Goal: Task Accomplishment & Management: Manage account settings

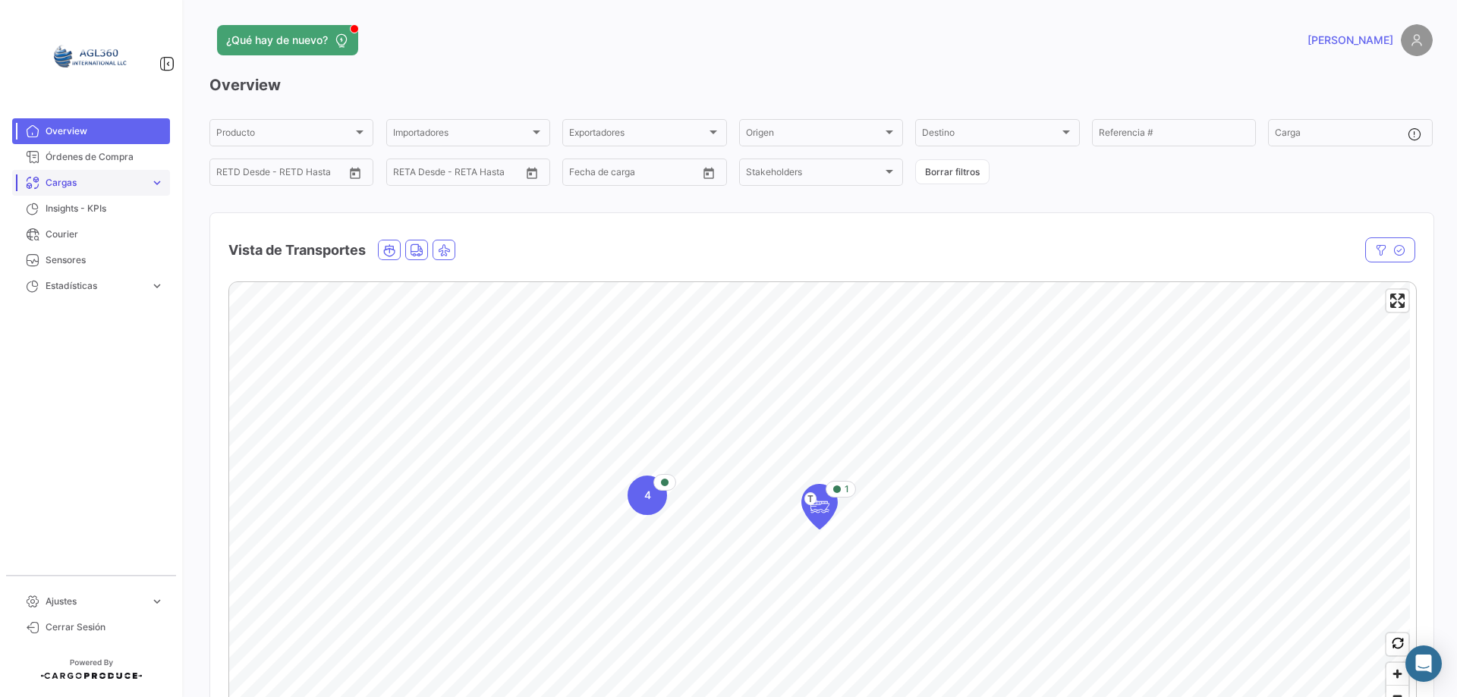
click at [146, 180] on link "Cargas expand_more" at bounding box center [91, 183] width 158 height 26
click at [235, 86] on h3 "Overview" at bounding box center [820, 84] width 1223 height 21
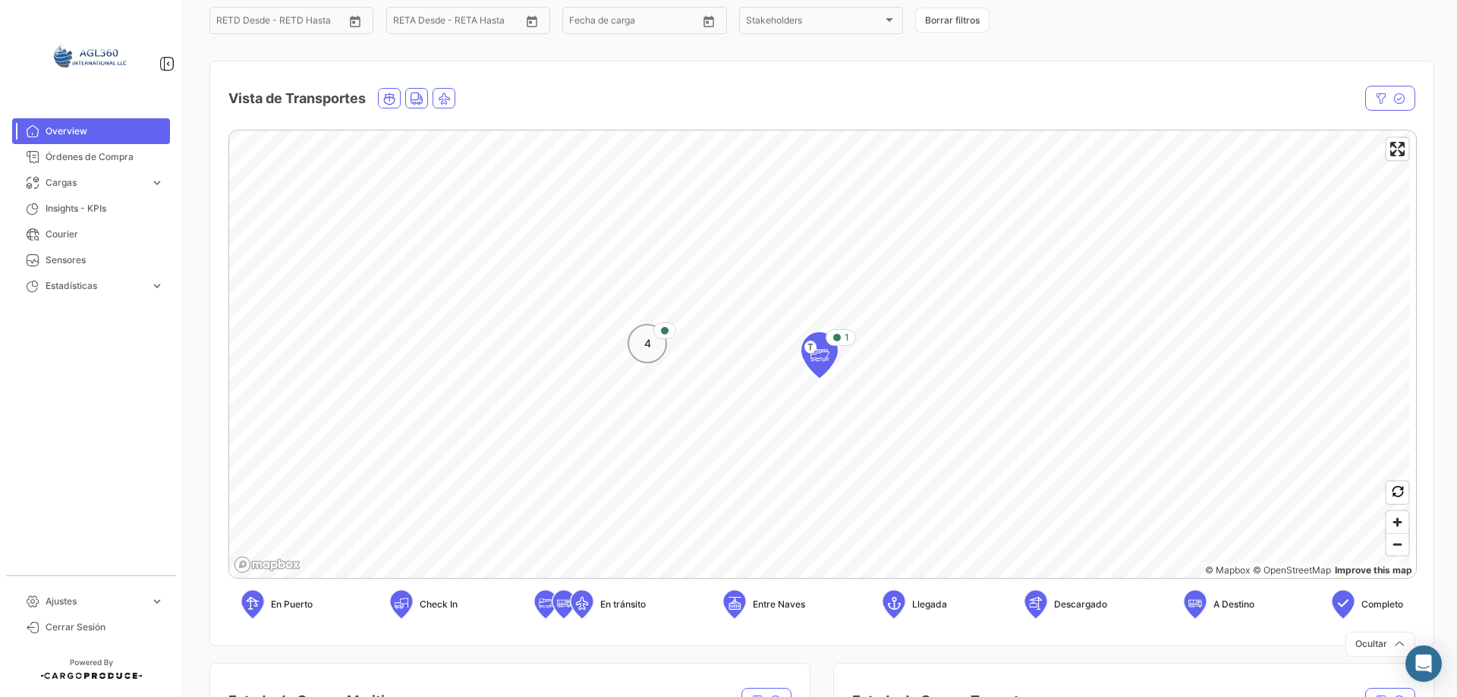
click at [656, 335] on div "Map marker" at bounding box center [664, 331] width 23 height 17
click at [285, 606] on span "En Puerto" at bounding box center [292, 605] width 42 height 14
click at [299, 638] on div "4 2 2 © Mapbox © OpenStreetMap Improve this map En Puerto Check In En [PERSON_N…" at bounding box center [821, 381] width 1223 height 527
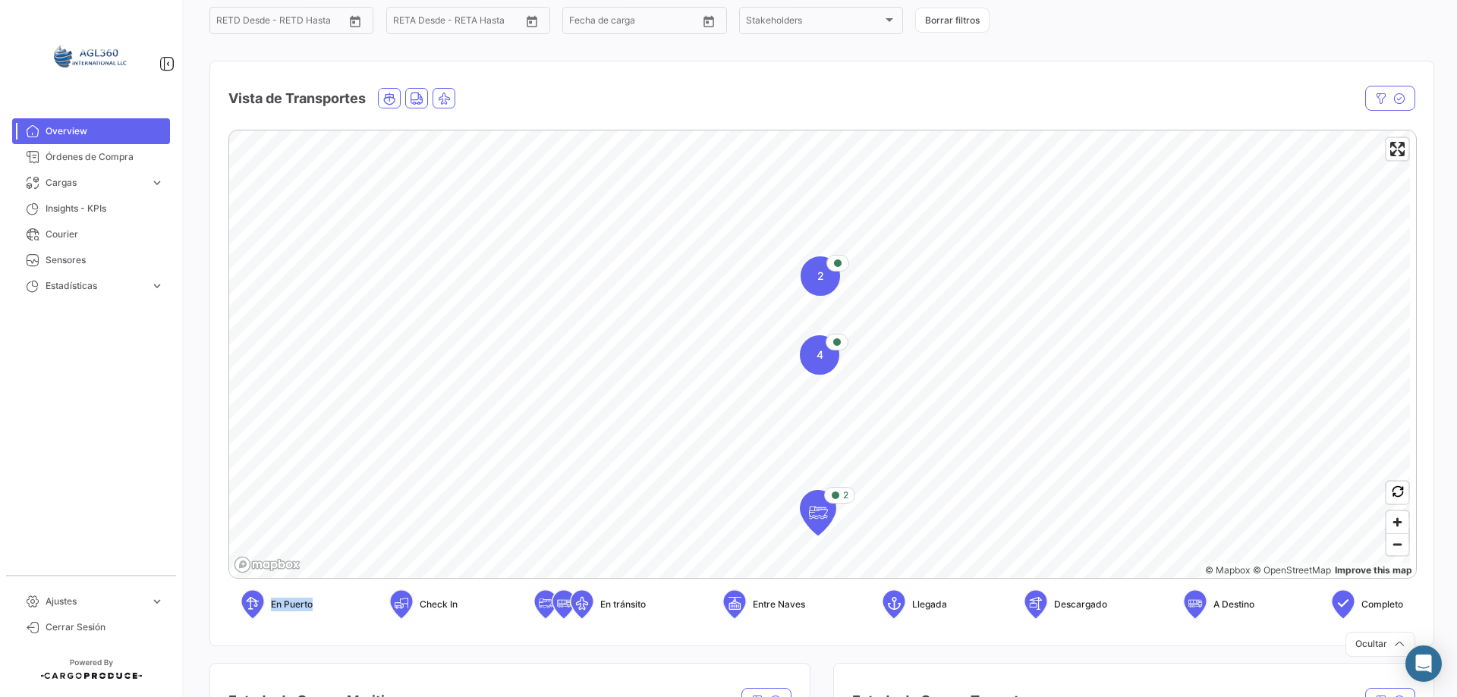
click at [295, 612] on div "En Puerto" at bounding box center [277, 605] width 72 height 30
click at [435, 599] on span "Check In" at bounding box center [439, 605] width 38 height 14
click at [628, 596] on div "En tránsito" at bounding box center [590, 605] width 112 height 30
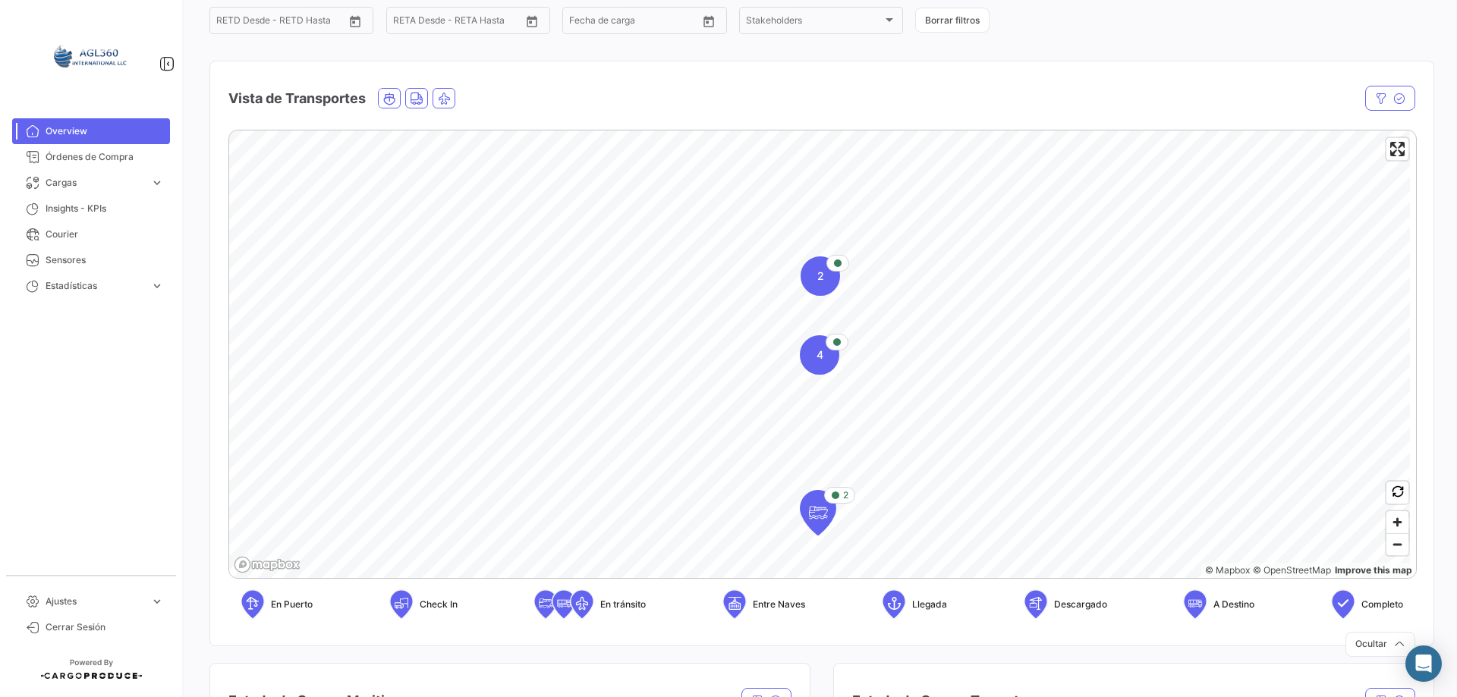
click at [628, 596] on div "En tránsito" at bounding box center [590, 605] width 112 height 30
click at [764, 608] on span "Entre Naves" at bounding box center [779, 605] width 52 height 14
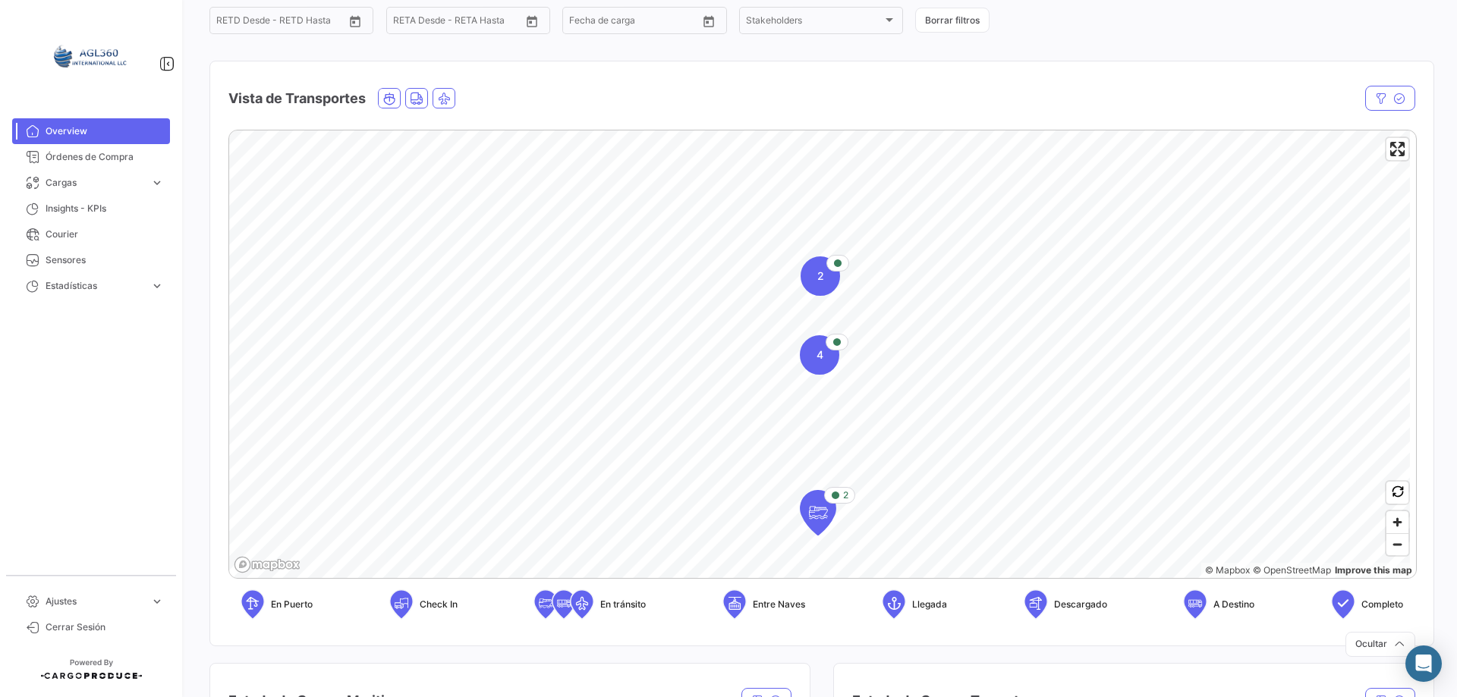
click at [937, 601] on span "Llegada" at bounding box center [929, 605] width 35 height 14
click at [1079, 602] on span "Descargado" at bounding box center [1080, 605] width 53 height 14
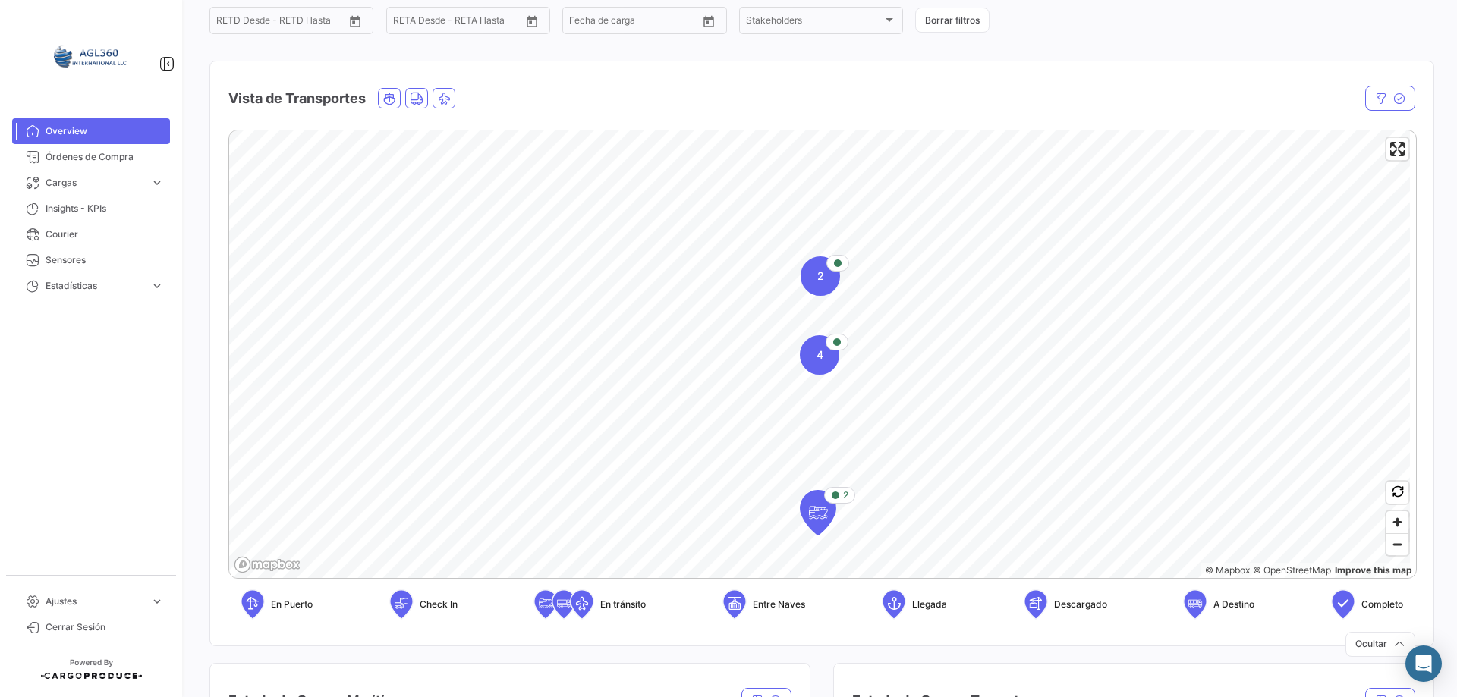
click at [1235, 606] on span "A Destino" at bounding box center [1234, 605] width 41 height 14
click at [1362, 603] on span "Completo" at bounding box center [1383, 605] width 42 height 14
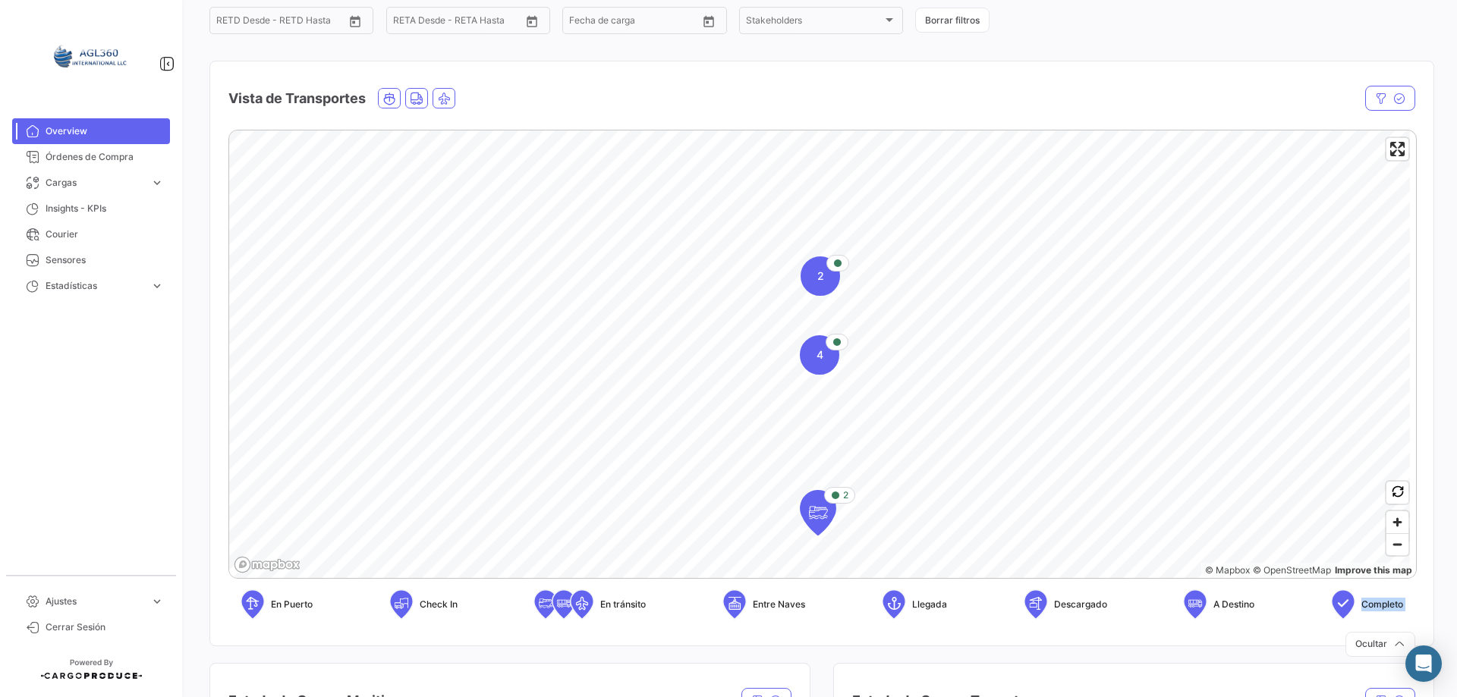
click at [1362, 603] on span "Completo" at bounding box center [1383, 605] width 42 height 14
click at [1381, 100] on button "button" at bounding box center [1390, 98] width 50 height 25
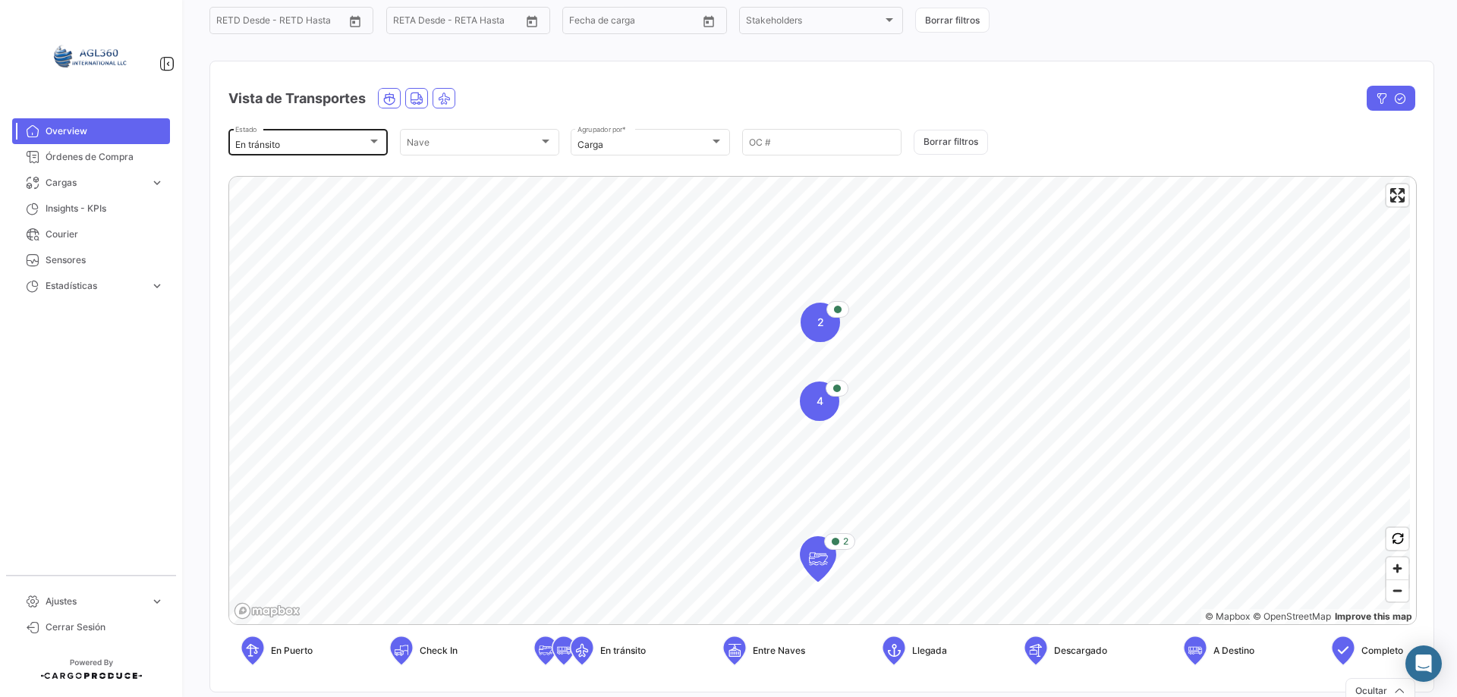
click at [300, 143] on div "En tránsito" at bounding box center [301, 145] width 132 height 11
click at [171, 412] on div at bounding box center [728, 348] width 1457 height 697
click at [458, 143] on div "Nave" at bounding box center [473, 145] width 132 height 11
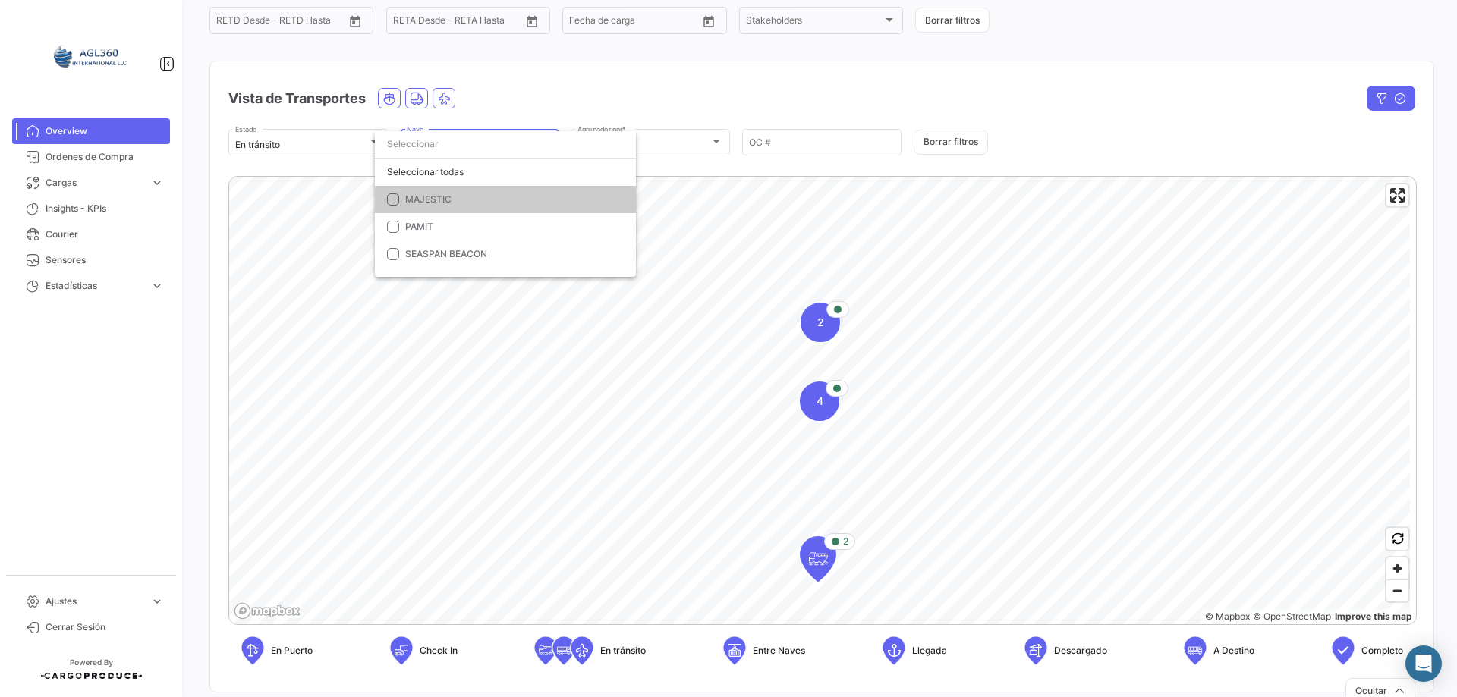
click at [761, 58] on div at bounding box center [728, 348] width 1457 height 697
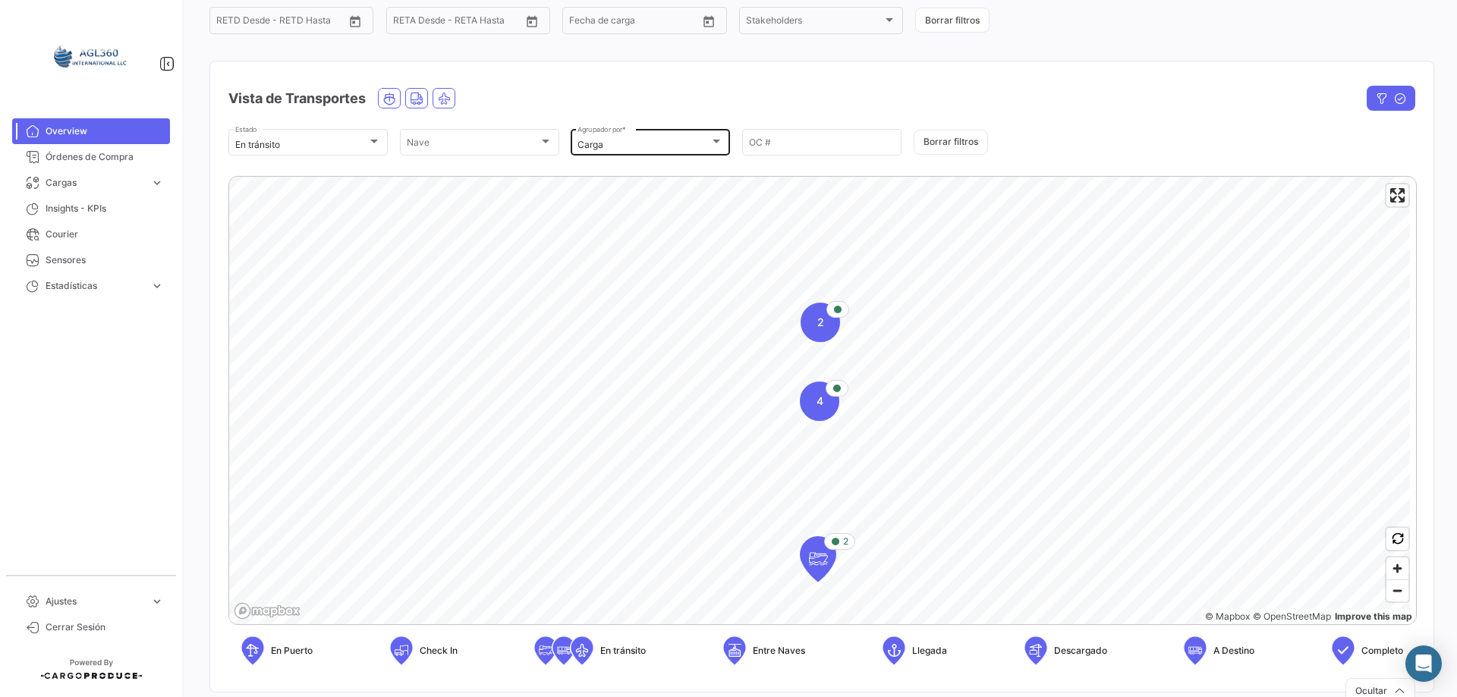
click at [669, 136] on div "Carga Agrupador por *" at bounding box center [651, 142] width 146 height 30
click at [728, 63] on div at bounding box center [728, 348] width 1457 height 697
click at [809, 147] on input "OC #" at bounding box center [822, 145] width 146 height 11
click at [822, 323] on span "2" at bounding box center [820, 322] width 7 height 15
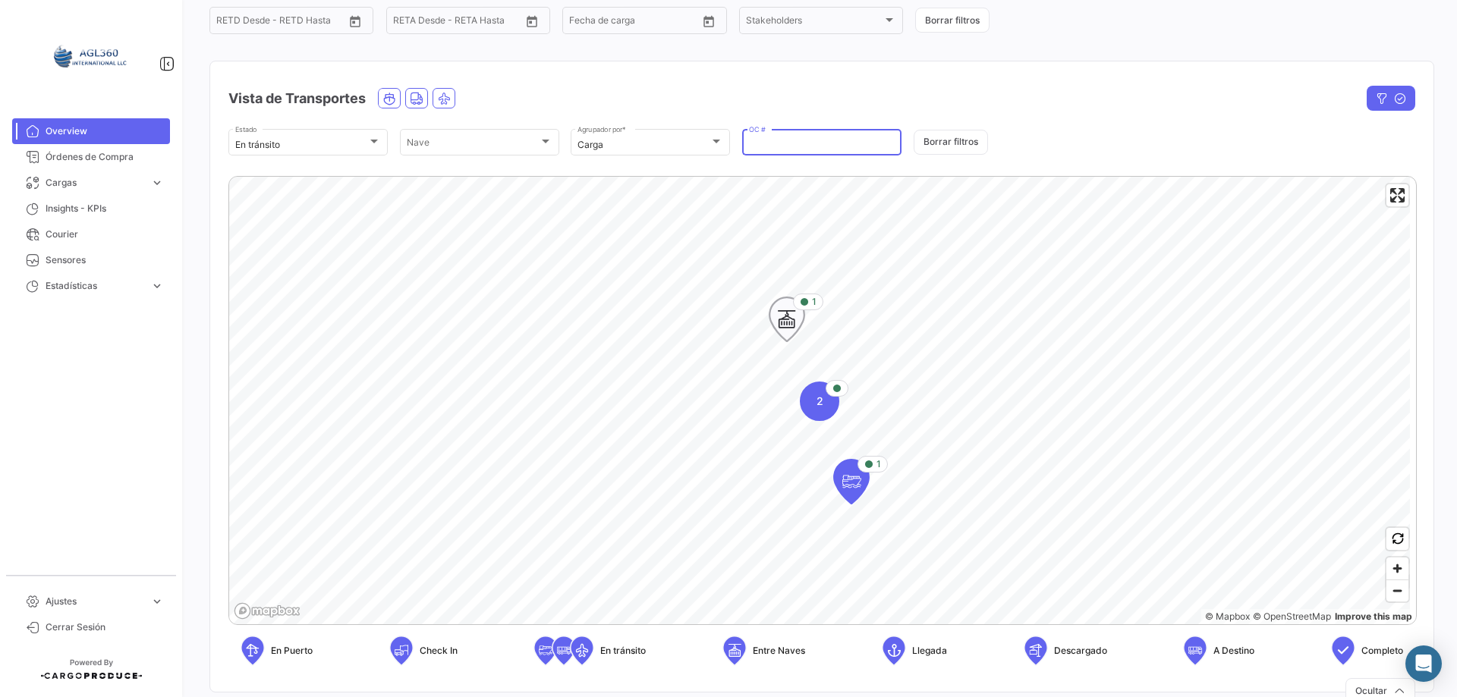
click at [782, 312] on icon "Map marker" at bounding box center [786, 320] width 21 height 32
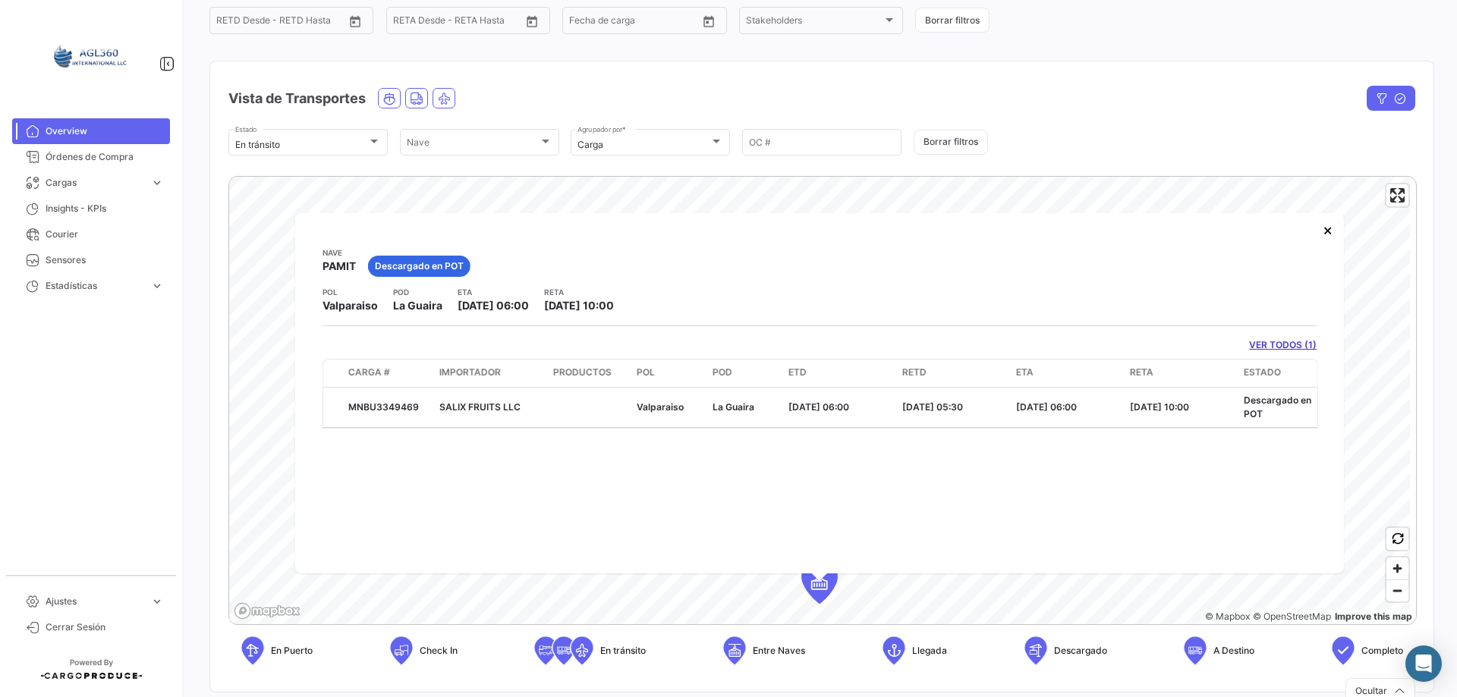
click at [334, 257] on app-card-info-title "Nave" at bounding box center [339, 253] width 33 height 12
click at [339, 267] on span "PAMIT" at bounding box center [339, 266] width 33 height 15
click at [433, 267] on span "Descargado en POT" at bounding box center [419, 267] width 89 height 14
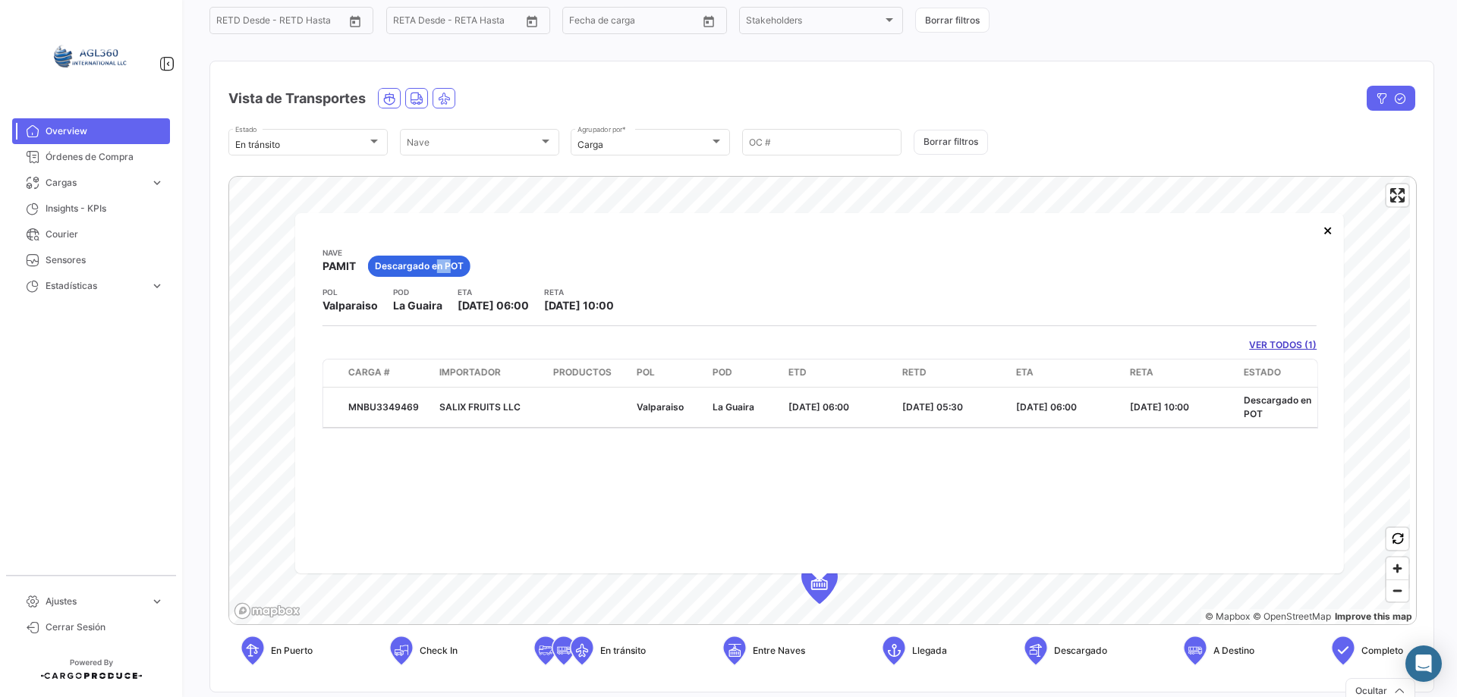
click at [433, 267] on span "Descargado en POT" at bounding box center [419, 267] width 89 height 14
click at [338, 306] on span "Valparaiso" at bounding box center [350, 305] width 55 height 15
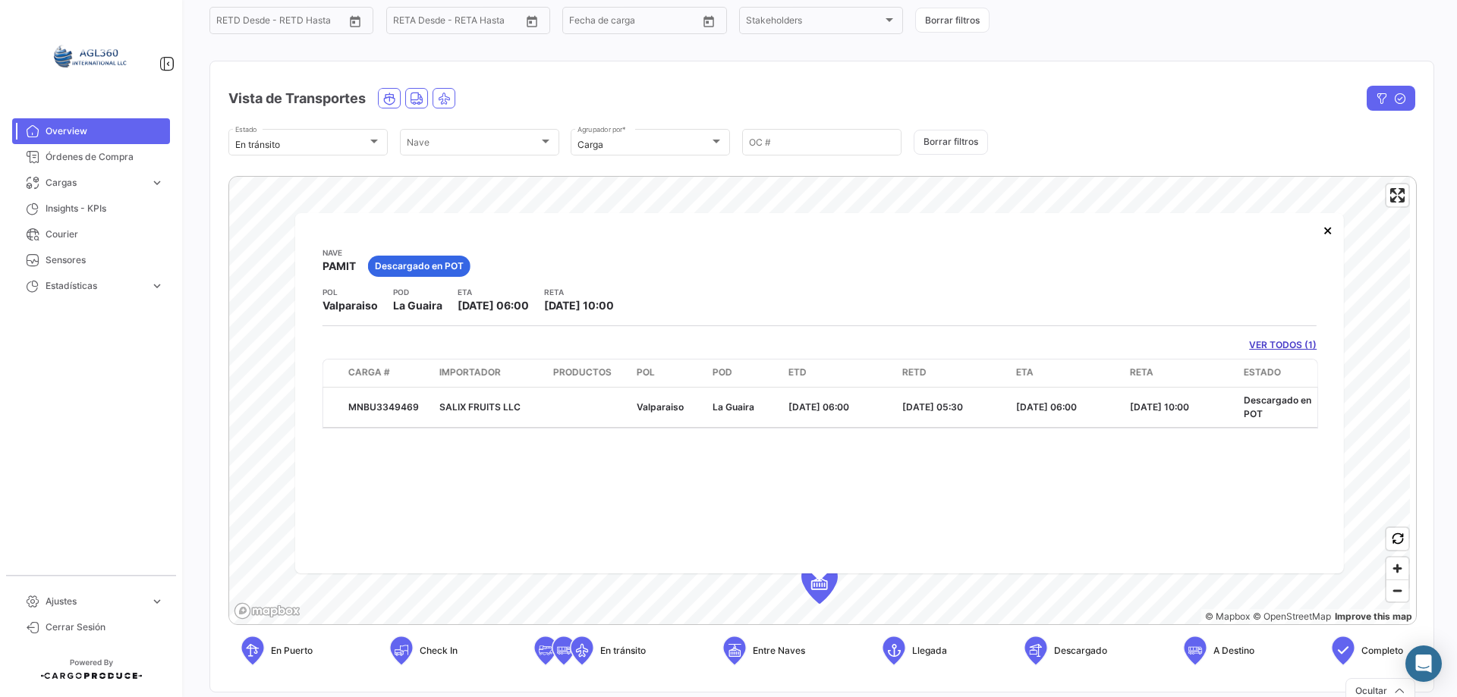
click at [406, 307] on span "La Guaira" at bounding box center [417, 305] width 49 height 15
click at [475, 307] on span "[DATE] 06:00" at bounding box center [493, 305] width 71 height 13
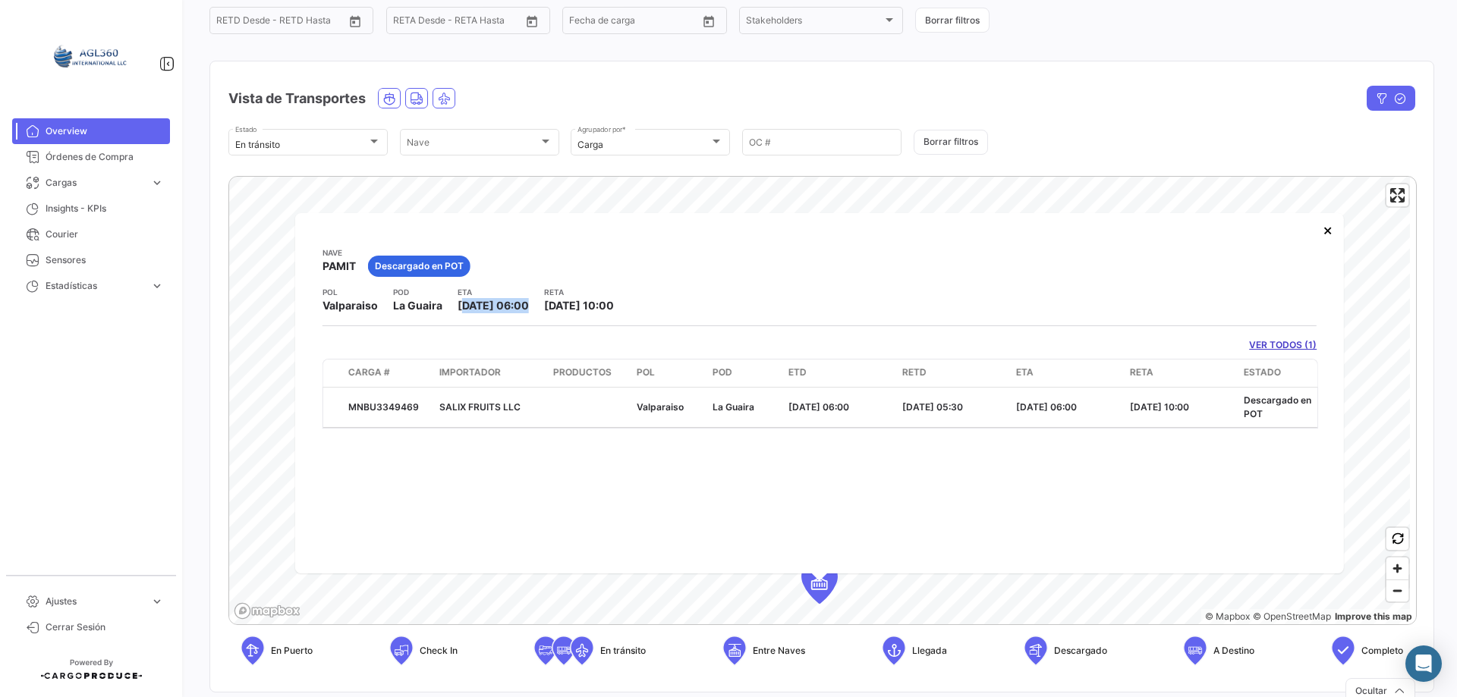
click at [475, 307] on span "[DATE] 06:00" at bounding box center [493, 305] width 71 height 13
click at [614, 307] on span "[DATE] 10:00" at bounding box center [579, 305] width 70 height 13
click at [375, 370] on span "Carga #" at bounding box center [369, 373] width 42 height 14
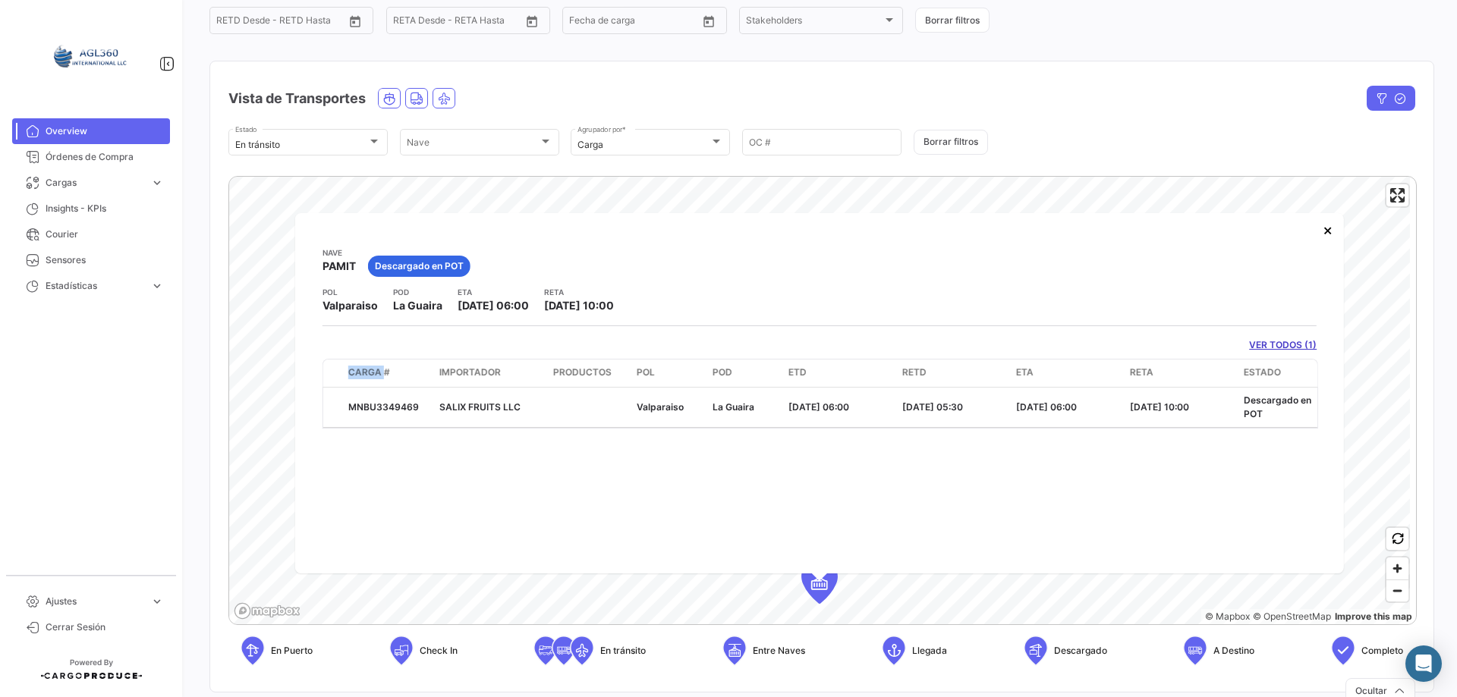
click at [375, 370] on span "Carga #" at bounding box center [369, 373] width 42 height 14
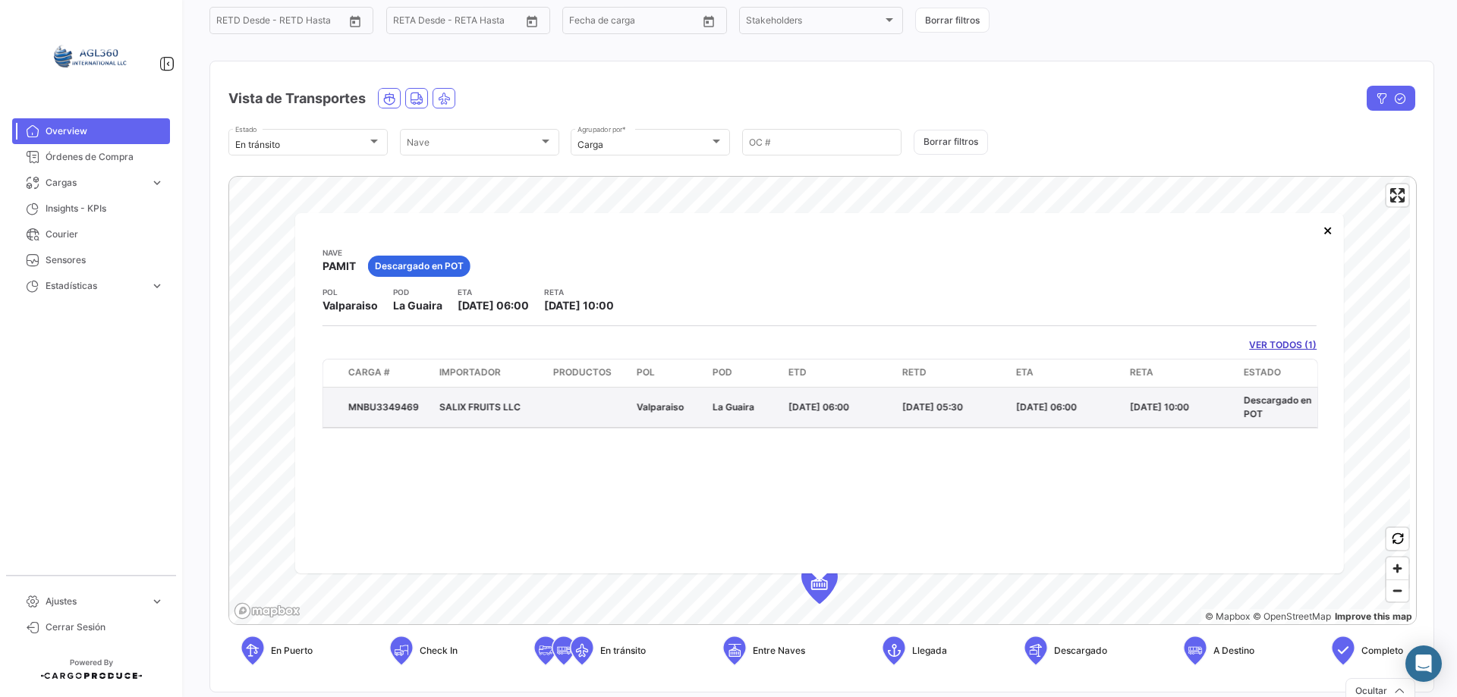
click at [380, 410] on div "MNBU3349469" at bounding box center [387, 408] width 79 height 14
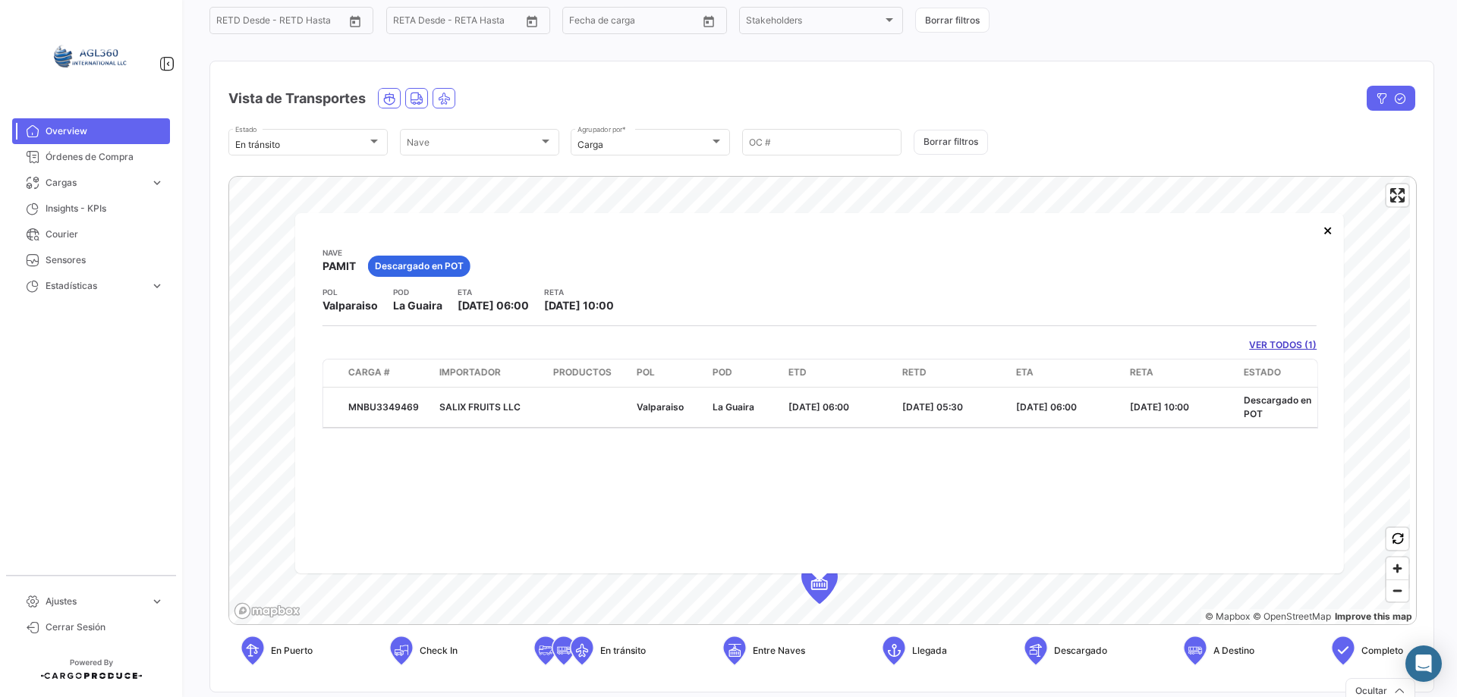
click at [456, 373] on span "Importador" at bounding box center [469, 373] width 61 height 14
click at [801, 372] on span "ETD" at bounding box center [798, 373] width 18 height 14
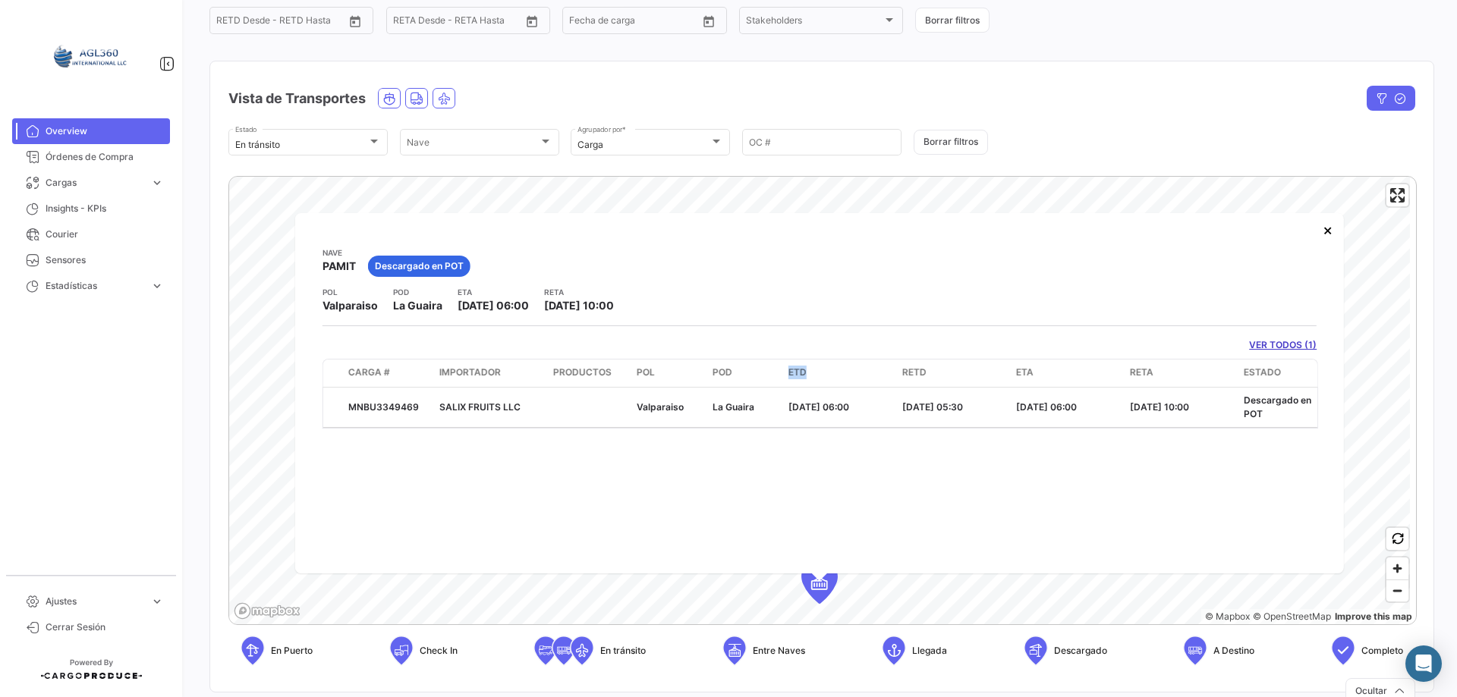
click at [801, 372] on span "ETD" at bounding box center [798, 373] width 18 height 14
click at [926, 373] on span "RETD" at bounding box center [914, 373] width 24 height 14
click at [1024, 372] on span "ETA" at bounding box center [1024, 373] width 17 height 14
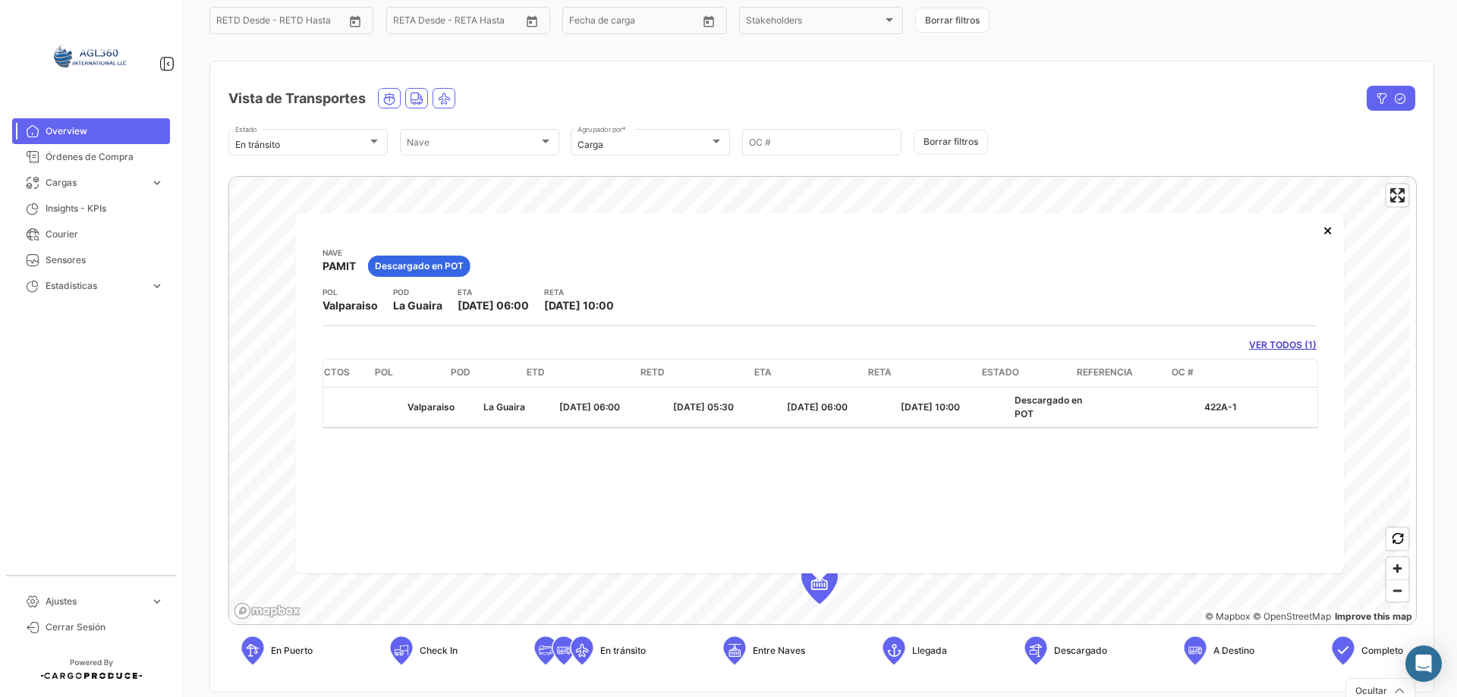
scroll to position [0, 262]
click at [1328, 229] on button "×" at bounding box center [1327, 230] width 30 height 30
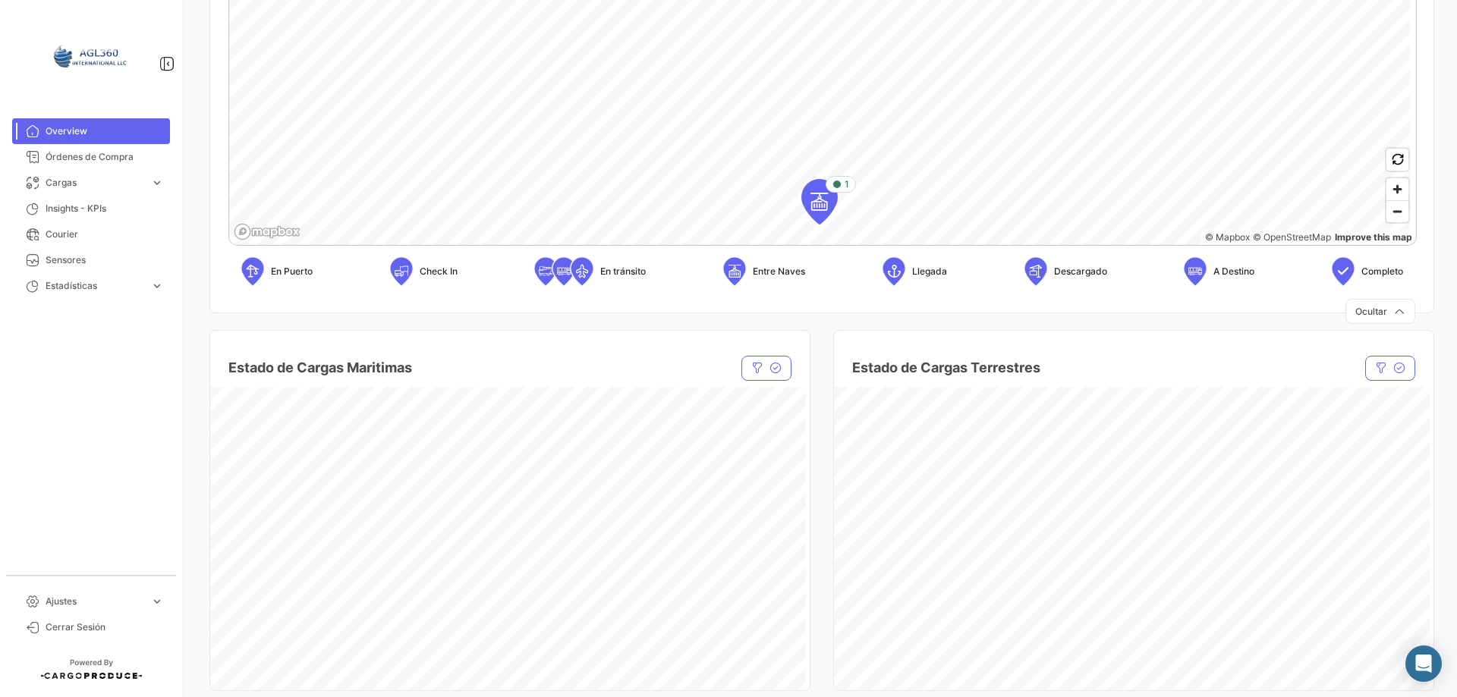
scroll to position [607, 0]
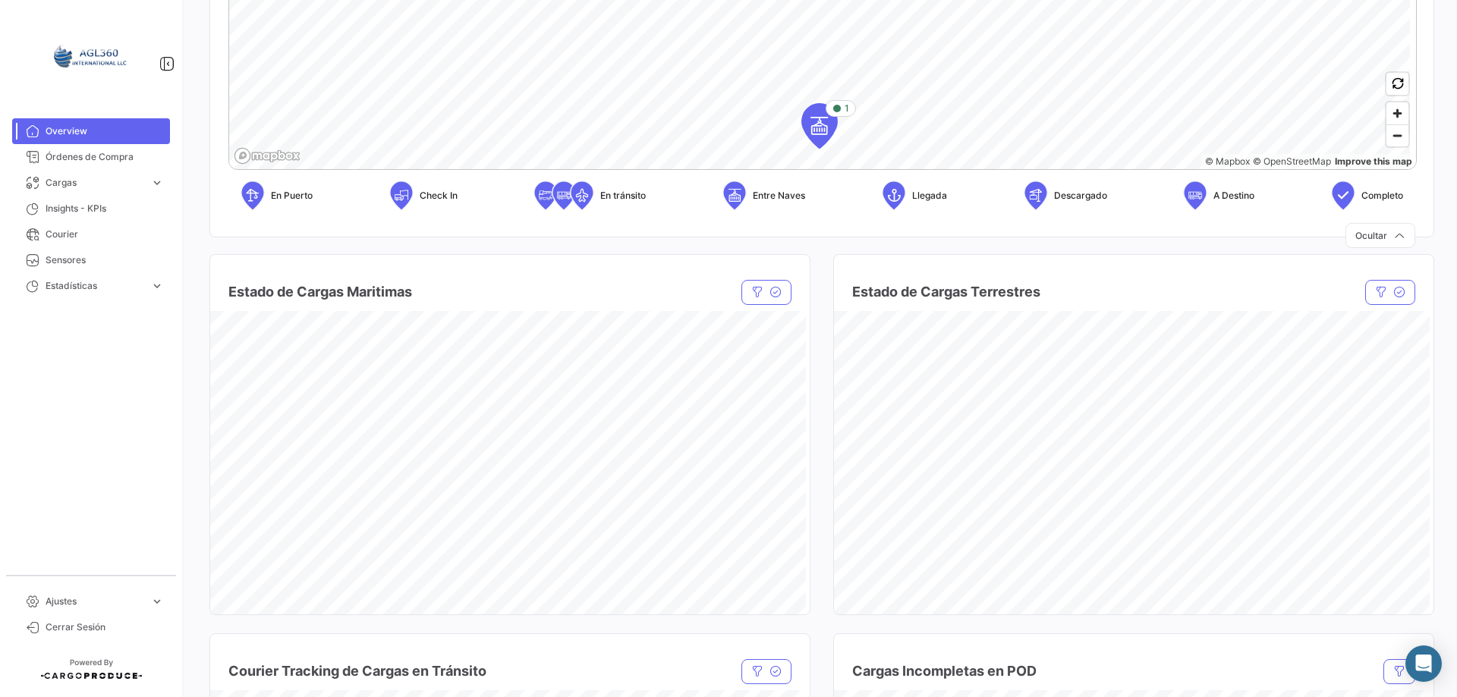
click at [282, 289] on h4 "Estado de Cargas Maritimas" at bounding box center [320, 292] width 184 height 21
click at [282, 288] on h4 "Estado de Cargas Maritimas" at bounding box center [320, 292] width 184 height 21
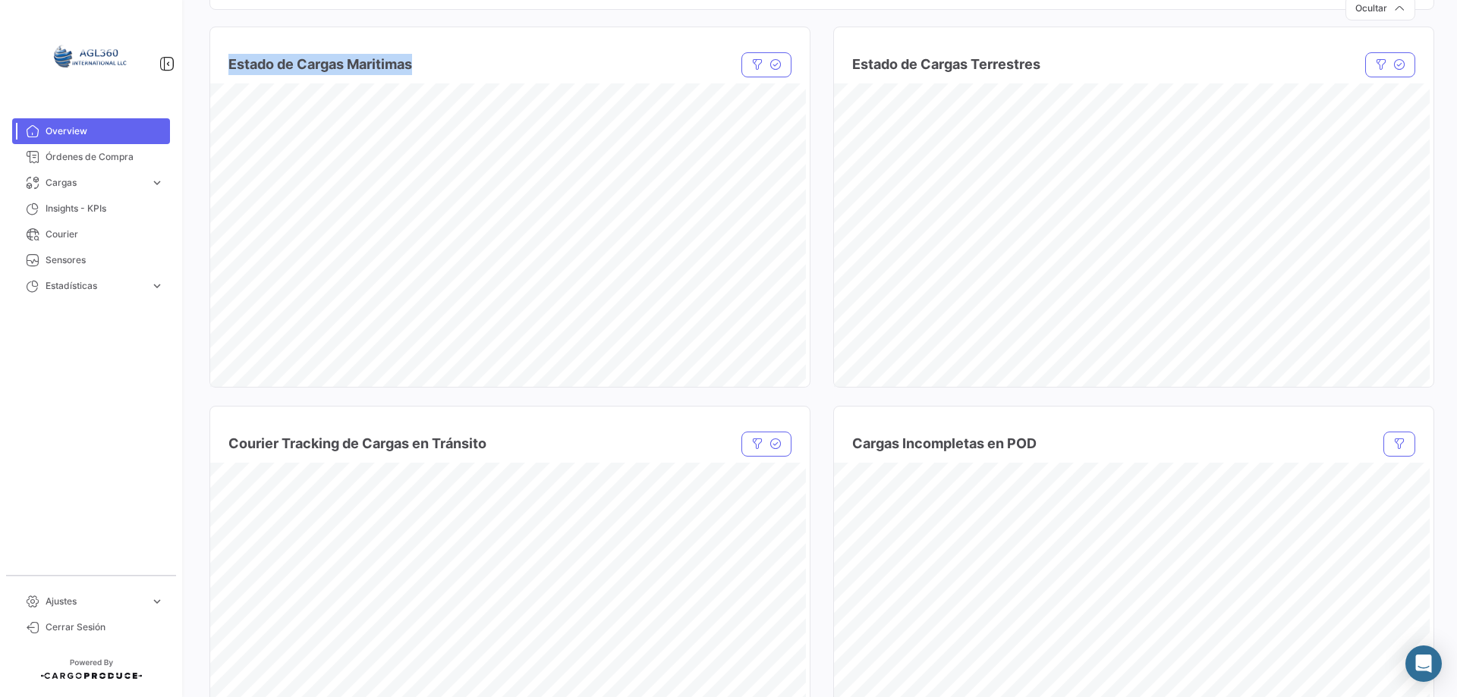
scroll to position [911, 0]
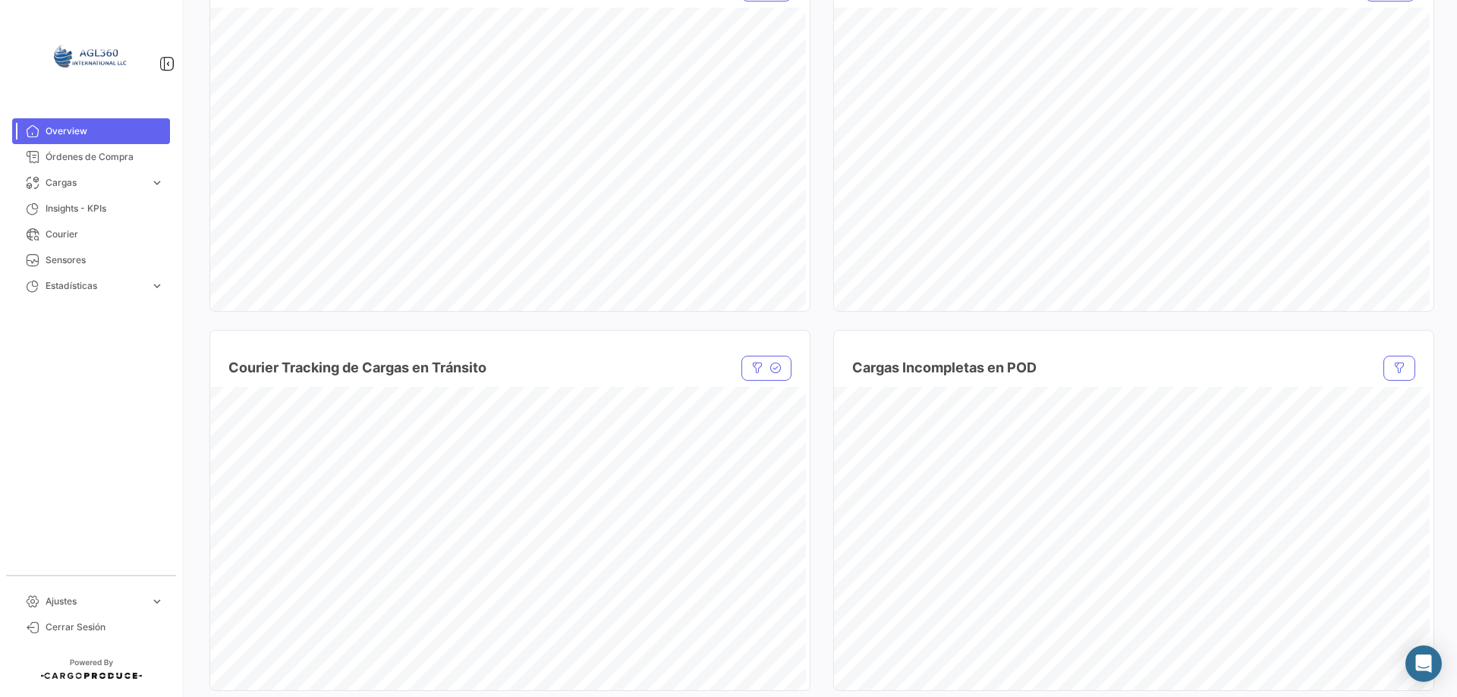
click at [941, 370] on h4 "Cargas Incompletas en POD" at bounding box center [944, 367] width 184 height 21
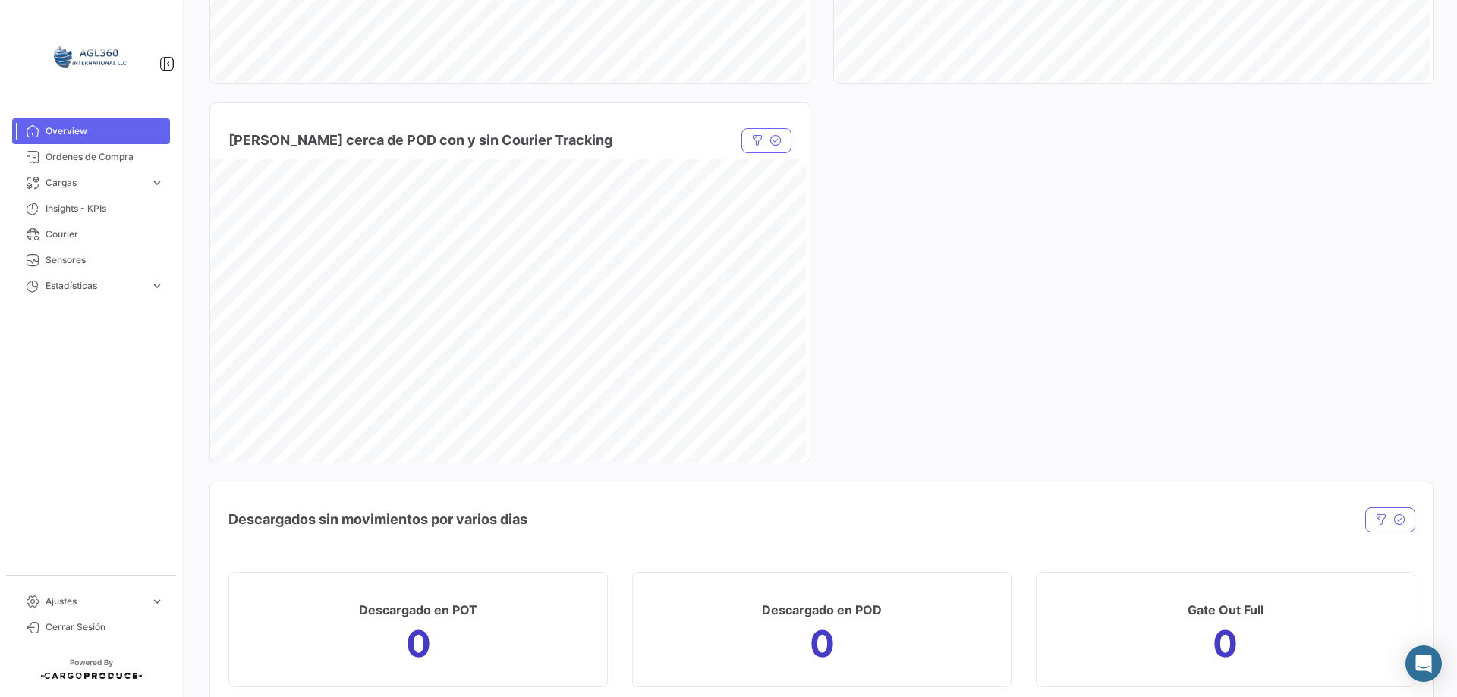
scroll to position [1594, 0]
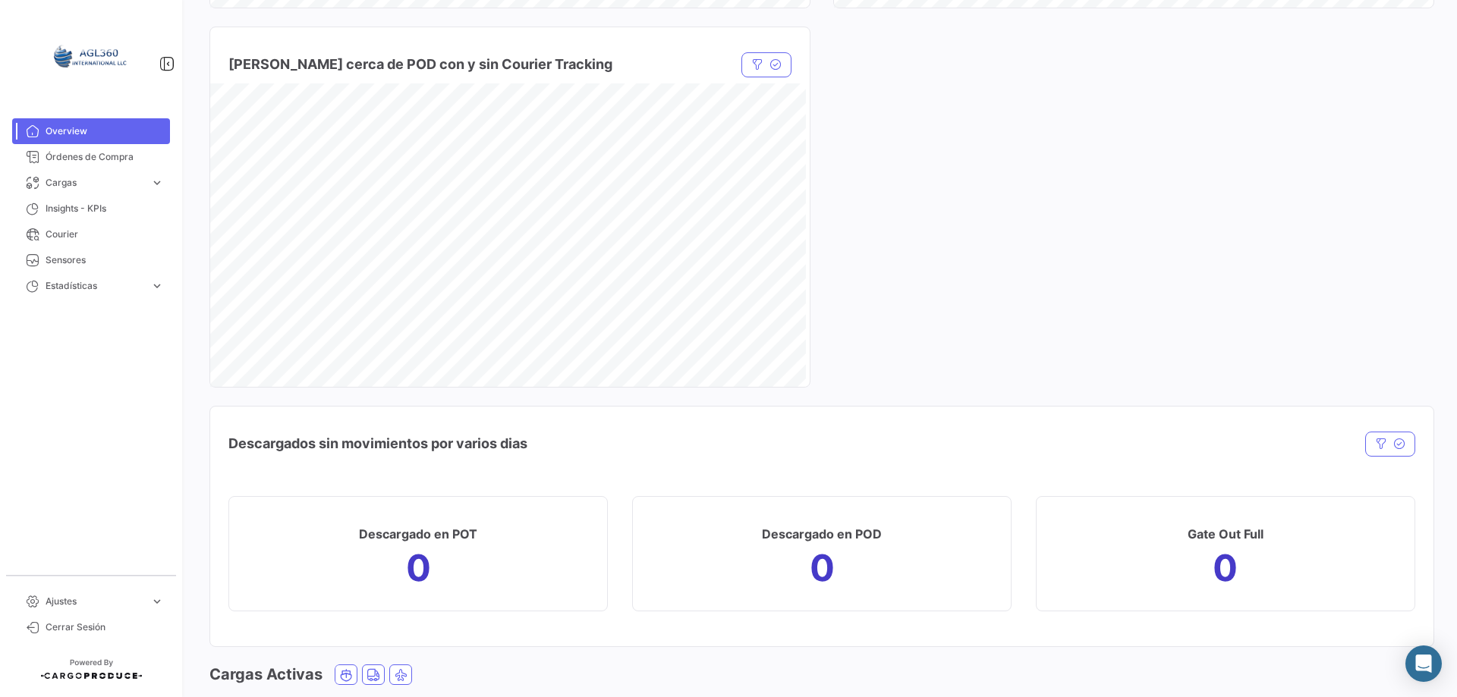
click at [284, 442] on h4 "Descargados sin movimientos por varios dias" at bounding box center [377, 443] width 299 height 21
click at [653, 453] on div "Descargados sin movimientos por varios dias" at bounding box center [643, 444] width 831 height 38
click at [1376, 445] on icon "button" at bounding box center [1381, 444] width 12 height 12
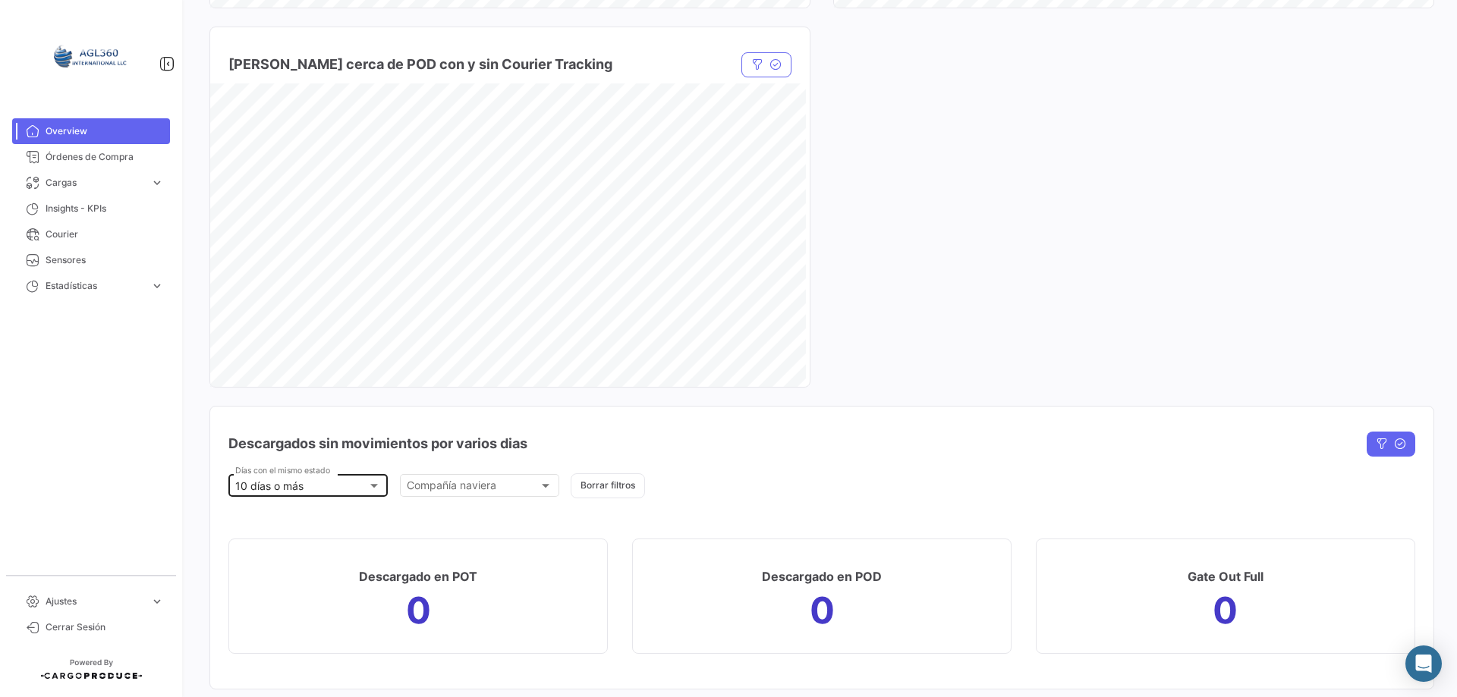
click at [331, 488] on div "10 días o más" at bounding box center [301, 486] width 132 height 13
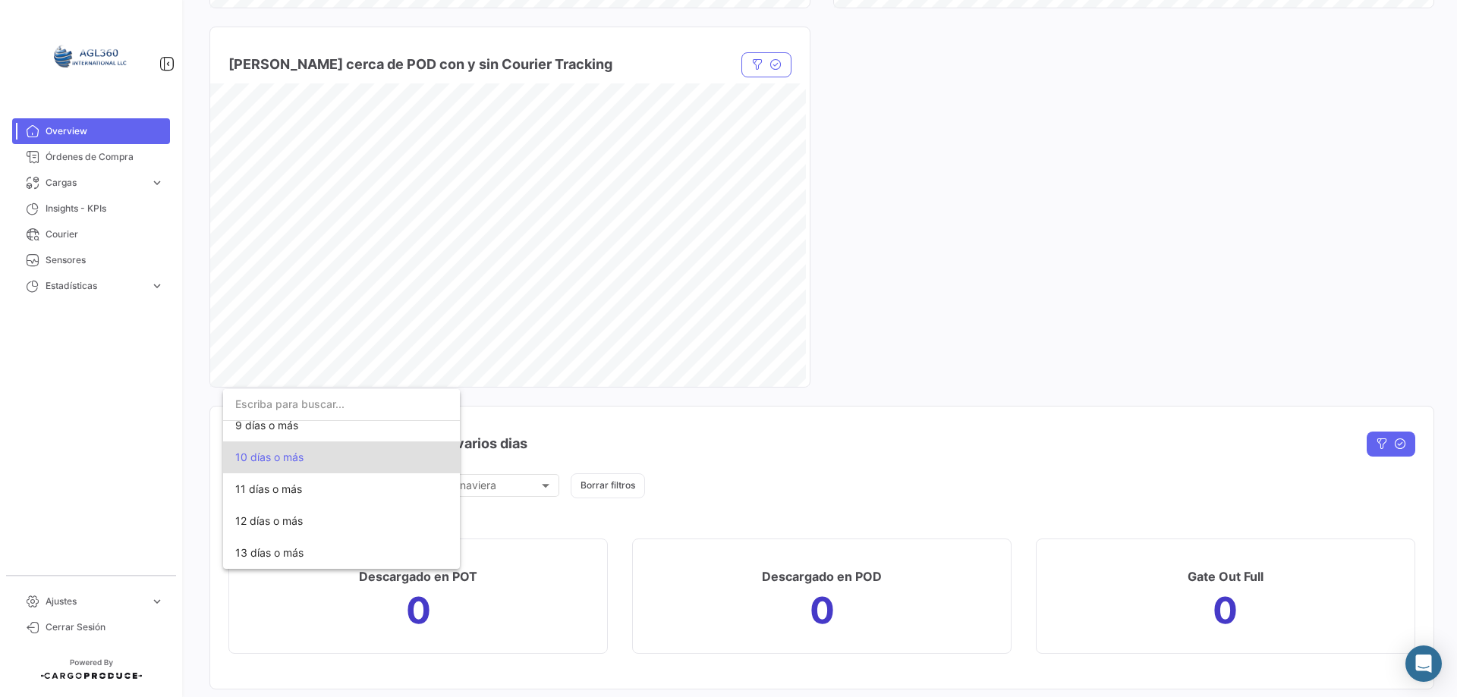
scroll to position [0, 0]
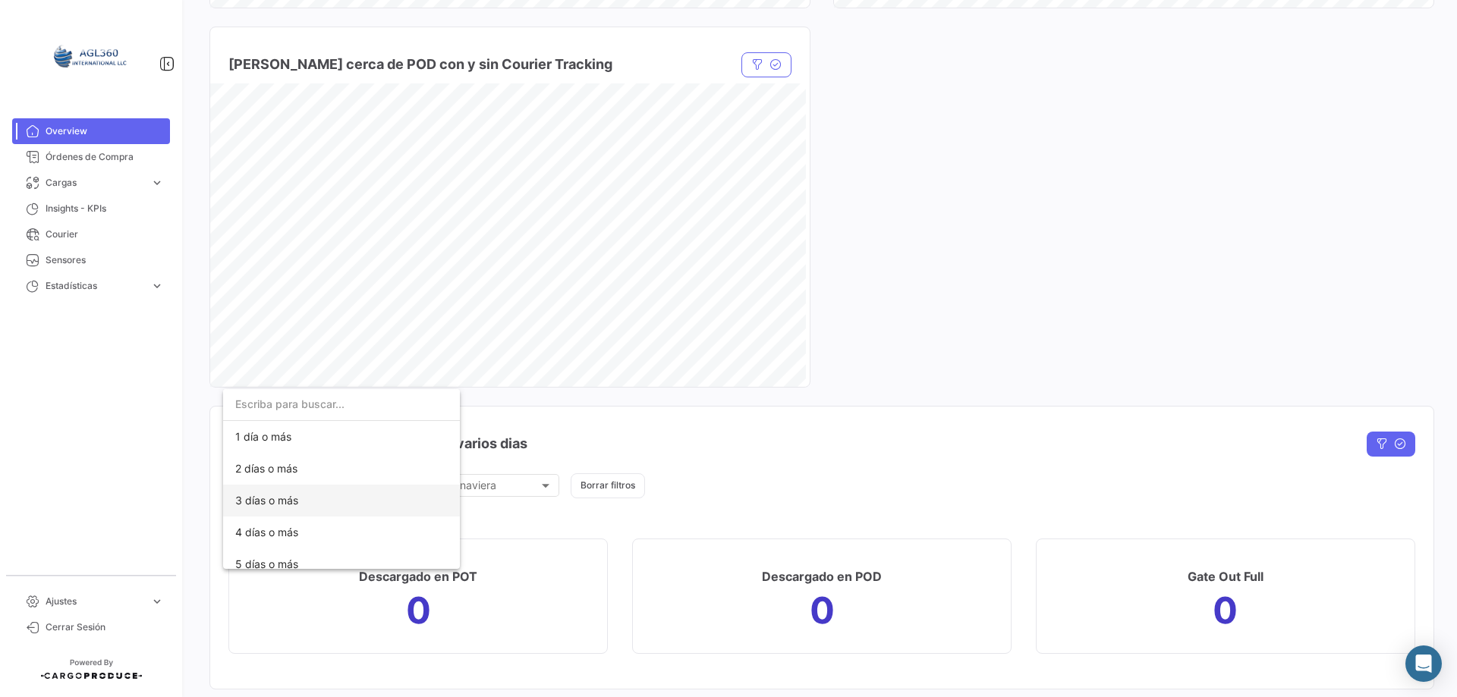
click at [280, 501] on span "3 días o más" at bounding box center [266, 500] width 63 height 13
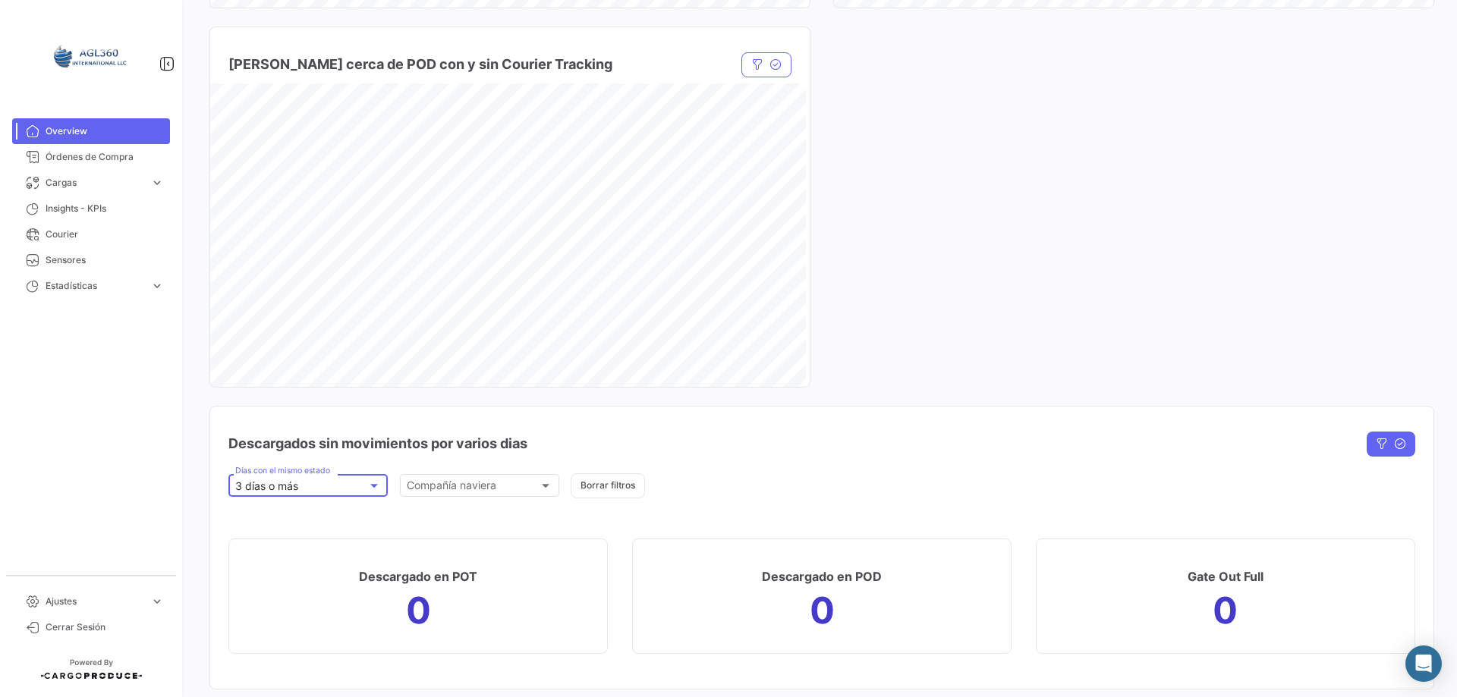
click at [335, 480] on div "3 días o más" at bounding box center [301, 486] width 132 height 13
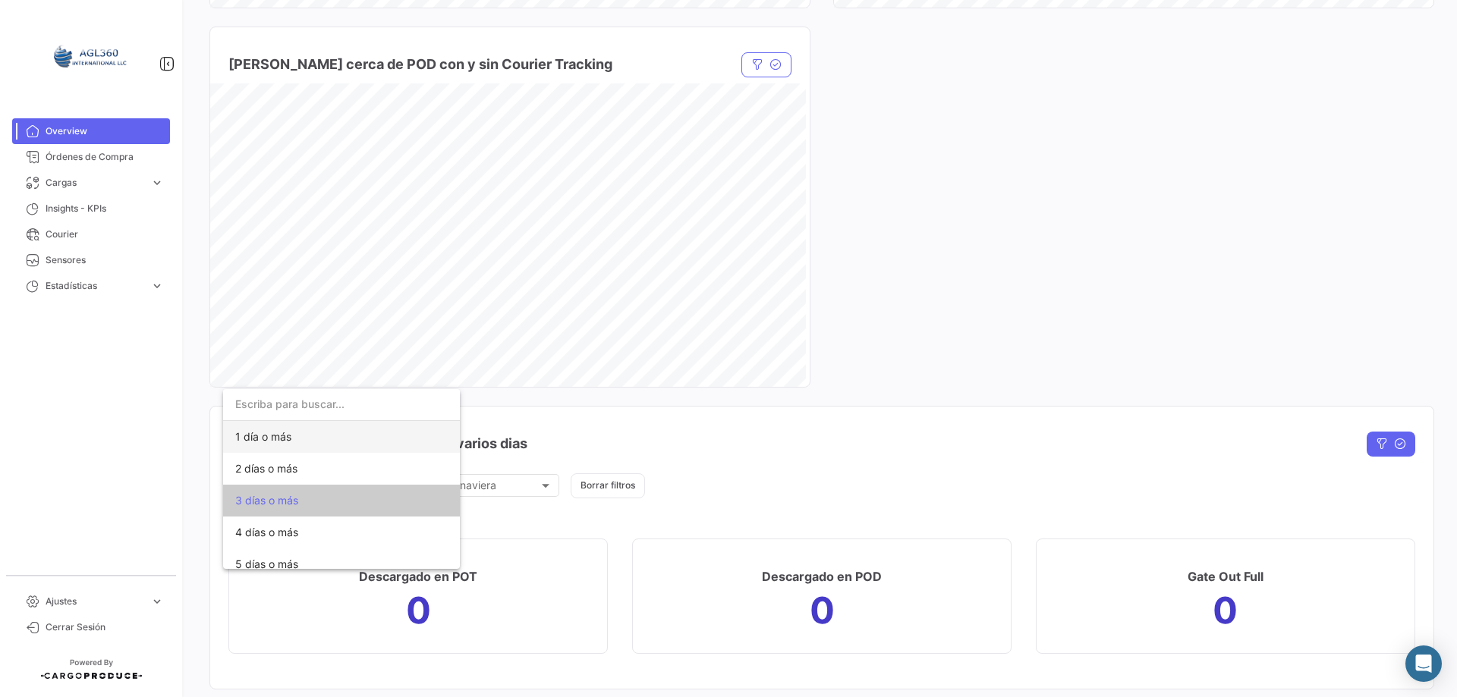
click at [277, 438] on span "1 día o más" at bounding box center [263, 436] width 56 height 13
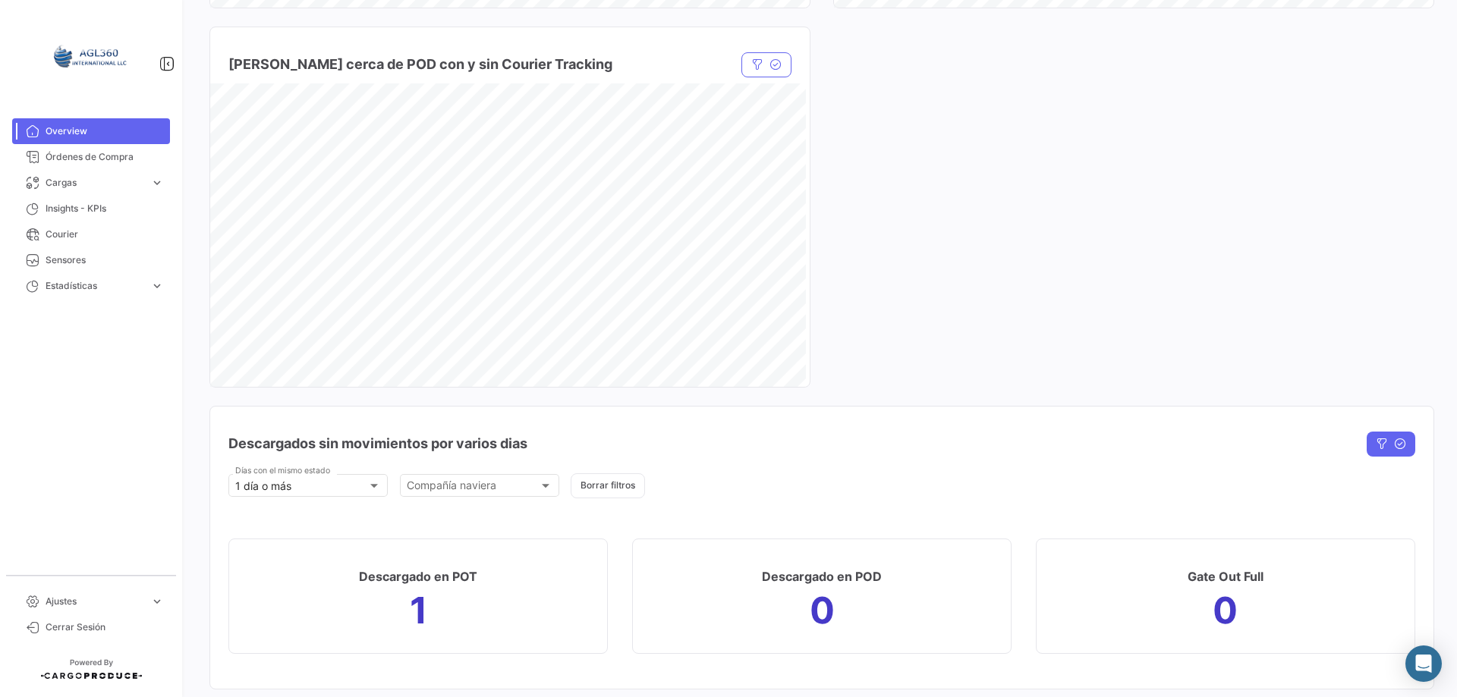
click at [956, 447] on div "Descargados sin movimientos por varios dias" at bounding box center [643, 444] width 831 height 38
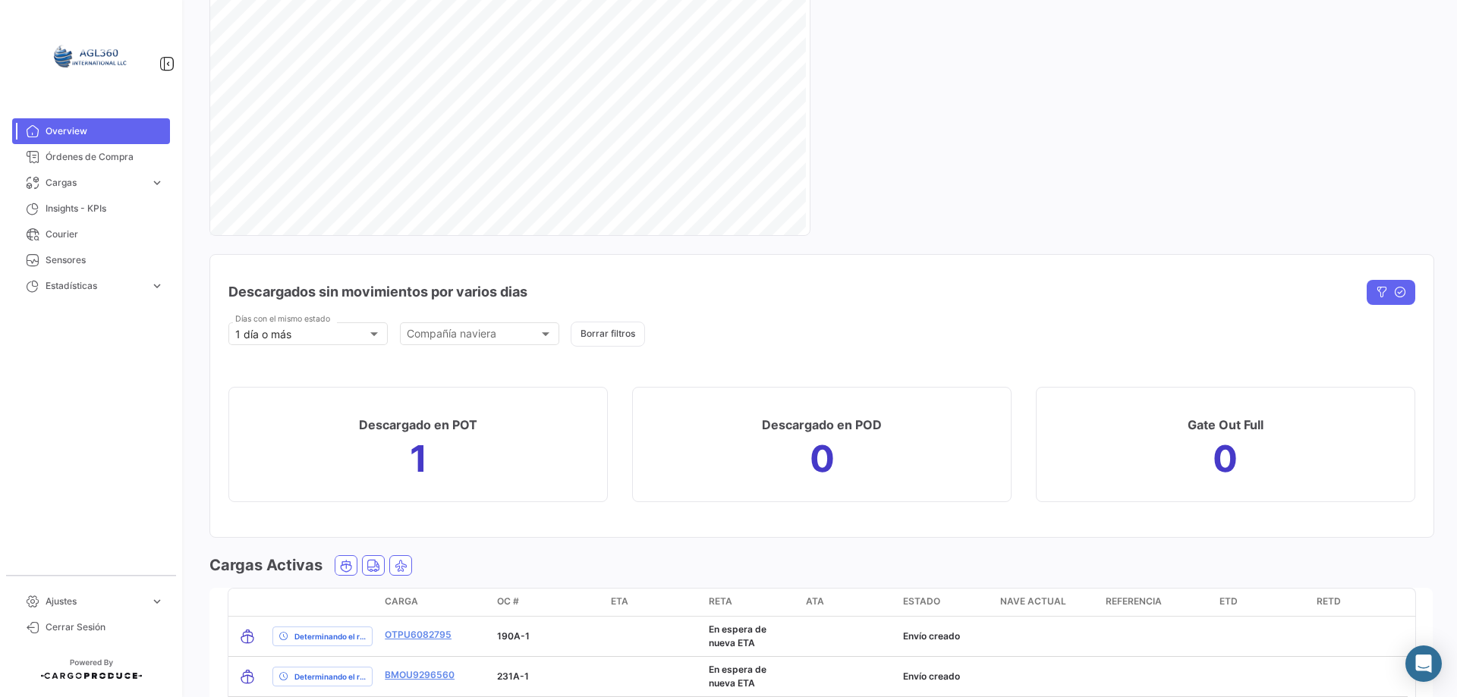
click at [427, 467] on mat-card "Descargado en POT 1" at bounding box center [417, 444] width 379 height 115
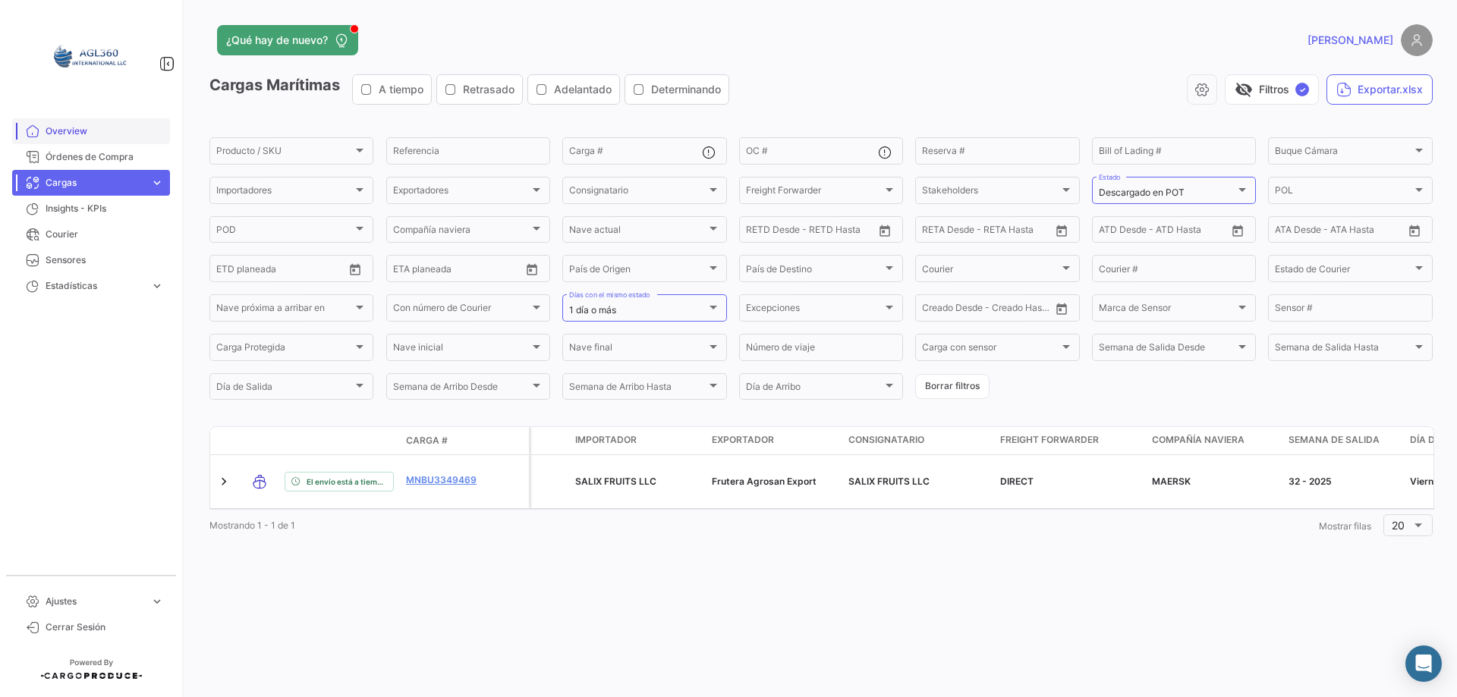
click at [99, 128] on span "Overview" at bounding box center [105, 131] width 118 height 14
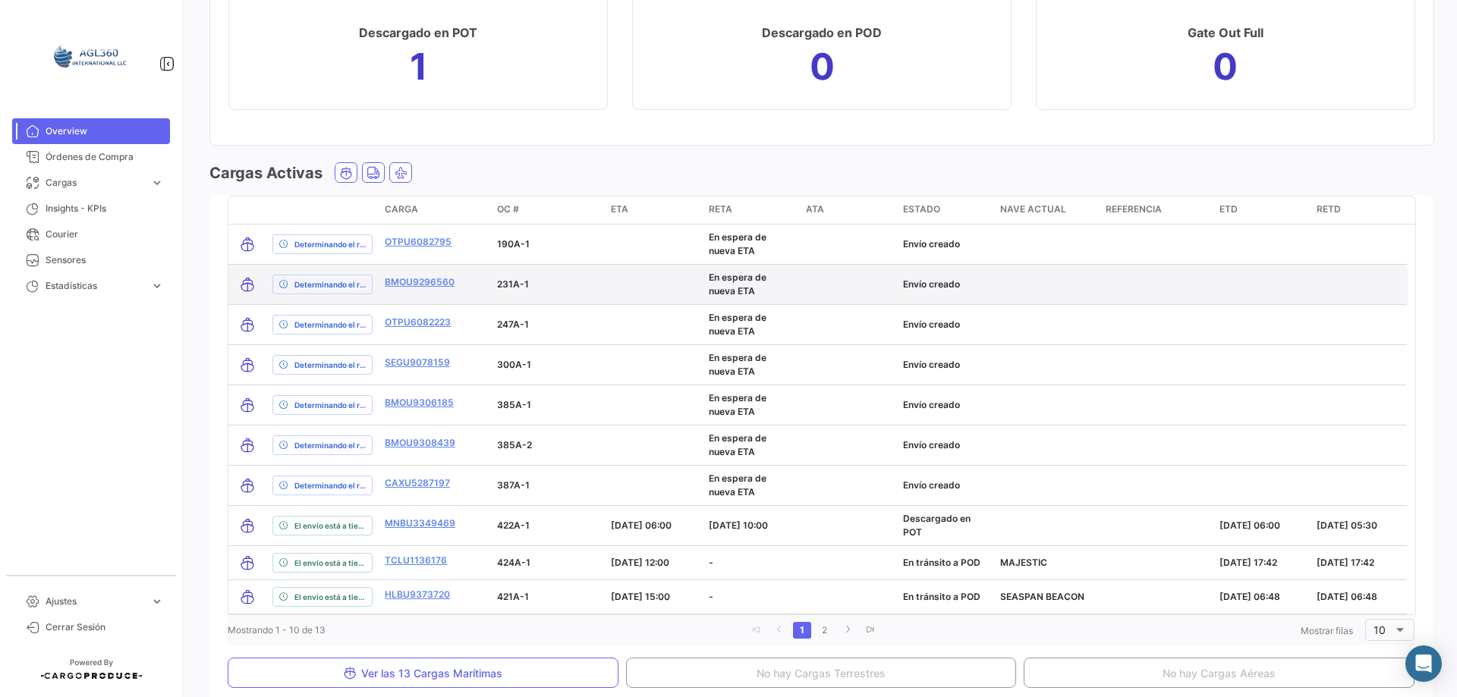
scroll to position [2125, 0]
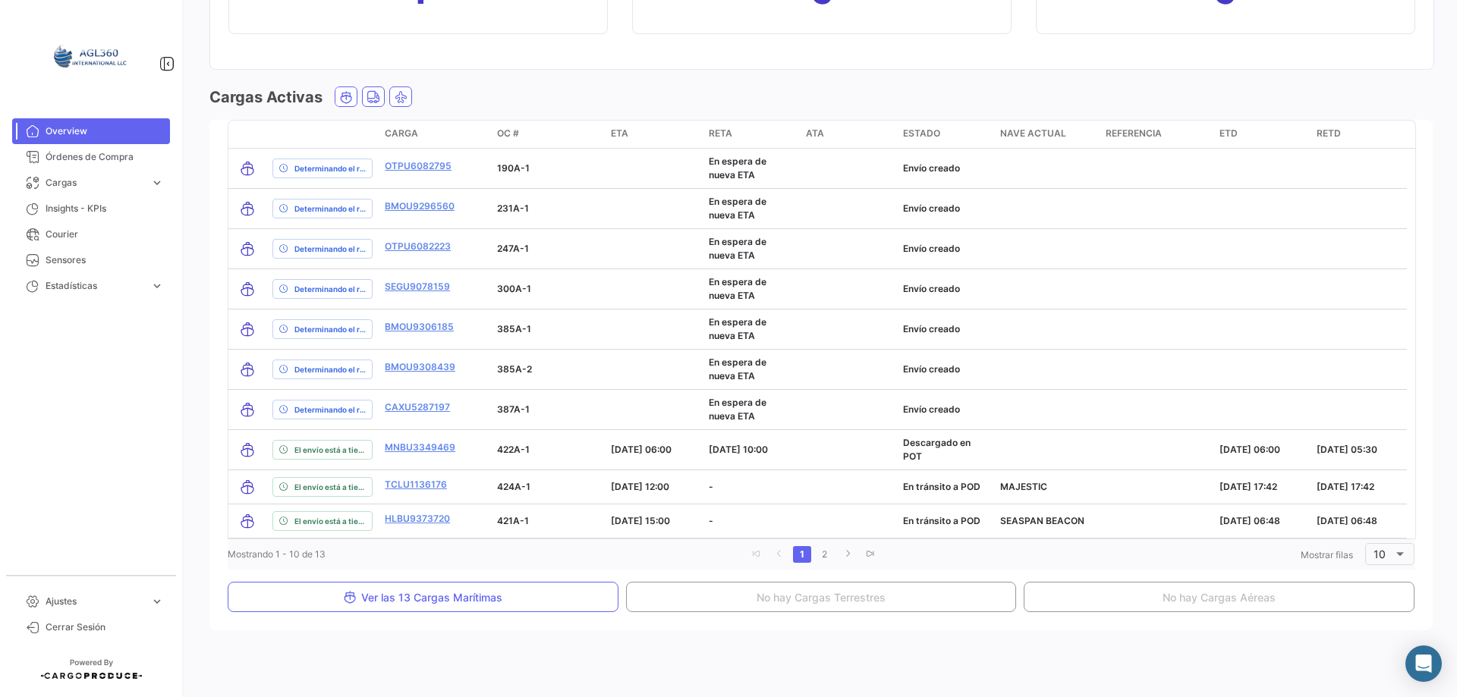
click at [1226, 133] on span "ETD" at bounding box center [1229, 134] width 18 height 14
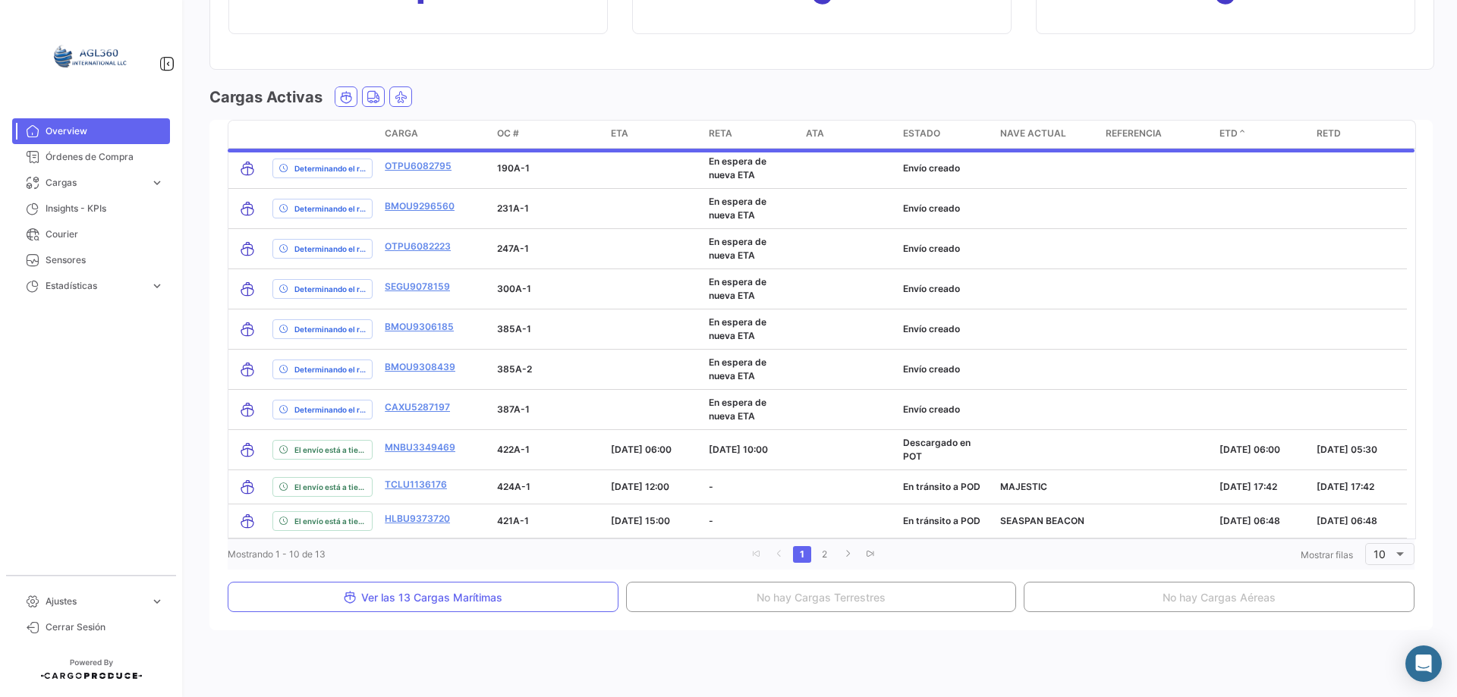
scroll to position [2107, 0]
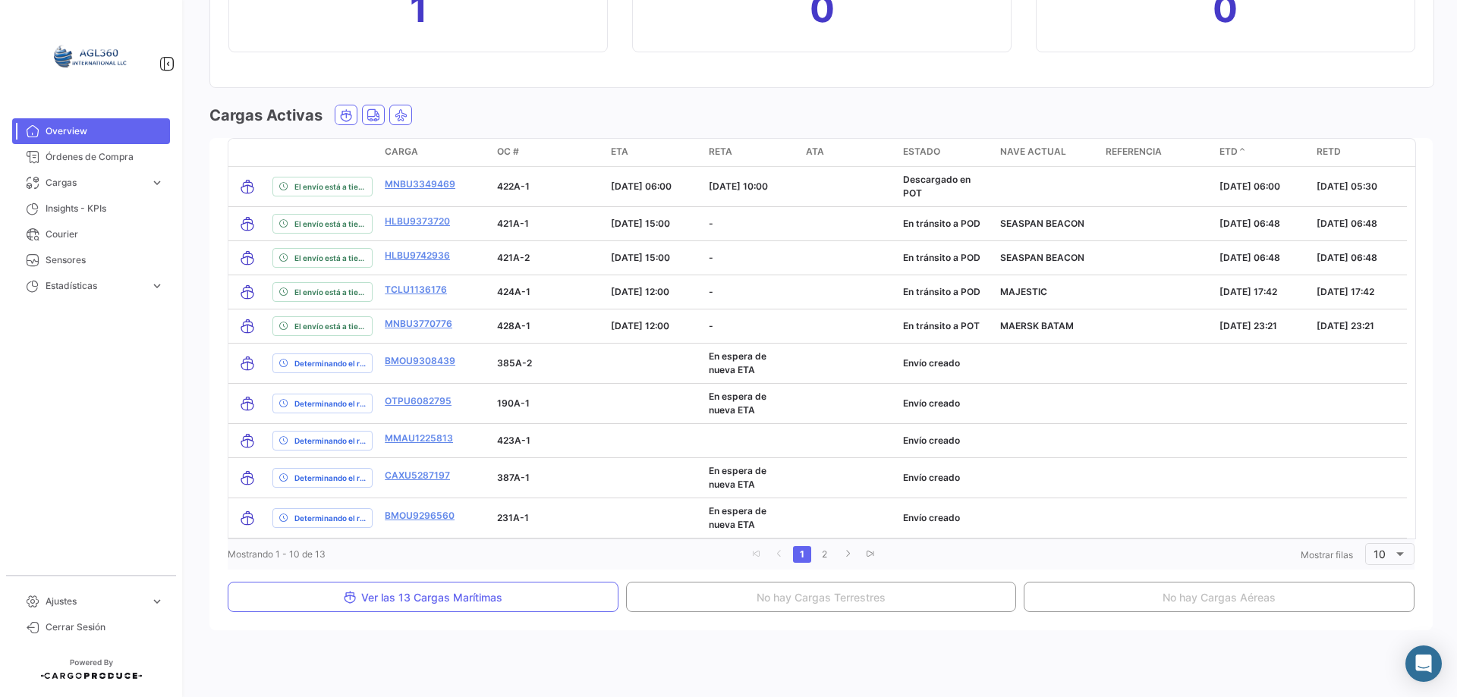
click at [1228, 147] on span "ETD" at bounding box center [1229, 152] width 18 height 14
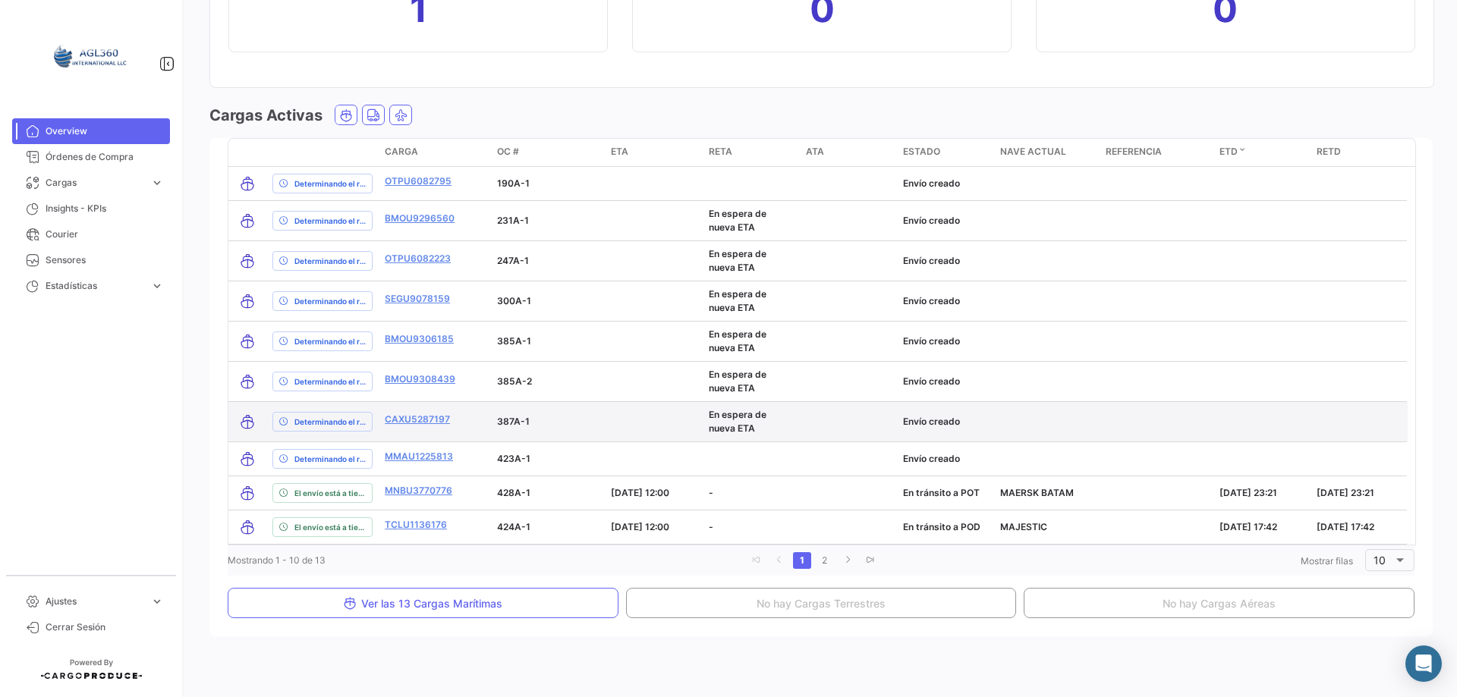
scroll to position [2113, 0]
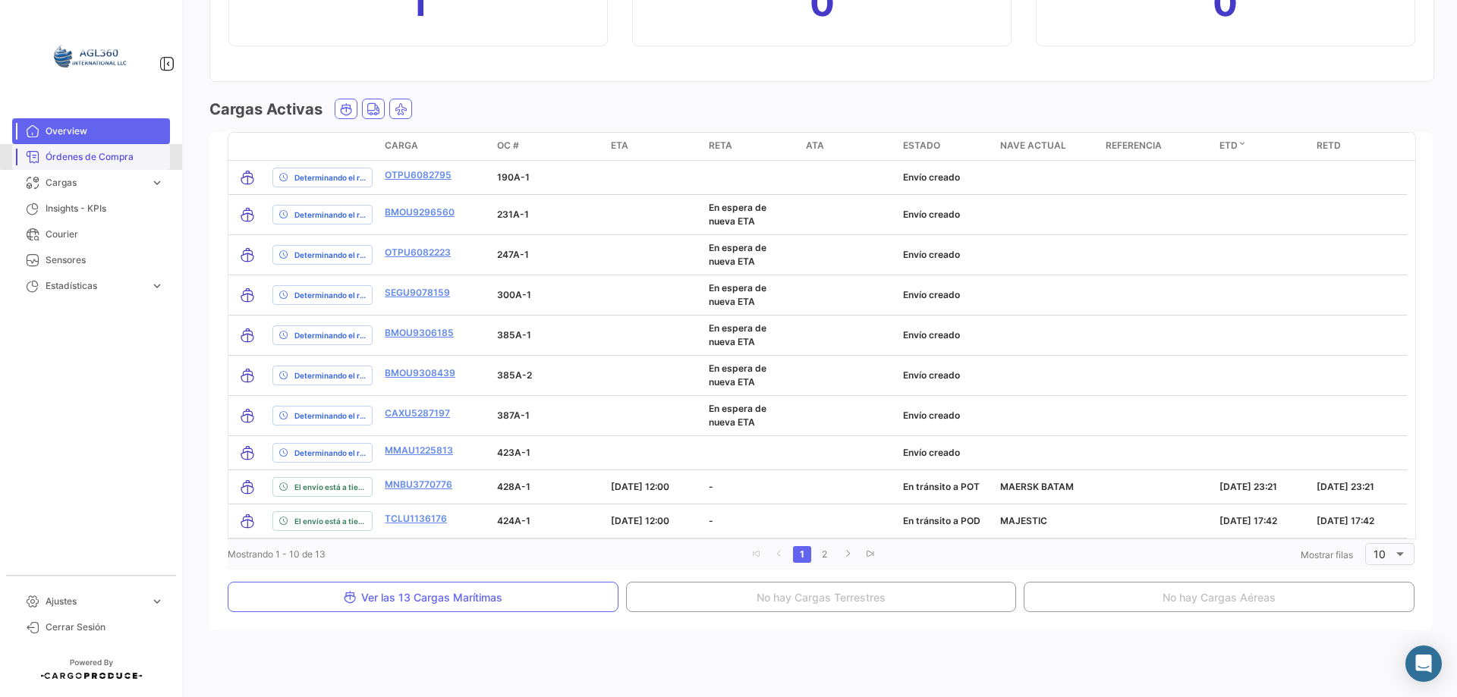
click at [122, 153] on span "Órdenes de Compra" at bounding box center [105, 157] width 118 height 14
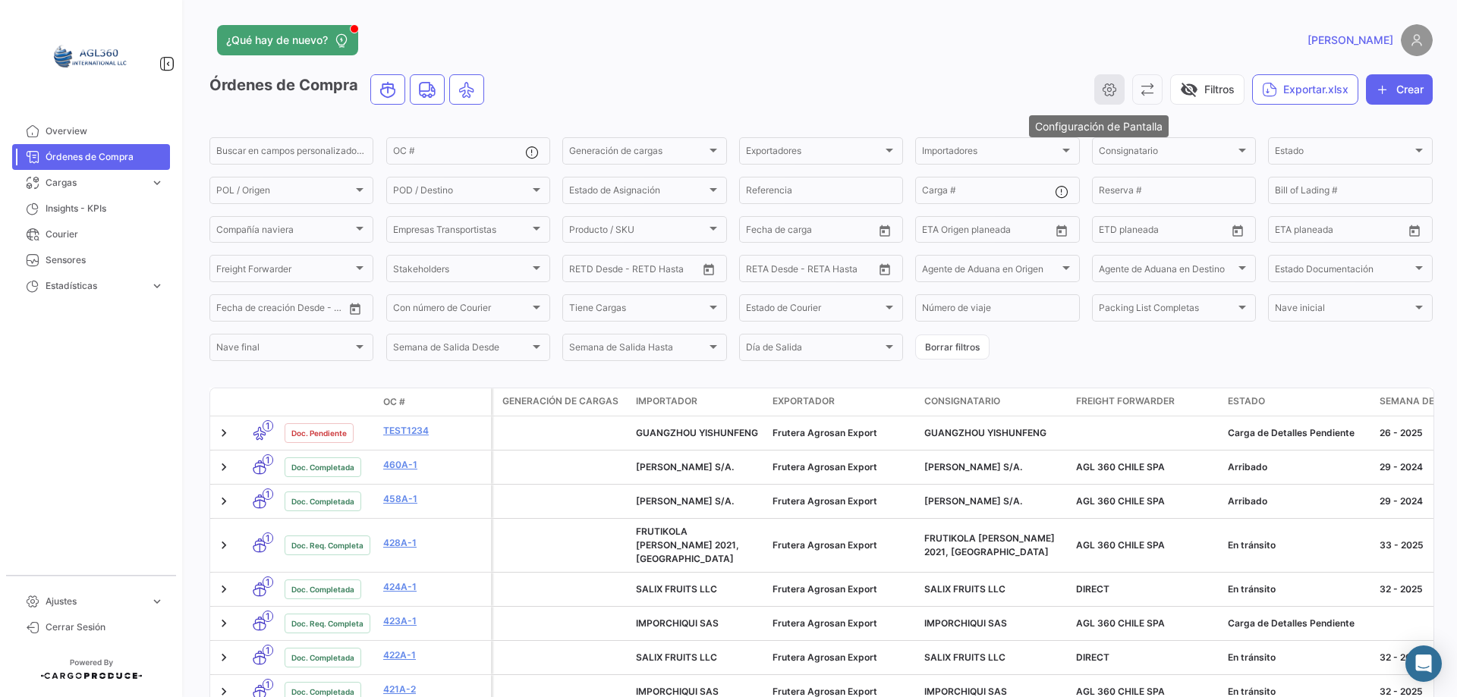
click at [1102, 90] on icon "button" at bounding box center [1109, 89] width 15 height 15
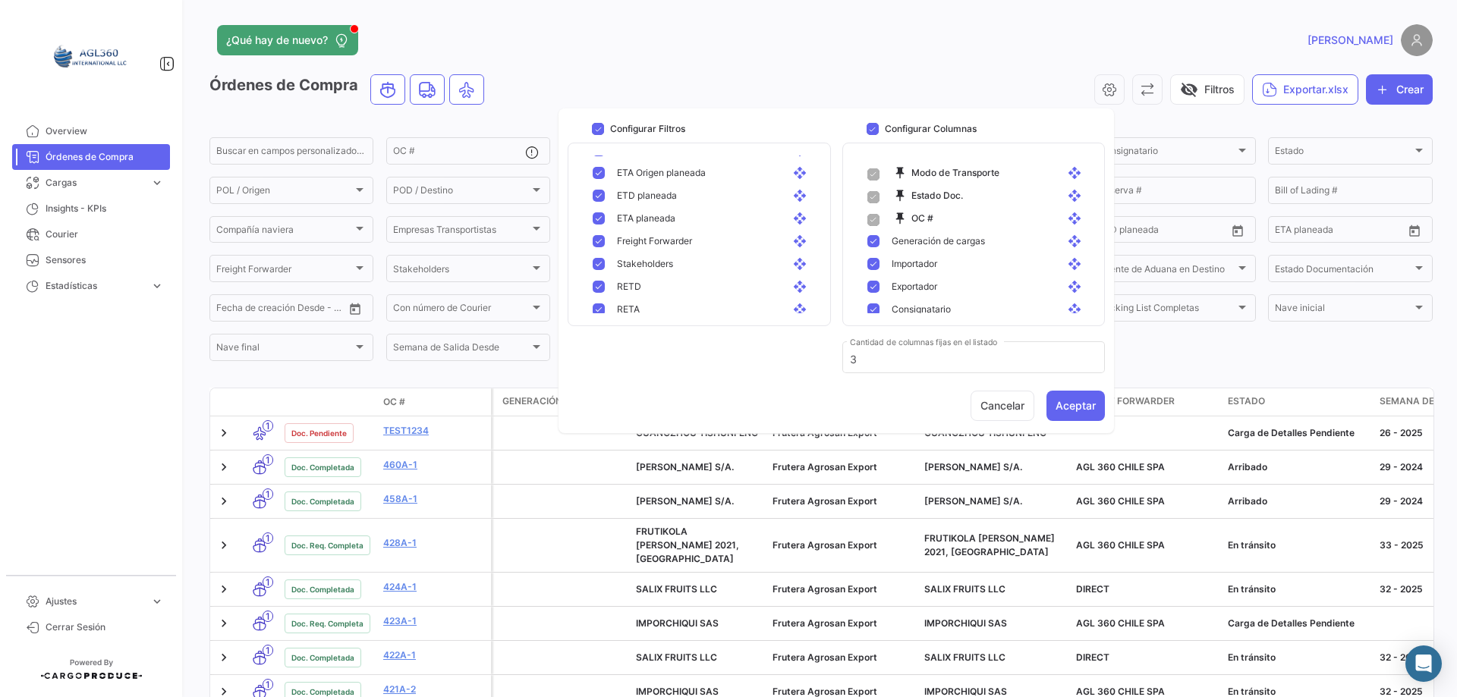
scroll to position [782, 0]
click at [599, 300] on mat-pseudo-checkbox at bounding box center [599, 302] width 12 height 12
checkbox input "false"
click at [600, 277] on mat-pseudo-checkbox at bounding box center [599, 279] width 12 height 12
click at [602, 254] on mat-pseudo-checkbox at bounding box center [599, 256] width 12 height 12
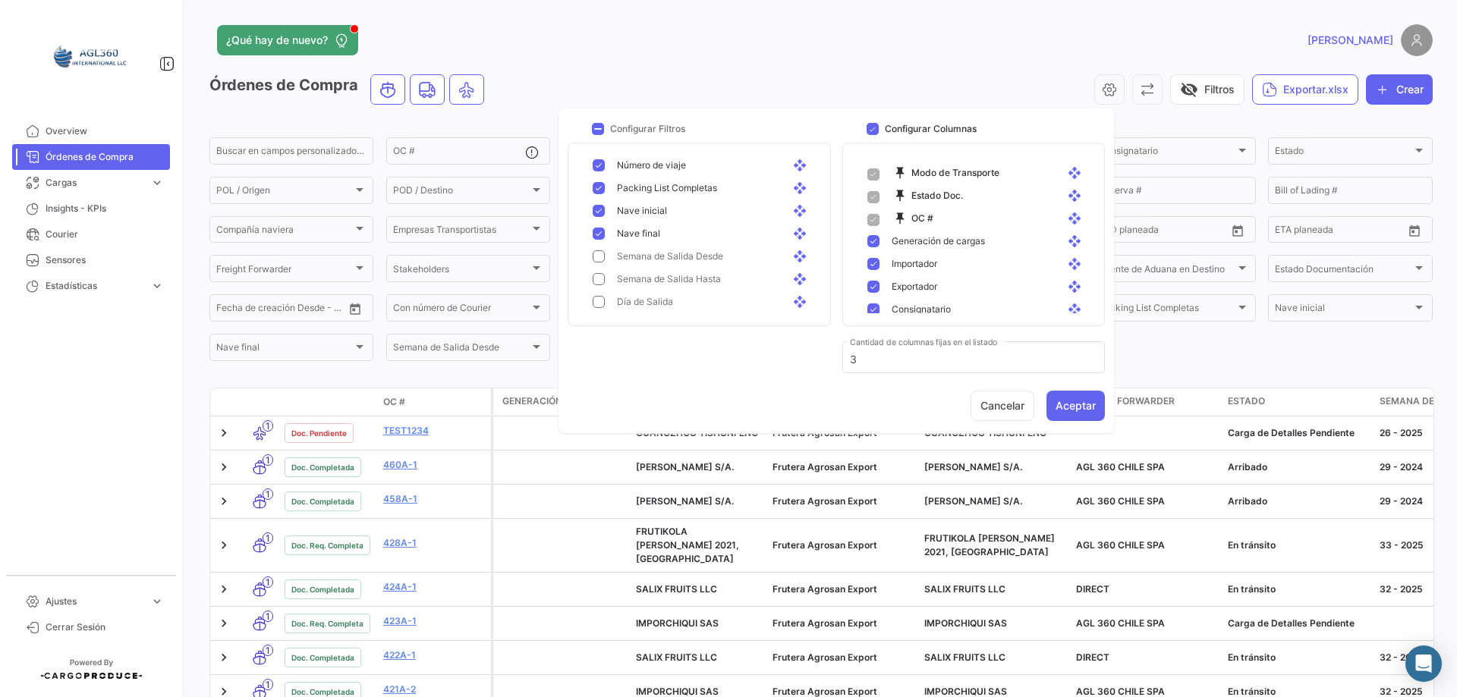
click at [603, 232] on mat-pseudo-checkbox at bounding box center [599, 234] width 12 height 12
click at [595, 198] on div "Packing List Completas open_with" at bounding box center [702, 188] width 243 height 23
click at [597, 159] on div "Número de viaje open_with" at bounding box center [702, 165] width 243 height 23
click at [605, 213] on mat-pseudo-checkbox at bounding box center [599, 211] width 12 height 12
click at [1085, 400] on button "Aceptar" at bounding box center [1076, 406] width 58 height 30
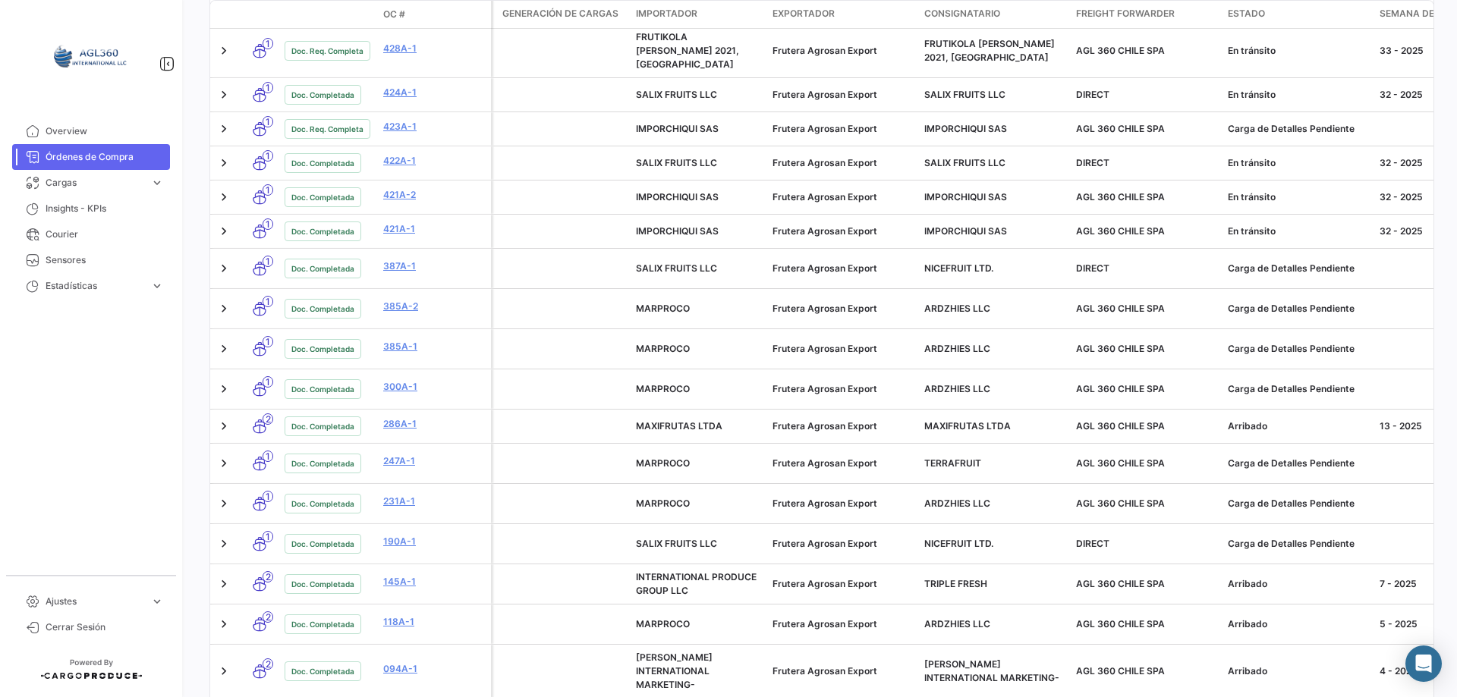
scroll to position [474, 0]
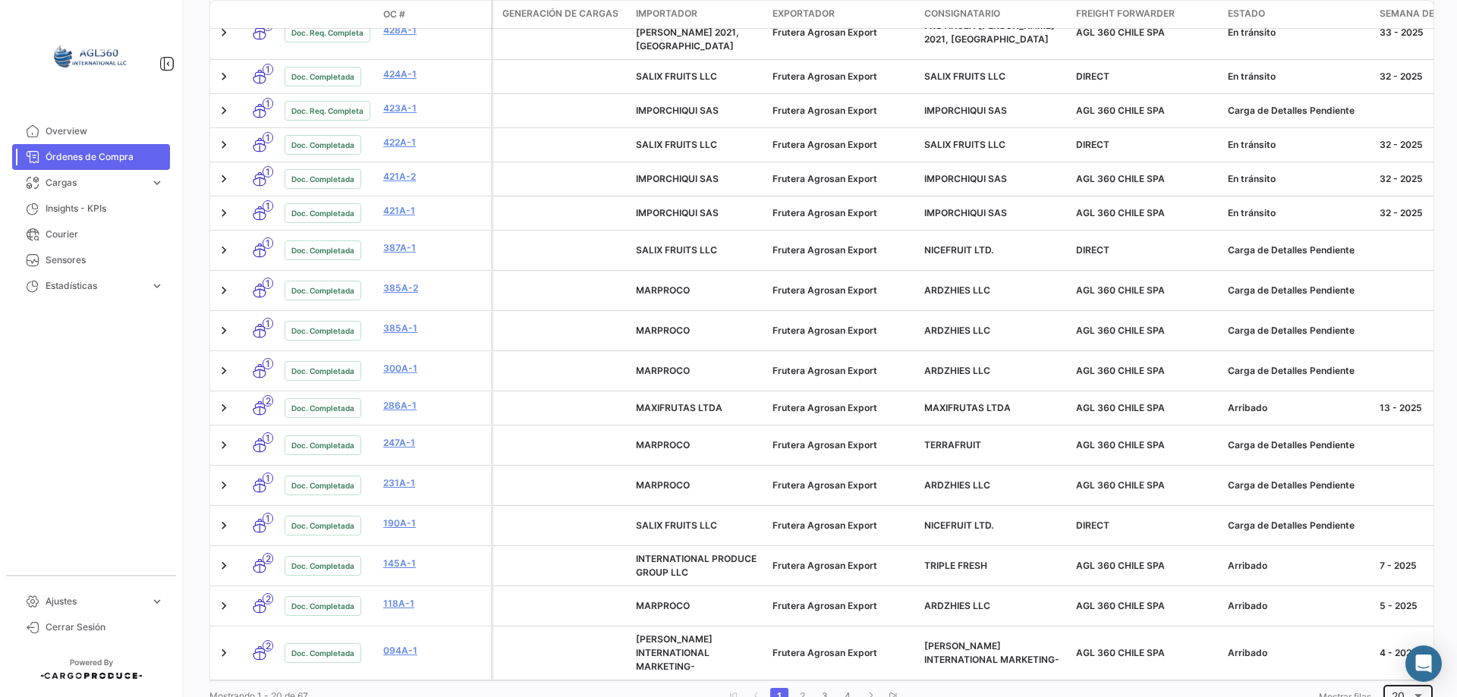
click at [1393, 690] on span "20" at bounding box center [1398, 696] width 13 height 13
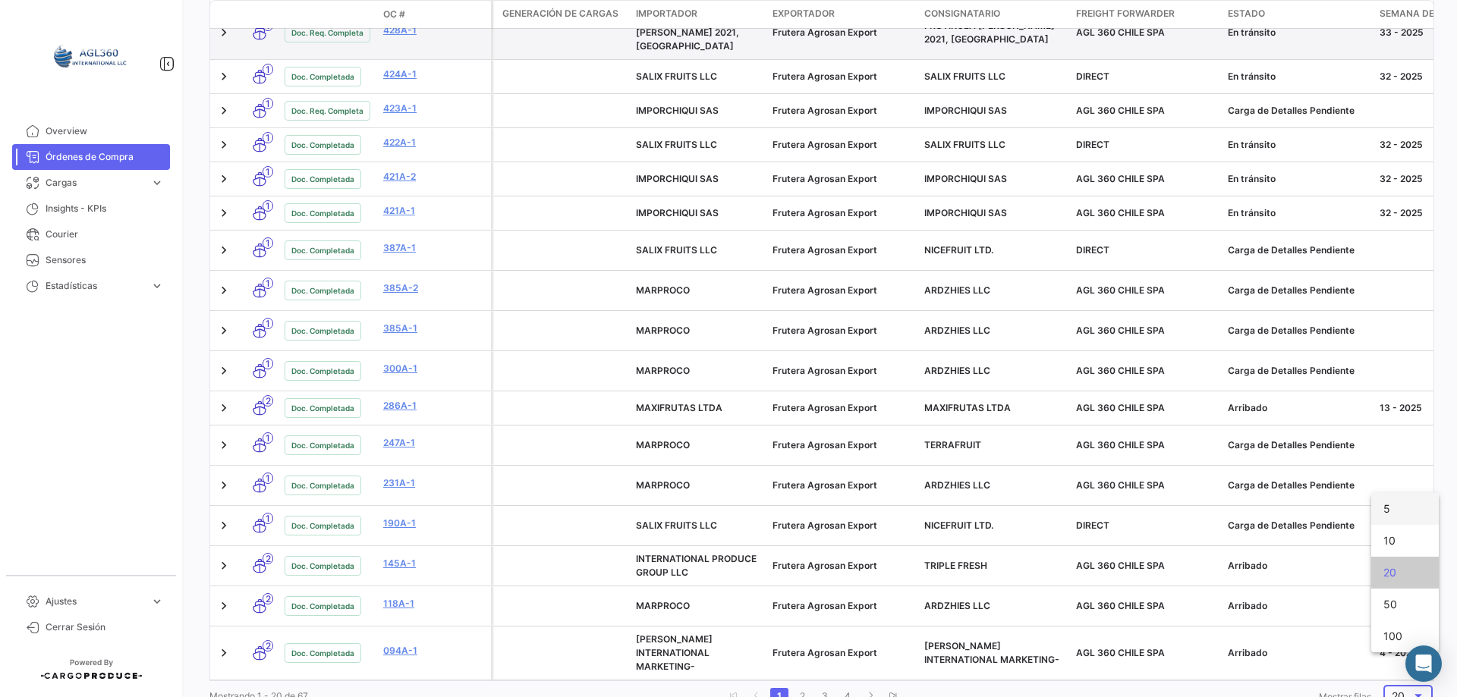
drag, startPoint x: 1388, startPoint y: 512, endPoint x: 1374, endPoint y: 508, distance: 14.9
click at [1388, 511] on span "5" at bounding box center [1405, 509] width 43 height 32
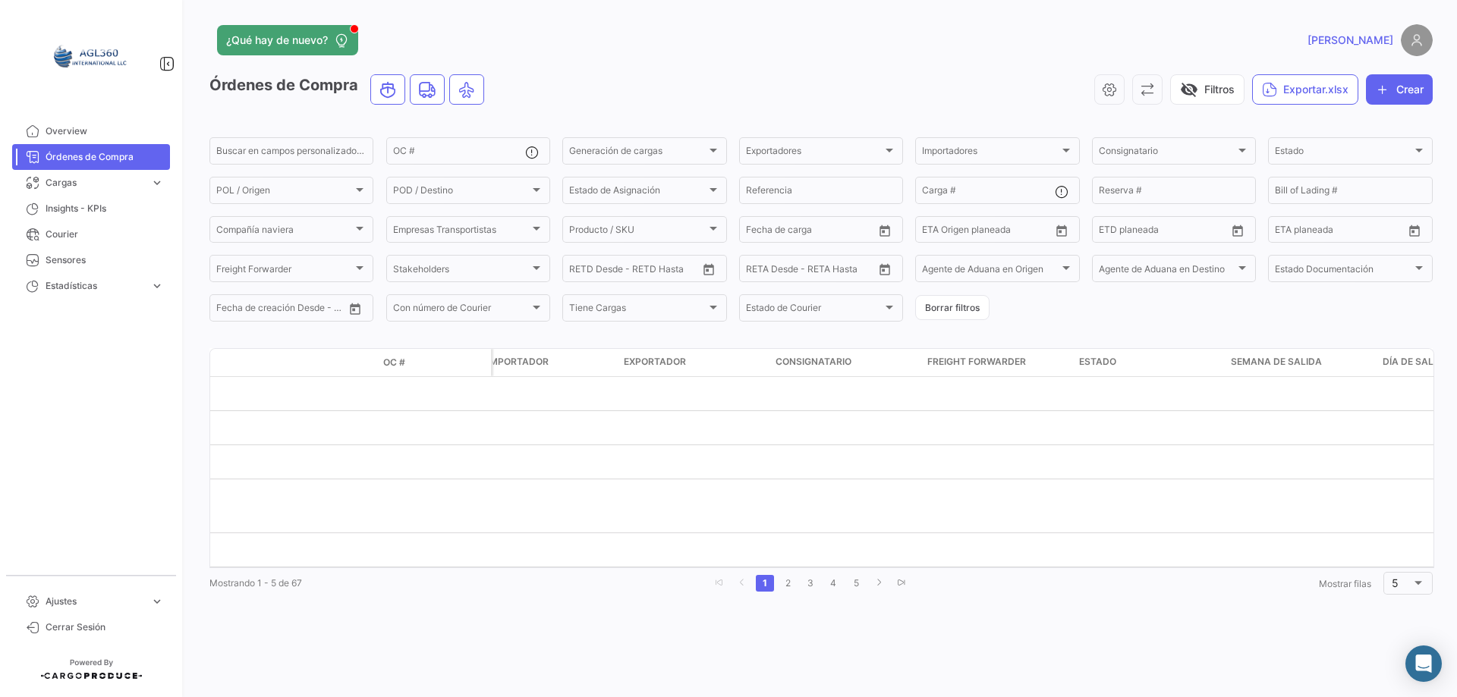
scroll to position [0, 0]
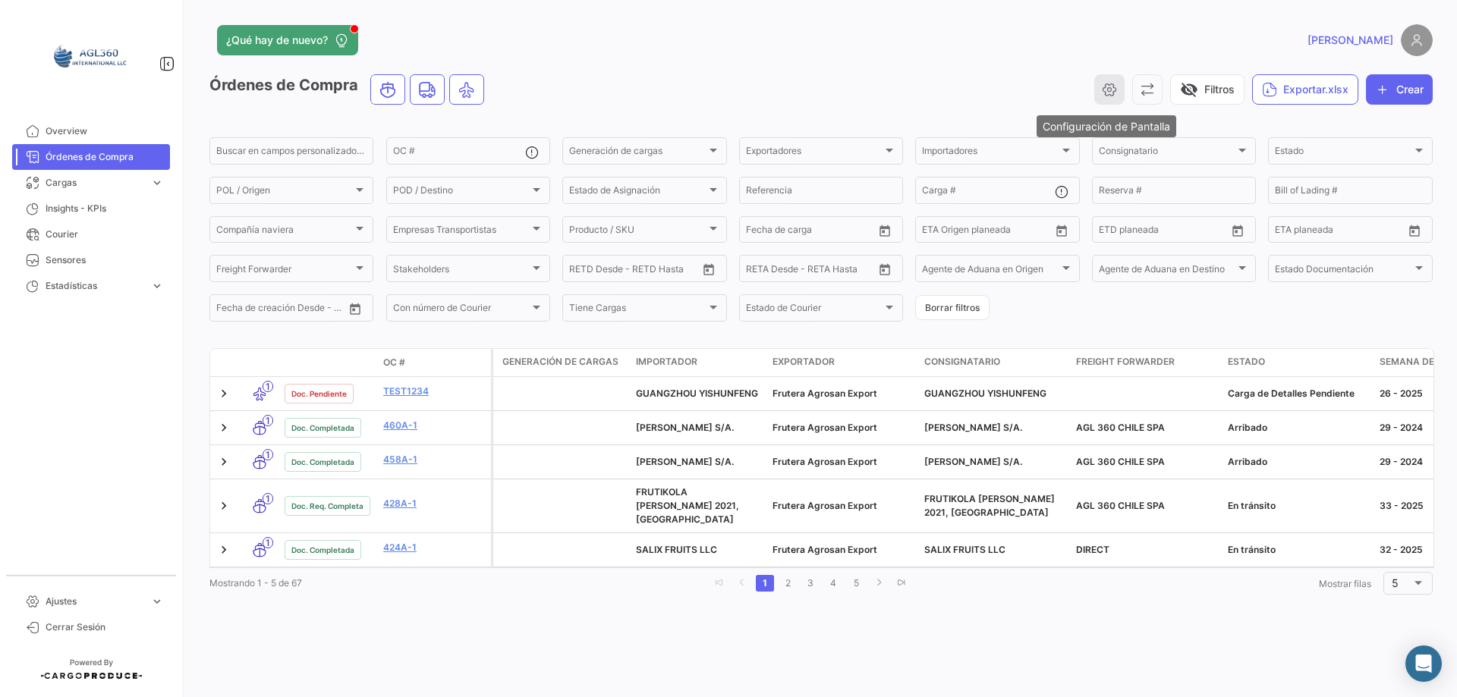
click at [1110, 87] on icon "button" at bounding box center [1109, 89] width 15 height 15
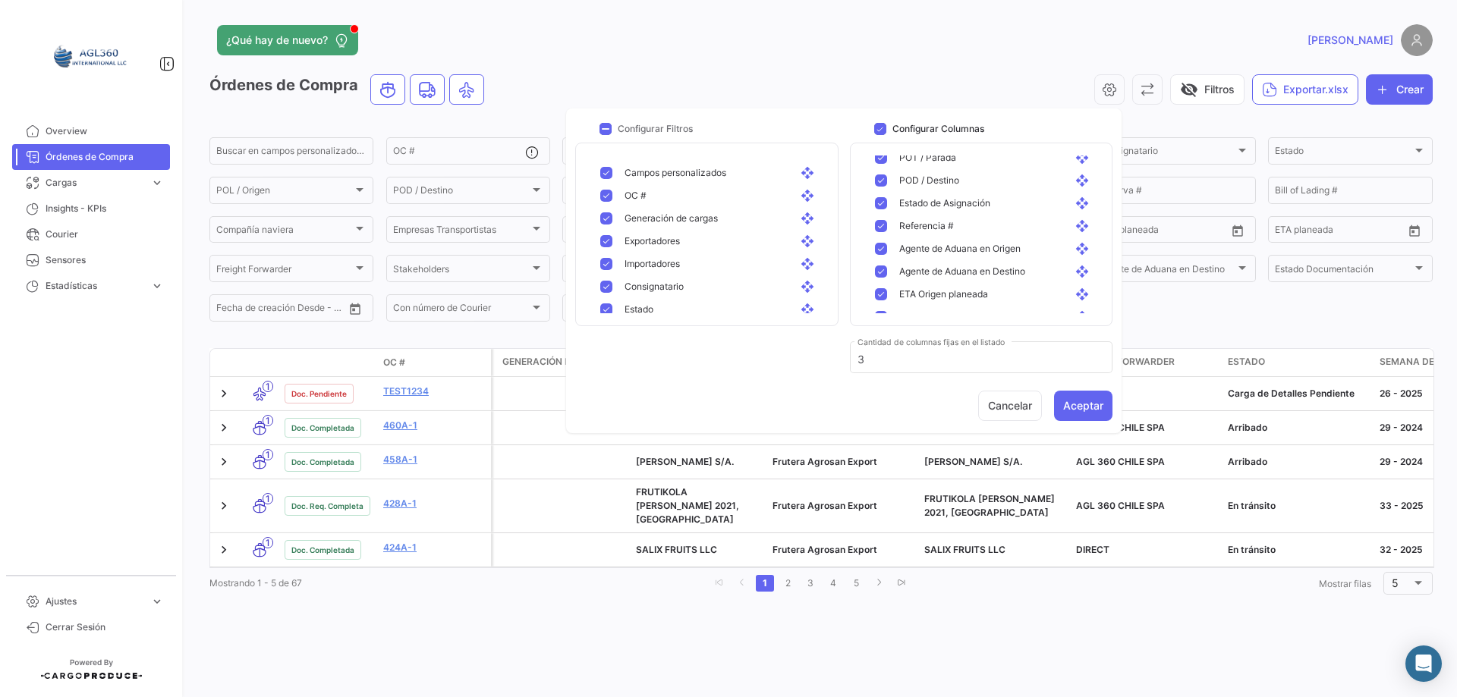
scroll to position [531, 0]
click at [880, 273] on mat-pseudo-checkbox at bounding box center [881, 279] width 12 height 12
checkbox input "false"
click at [880, 254] on mat-pseudo-checkbox at bounding box center [881, 256] width 12 height 12
click at [880, 228] on mat-pseudo-checkbox at bounding box center [881, 234] width 12 height 12
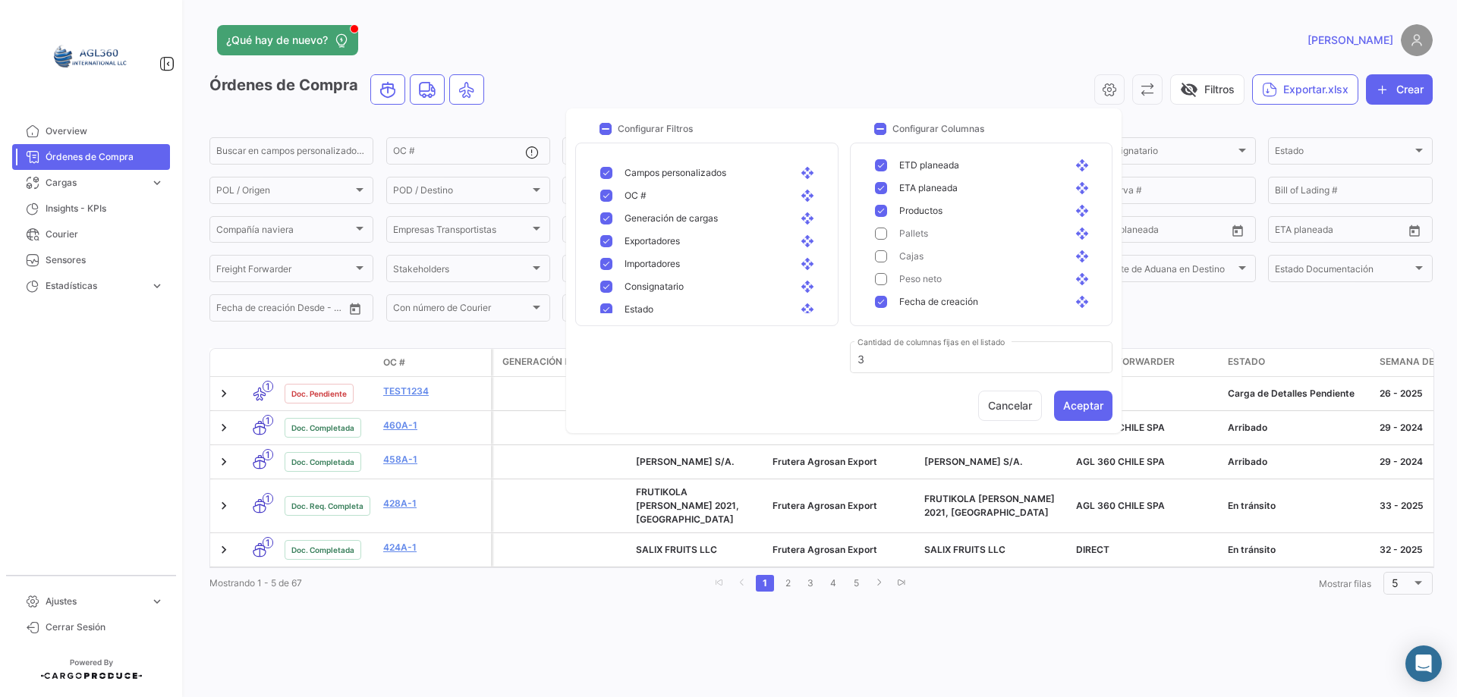
click at [881, 213] on mat-pseudo-checkbox at bounding box center [881, 211] width 12 height 12
click at [880, 190] on mat-pseudo-checkbox at bounding box center [881, 188] width 12 height 12
click at [880, 160] on mat-pseudo-checkbox at bounding box center [881, 165] width 12 height 12
click at [881, 252] on mat-pseudo-checkbox at bounding box center [881, 254] width 12 height 12
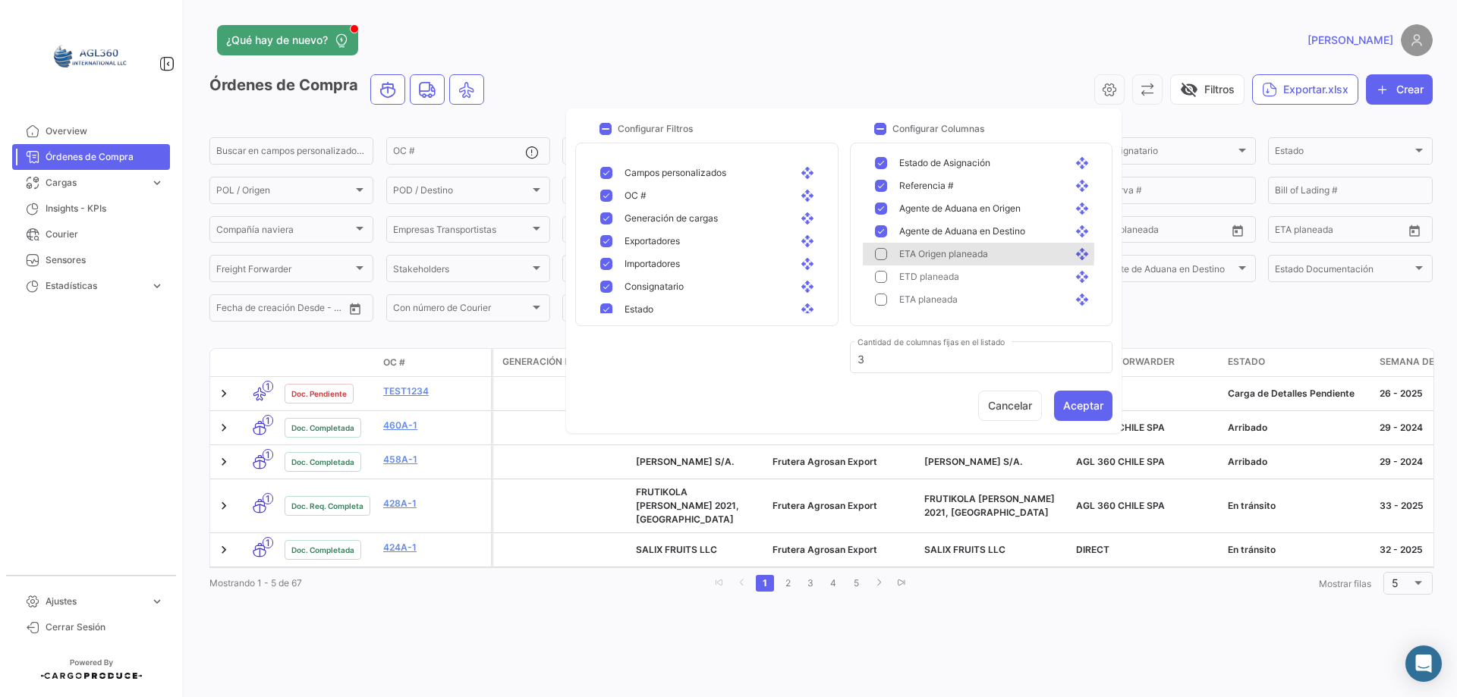
click at [882, 235] on mat-pseudo-checkbox at bounding box center [881, 231] width 12 height 12
click at [884, 208] on mat-pseudo-checkbox at bounding box center [881, 209] width 12 height 12
click at [1072, 404] on button "Aceptar" at bounding box center [1083, 406] width 58 height 30
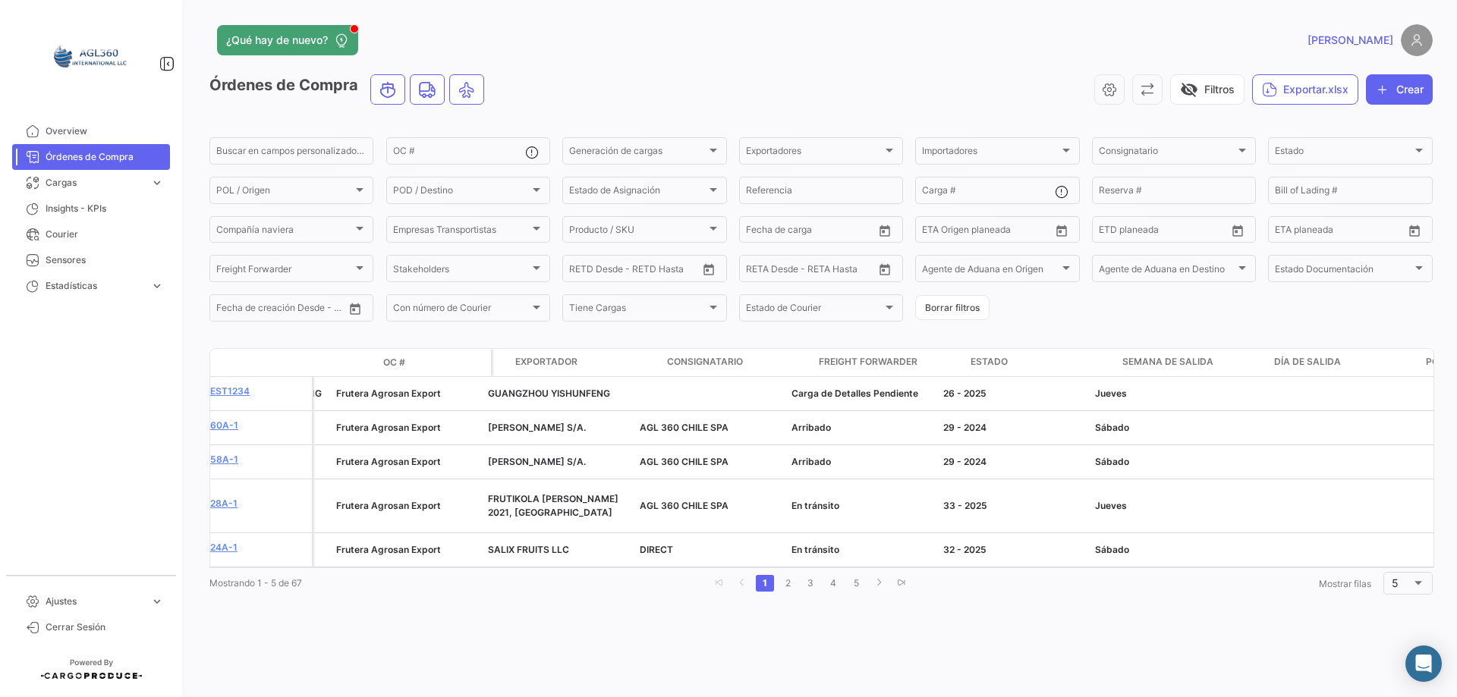
scroll to position [0, 0]
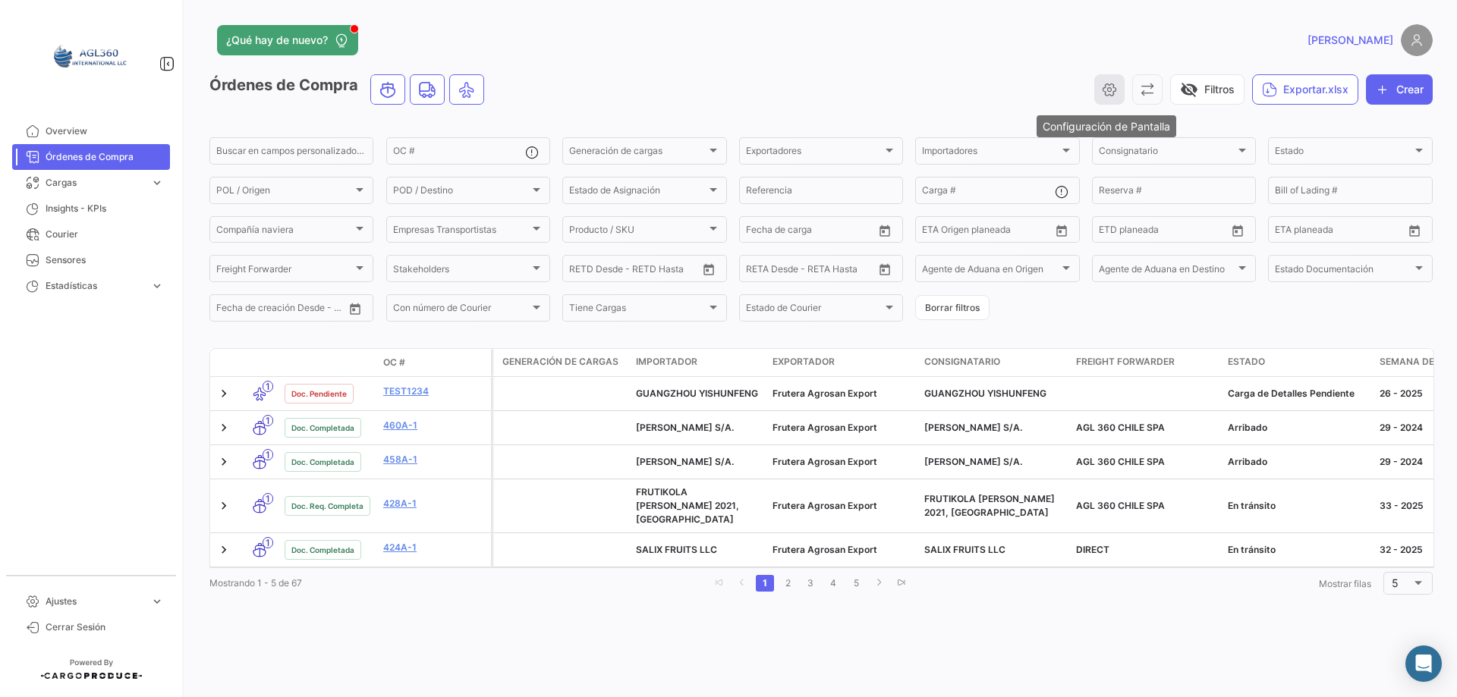
click at [1109, 90] on icon "button" at bounding box center [1109, 89] width 15 height 15
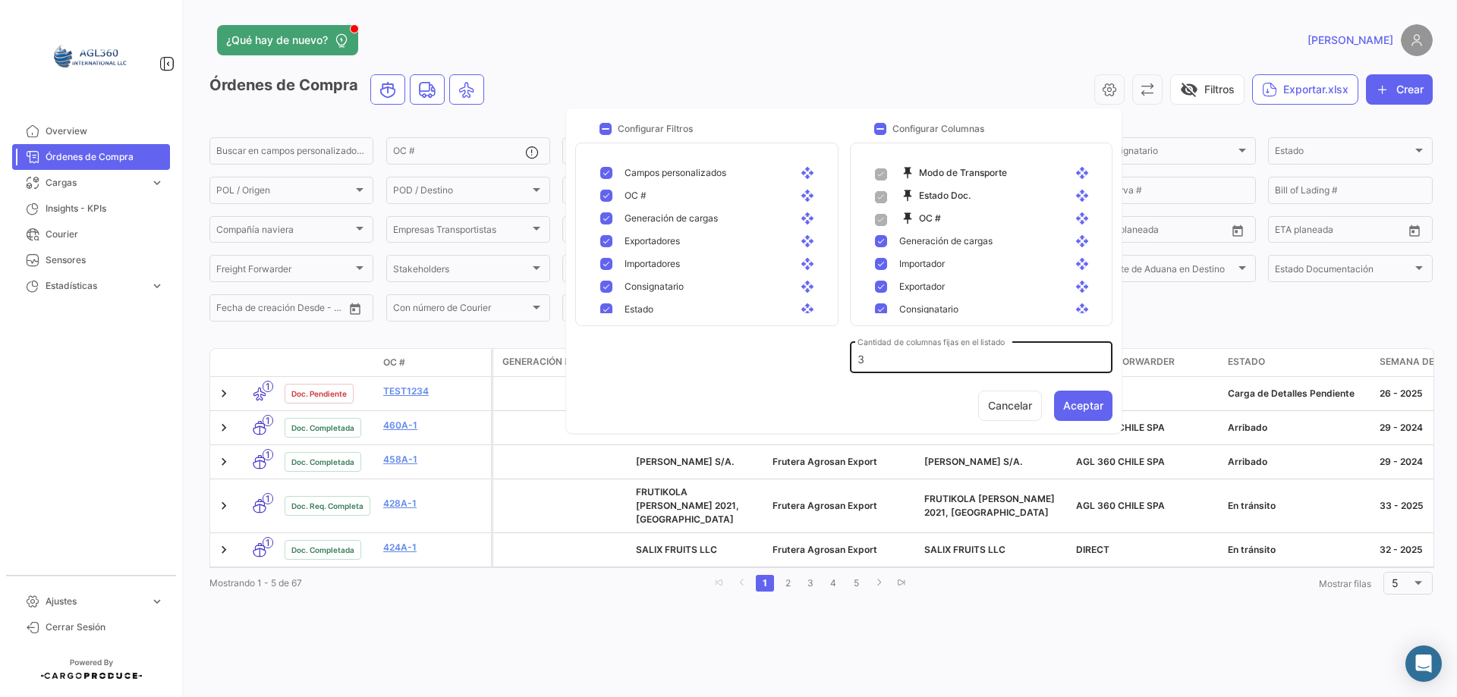
click at [905, 351] on div "3 Cantidad de columnas fijas en el listado" at bounding box center [981, 355] width 247 height 35
click at [902, 357] on input "3" at bounding box center [981, 360] width 247 height 13
type input "4"
click at [1019, 405] on button "Cancelar" at bounding box center [1010, 406] width 64 height 30
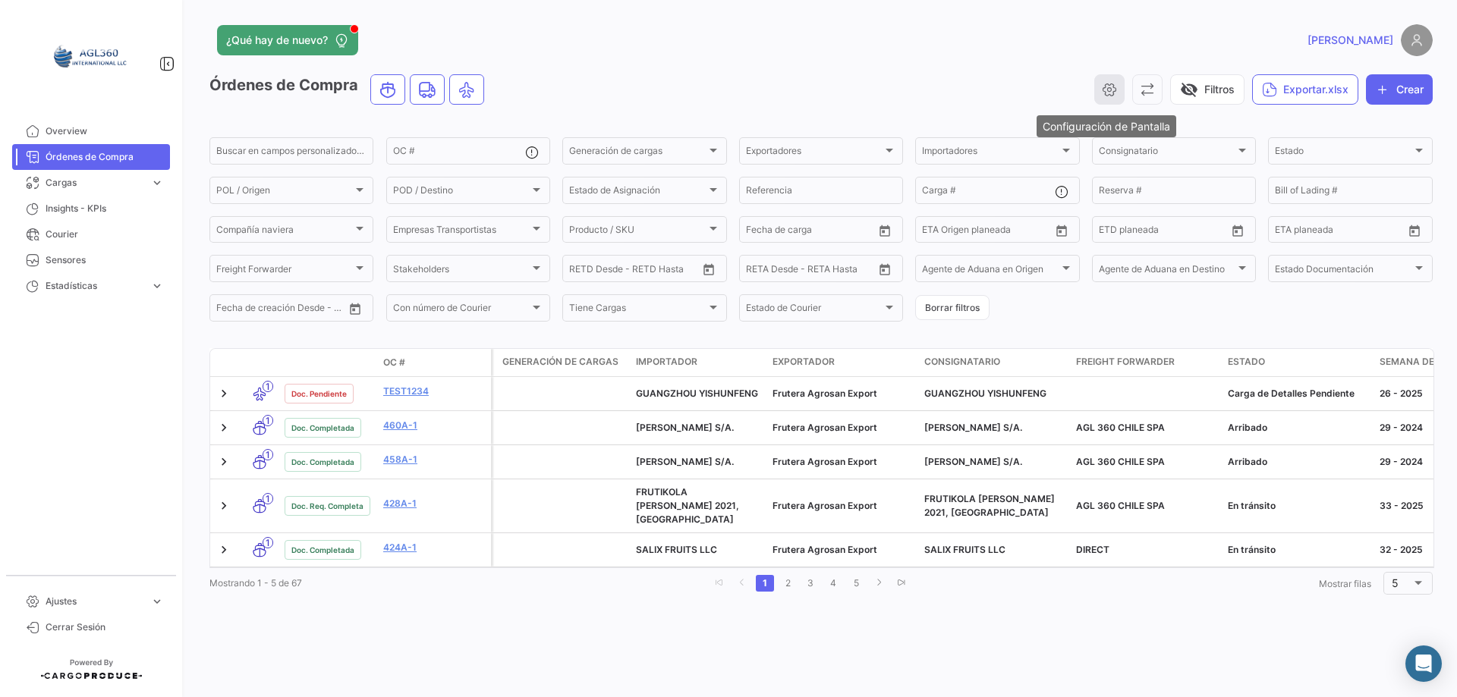
click at [1103, 85] on icon "button" at bounding box center [1109, 89] width 15 height 15
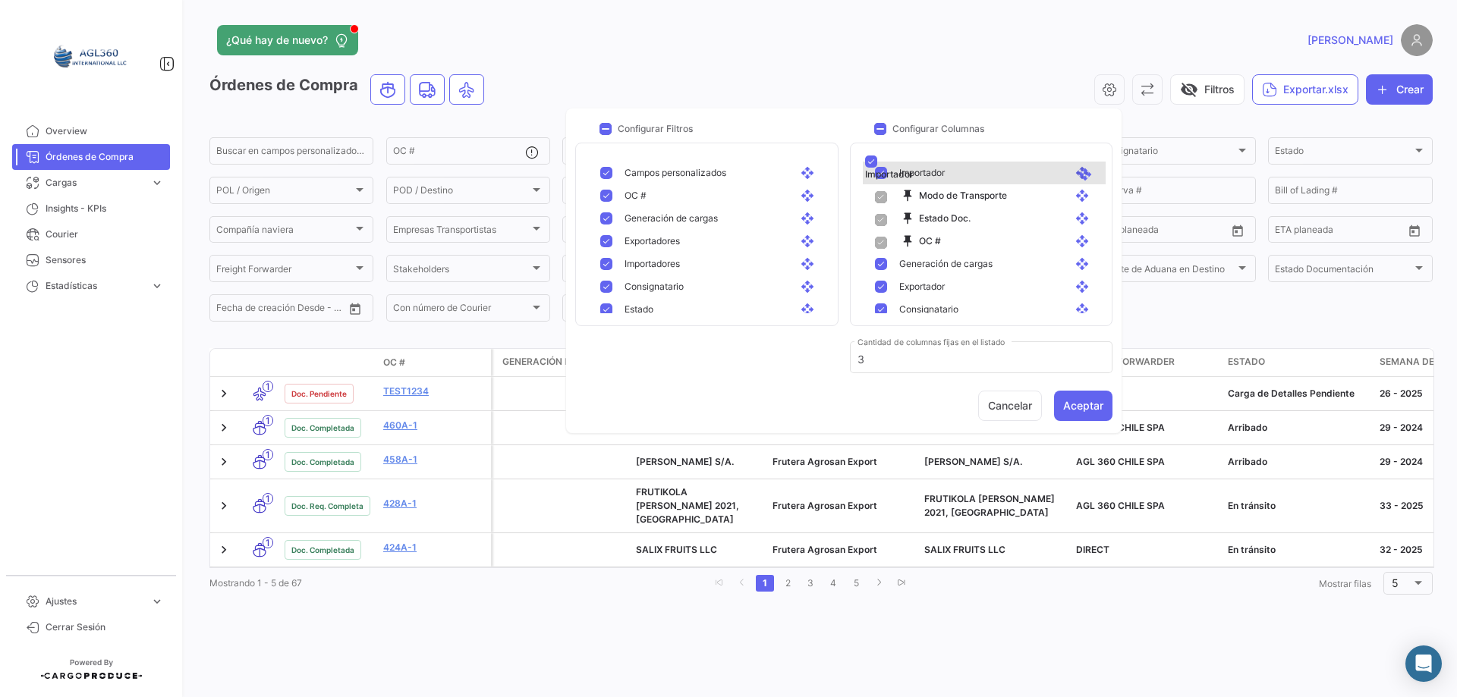
drag, startPoint x: 1069, startPoint y: 264, endPoint x: 1072, endPoint y: 164, distance: 100.2
click at [1087, 401] on button "Aceptar" at bounding box center [1083, 406] width 58 height 30
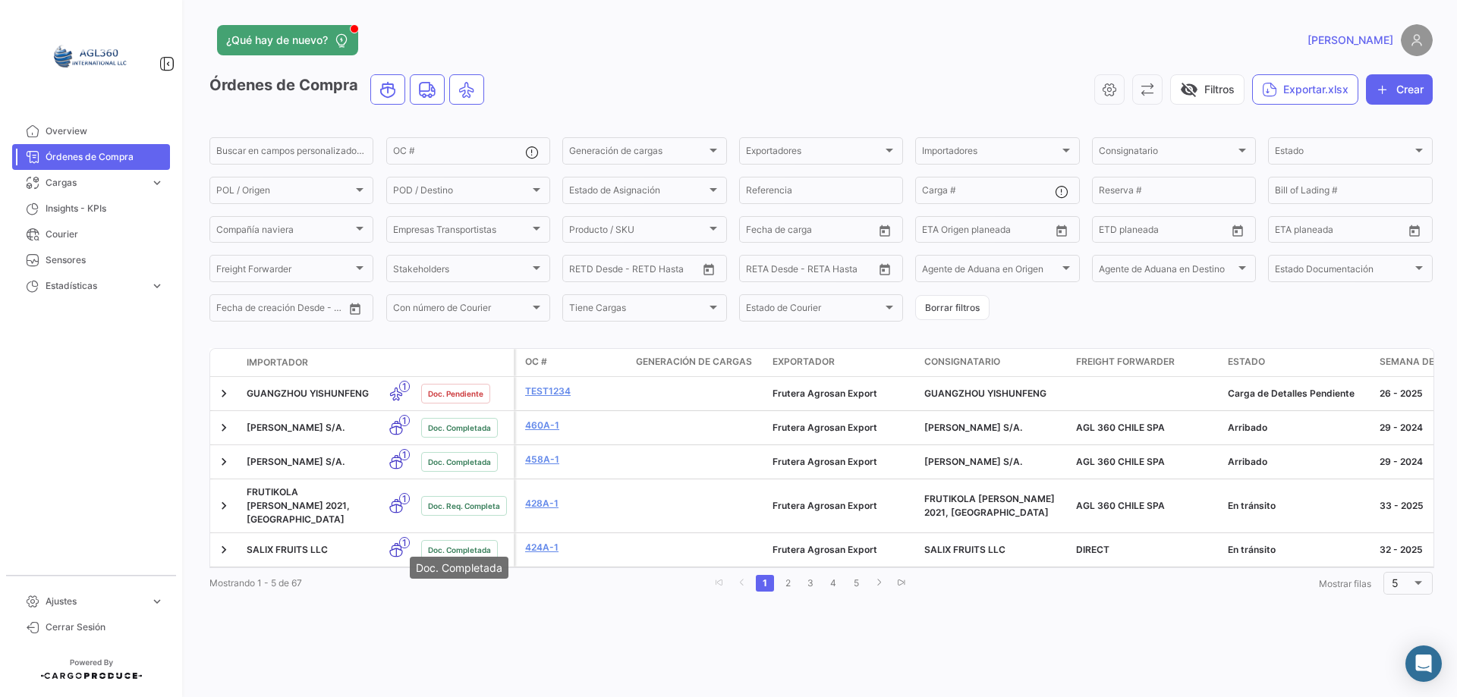
drag, startPoint x: 497, startPoint y: 544, endPoint x: 483, endPoint y: 557, distance: 18.8
click at [483, 557] on mat-tooltip-component "Doc. Completada" at bounding box center [459, 567] width 120 height 43
click at [405, 600] on div "¿Qué hay de nuevo? [PERSON_NAME] de Compra visibility_off Filtros Exportar.xlsx…" at bounding box center [821, 348] width 1272 height 697
click at [1118, 90] on button "button" at bounding box center [1109, 89] width 30 height 30
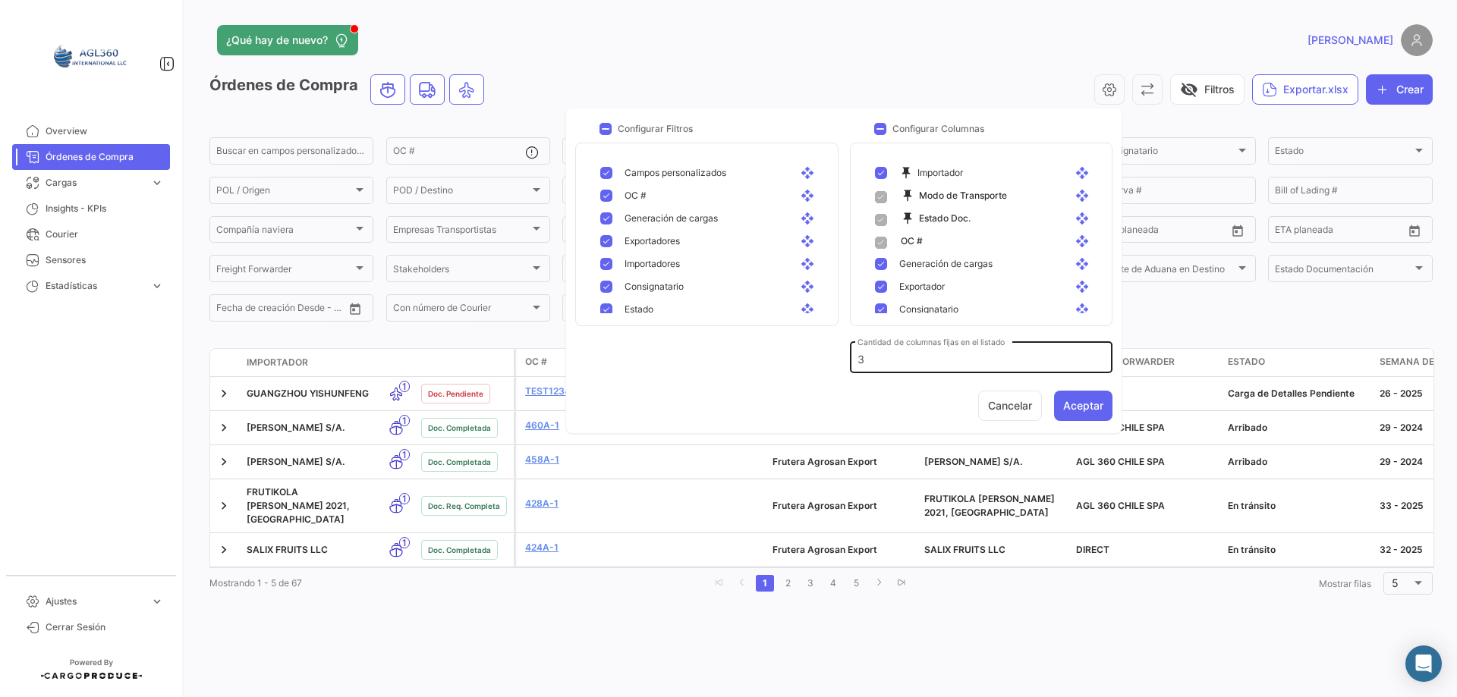
click at [902, 359] on input "3" at bounding box center [981, 360] width 247 height 13
type input "4"
click at [1086, 409] on button "Aceptar" at bounding box center [1083, 406] width 58 height 30
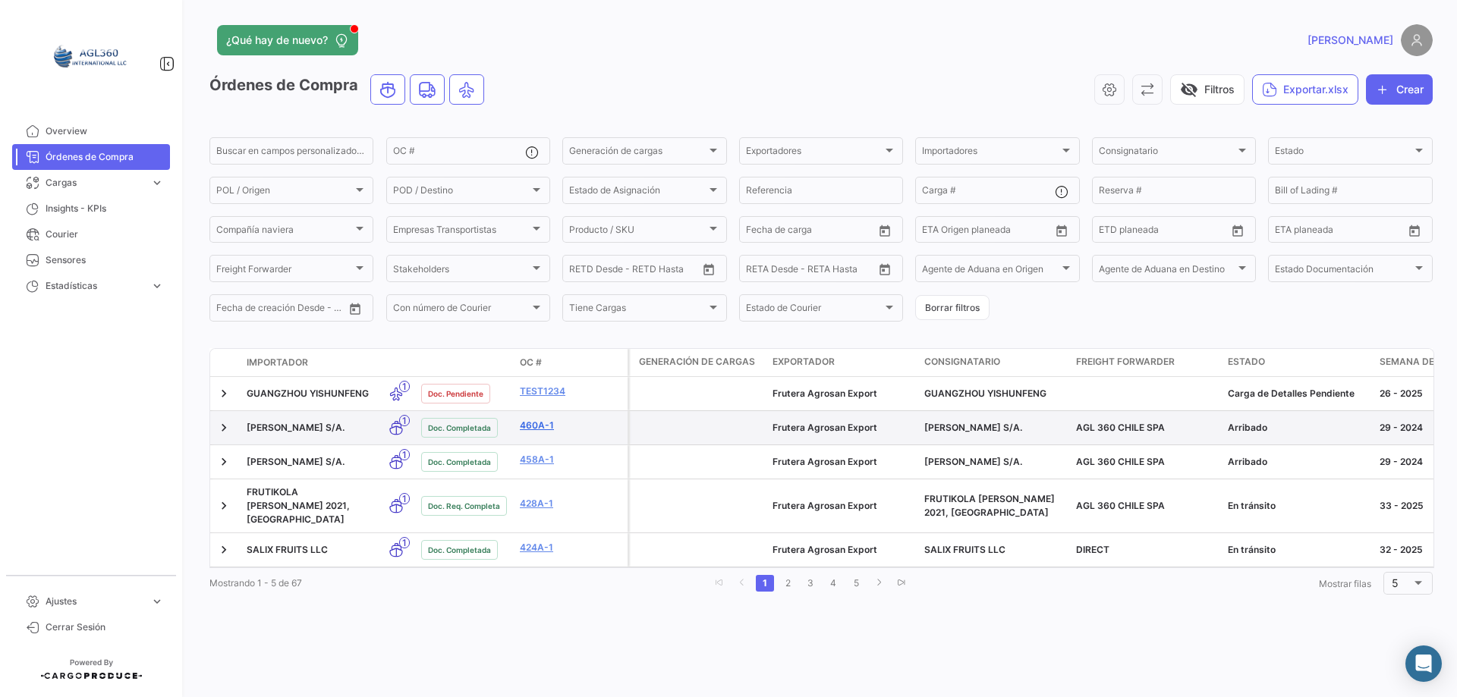
click at [534, 422] on link "460A-1" at bounding box center [571, 426] width 102 height 14
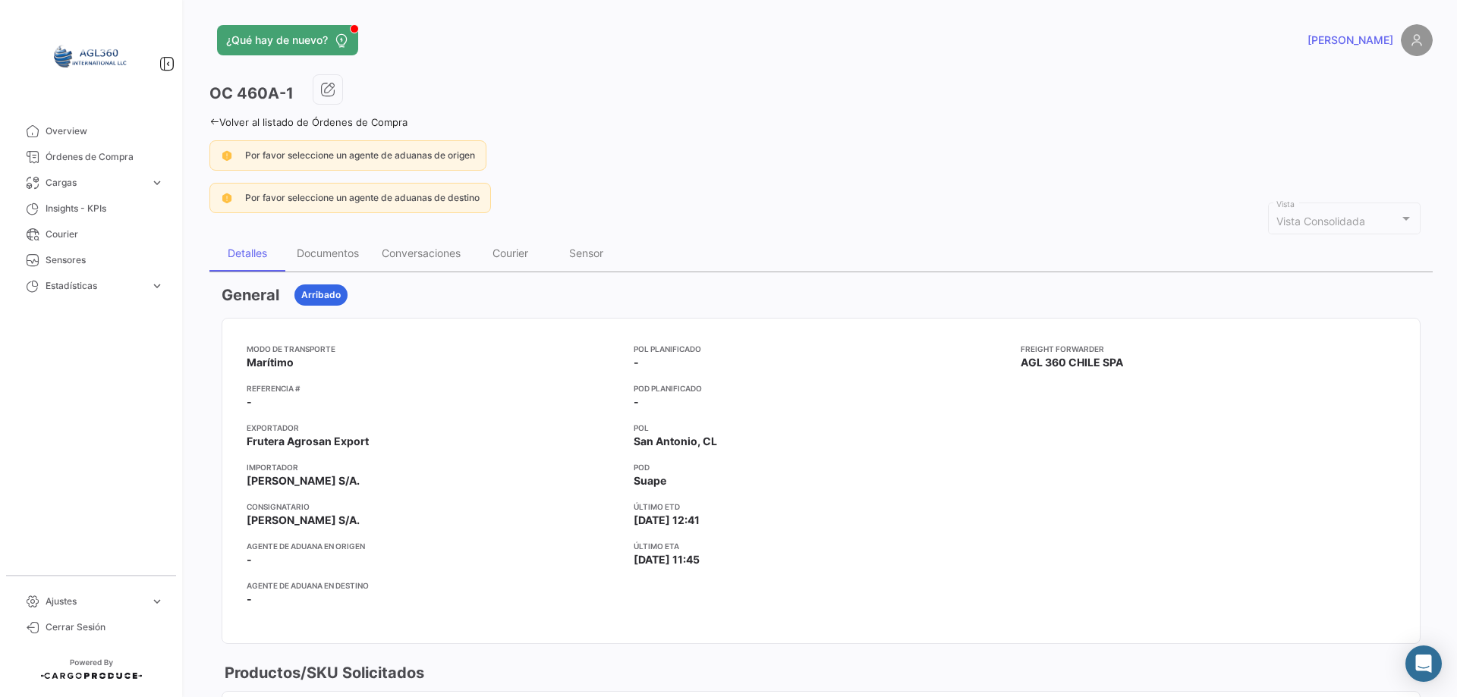
click at [238, 88] on h3 "OC 460A-1" at bounding box center [251, 93] width 84 height 21
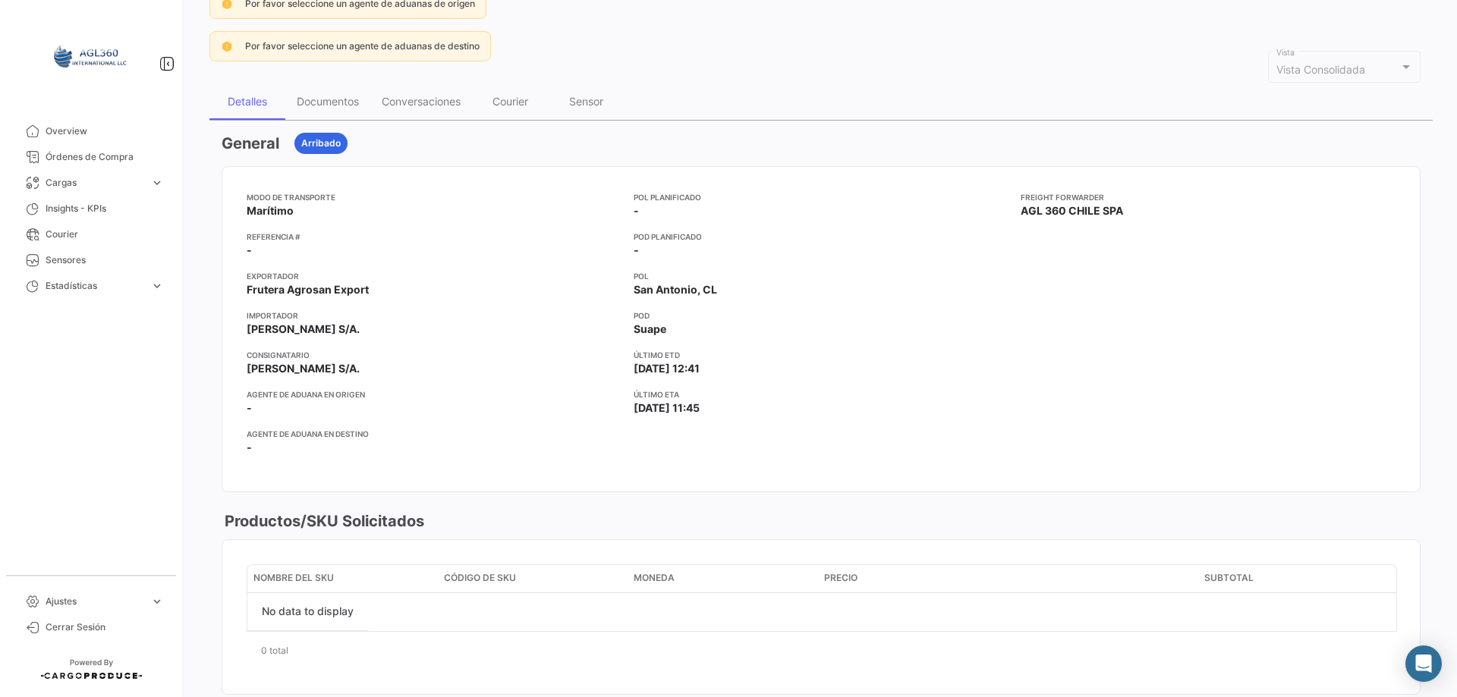
click at [139, 427] on mat-nav-list "Overview Órdenes de Compra Cargas expand_more Cargas Aéreas Cargas Marítimas Ca…" at bounding box center [91, 340] width 182 height 457
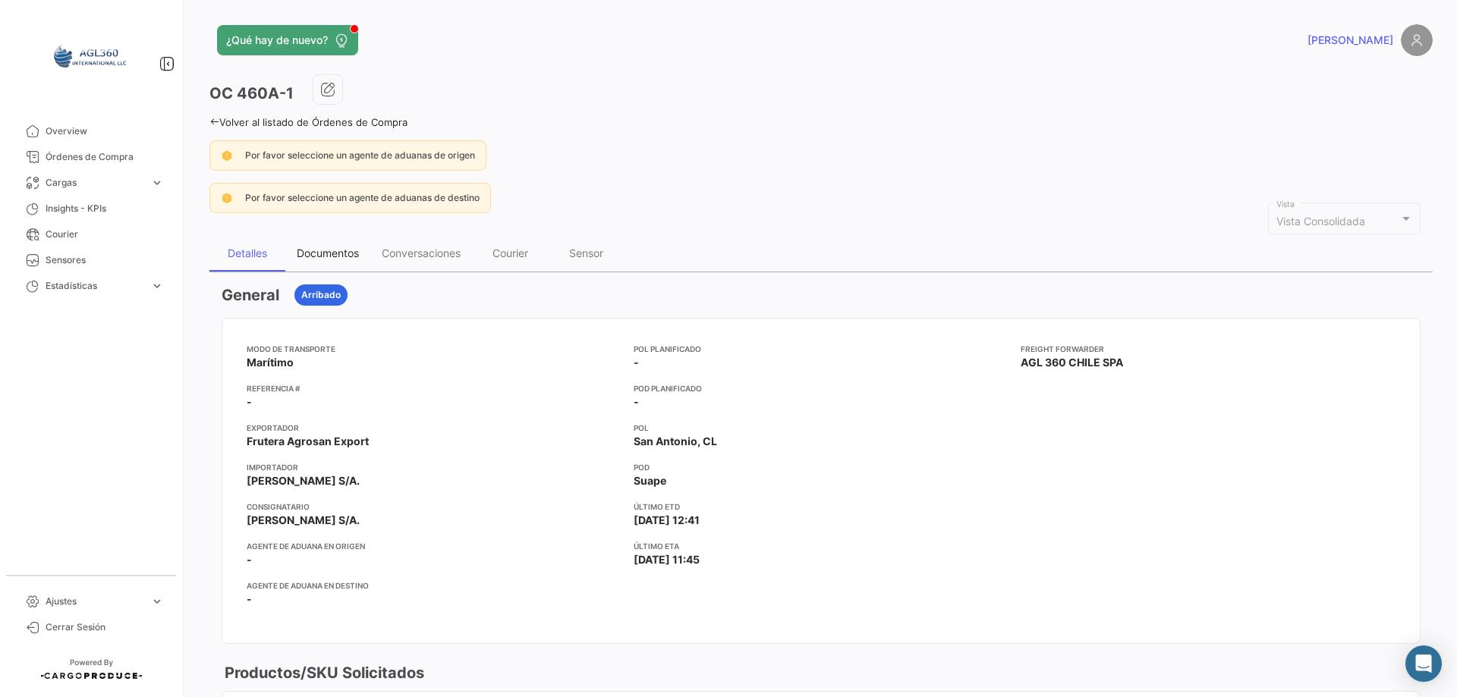
click at [319, 256] on div "Documentos" at bounding box center [328, 253] width 62 height 13
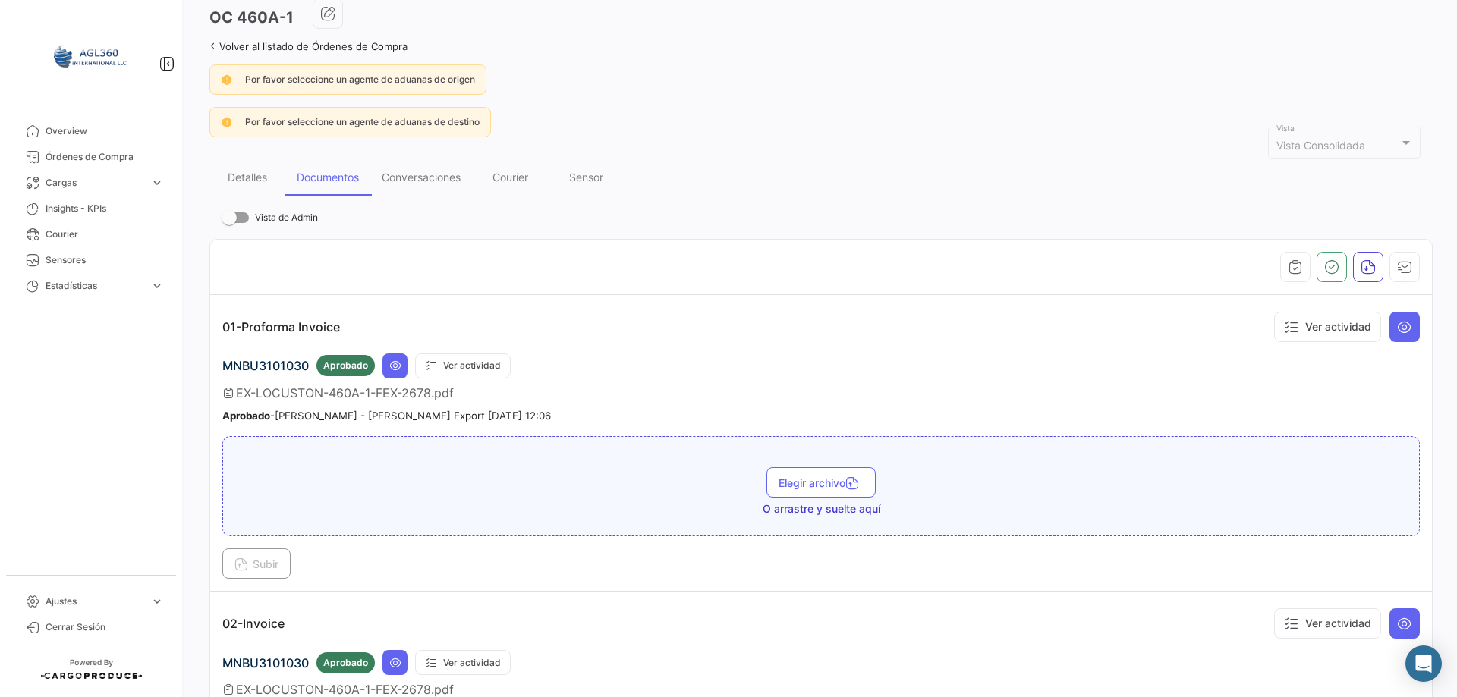
scroll to position [152, 0]
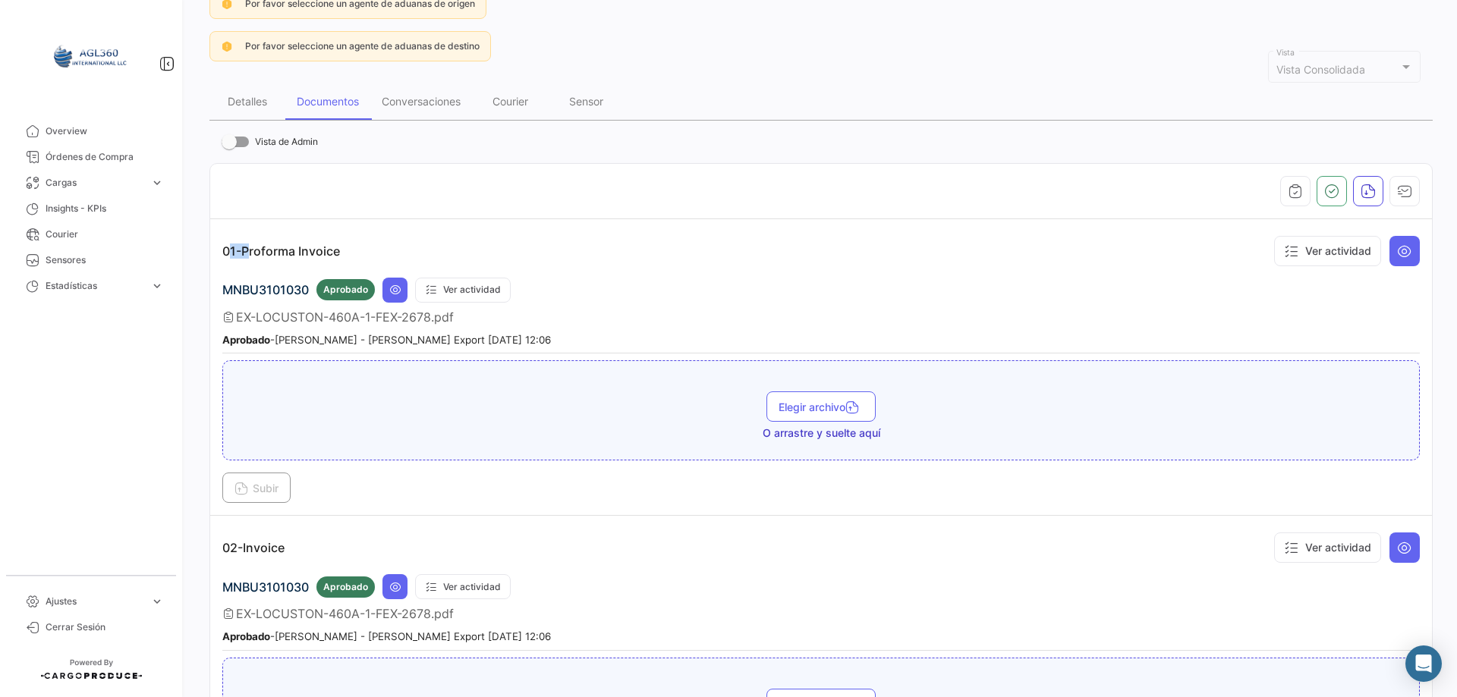
drag, startPoint x: 225, startPoint y: 247, endPoint x: 240, endPoint y: 246, distance: 15.2
click at [240, 246] on p "01-Proforma Invoice" at bounding box center [281, 251] width 118 height 15
click at [253, 238] on div "01-Proforma Invoice Ver actividad" at bounding box center [821, 250] width 1198 height 39
click at [395, 247] on div "01-Proforma Invoice Ver actividad" at bounding box center [821, 250] width 1198 height 39
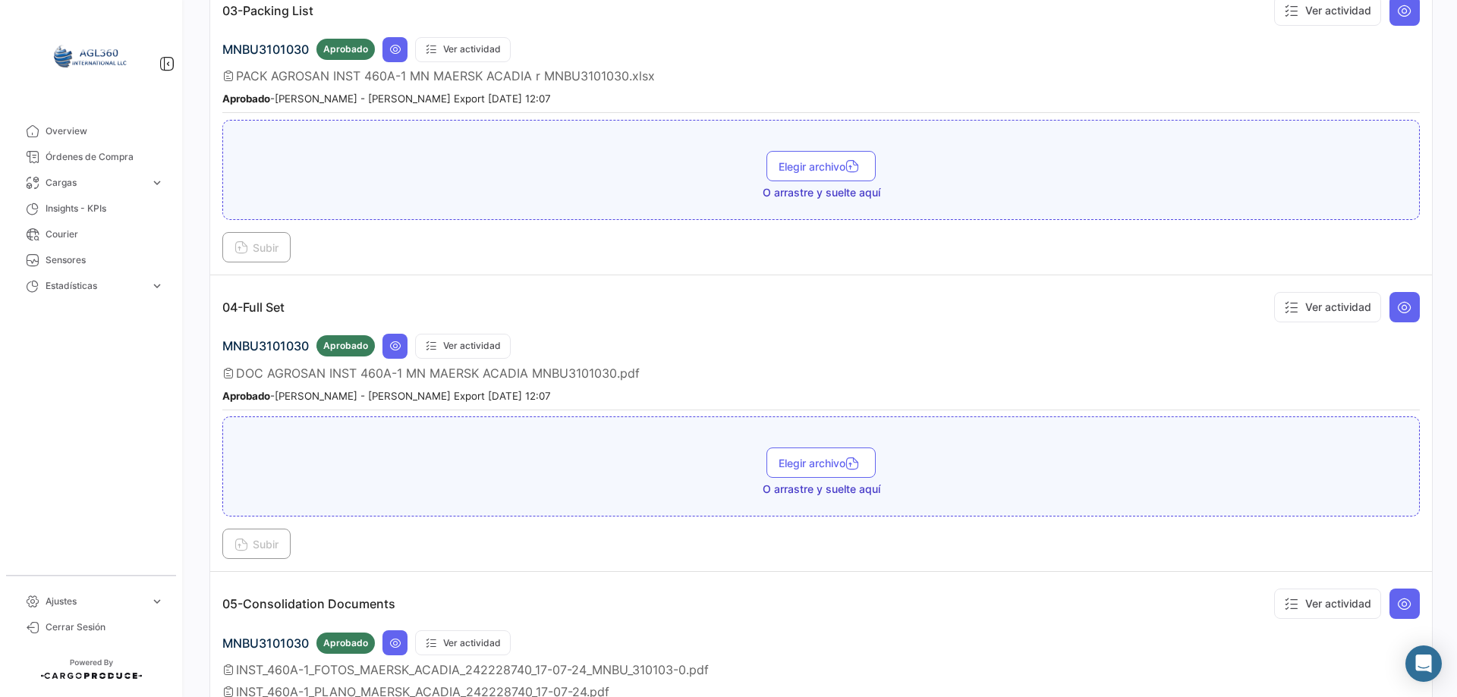
scroll to position [1063, 0]
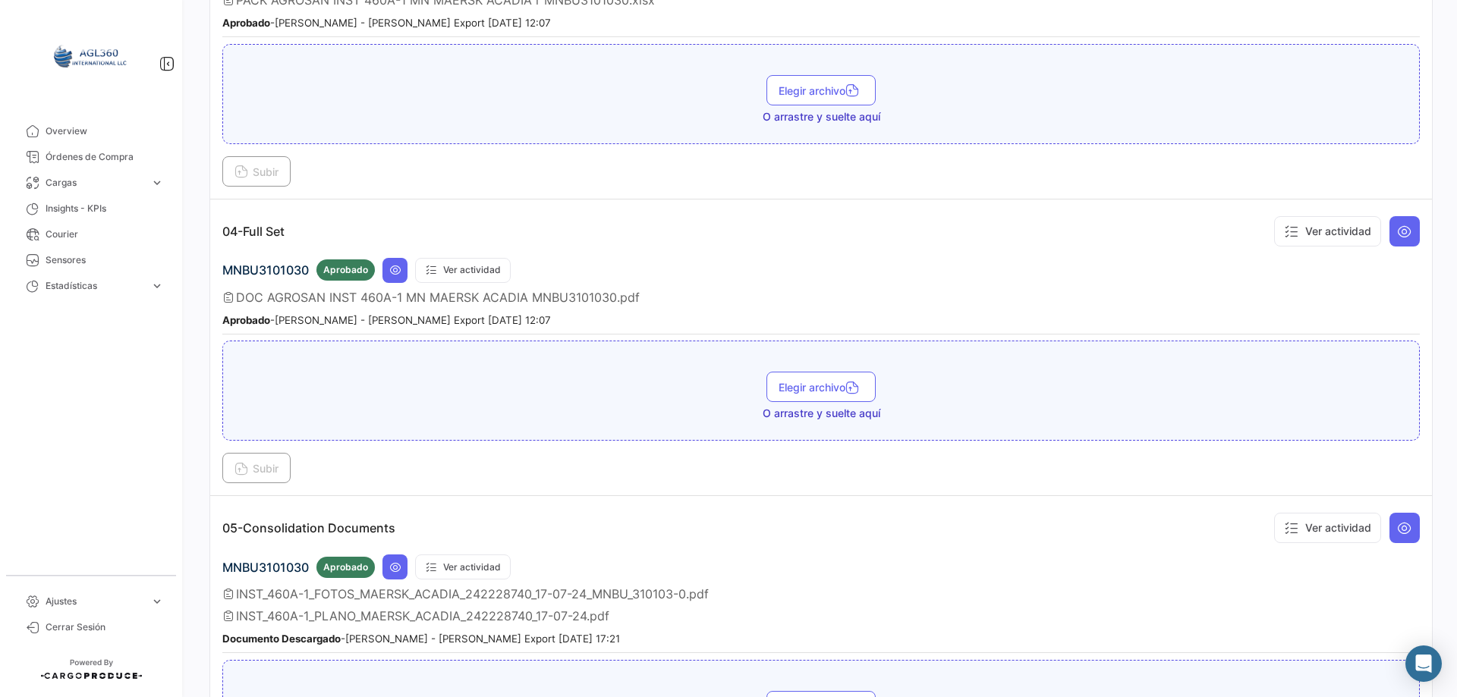
click at [269, 526] on p "05-Consolidation Documents" at bounding box center [308, 528] width 173 height 15
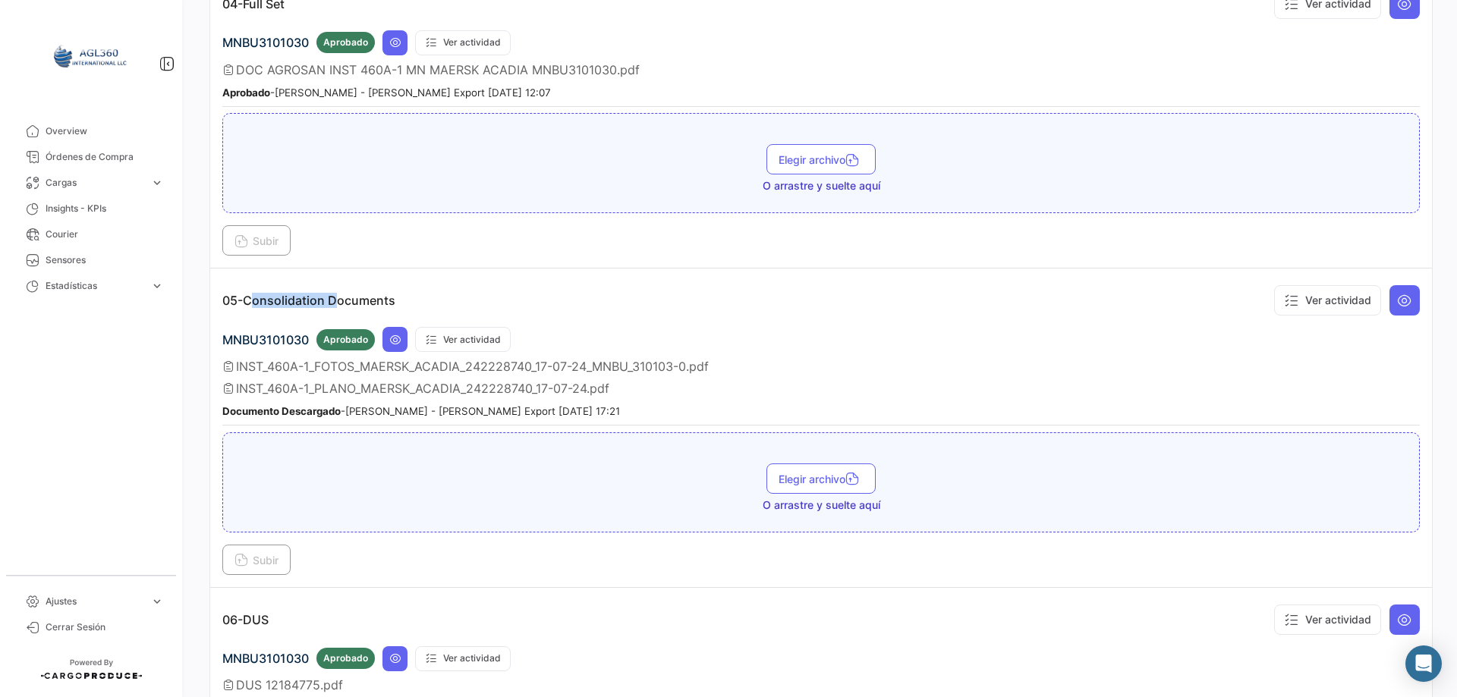
scroll to position [1442, 0]
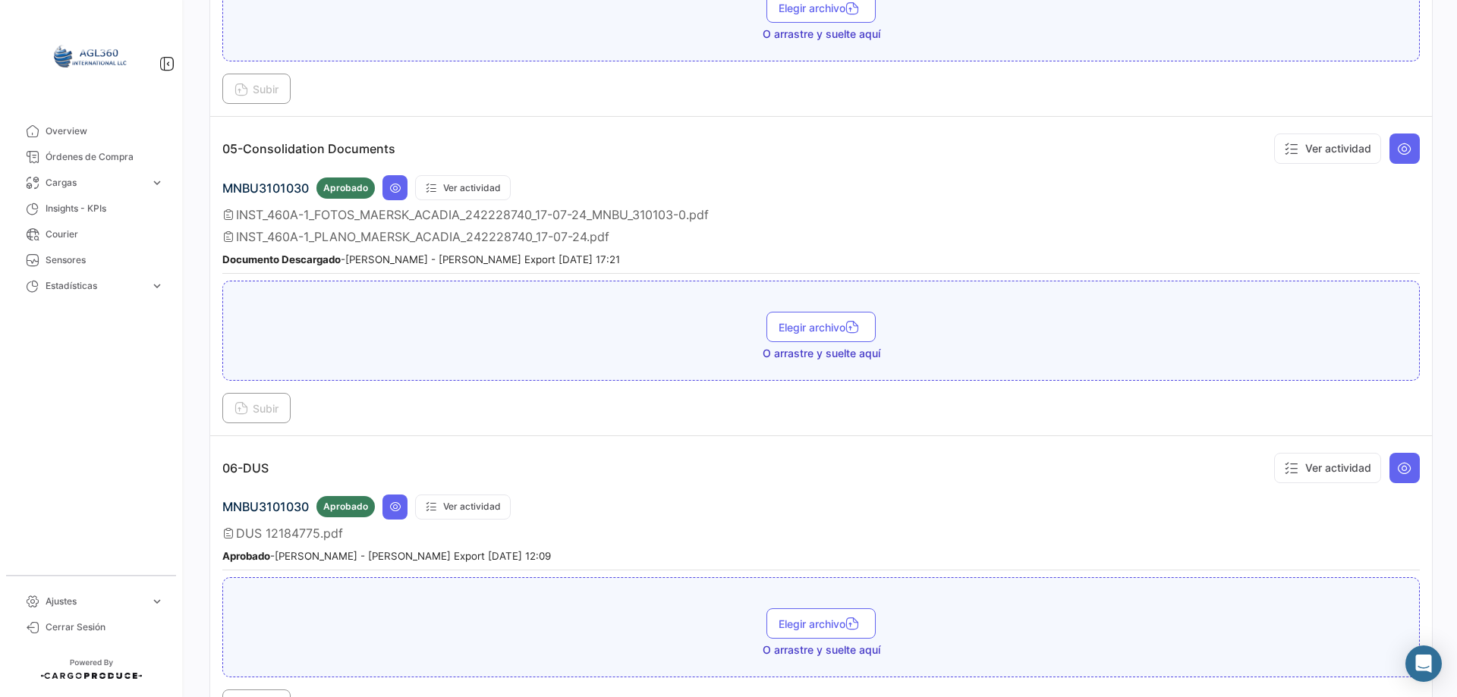
click at [259, 467] on p "06-DUS" at bounding box center [245, 468] width 46 height 15
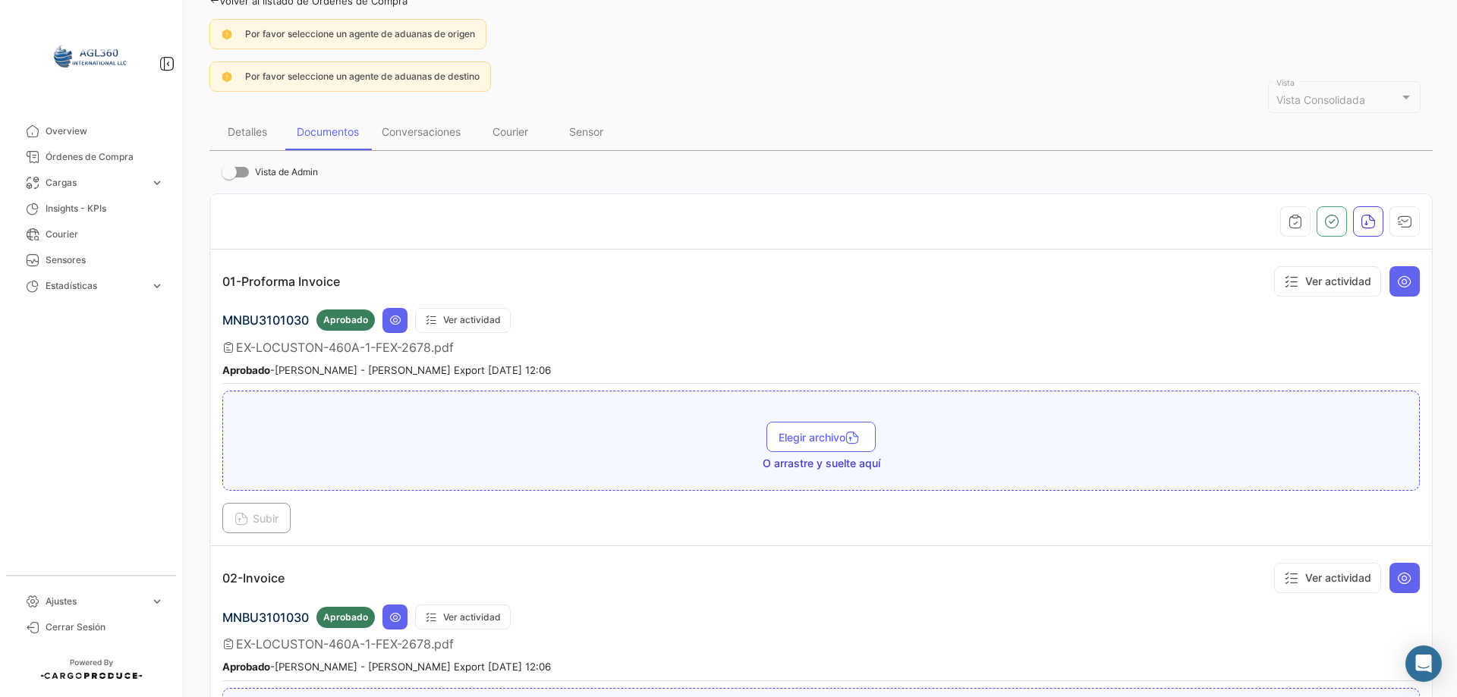
scroll to position [0, 0]
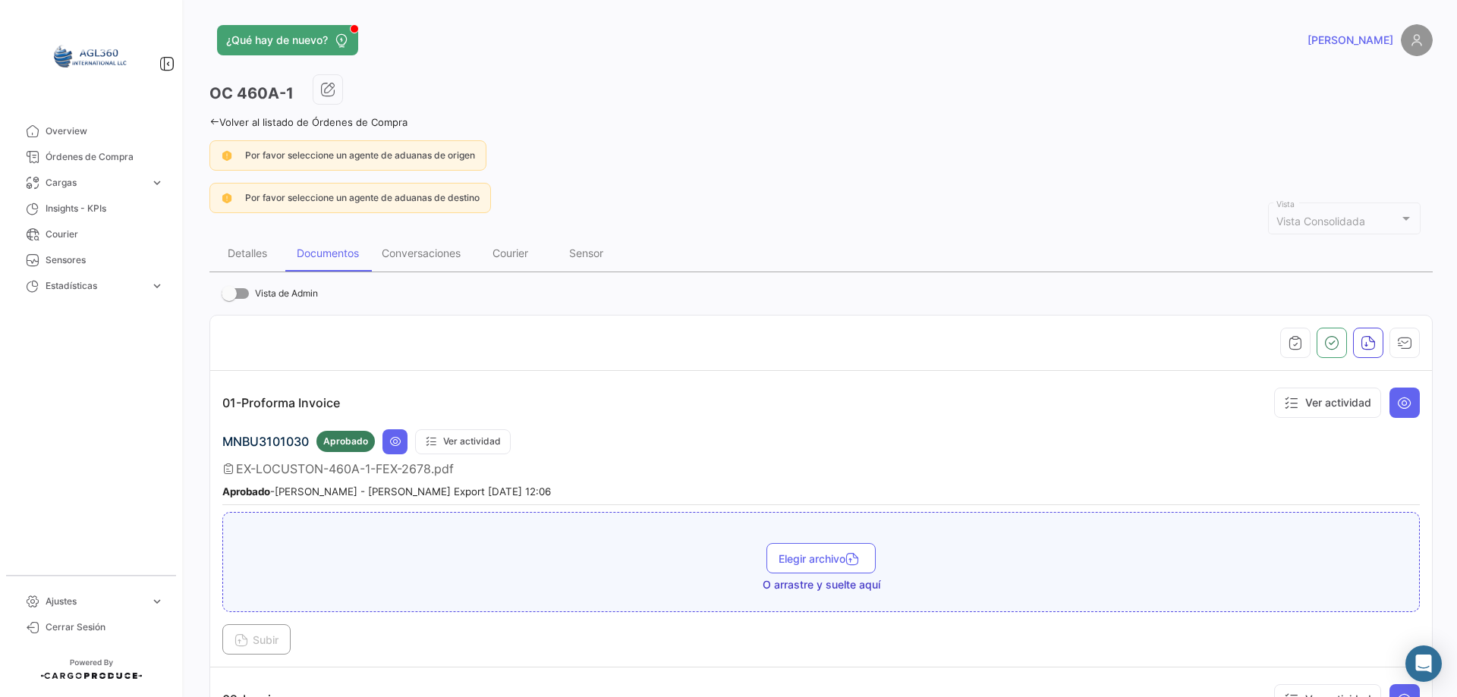
click at [239, 442] on span "MNBU3101030" at bounding box center [265, 441] width 87 height 15
drag, startPoint x: 236, startPoint y: 468, endPoint x: 448, endPoint y: 470, distance: 211.8
click at [436, 473] on span "EX-LOCUSTON-460A-1-FEX-2678.pdf" at bounding box center [345, 468] width 218 height 15
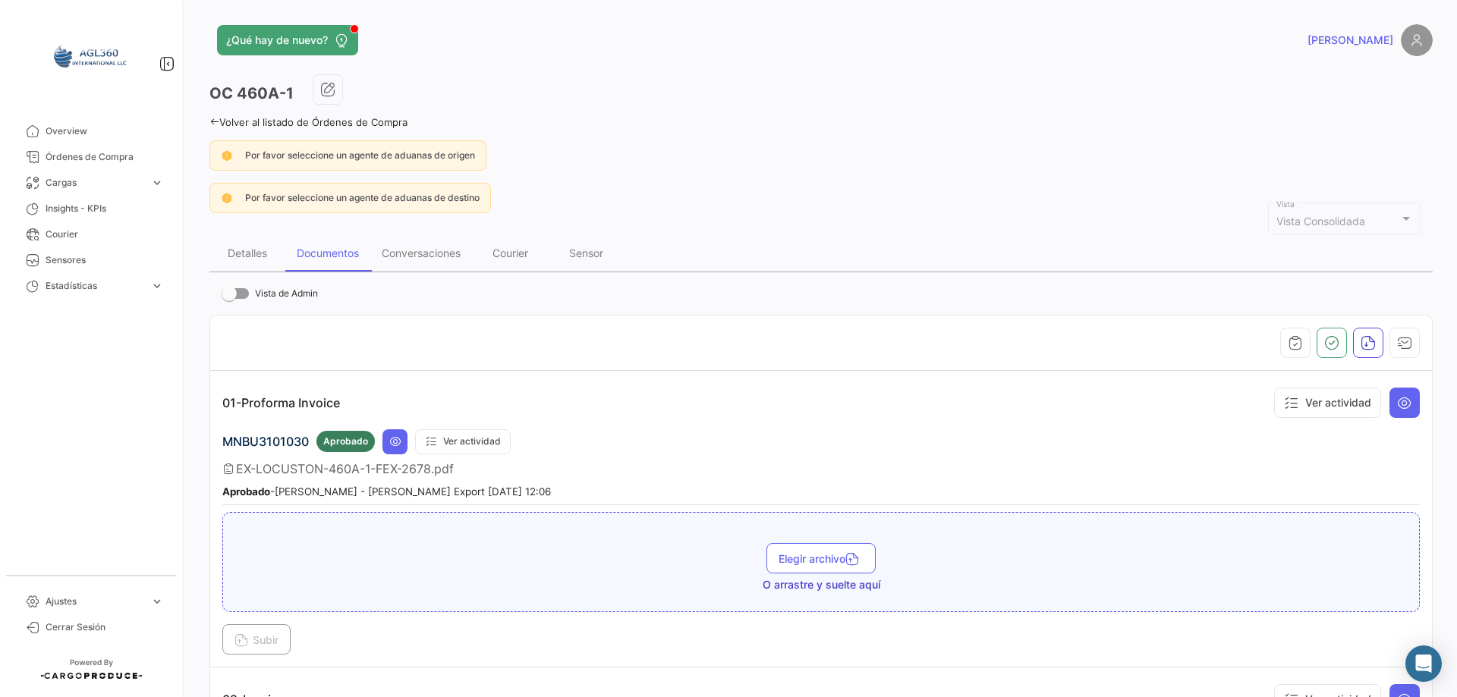
click at [474, 467] on div "EX-LOCUSTON-460A-1-FEX-2678.pdf" at bounding box center [821, 468] width 1198 height 15
drag, startPoint x: 284, startPoint y: 492, endPoint x: 380, endPoint y: 492, distance: 96.4
click at [380, 492] on small "Aprobado - [PERSON_NAME] - [PERSON_NAME] Export [DATE] 12:06" at bounding box center [386, 492] width 329 height 12
drag, startPoint x: 395, startPoint y: 493, endPoint x: 430, endPoint y: 504, distance: 36.7
click at [397, 494] on small "Aprobado - [PERSON_NAME] - [PERSON_NAME] Export [DATE] 12:06" at bounding box center [386, 492] width 329 height 12
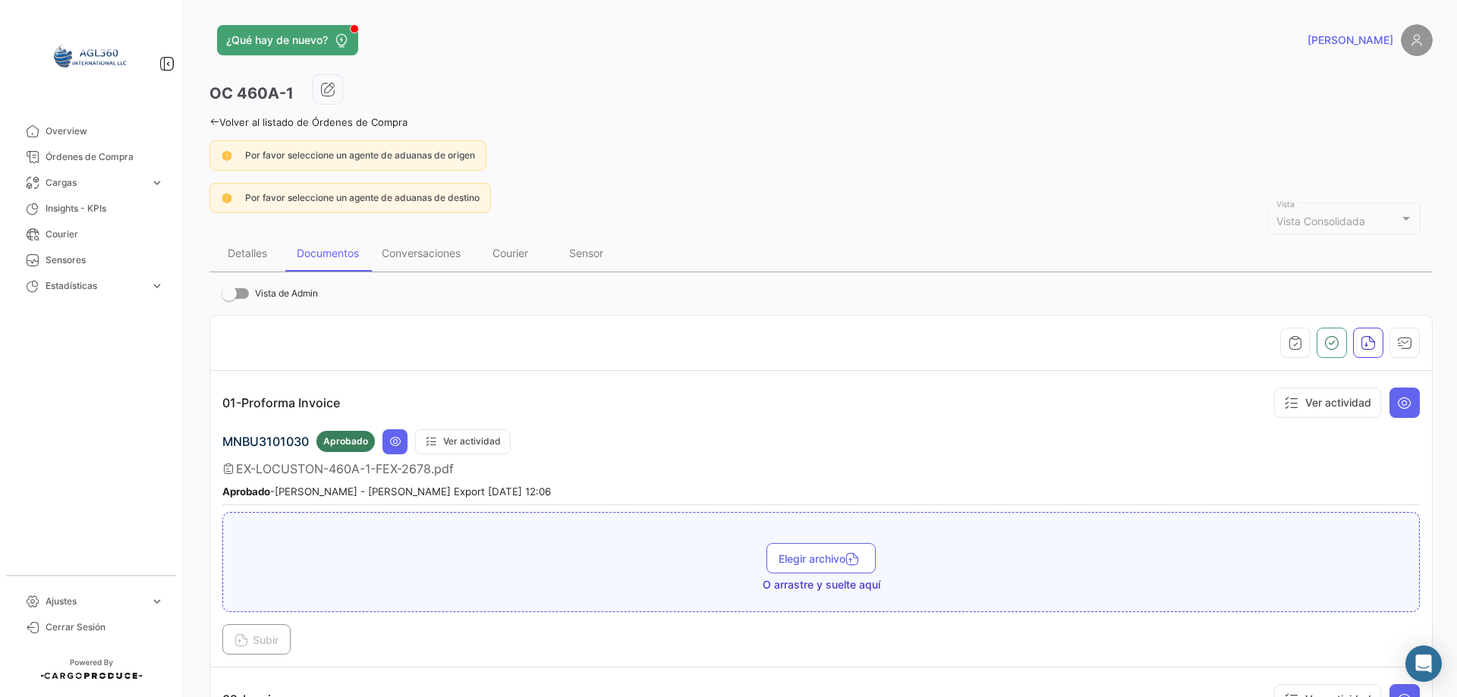
click at [494, 494] on small "Aprobado - [PERSON_NAME] - [PERSON_NAME] Export [DATE] 12:06" at bounding box center [386, 492] width 329 height 12
click at [1308, 399] on button "Ver actividad" at bounding box center [1327, 403] width 107 height 30
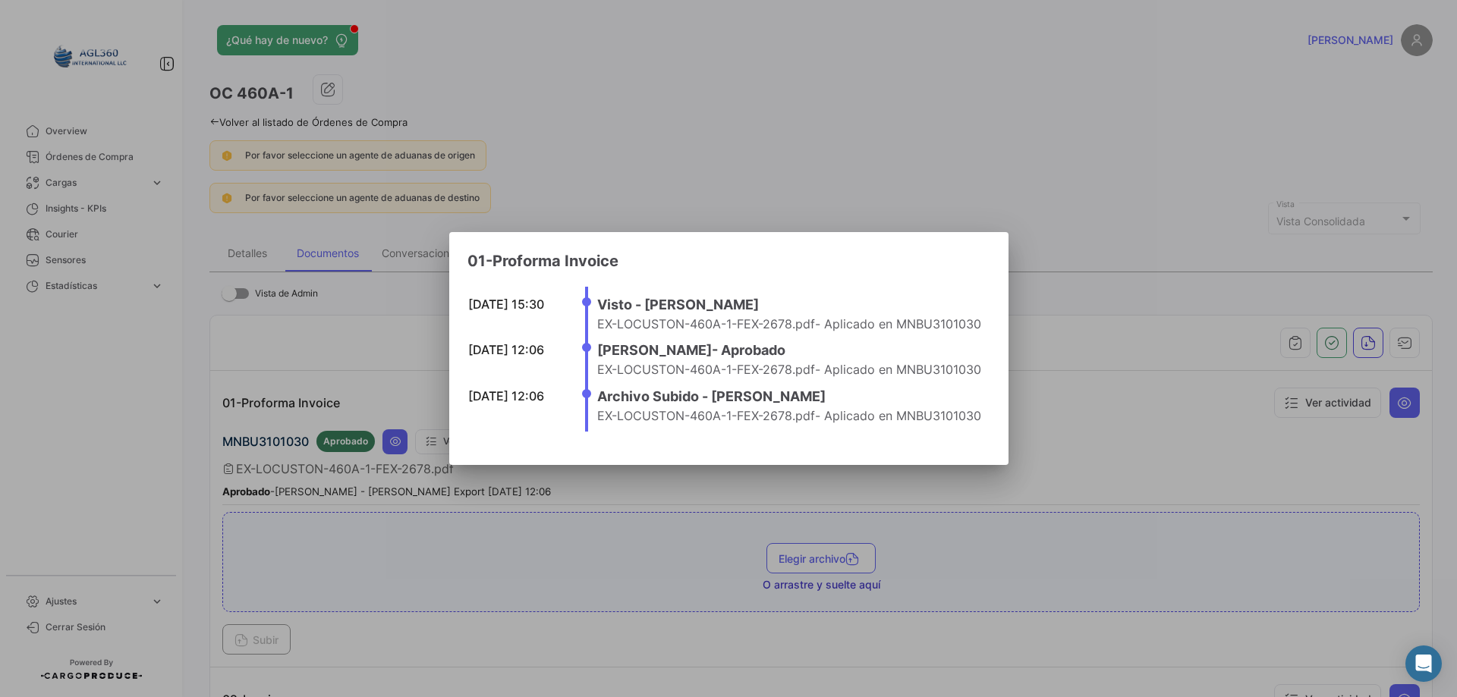
click at [931, 177] on div at bounding box center [728, 348] width 1457 height 697
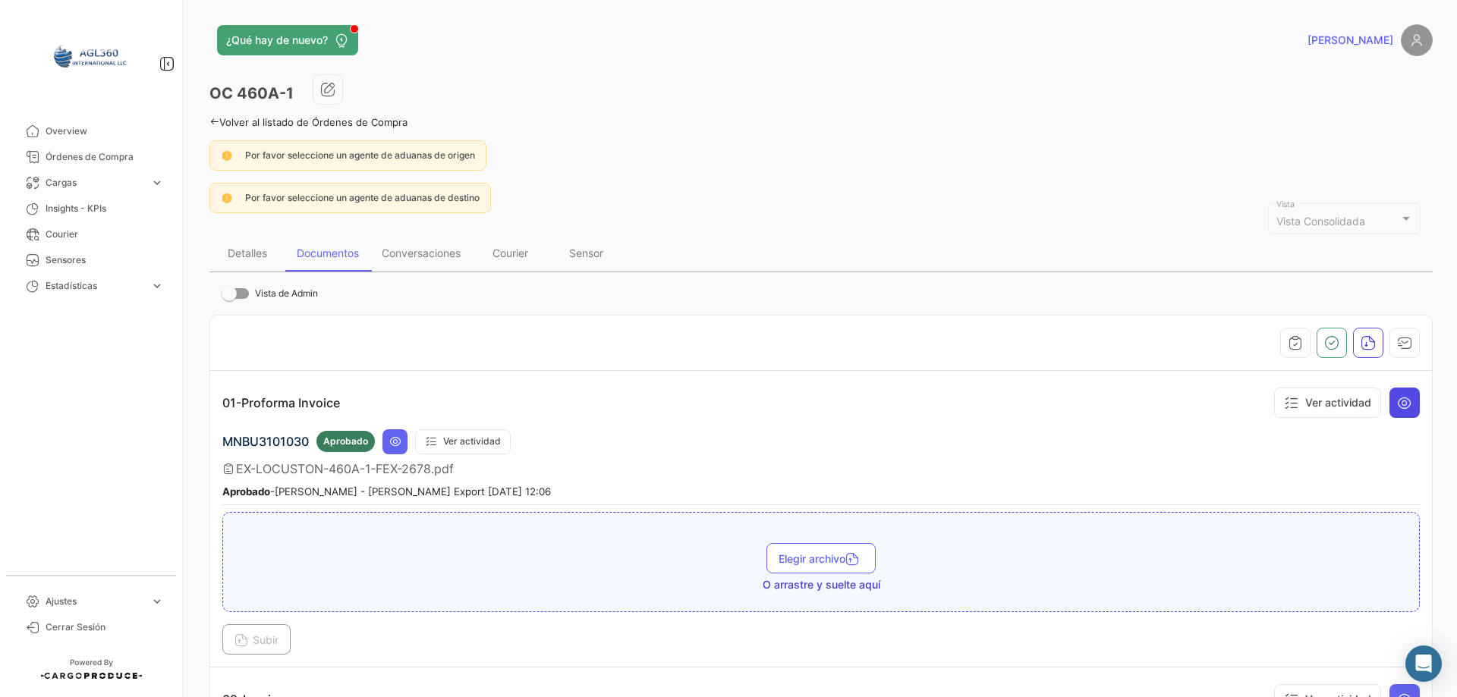
click at [1397, 402] on icon at bounding box center [1404, 402] width 15 height 15
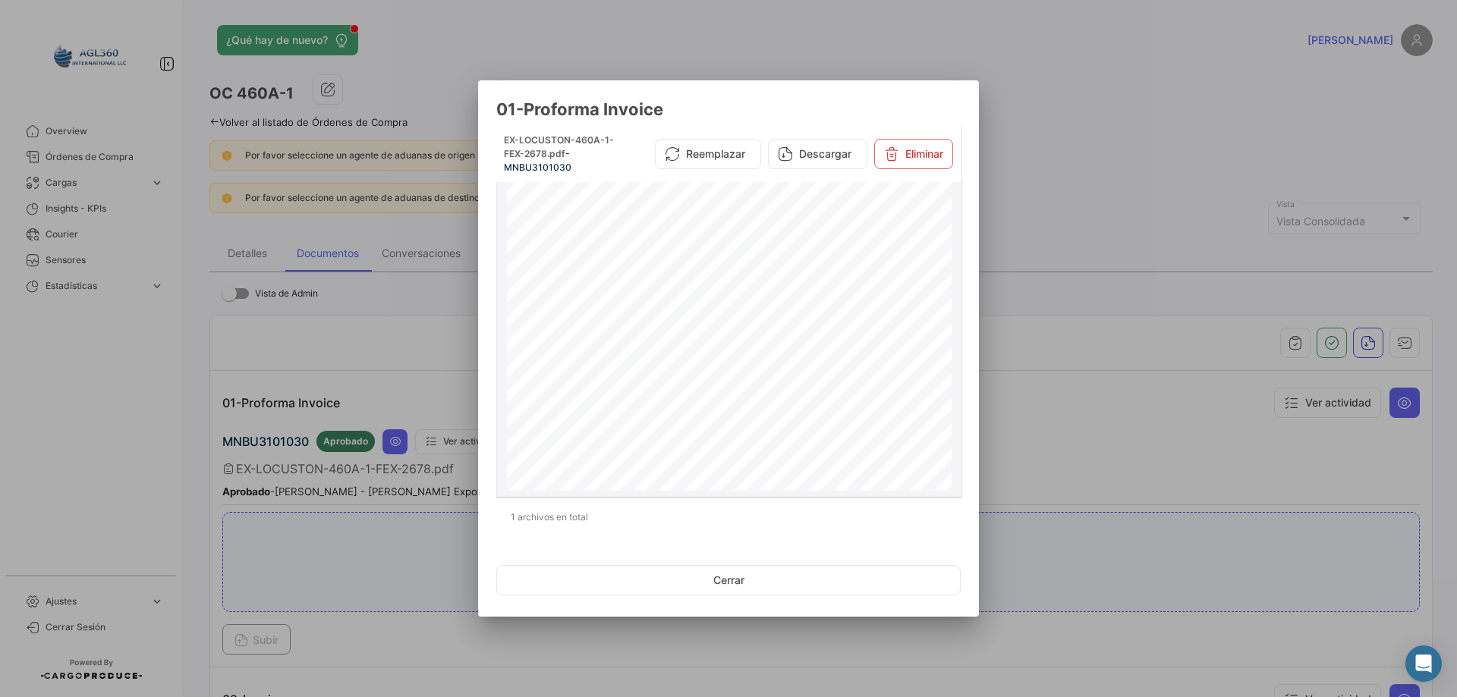
click at [512, 140] on span "EX-LOCUSTON-460A-1-FEX-2678.pdf" at bounding box center [559, 146] width 110 height 25
click at [601, 164] on div "EX-LOCUSTON-460A-1-FEX-2678.pdf - MNBU3101030" at bounding box center [560, 154] width 113 height 41
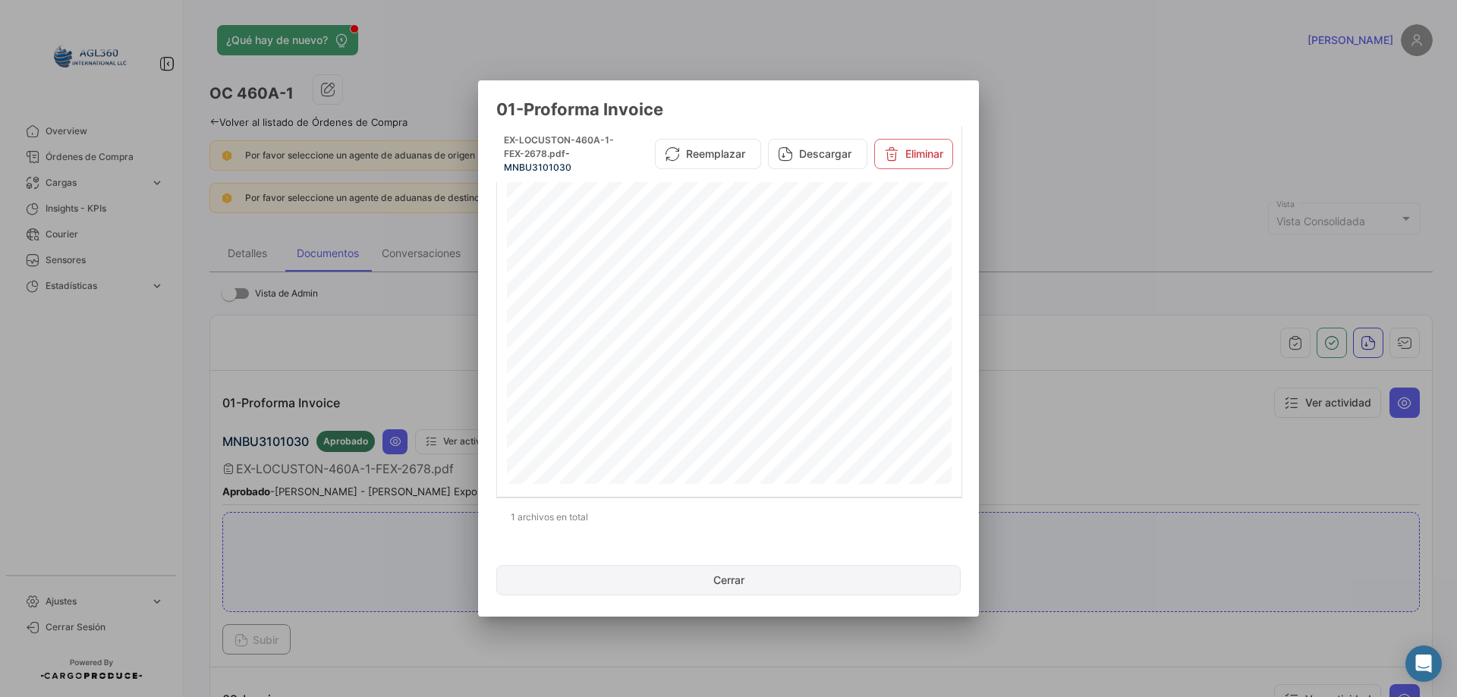
click at [719, 590] on button "Cerrar" at bounding box center [728, 580] width 464 height 30
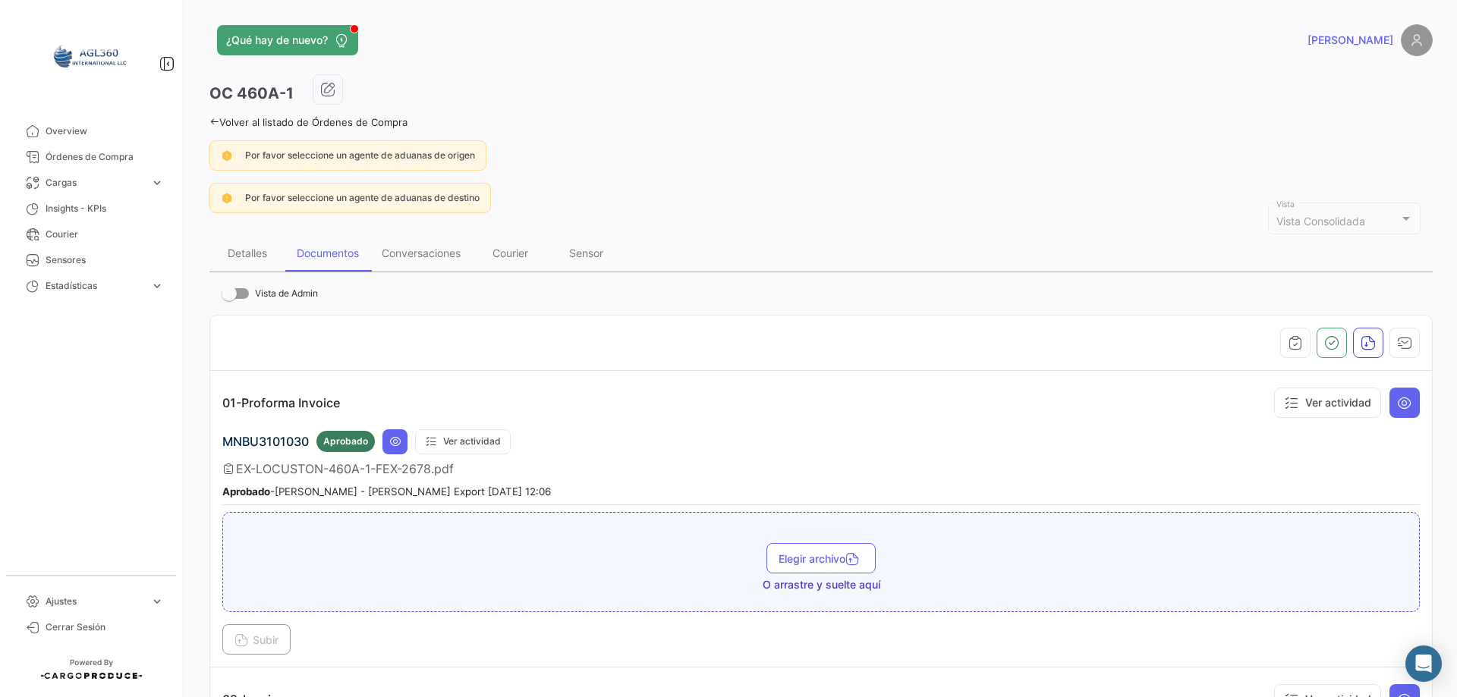
scroll to position [76, 0]
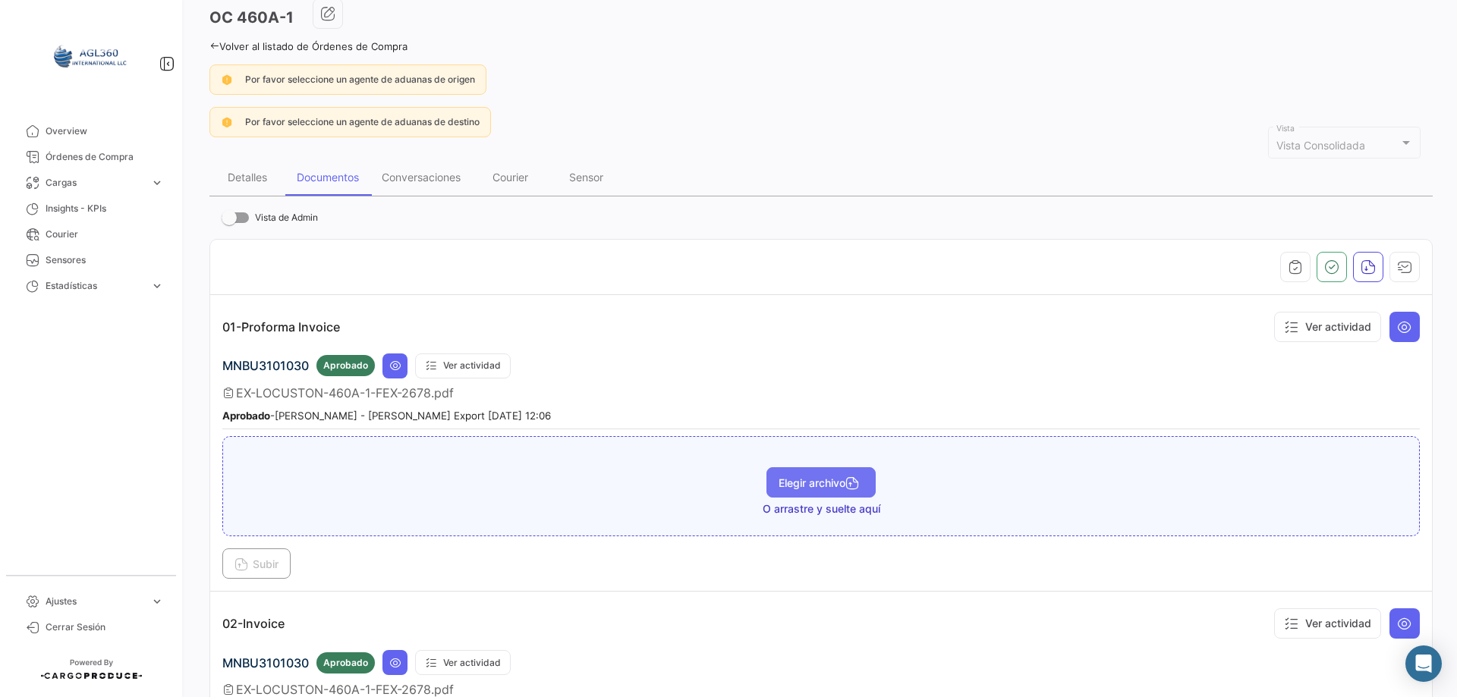
click at [803, 480] on span "Elegir archivo" at bounding box center [821, 483] width 85 height 13
click at [1398, 265] on icon "button" at bounding box center [1404, 267] width 15 height 15
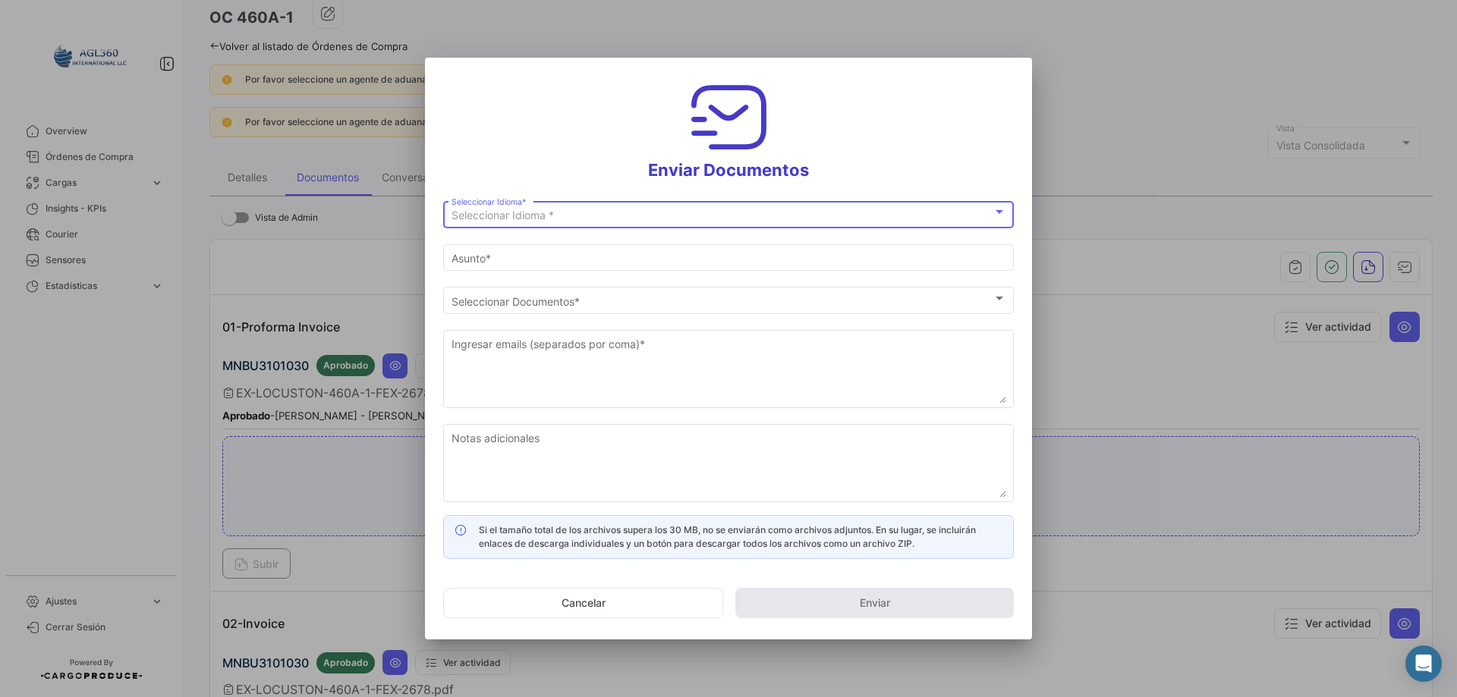
click at [569, 216] on div "Seleccionar Idioma *" at bounding box center [722, 215] width 541 height 13
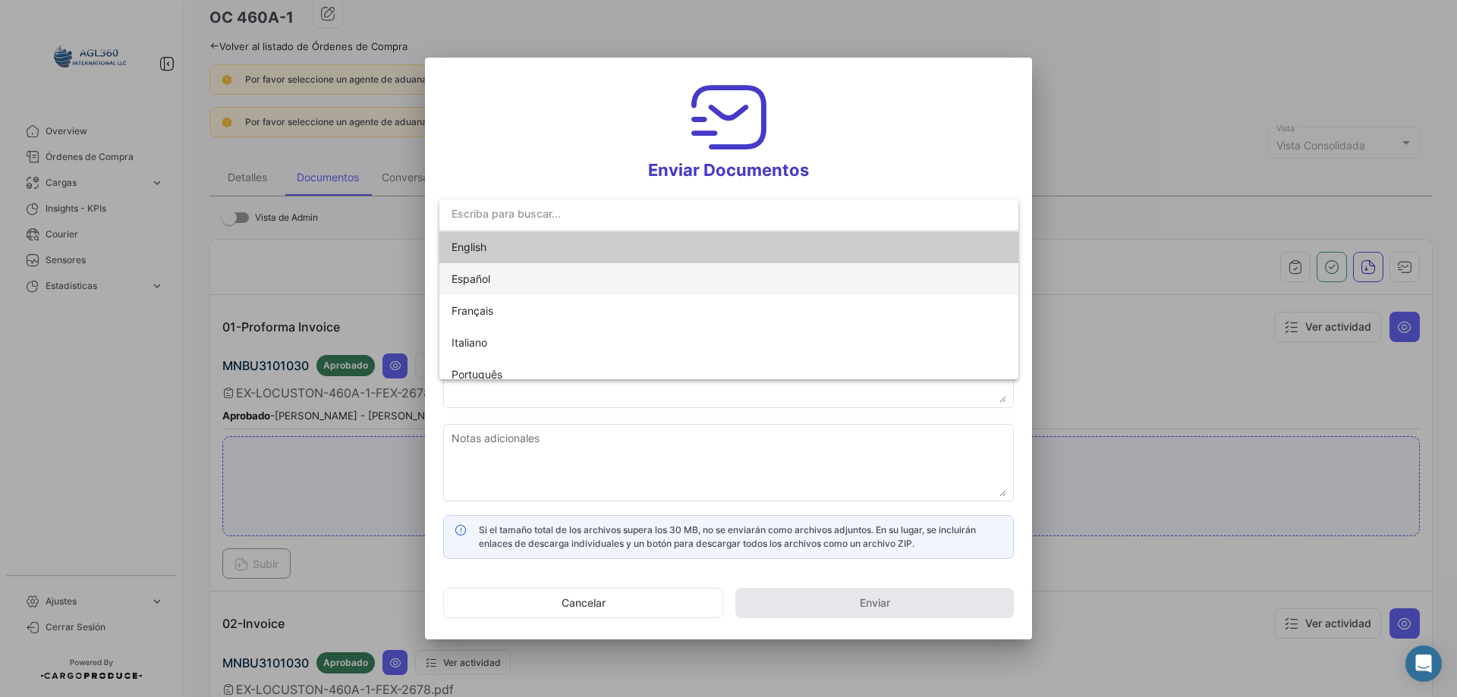
click at [512, 286] on span "Español" at bounding box center [558, 279] width 213 height 32
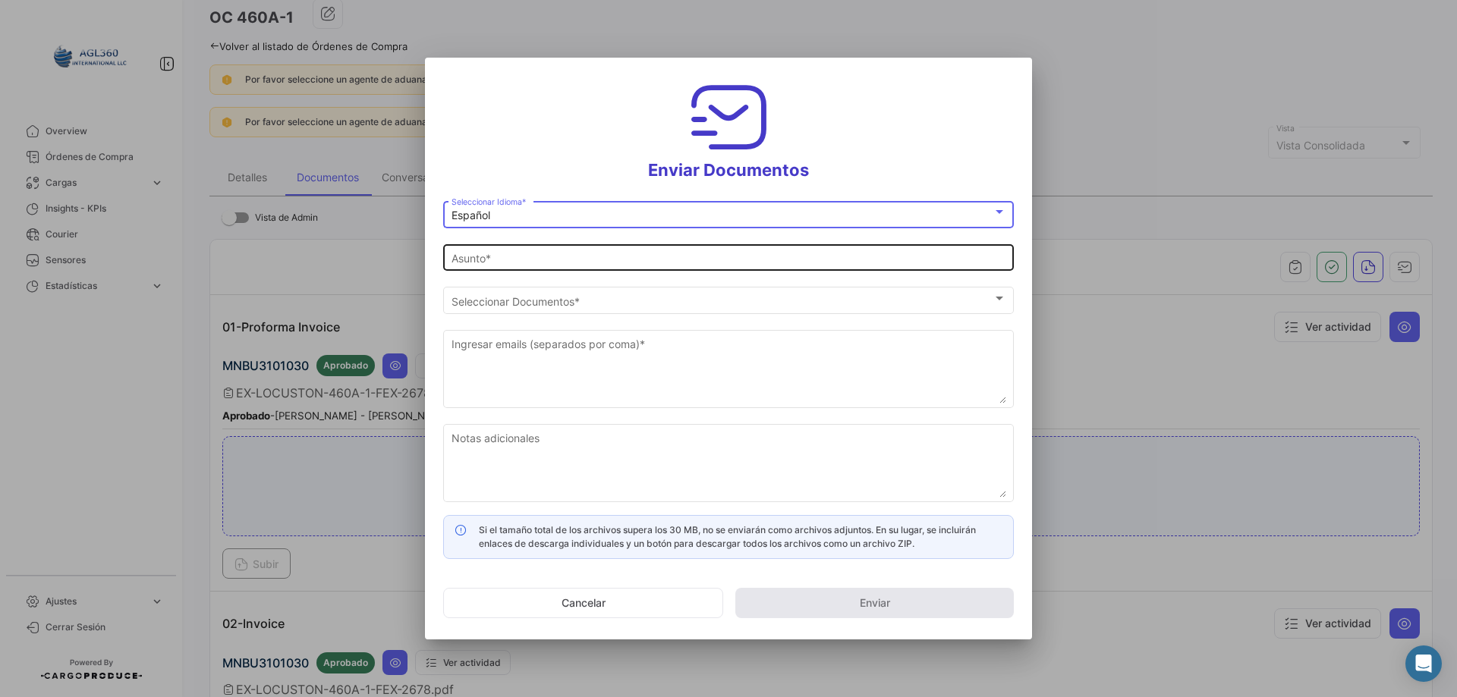
type input "[PERSON_NAME] ha compartido los documentos de la OC # 460A-1 contigo"
click at [518, 258] on input "[PERSON_NAME] ha compartido los documentos de la OC # 460A-1 contigo" at bounding box center [729, 258] width 555 height 13
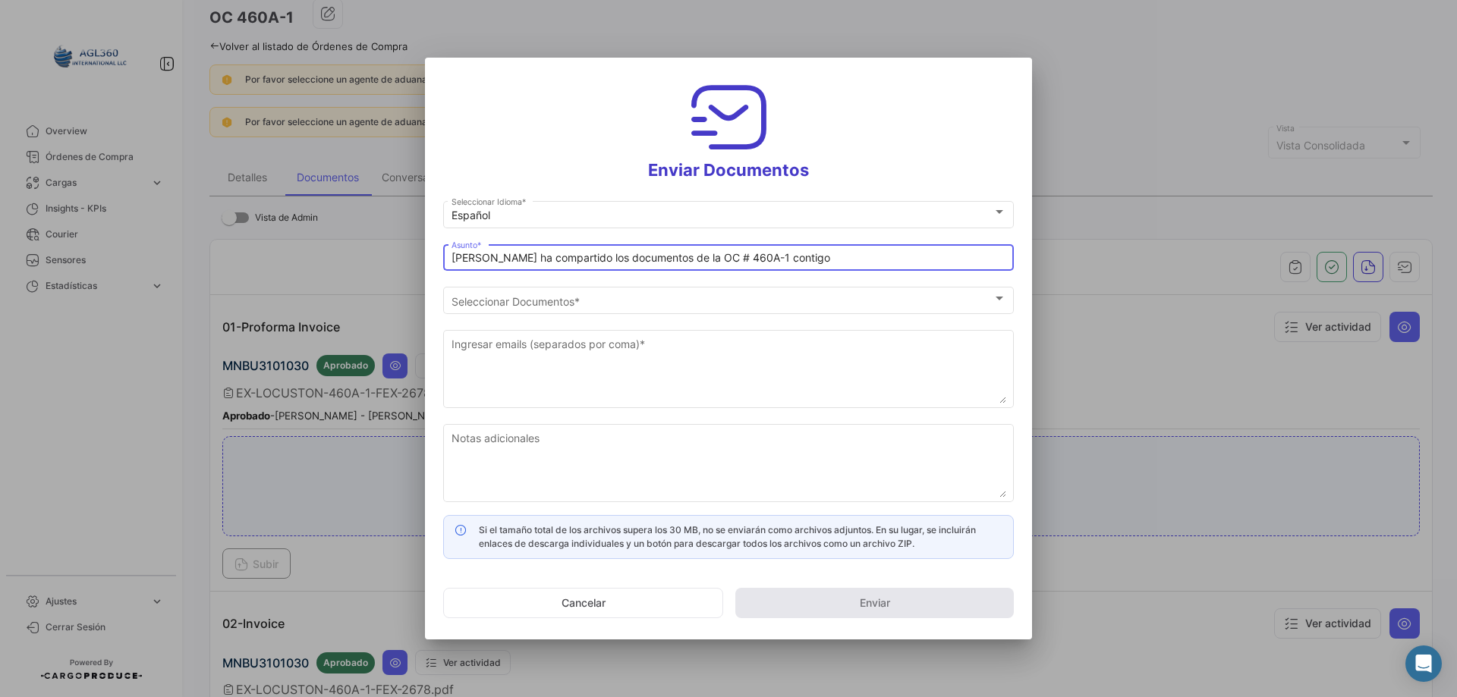
click at [510, 257] on input "[PERSON_NAME] ha compartido los documentos de la OC # 460A-1 contigo" at bounding box center [729, 258] width 555 height 13
click at [512, 257] on input "[PERSON_NAME] ha compartido los documentos de la OC # 460A-1 contigo" at bounding box center [729, 258] width 555 height 13
click at [836, 260] on input "[PERSON_NAME] ha compartido los documentos de la OC # 460A-1 contigo" at bounding box center [729, 258] width 555 height 13
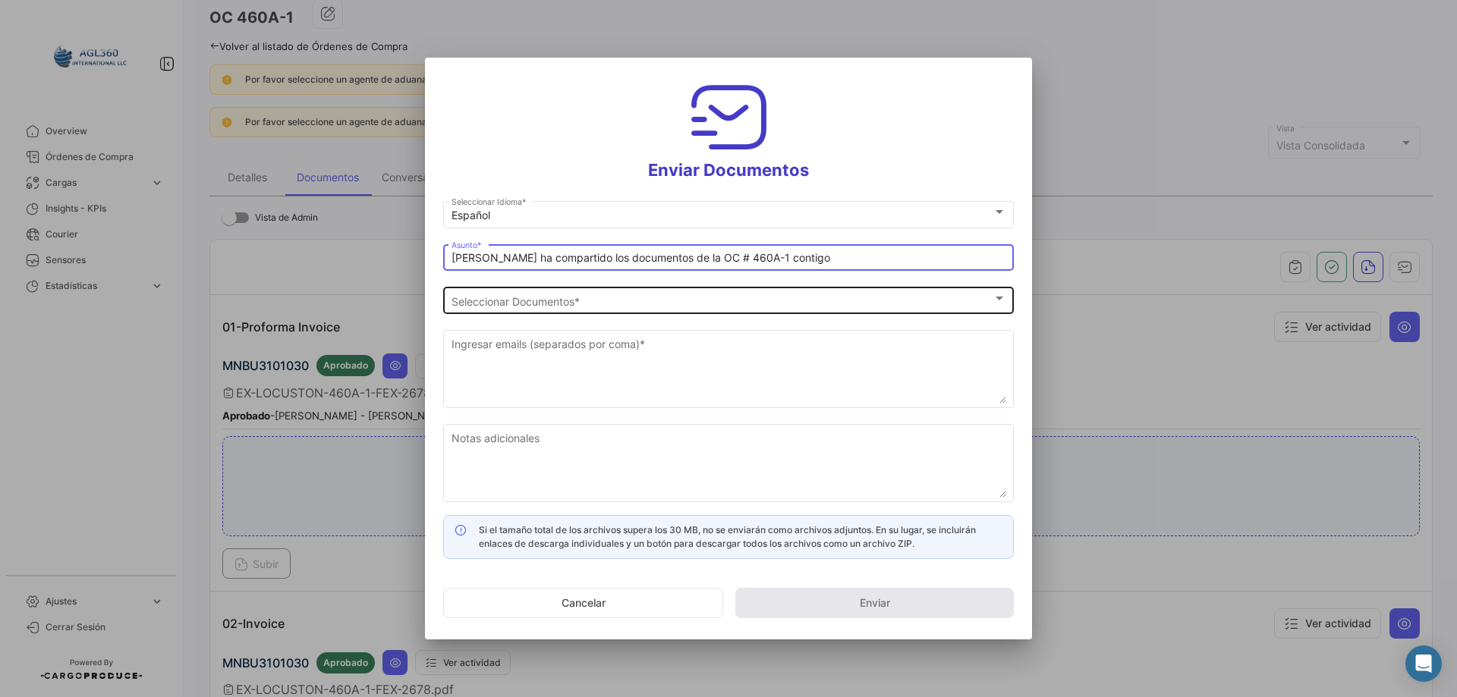
click at [576, 304] on span "Seleccionar Documentos" at bounding box center [722, 301] width 541 height 13
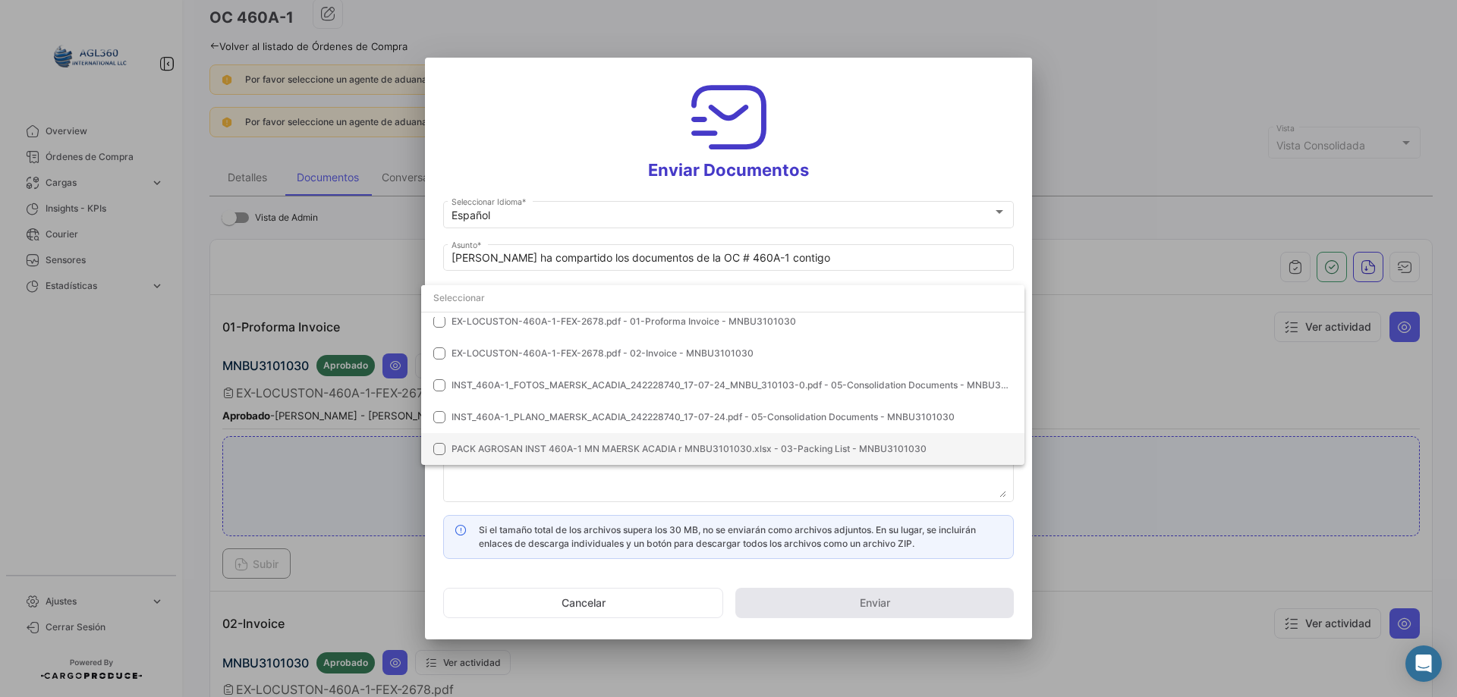
scroll to position [0, 0]
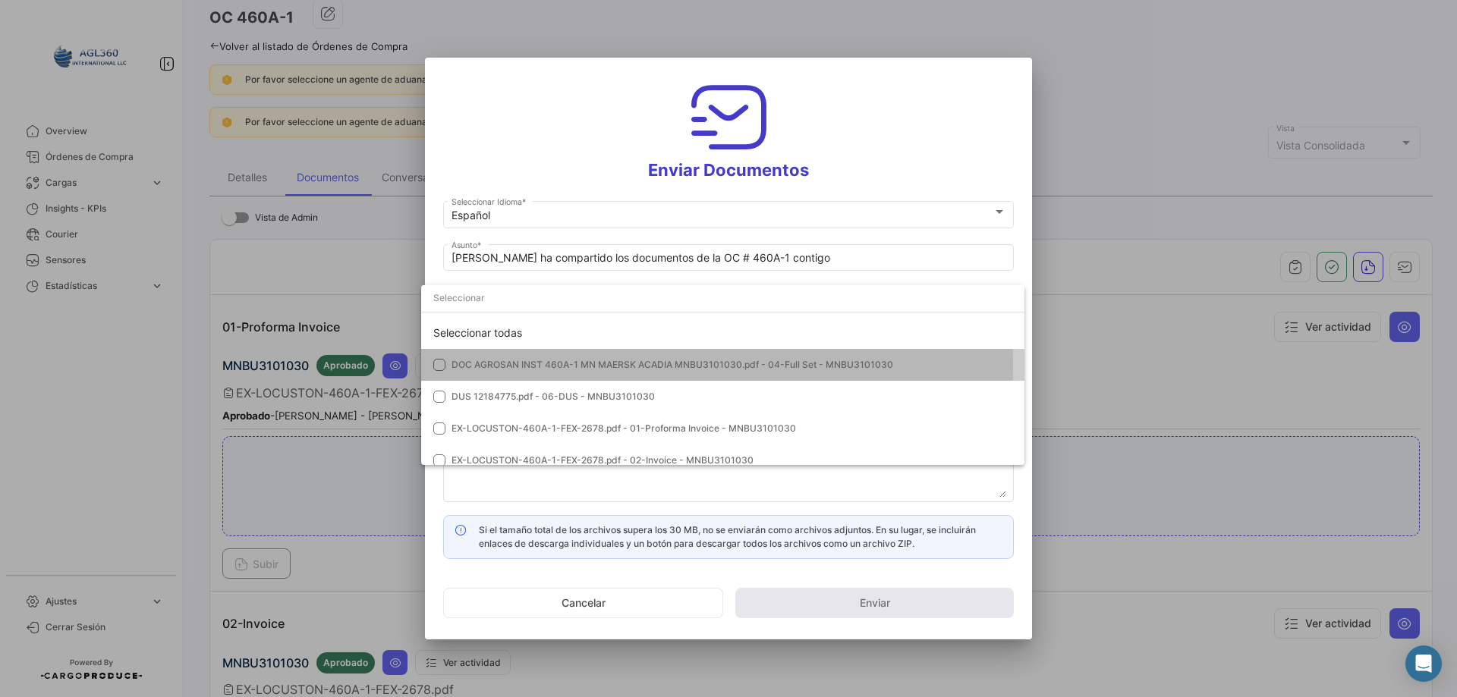
click at [540, 364] on span "DOC AGROSAN INST 460A-1 MN MAERSK ACADIA MNBU3101030.pdf - 04-Full Set - MNBU31…" at bounding box center [673, 364] width 442 height 11
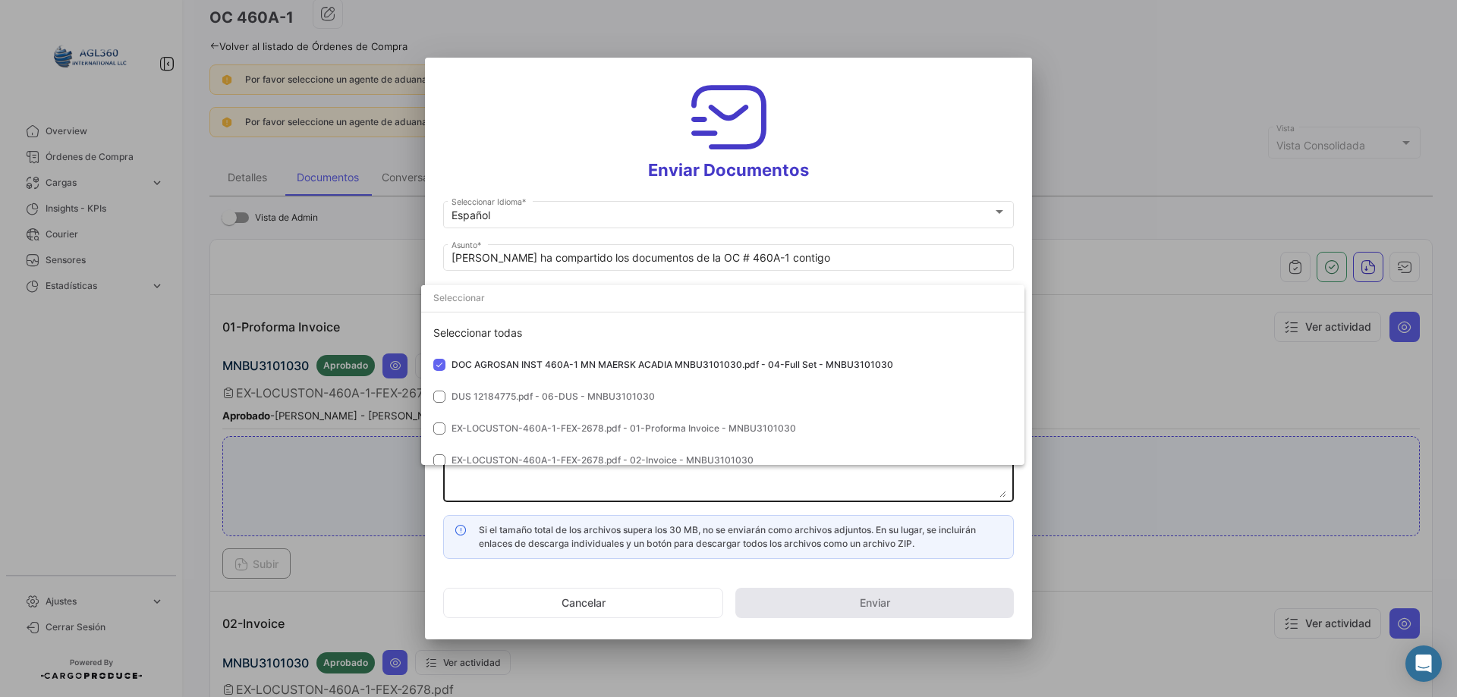
click at [633, 483] on div at bounding box center [728, 348] width 1457 height 697
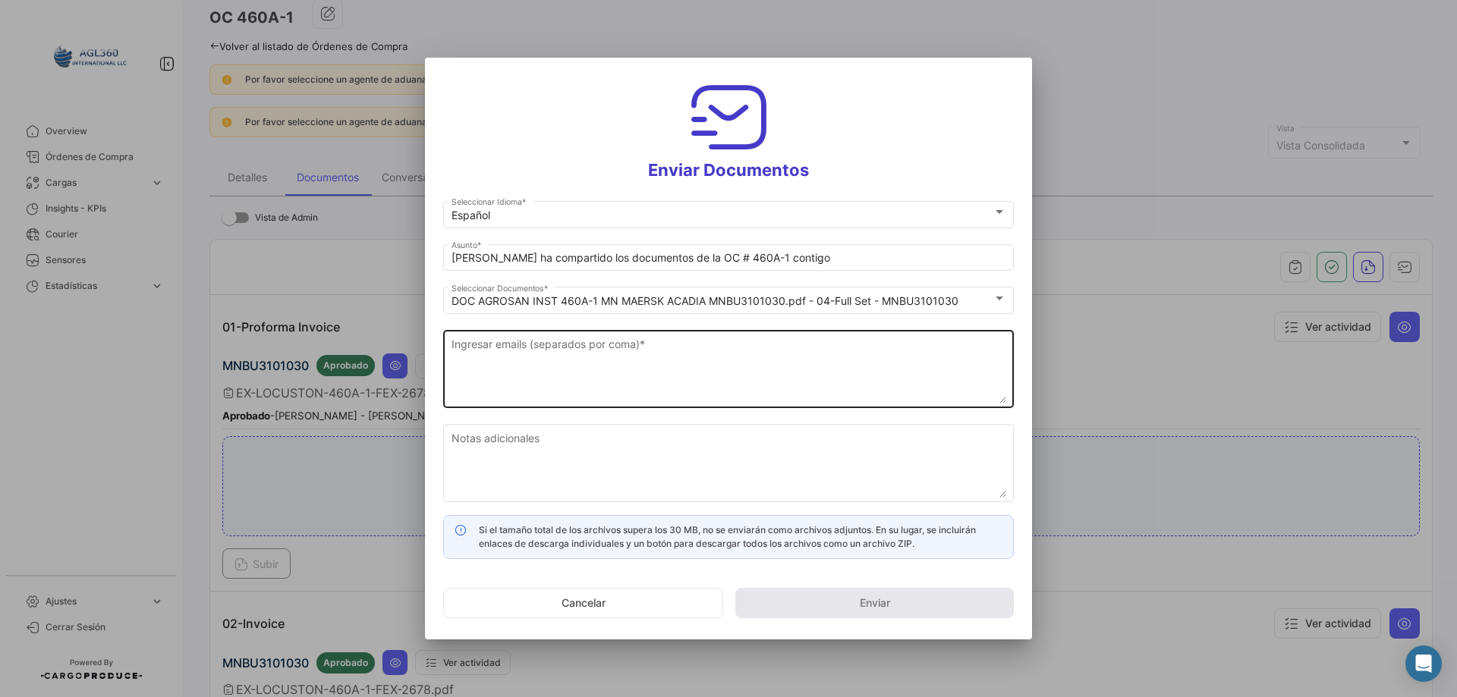
click at [543, 357] on textarea "Ingresar emails (separados por coma) *" at bounding box center [729, 370] width 555 height 67
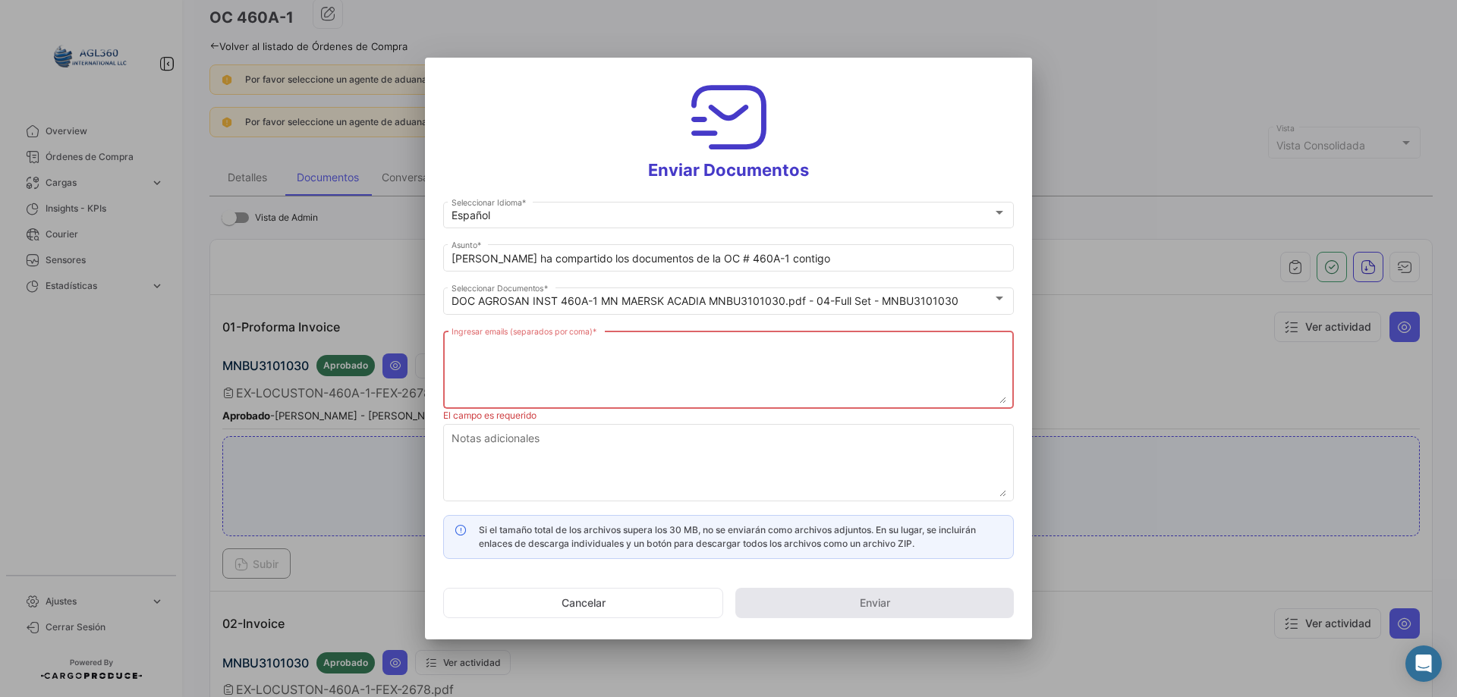
paste textarea "[EMAIL_ADDRESS][DOMAIN_NAME]"
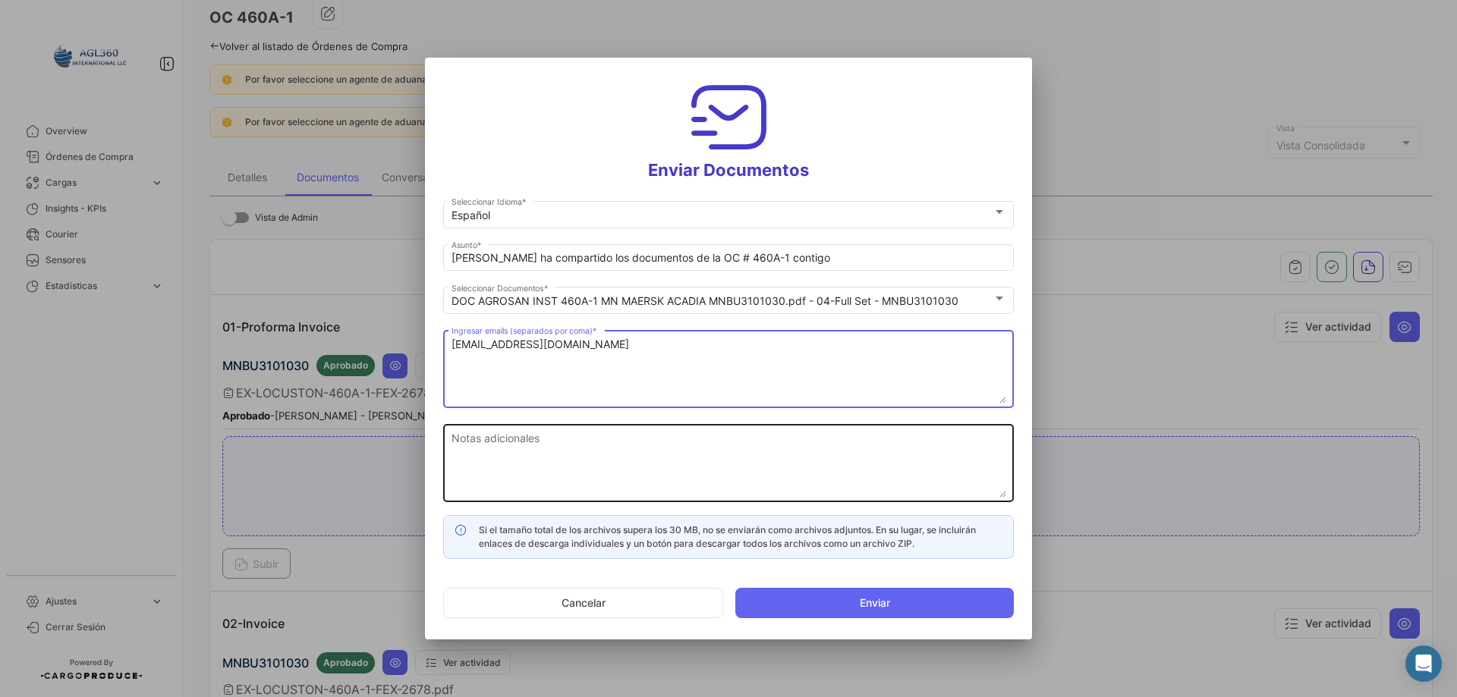
type textarea "[EMAIL_ADDRESS][DOMAIN_NAME]"
click at [594, 477] on textarea "Notas adicionales" at bounding box center [729, 464] width 555 height 67
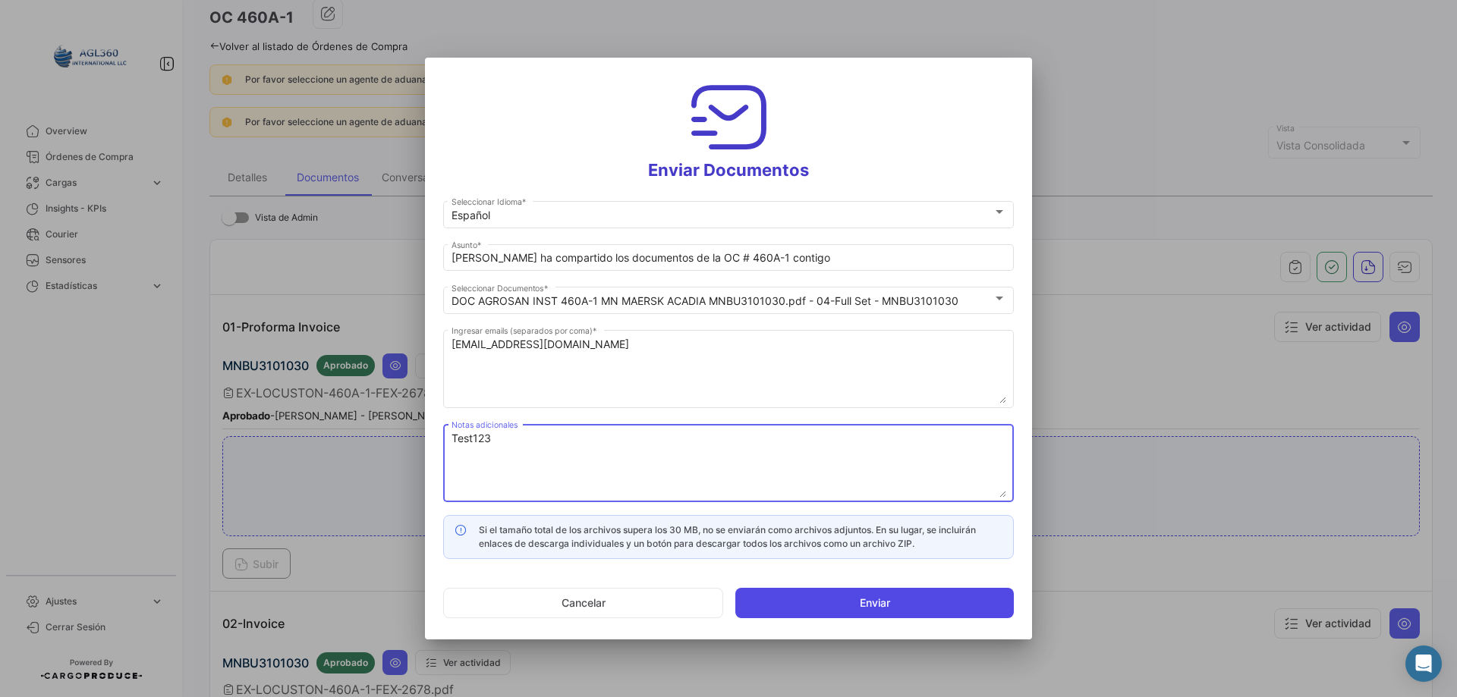
type textarea "Test123"
click at [931, 608] on button "Enviar" at bounding box center [874, 603] width 279 height 30
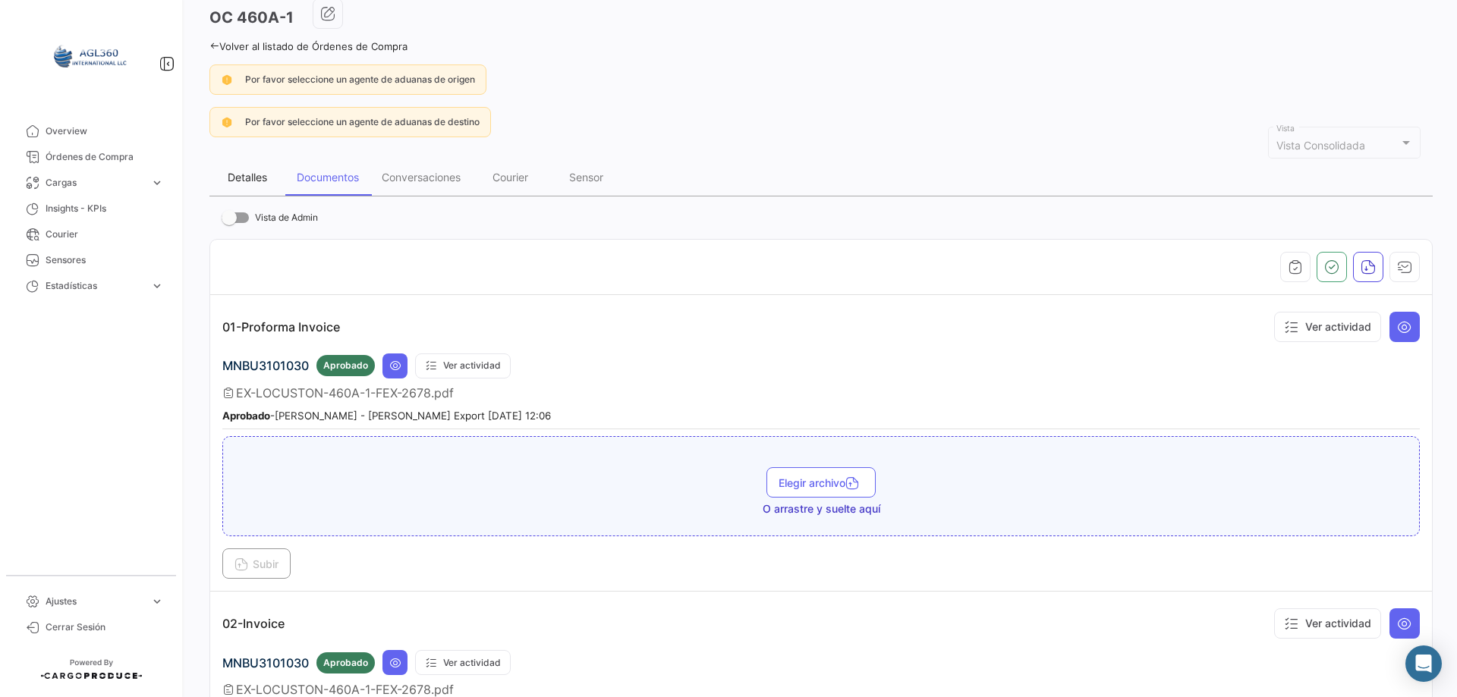
click at [250, 181] on div "Detalles" at bounding box center [247, 177] width 39 height 13
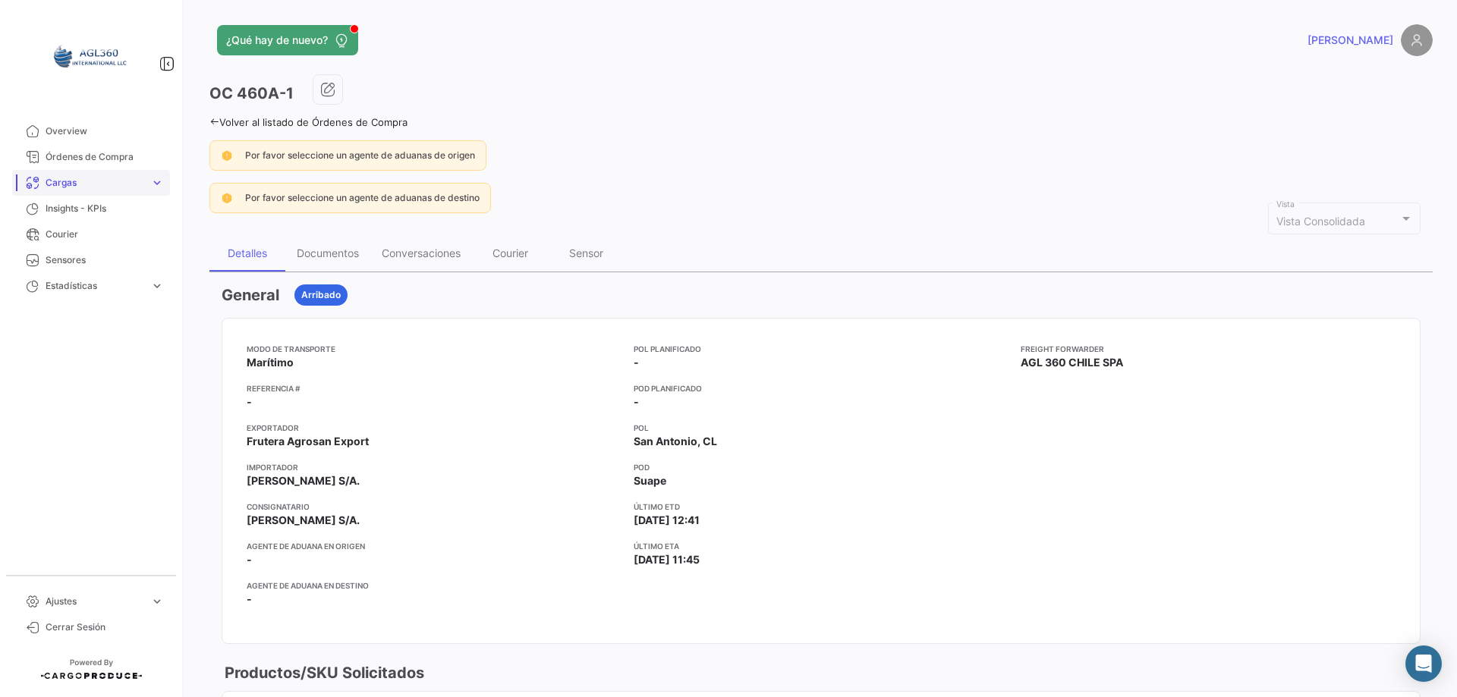
click at [80, 188] on span "Cargas" at bounding box center [95, 183] width 99 height 14
click at [102, 241] on span "Cargas Marítimas" at bounding box center [77, 241] width 77 height 14
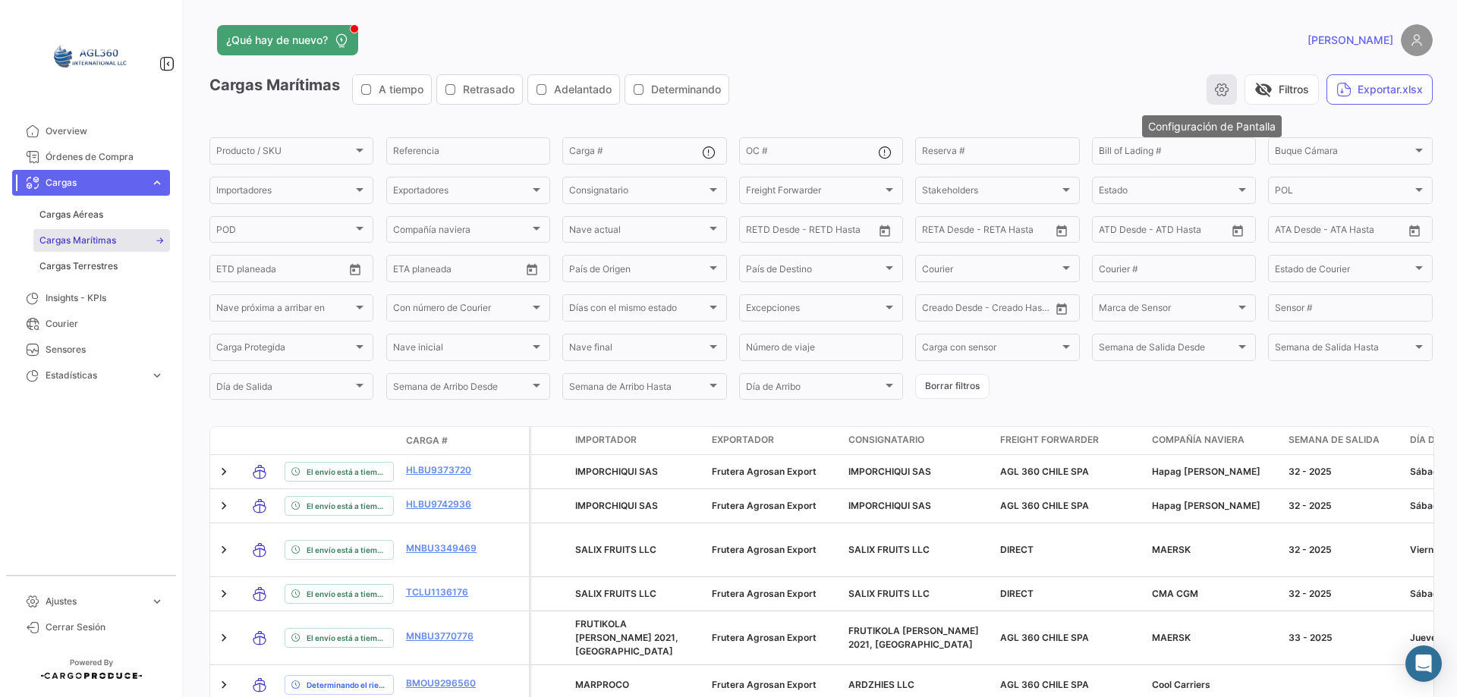
click at [1216, 83] on icon "button" at bounding box center [1221, 89] width 15 height 15
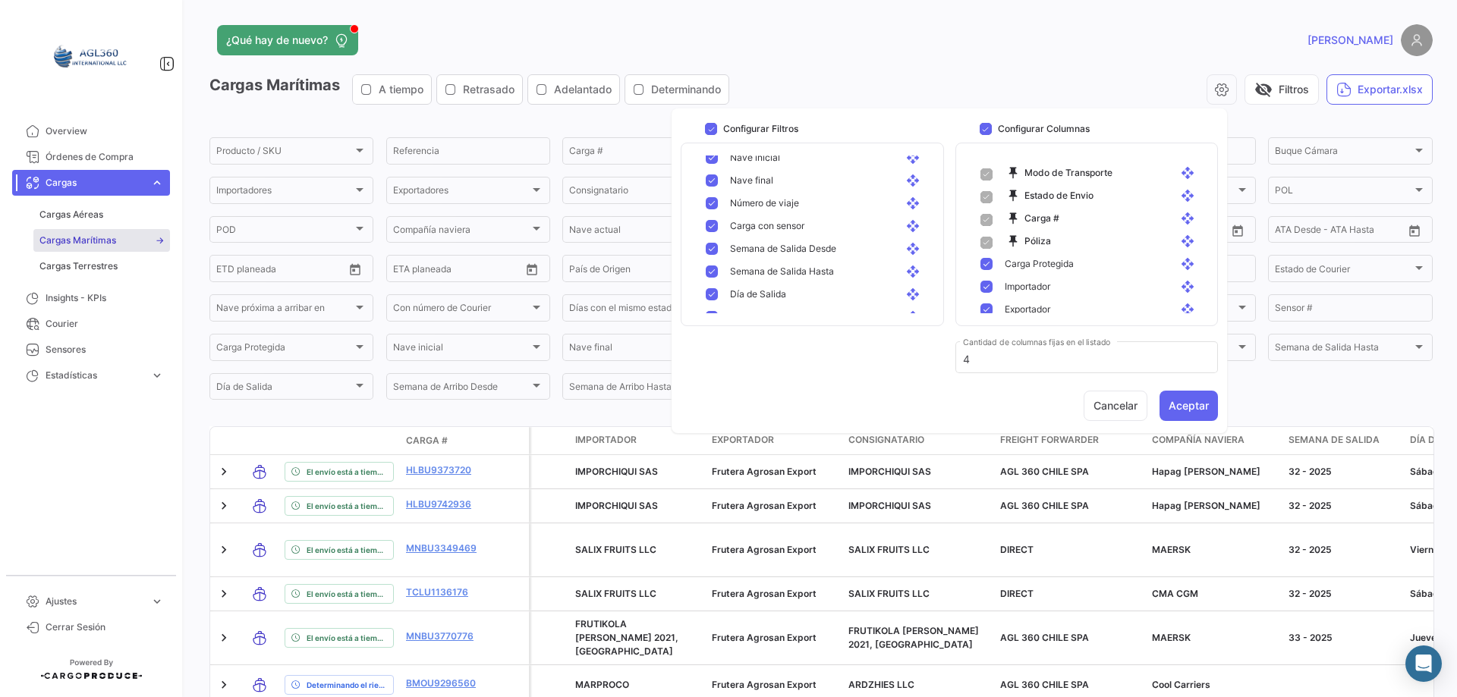
scroll to position [896, 0]
click at [714, 301] on mat-pseudo-checkbox at bounding box center [712, 302] width 12 height 12
checkbox input "false"
click at [713, 282] on mat-pseudo-checkbox at bounding box center [712, 279] width 12 height 12
click at [707, 253] on mat-pseudo-checkbox at bounding box center [712, 256] width 12 height 12
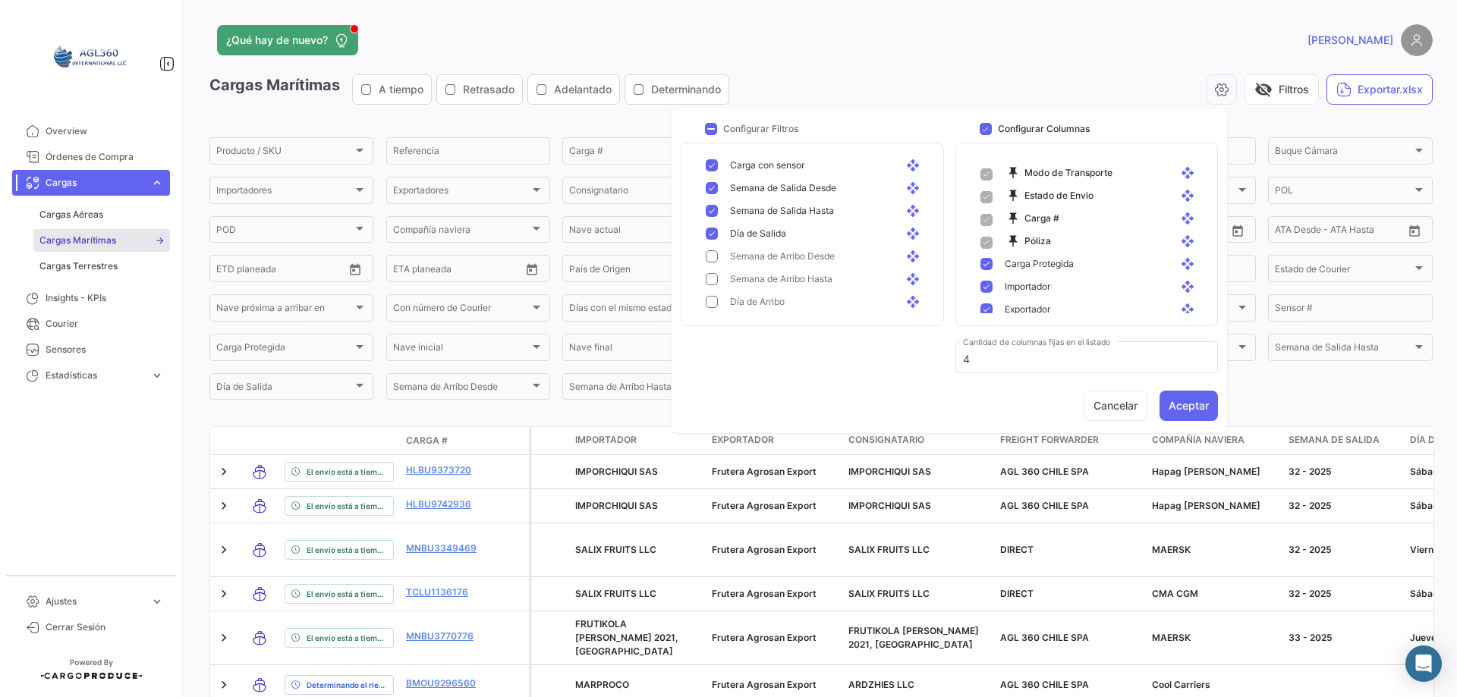
click at [707, 230] on mat-pseudo-checkbox at bounding box center [712, 234] width 12 height 12
click at [708, 205] on mat-pseudo-checkbox at bounding box center [712, 211] width 12 height 12
click at [708, 185] on mat-pseudo-checkbox at bounding box center [712, 188] width 12 height 12
click at [707, 162] on mat-pseudo-checkbox at bounding box center [712, 165] width 12 height 12
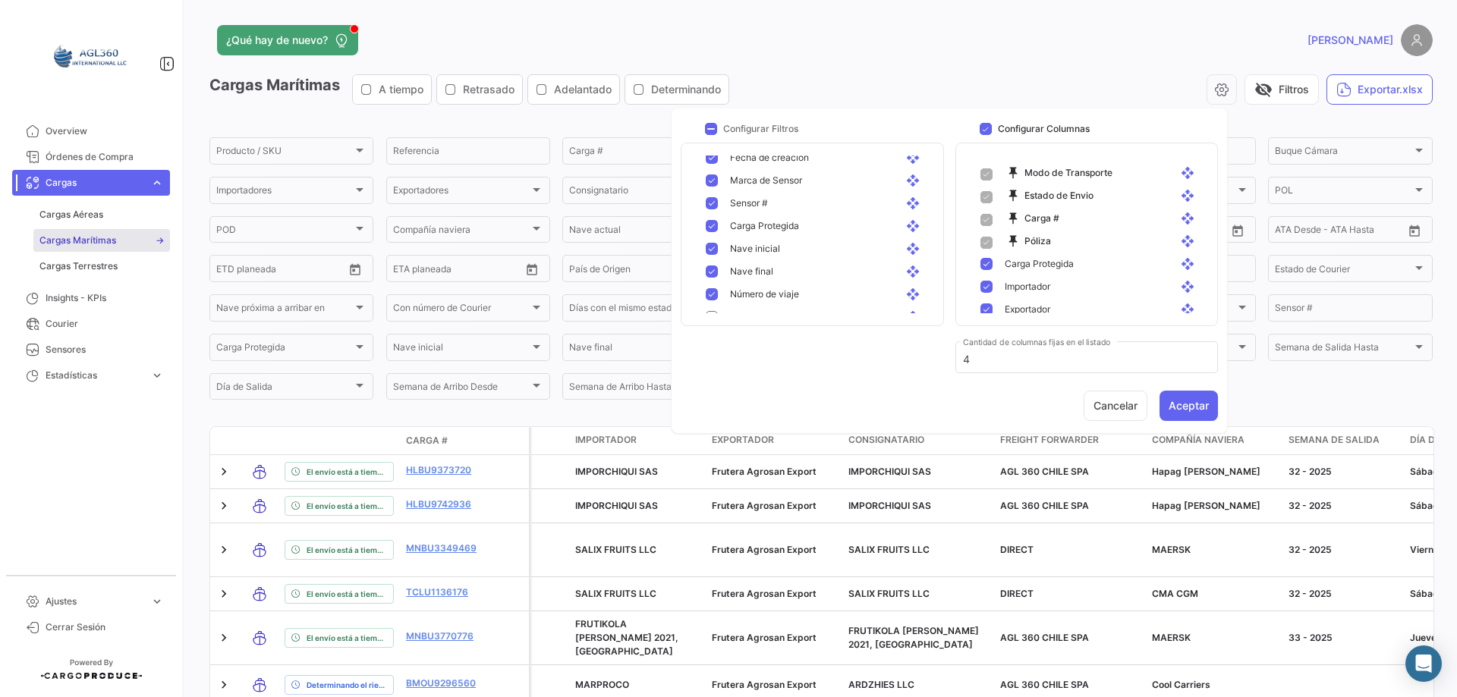
click at [714, 288] on div "Número de viaje open_with" at bounding box center [815, 294] width 243 height 23
click at [713, 270] on mat-pseudo-checkbox at bounding box center [712, 272] width 12 height 12
click at [1203, 407] on button "Aceptar" at bounding box center [1189, 406] width 58 height 30
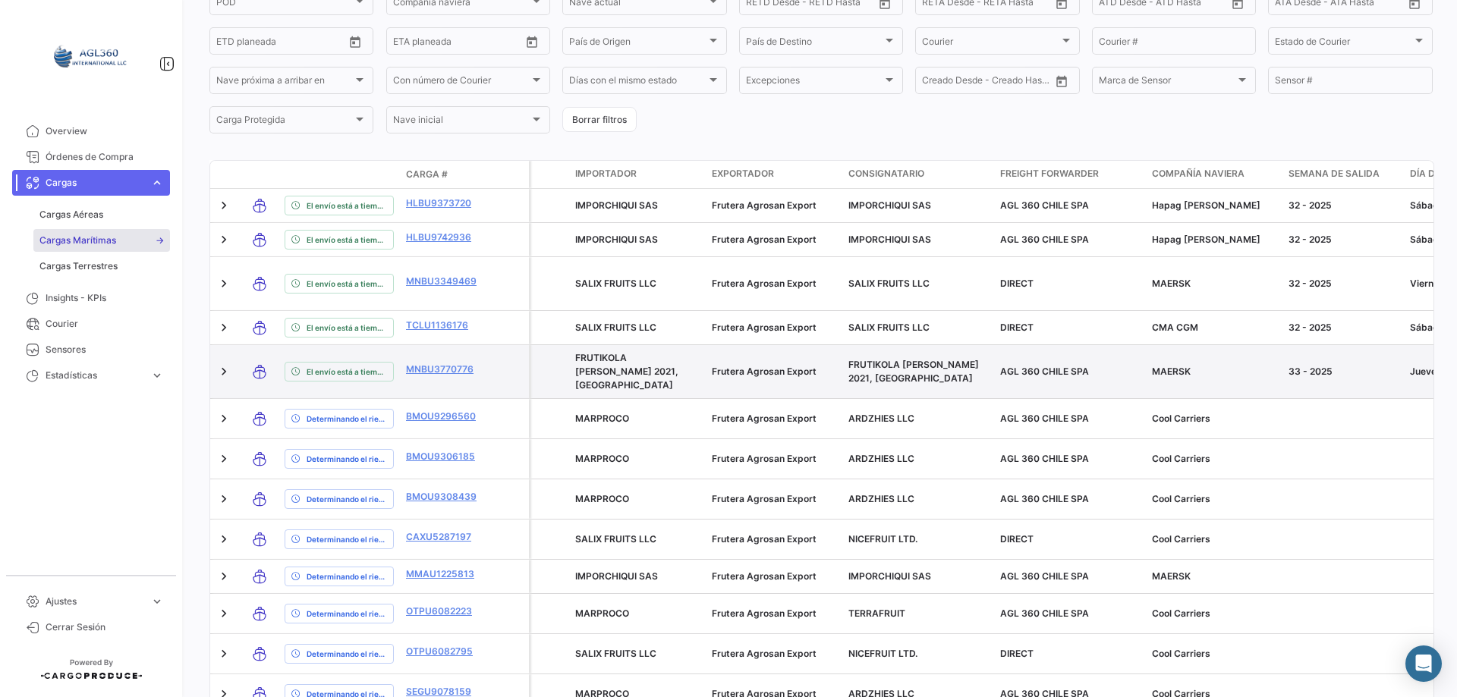
scroll to position [309, 0]
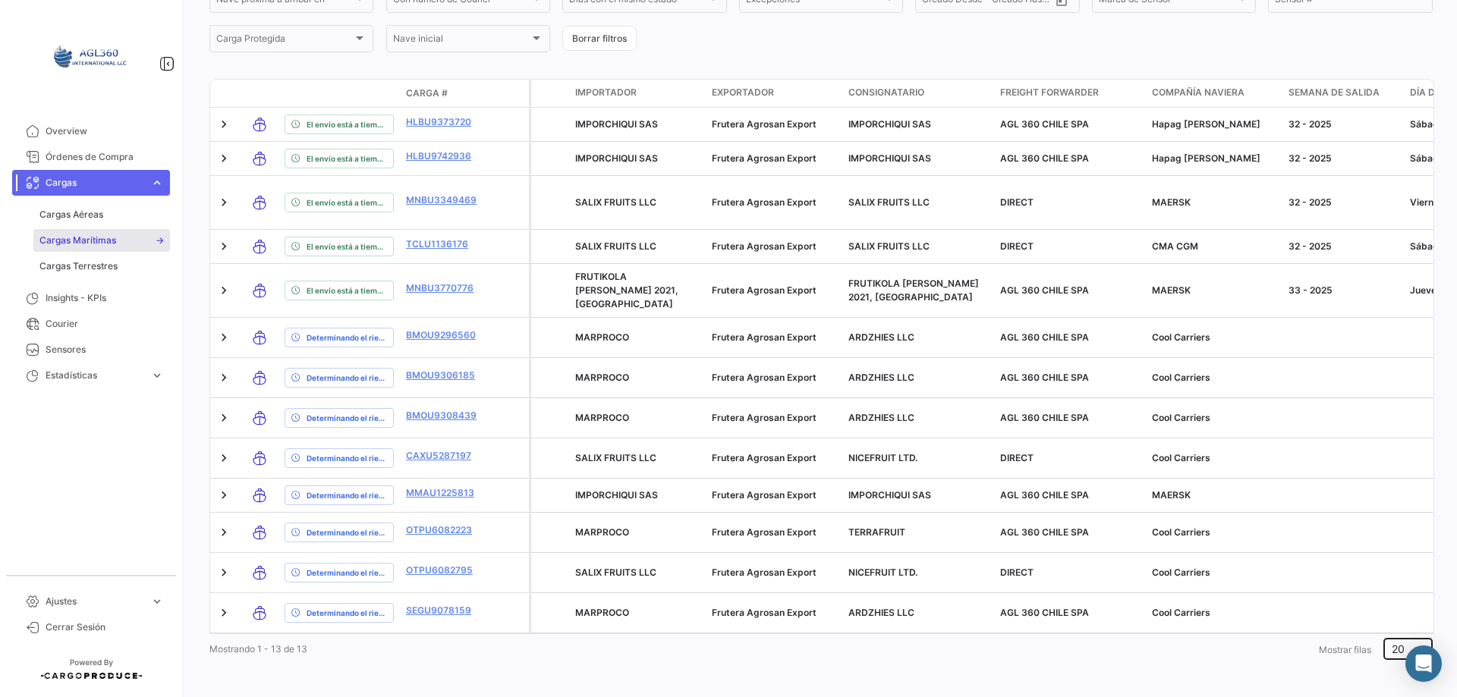
click at [1392, 645] on span "20" at bounding box center [1398, 649] width 13 height 13
click at [1393, 510] on span "5" at bounding box center [1405, 509] width 43 height 32
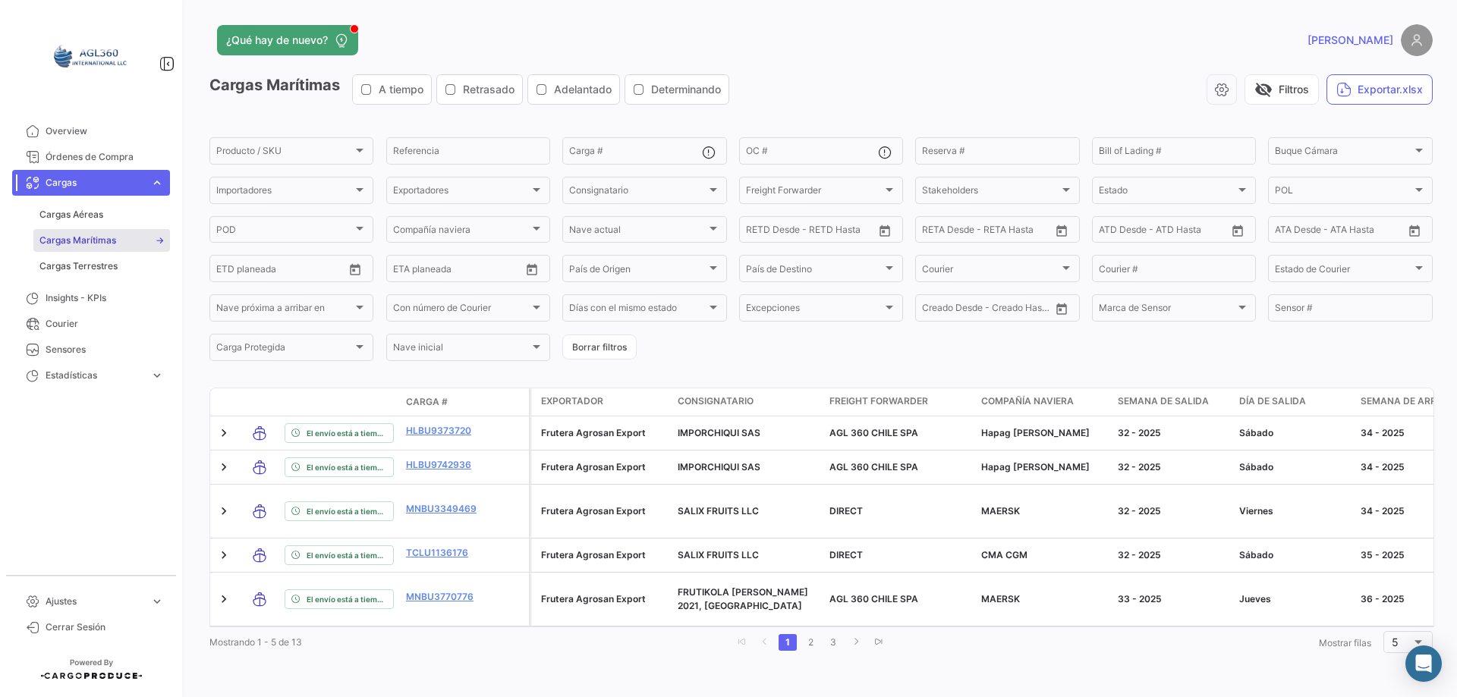
scroll to position [0, 0]
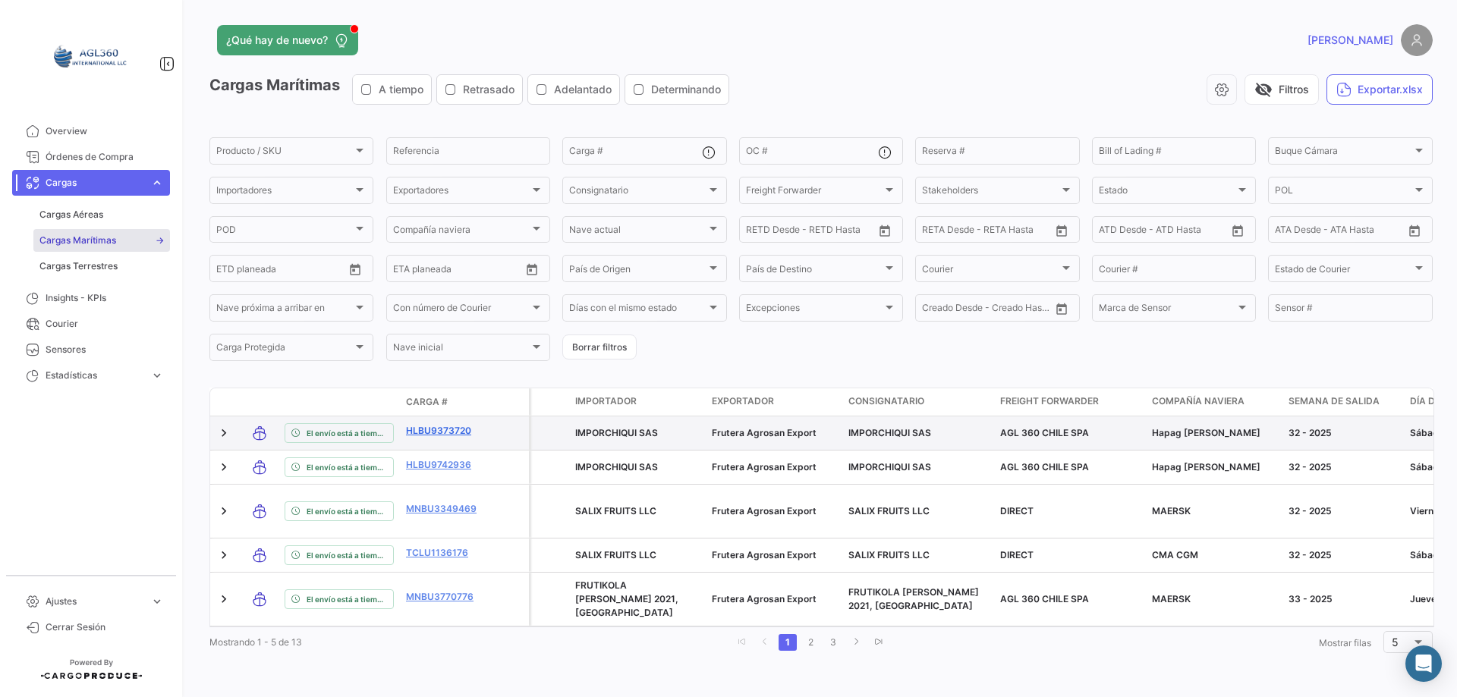
click at [437, 428] on link "HLBU9373720" at bounding box center [445, 431] width 79 height 14
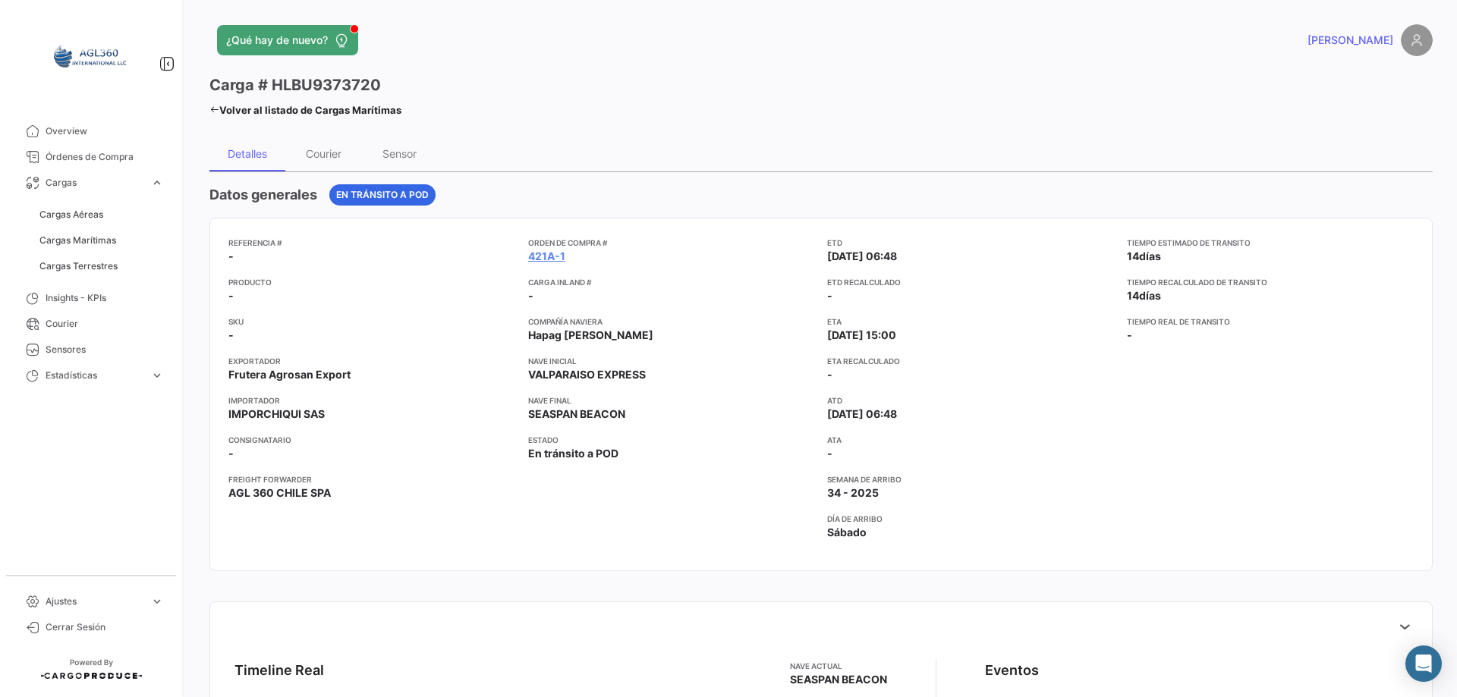
click at [281, 79] on h3 "Carga # HLBU9373720" at bounding box center [295, 84] width 172 height 21
click at [1148, 333] on app-card-info-label "Tiempo real de [PERSON_NAME] -" at bounding box center [1271, 329] width 288 height 27
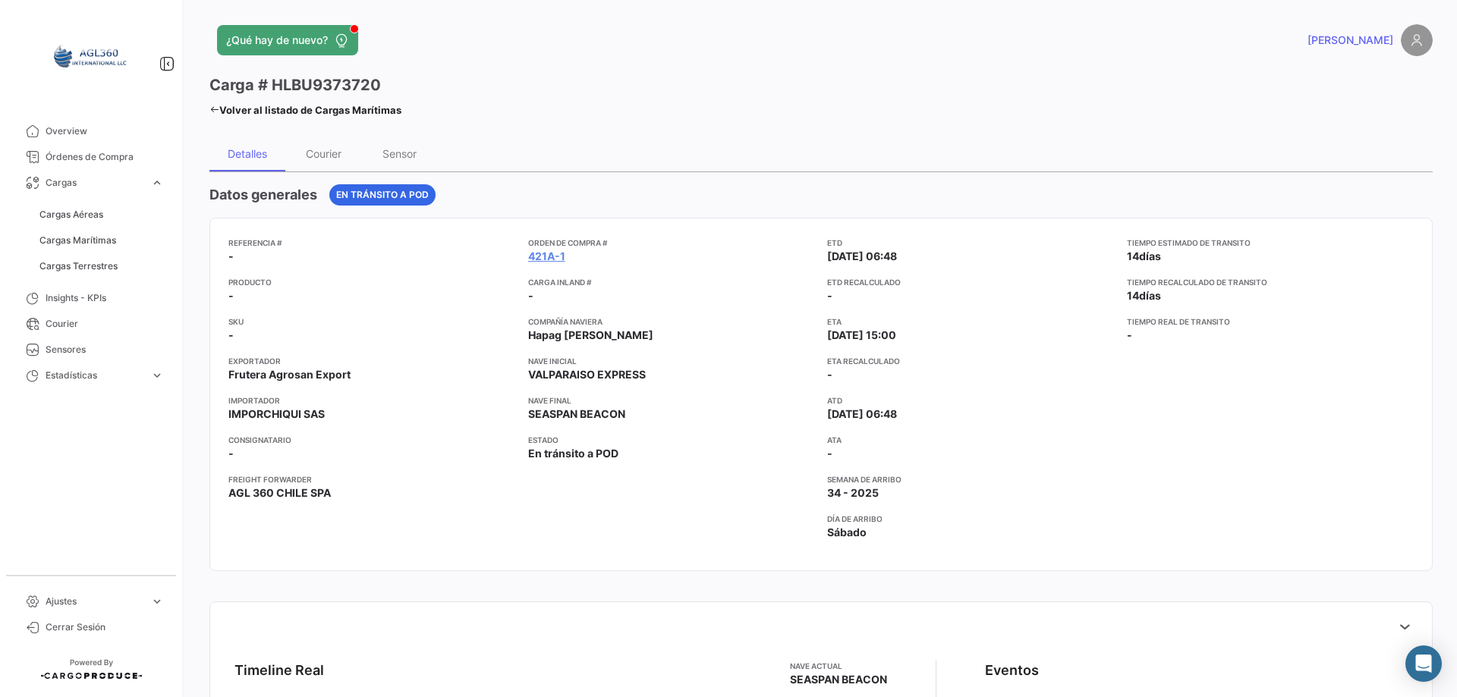
click at [1148, 333] on app-card-info-label "Tiempo real de [PERSON_NAME] -" at bounding box center [1271, 329] width 288 height 27
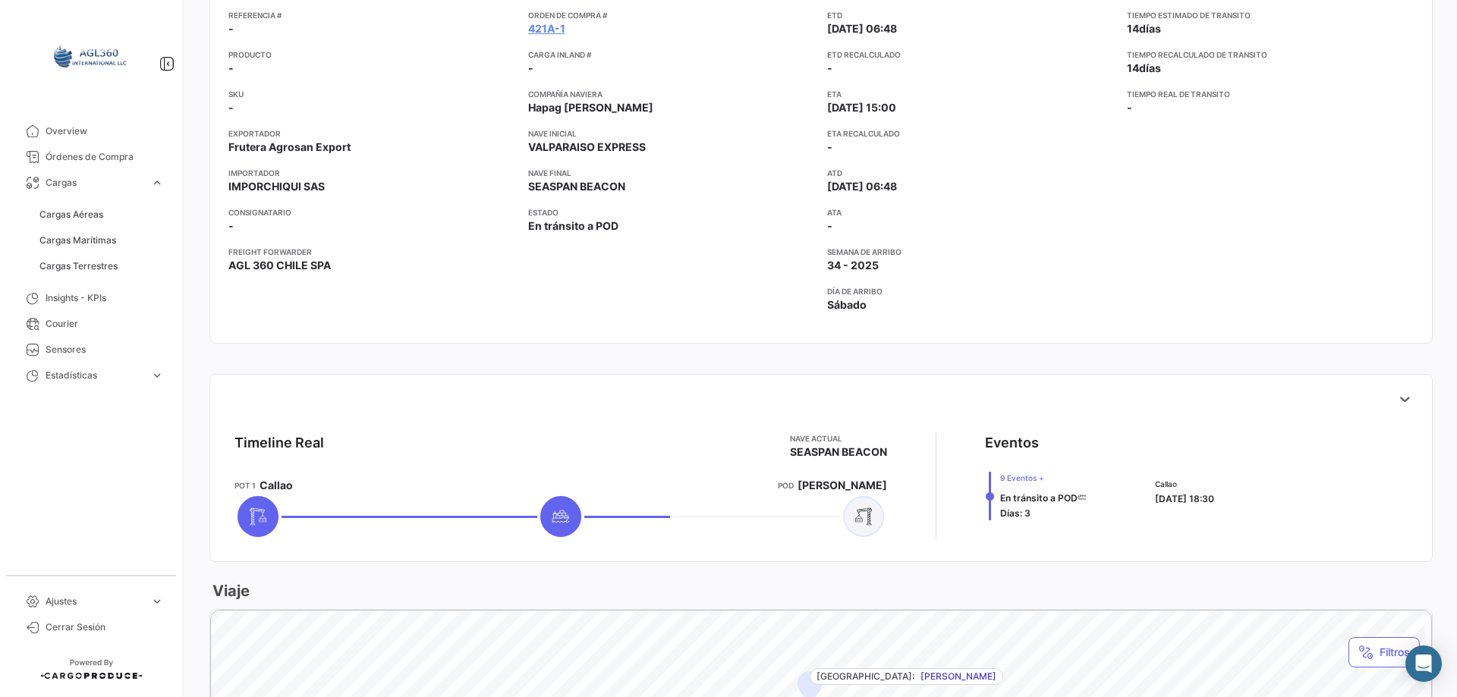
scroll to position [304, 0]
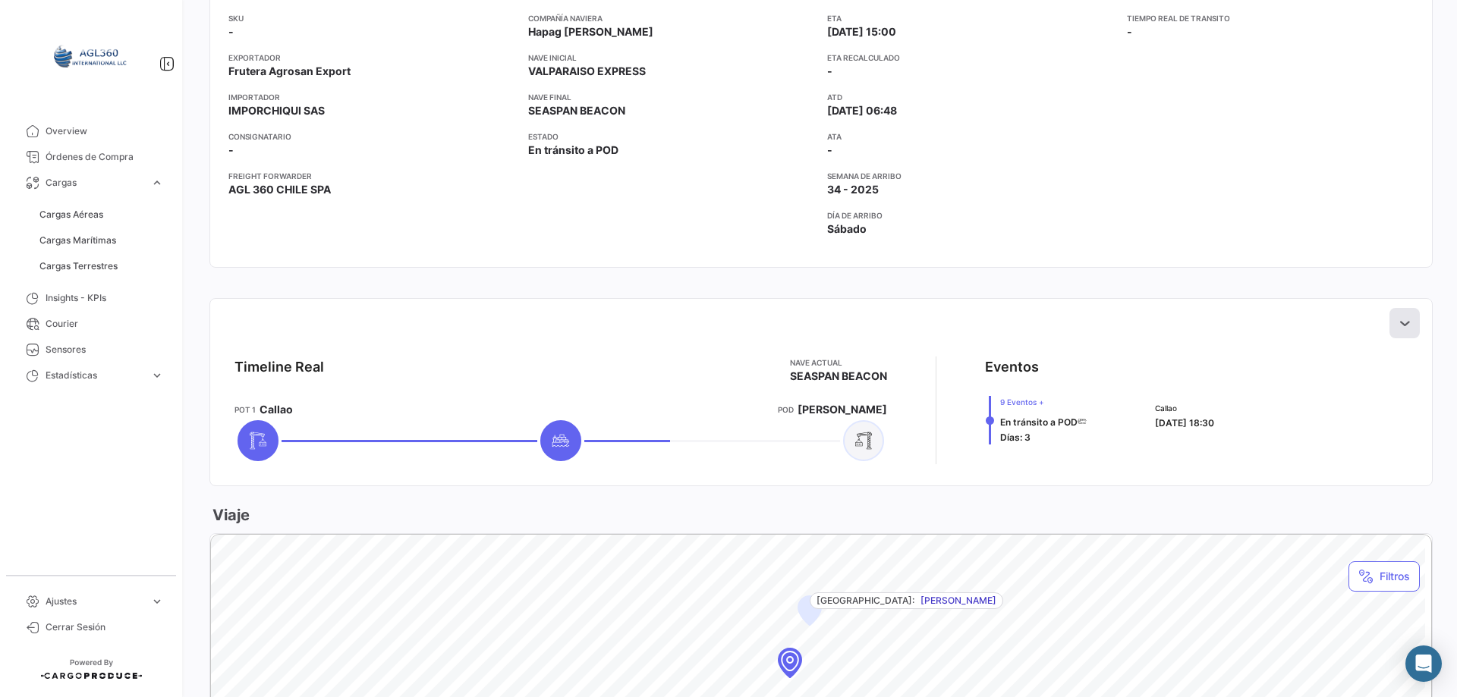
click at [1397, 328] on icon at bounding box center [1404, 323] width 15 height 15
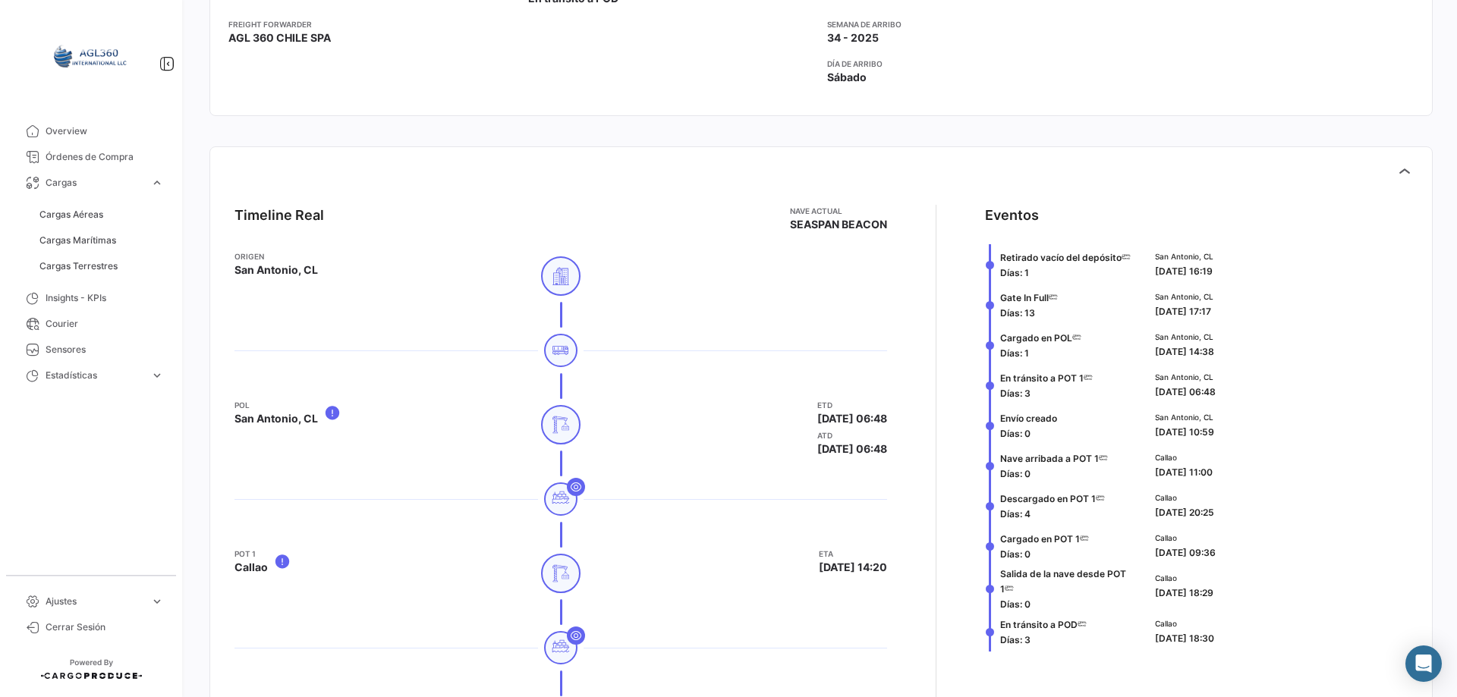
scroll to position [531, 0]
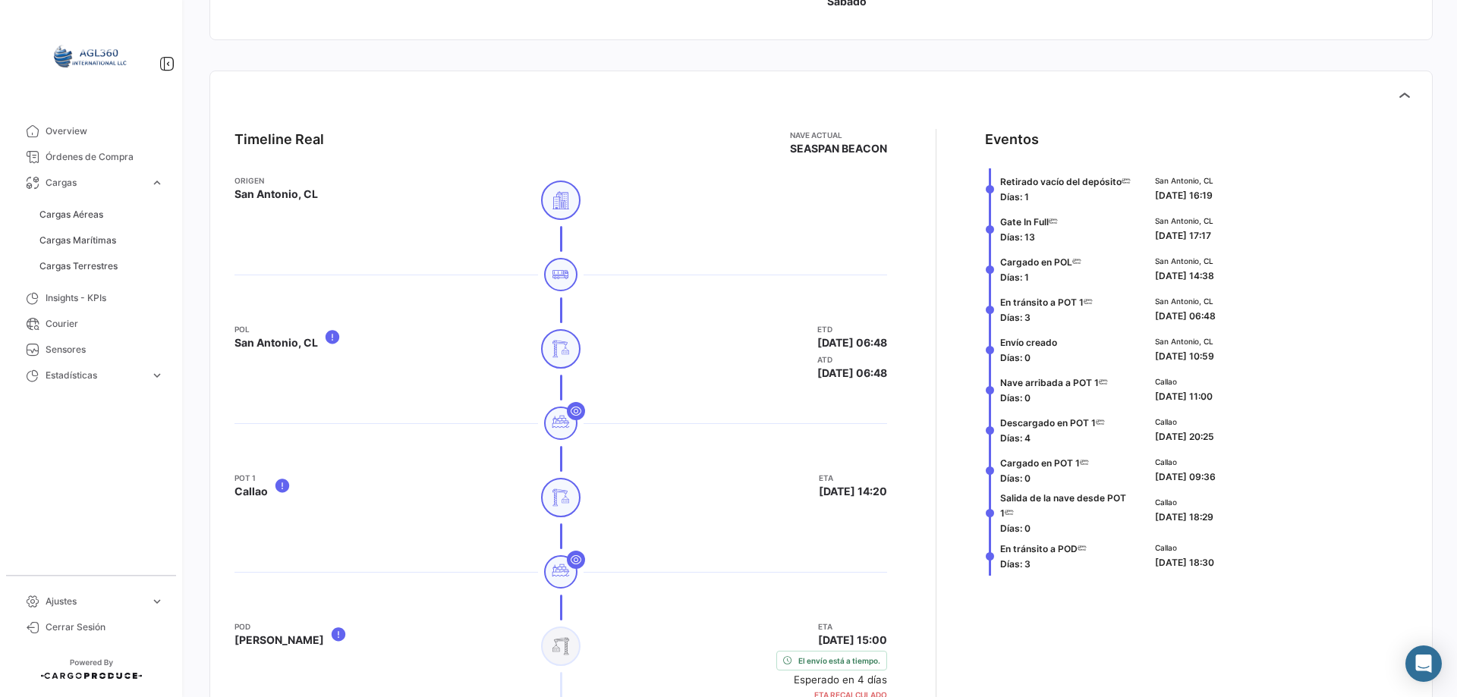
click at [256, 640] on span "[PERSON_NAME]" at bounding box center [280, 640] width 90 height 15
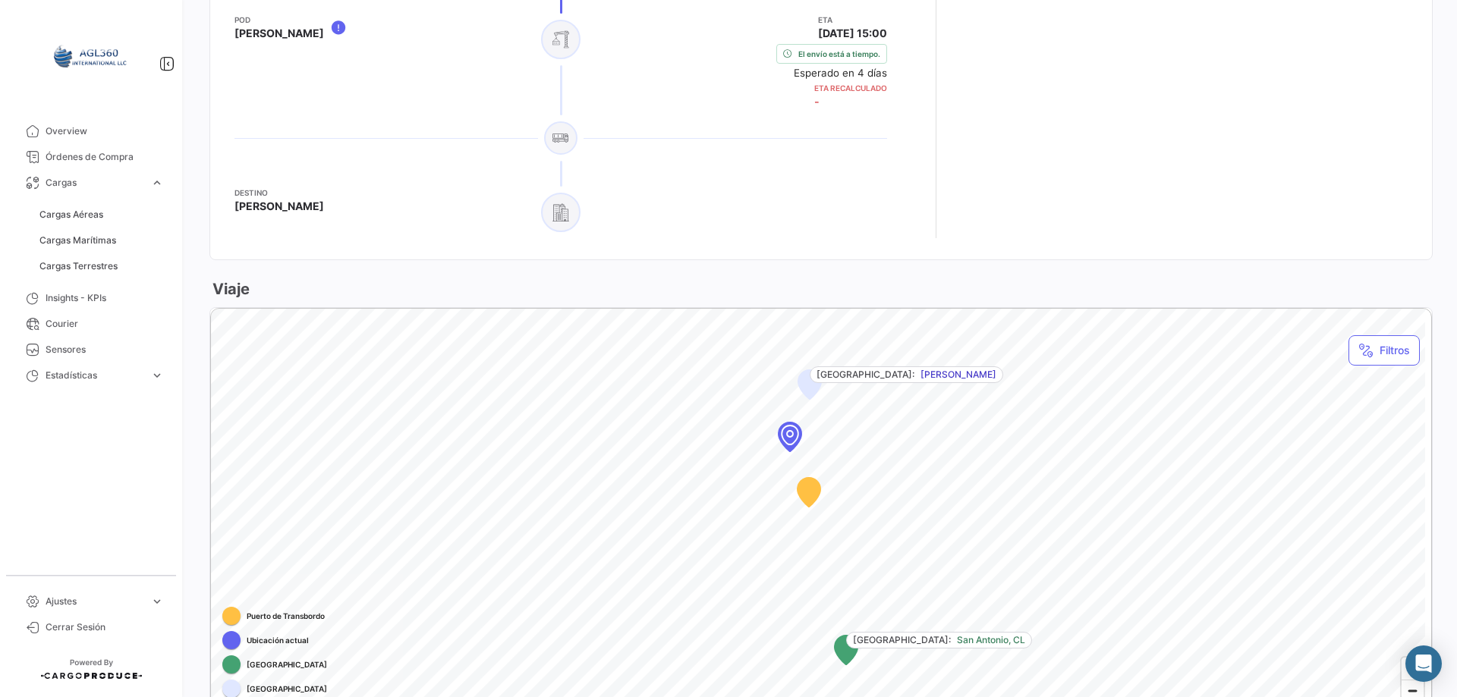
scroll to position [1290, 0]
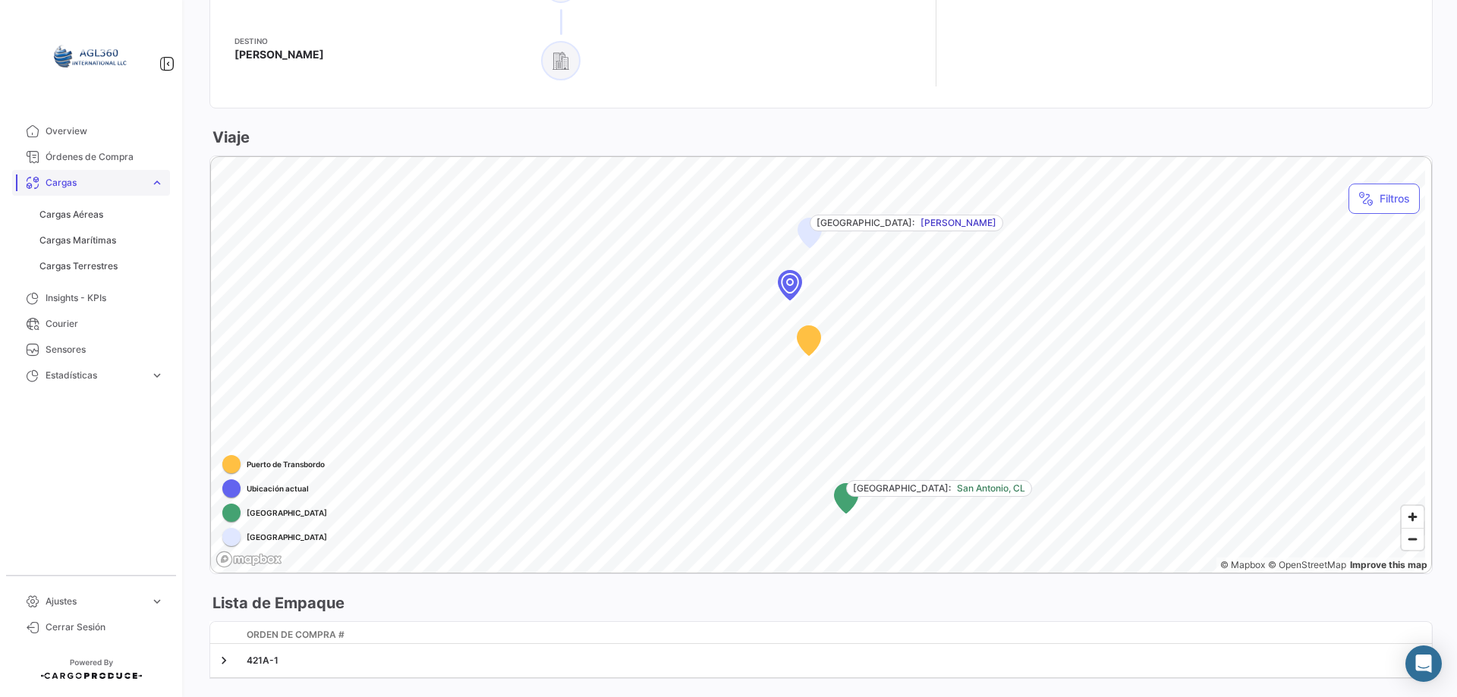
click at [153, 181] on span "expand_more" at bounding box center [157, 183] width 14 height 14
click at [1409, 519] on span "Zoom in" at bounding box center [1413, 517] width 22 height 22
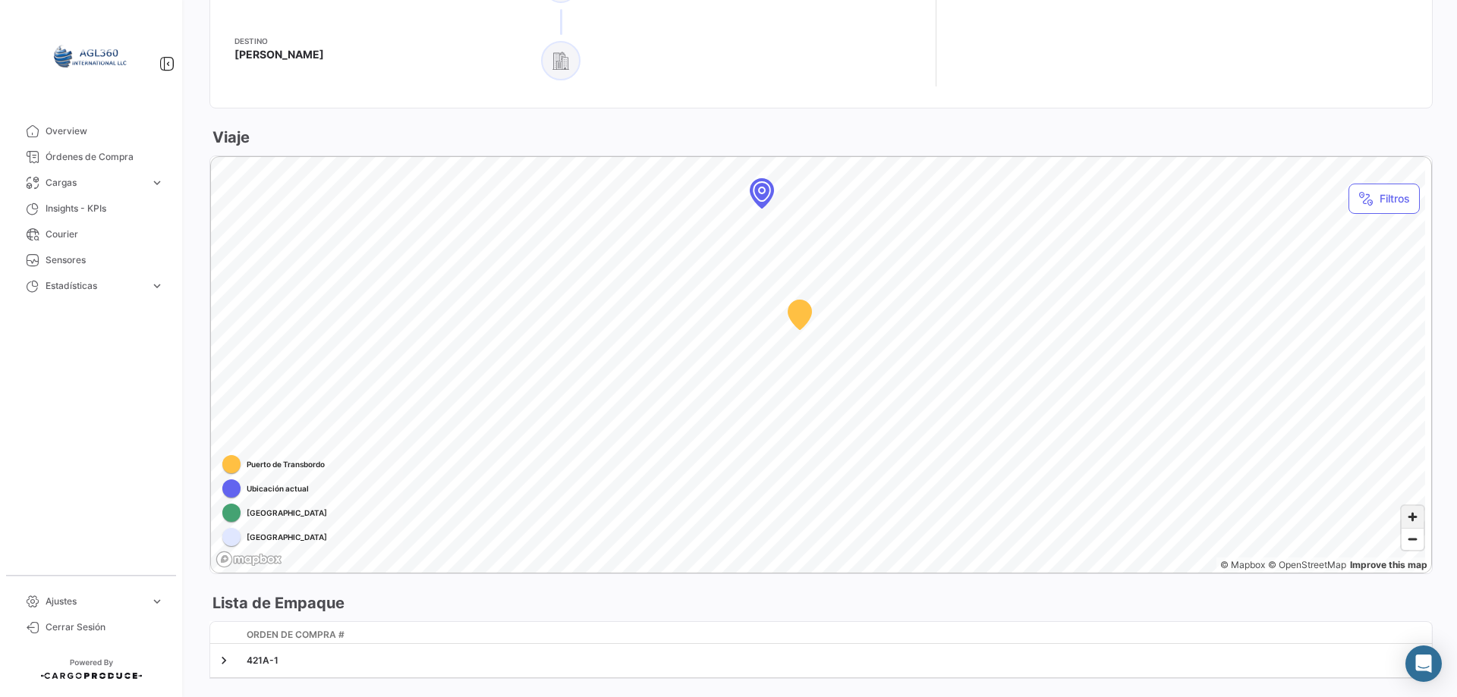
click at [1405, 514] on span "Zoom in" at bounding box center [1413, 517] width 22 height 22
click at [957, 621] on div "Timeline Real [PERSON_NAME] actual SEASPAN BEACON Origen [GEOGRAPHIC_DATA], CL …" at bounding box center [820, 5] width 1223 height 1386
click at [689, 630] on div "Timeline Real [PERSON_NAME] actual SEASPAN BEACON Origen [GEOGRAPHIC_DATA], CL …" at bounding box center [820, 5] width 1223 height 1386
click at [700, 597] on div "Timeline Real [PERSON_NAME] actual SEASPAN BEACON Origen [GEOGRAPHIC_DATA], CL …" at bounding box center [820, 5] width 1223 height 1386
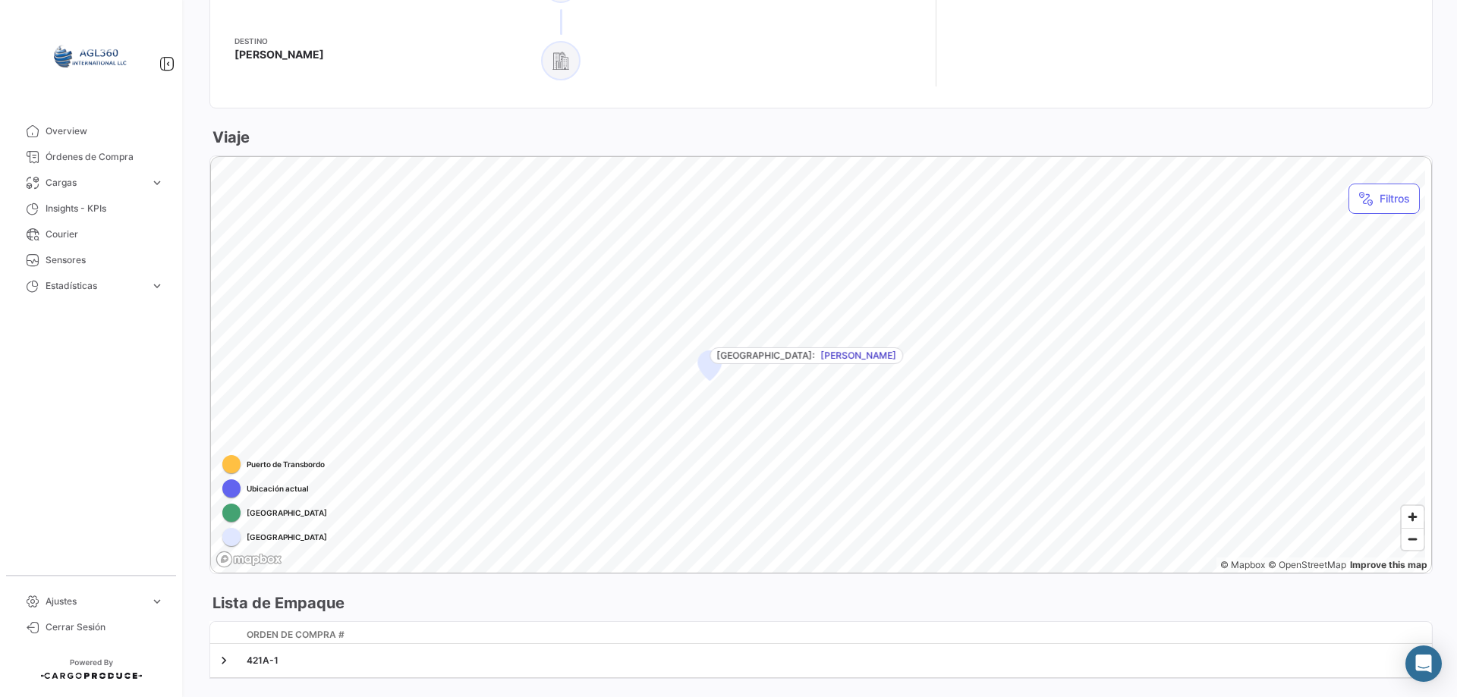
click at [594, 604] on div "Timeline Real [PERSON_NAME] actual SEASPAN BEACON Origen [GEOGRAPHIC_DATA], CL …" at bounding box center [820, 5] width 1223 height 1386
click at [861, 636] on div "Timeline Real [PERSON_NAME] actual SEASPAN BEACON Origen [GEOGRAPHIC_DATA], CL …" at bounding box center [820, 5] width 1223 height 1386
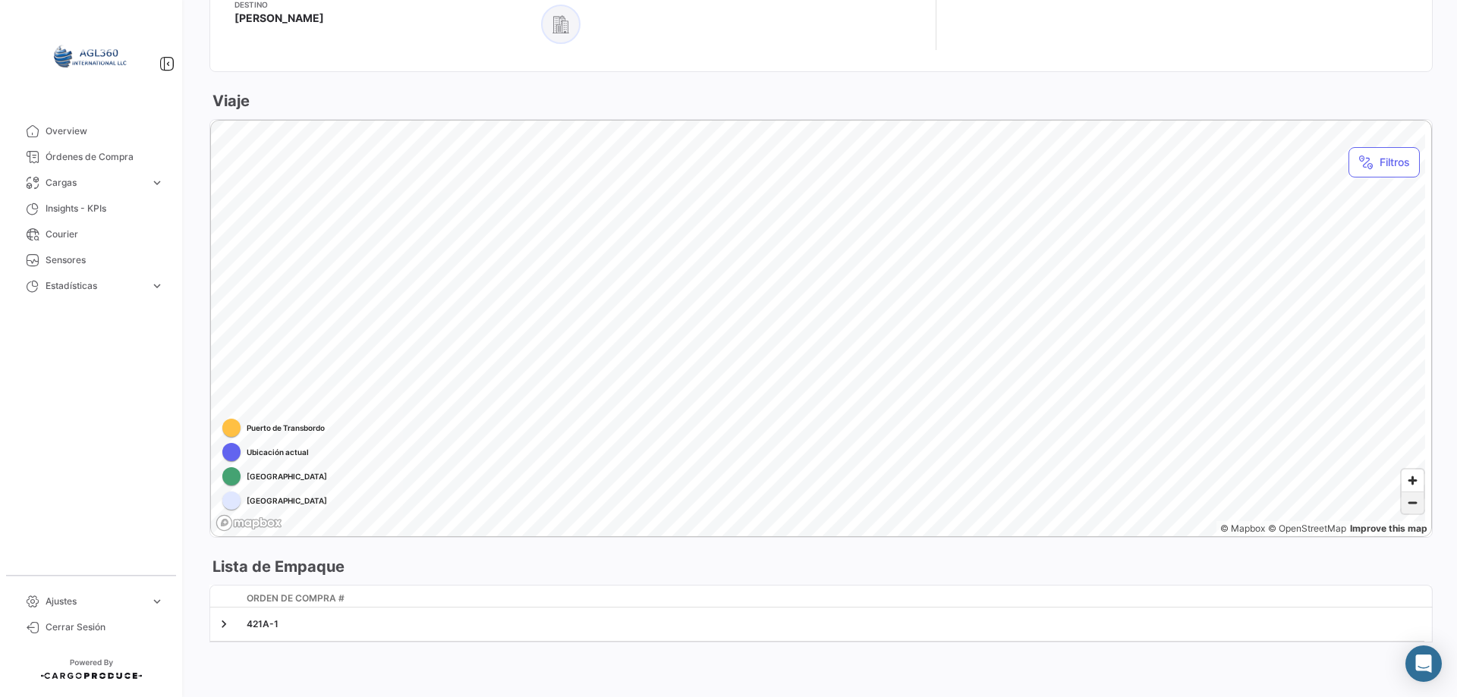
click at [1414, 503] on span "Zoom out" at bounding box center [1413, 503] width 22 height 21
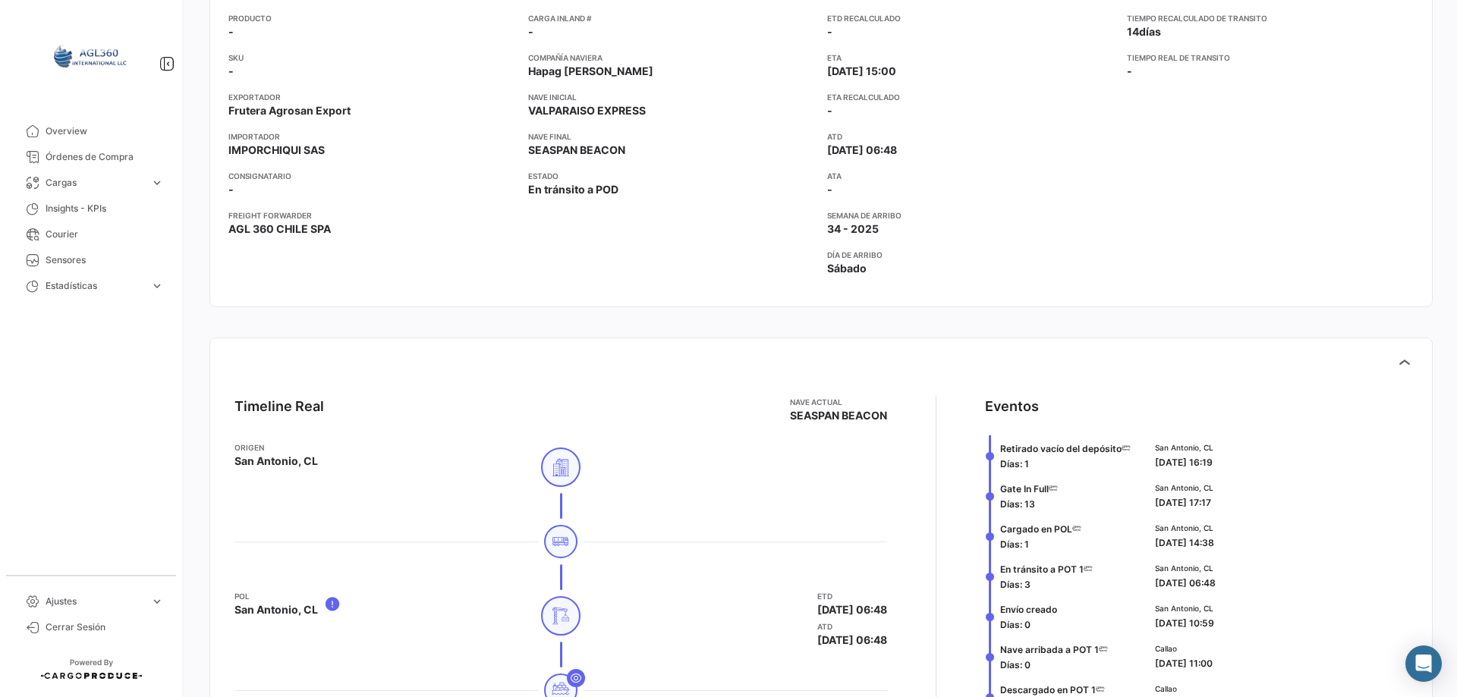
scroll to position [0, 0]
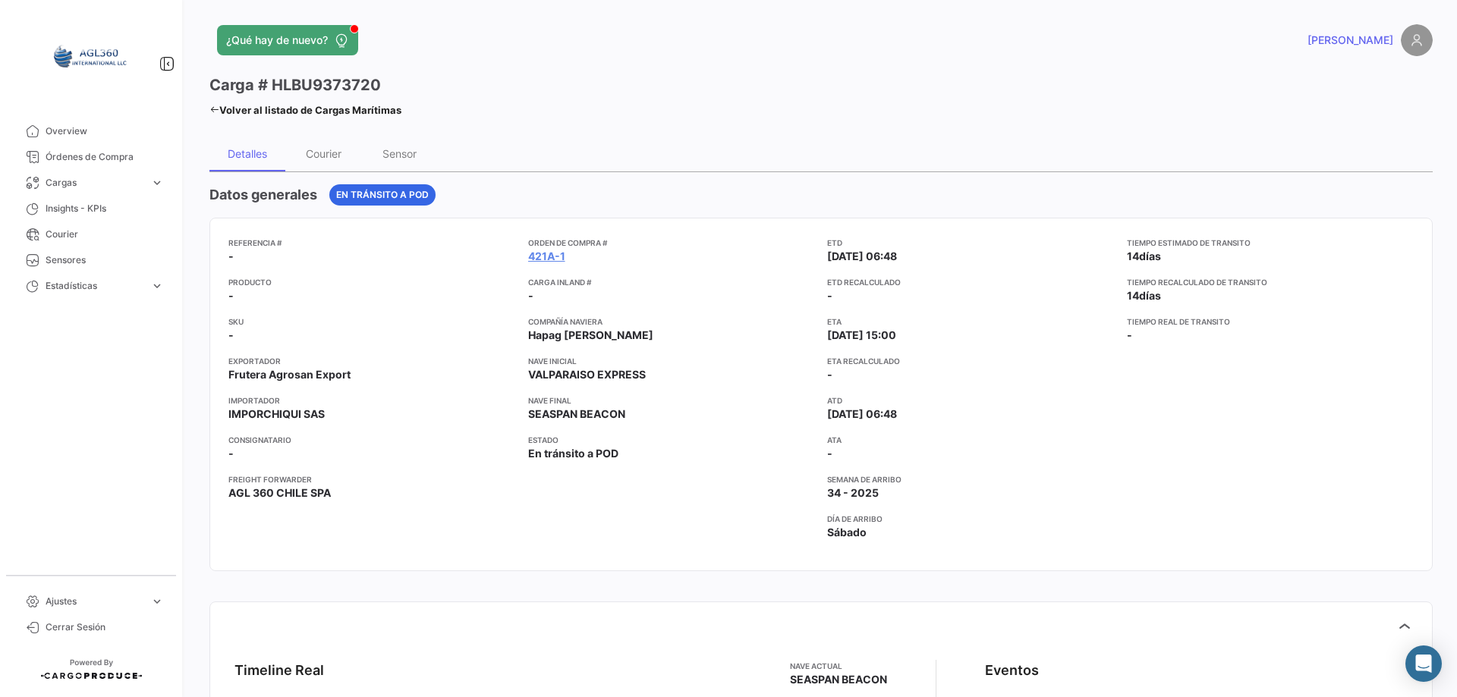
click at [112, 406] on mat-nav-list "Overview Órdenes de Compra Cargas expand_more Cargas Aéreas Cargas Marítimas Ca…" at bounding box center [91, 340] width 182 height 457
click at [90, 201] on link "Insights - KPIs" at bounding box center [91, 209] width 158 height 26
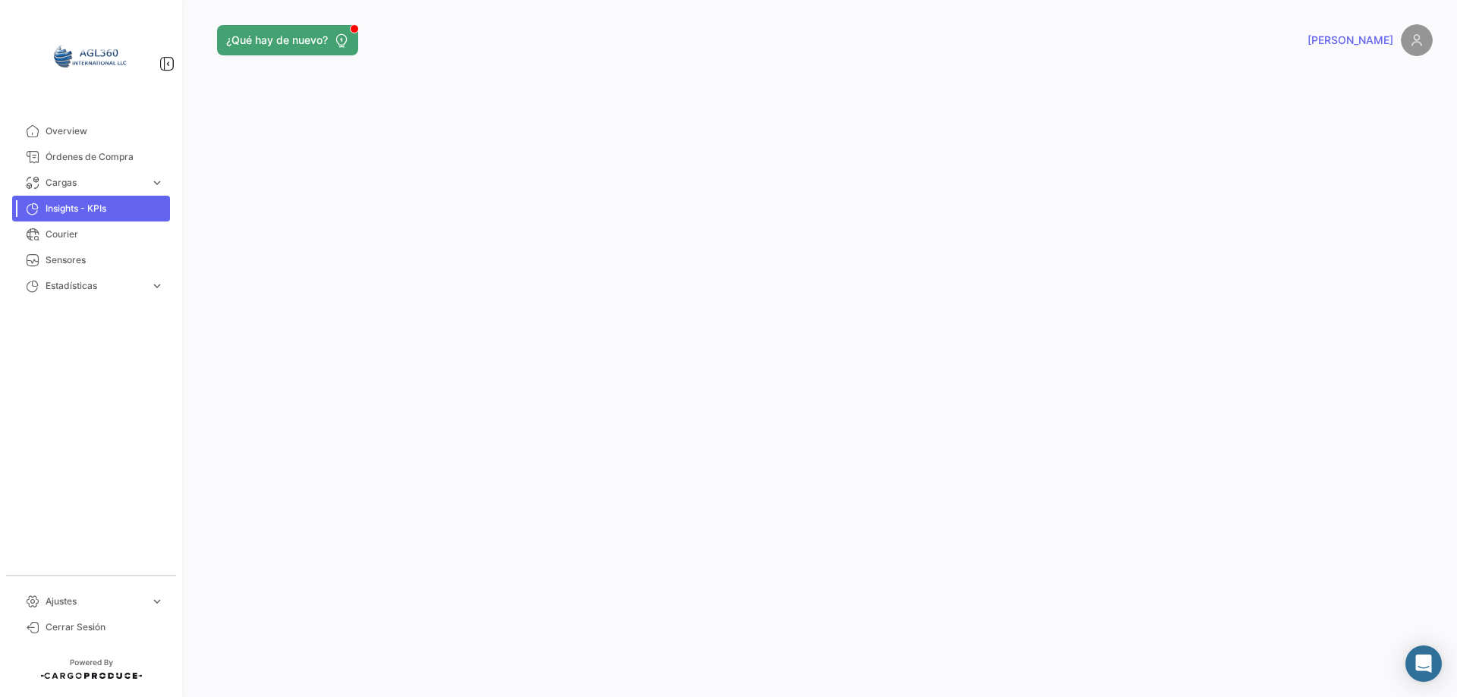
click at [97, 448] on mat-nav-list "Overview Órdenes de Compra Cargas expand_more Cargas Aéreas Cargas Marítimas Ca…" at bounding box center [91, 340] width 182 height 457
click at [128, 408] on mat-nav-list "Overview Órdenes de Compra Cargas expand_more Cargas Aéreas Cargas Marítimas Ca…" at bounding box center [91, 340] width 182 height 457
click at [150, 415] on mat-nav-list "Overview Órdenes de Compra Cargas expand_more Cargas Aéreas Cargas Marítimas Ca…" at bounding box center [91, 340] width 182 height 457
click at [71, 233] on span "Courier" at bounding box center [105, 235] width 118 height 14
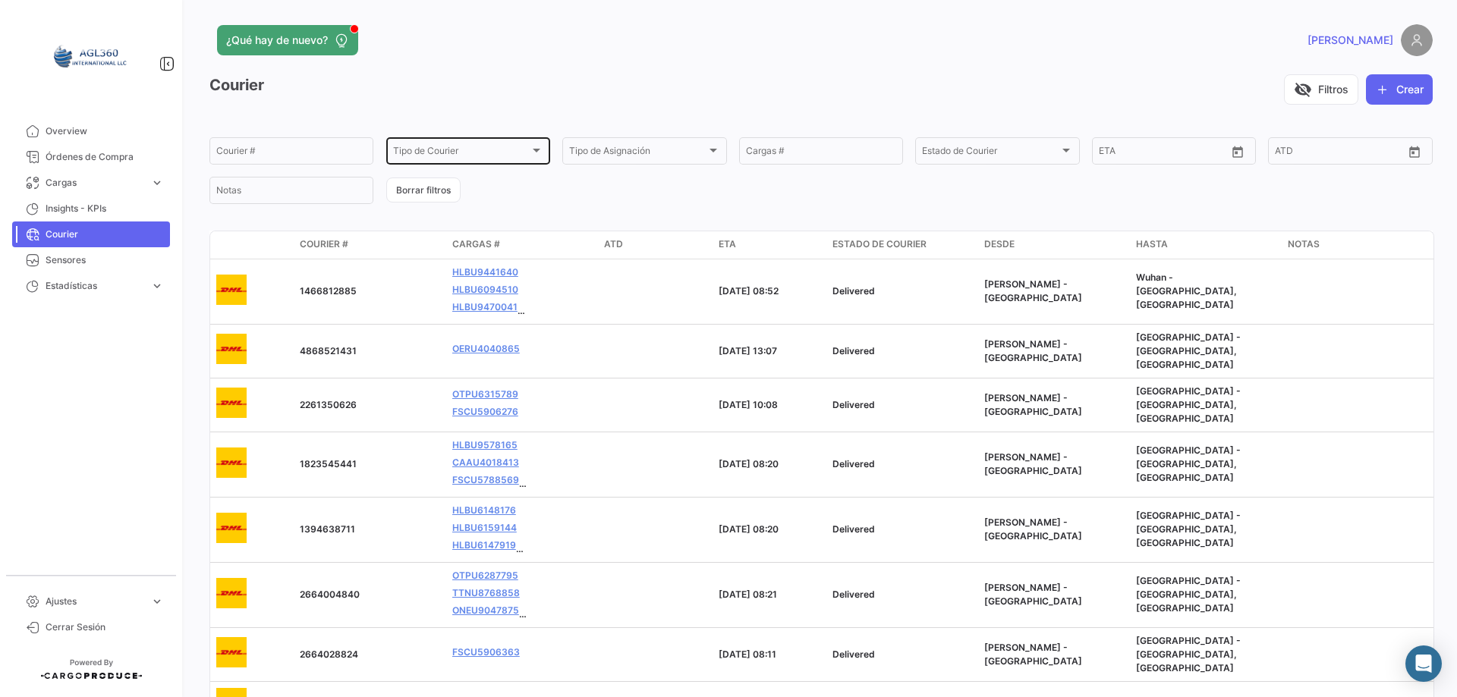
click at [501, 153] on div "Tipo de Courier" at bounding box center [461, 153] width 137 height 11
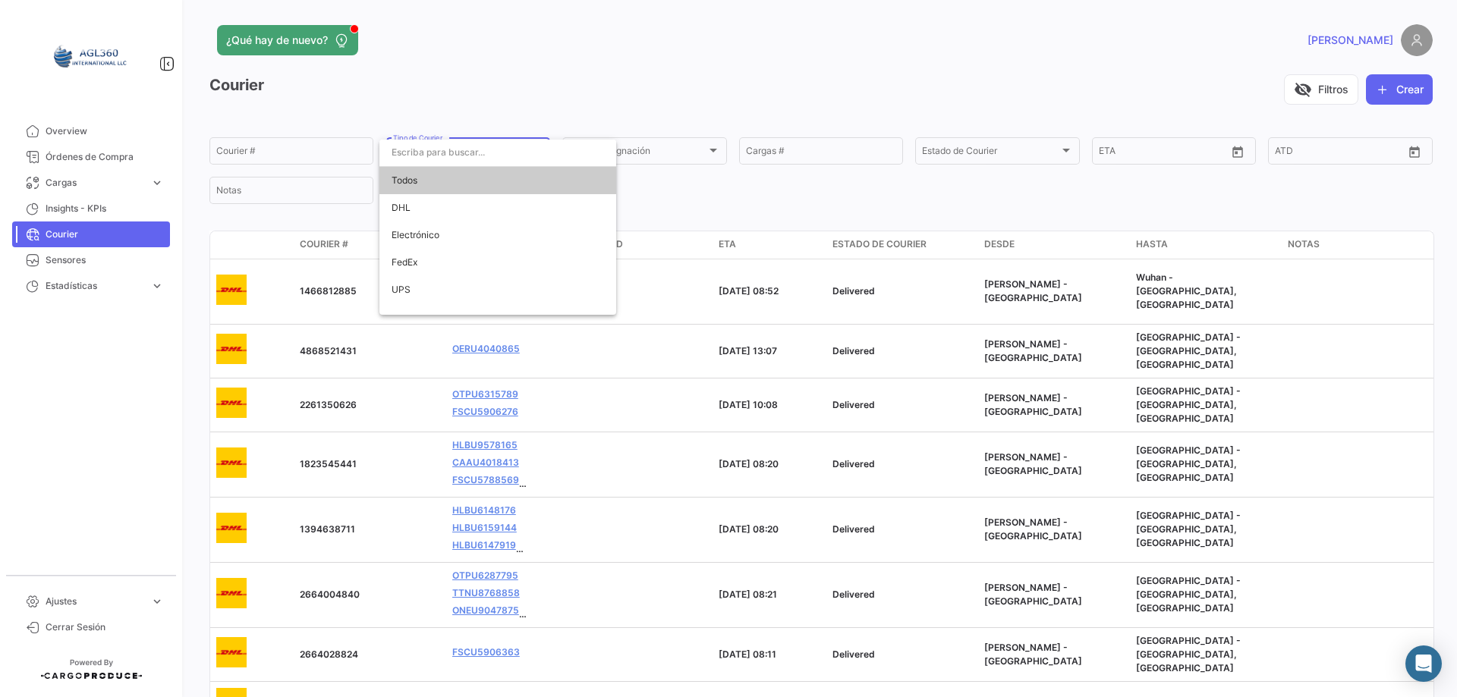
click at [697, 23] on div at bounding box center [728, 348] width 1457 height 697
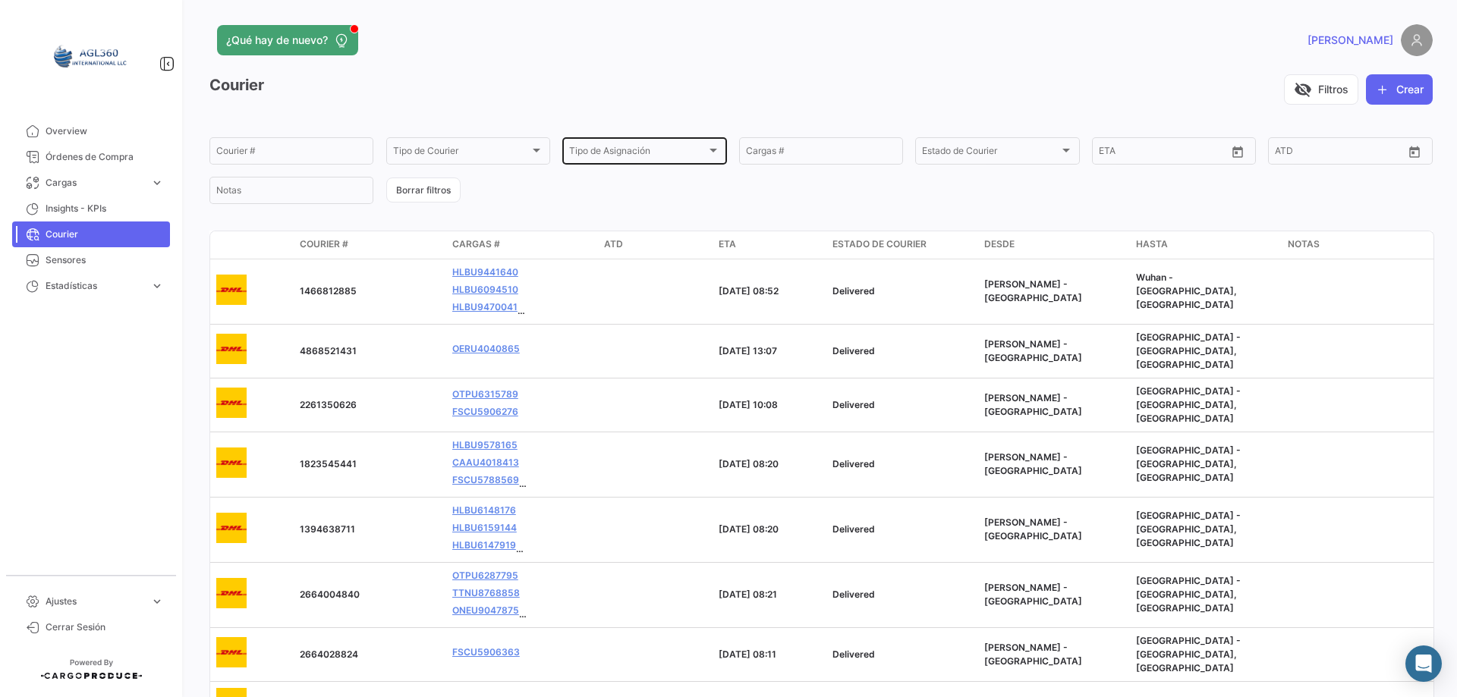
click at [650, 146] on div "Tipo de Asignación Tipo de Asignación" at bounding box center [644, 150] width 150 height 30
click at [675, 58] on div at bounding box center [728, 348] width 1457 height 697
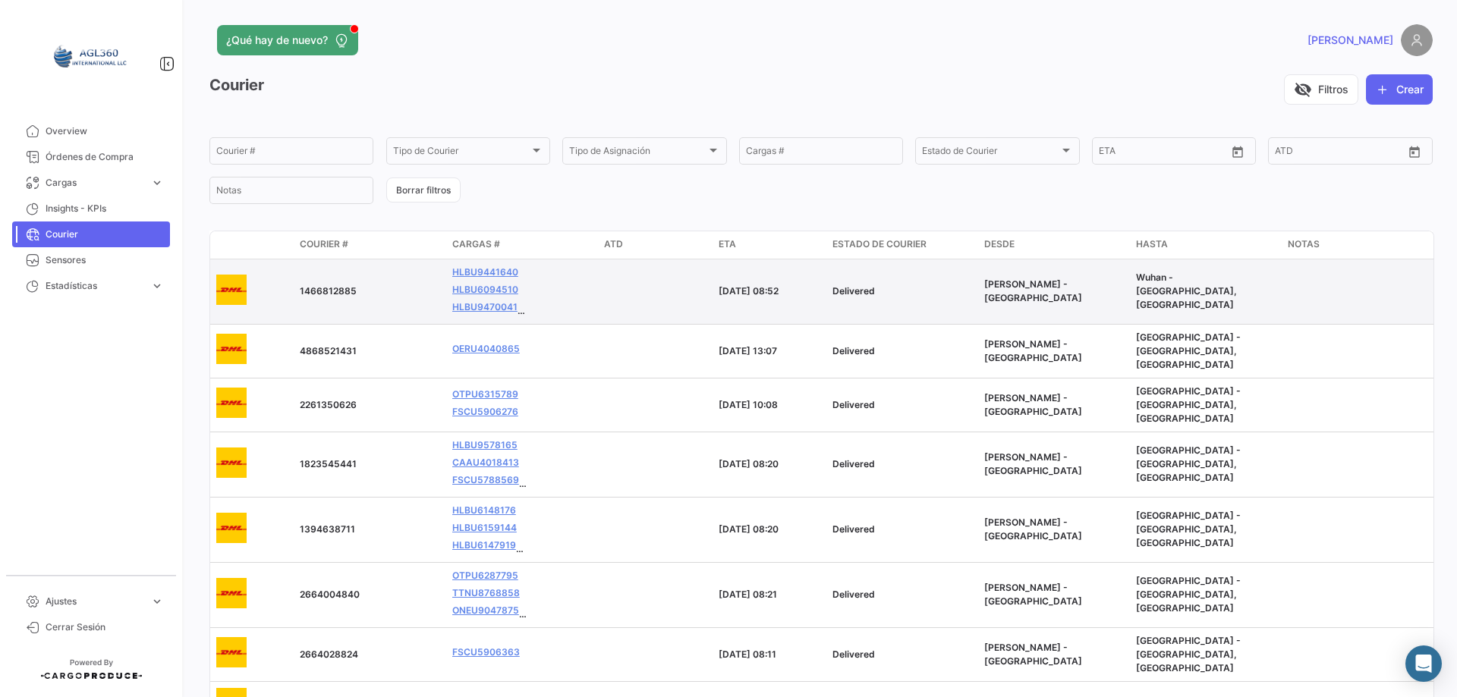
click at [324, 291] on span "1466812885" at bounding box center [328, 290] width 57 height 11
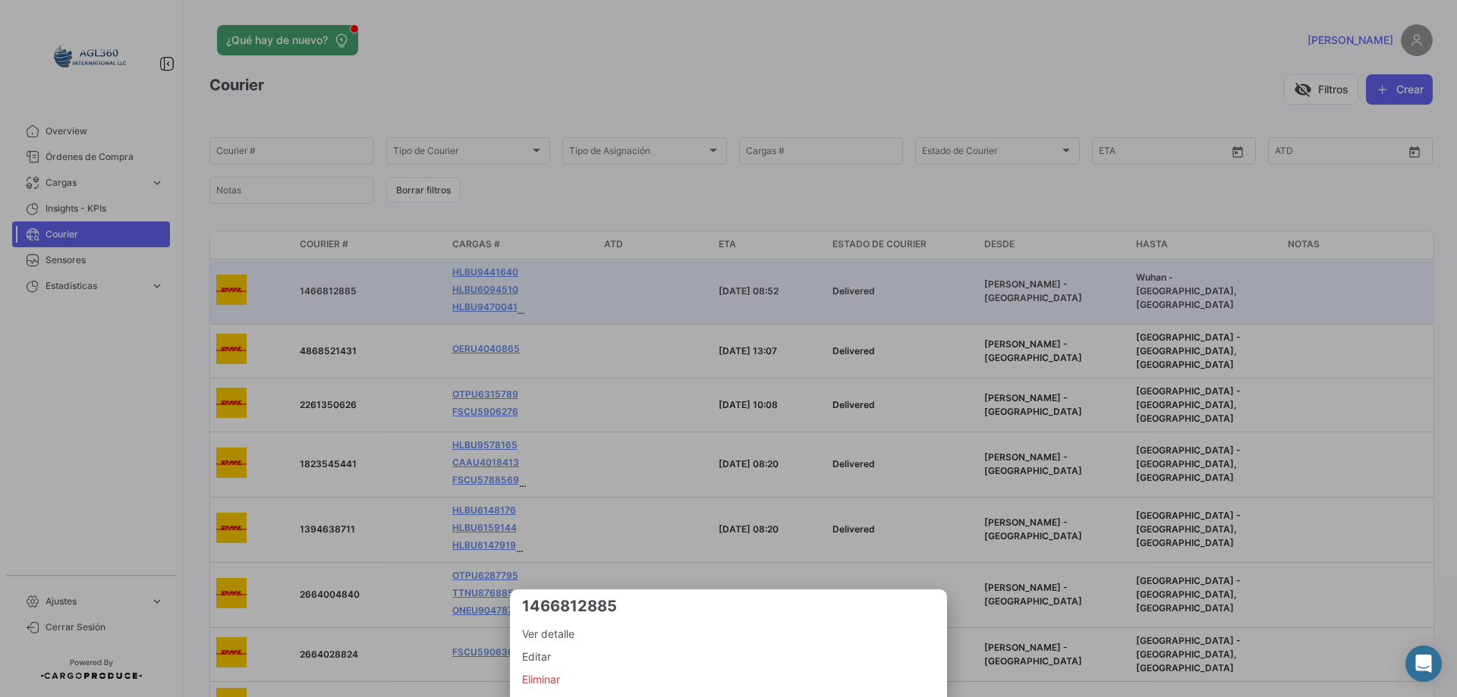
click at [562, 633] on span "Ver detalle" at bounding box center [728, 634] width 413 height 18
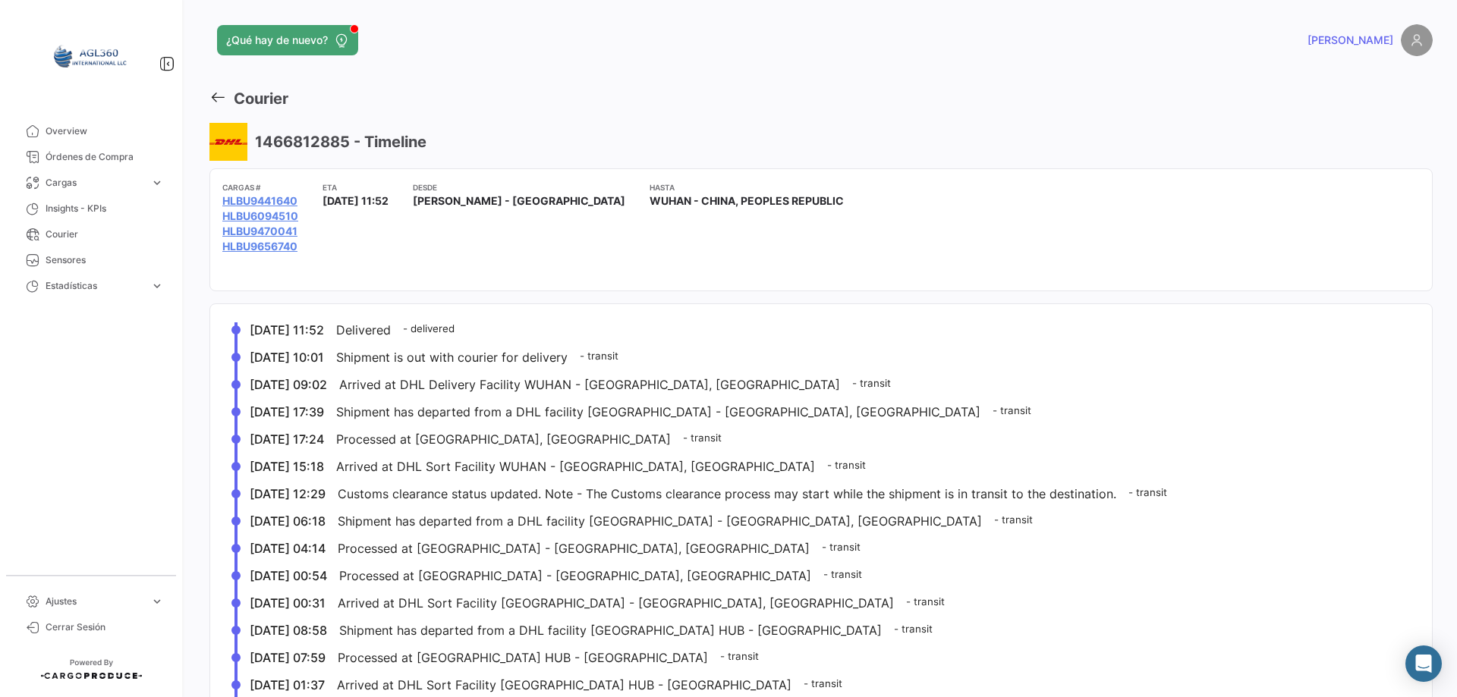
click at [316, 143] on h3 "1466812885 - Timeline" at bounding box center [339, 141] width 175 height 21
click at [310, 136] on h3 "1466812885 - Timeline" at bounding box center [339, 141] width 175 height 21
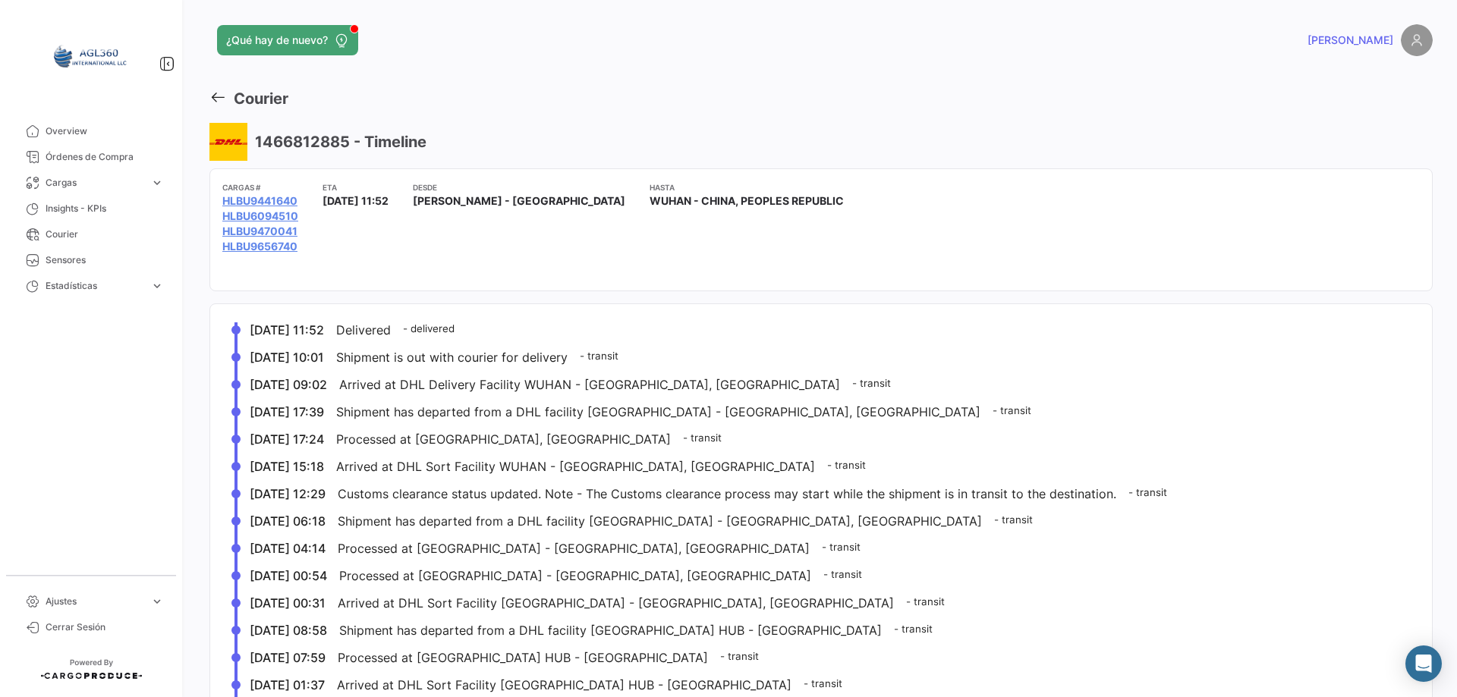
click at [561, 290] on mat-card "Cargas # HLBU9441640 HLBU6094510 HLBU9470041 HLBU9656740 ETA [DATE] 11:52 Desde…" at bounding box center [820, 229] width 1223 height 123
click at [212, 99] on icon at bounding box center [217, 97] width 17 height 17
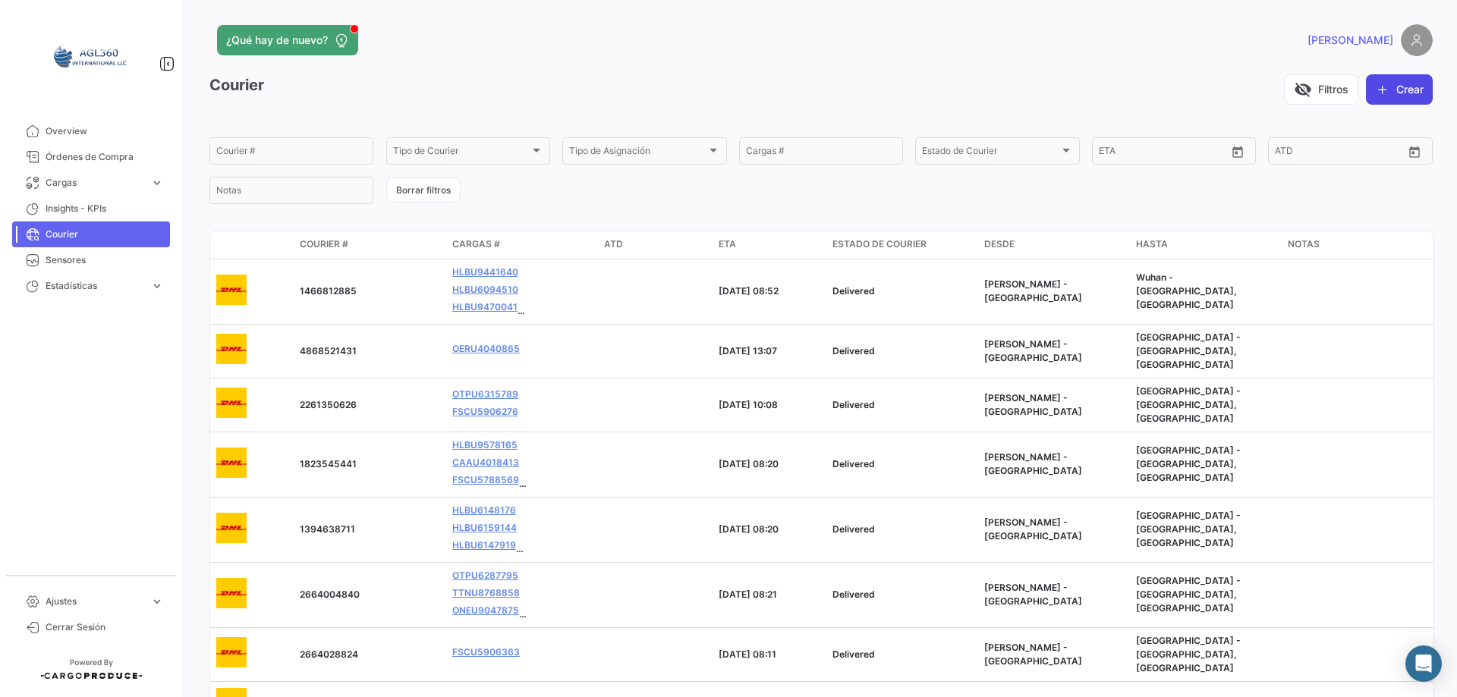
click at [1401, 89] on button "Crear" at bounding box center [1399, 89] width 67 height 30
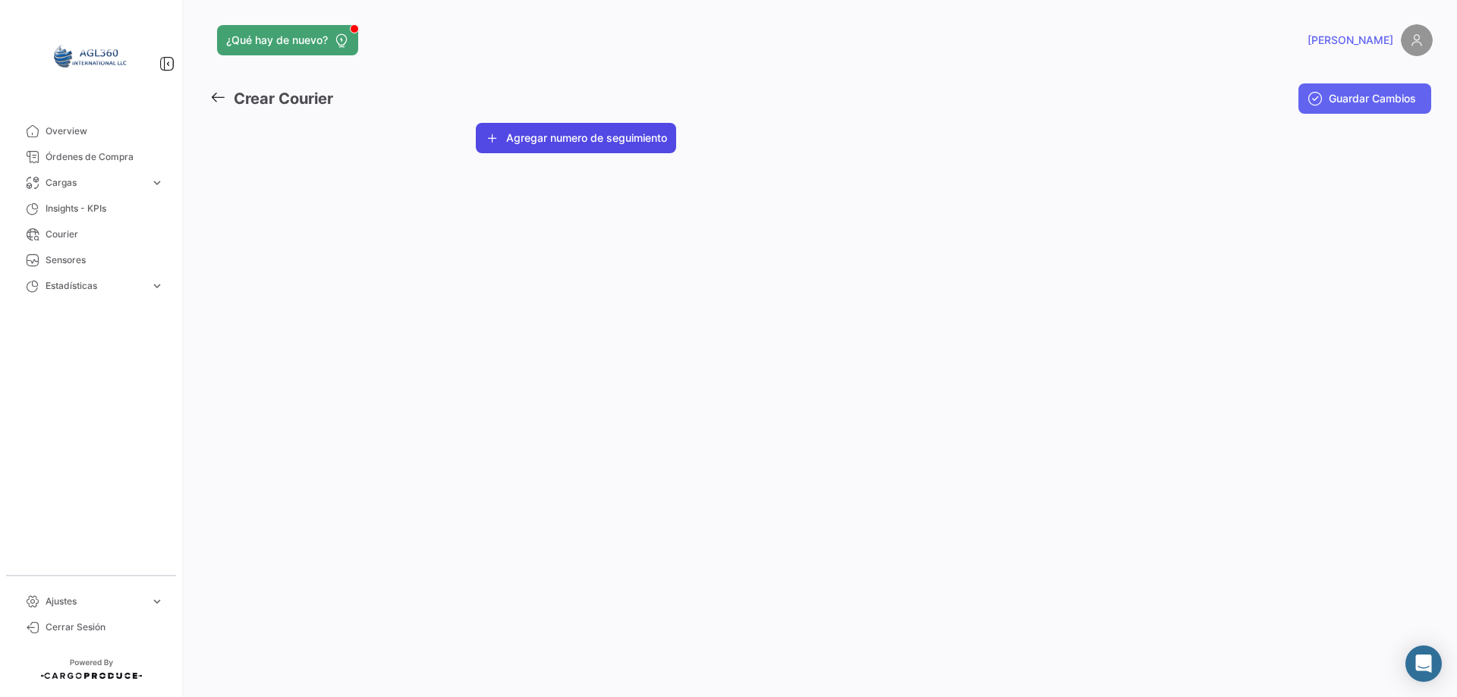
click at [528, 138] on button "Agregar numero de seguimiento" at bounding box center [576, 138] width 200 height 30
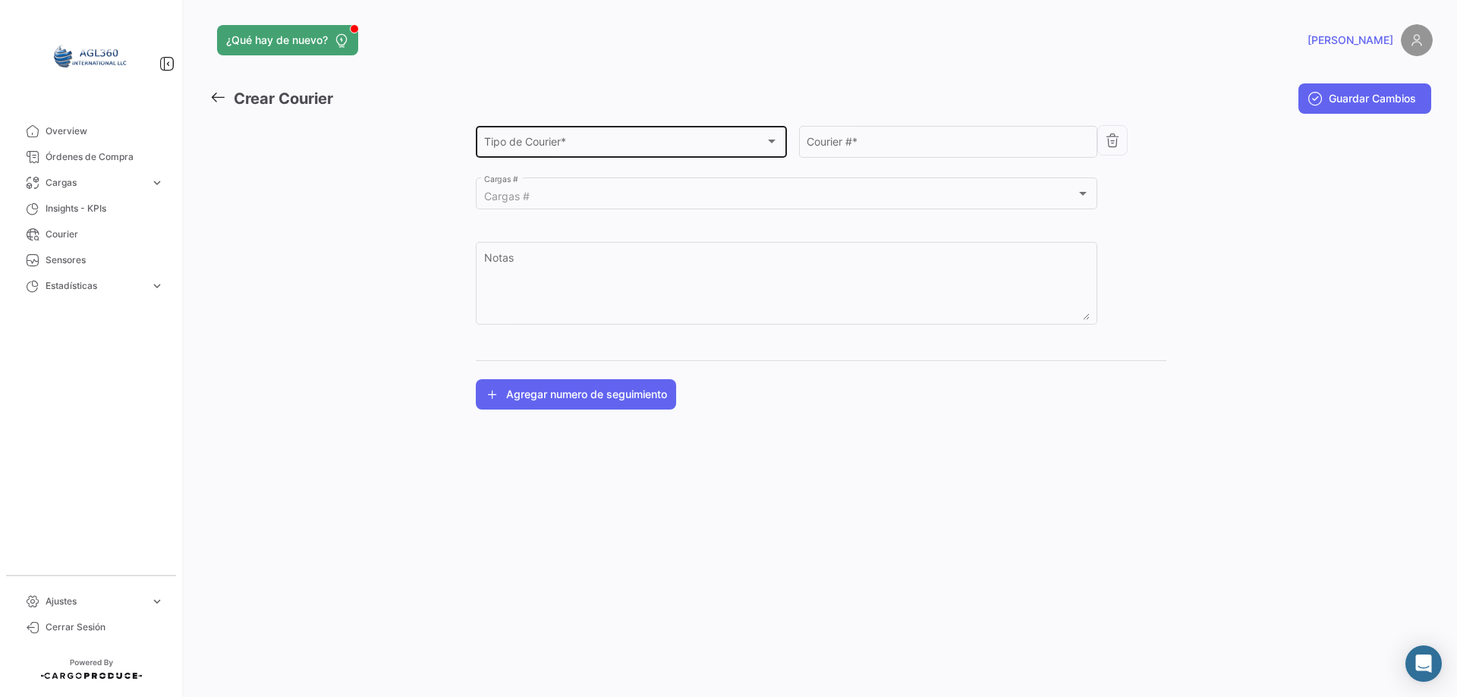
click at [546, 143] on span "Tipo de Courier *" at bounding box center [625, 144] width 282 height 13
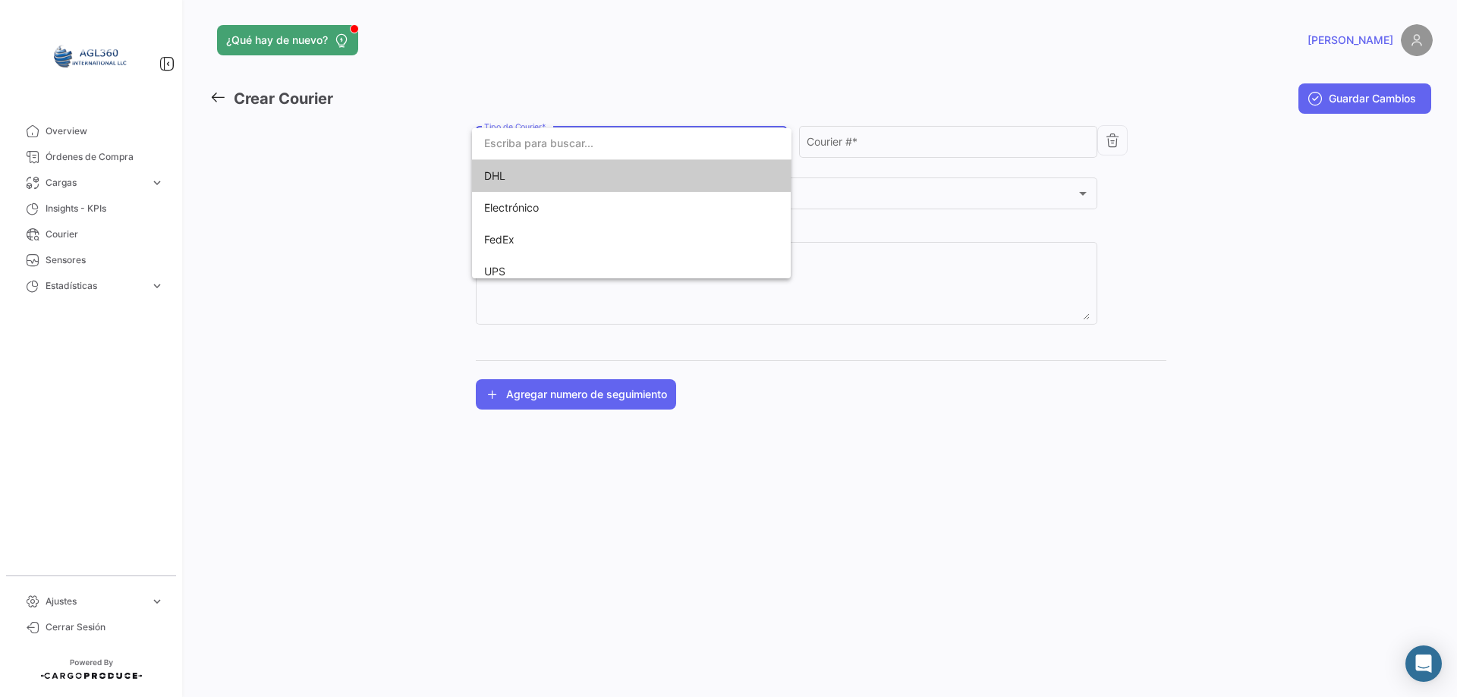
click at [309, 206] on div at bounding box center [728, 348] width 1457 height 697
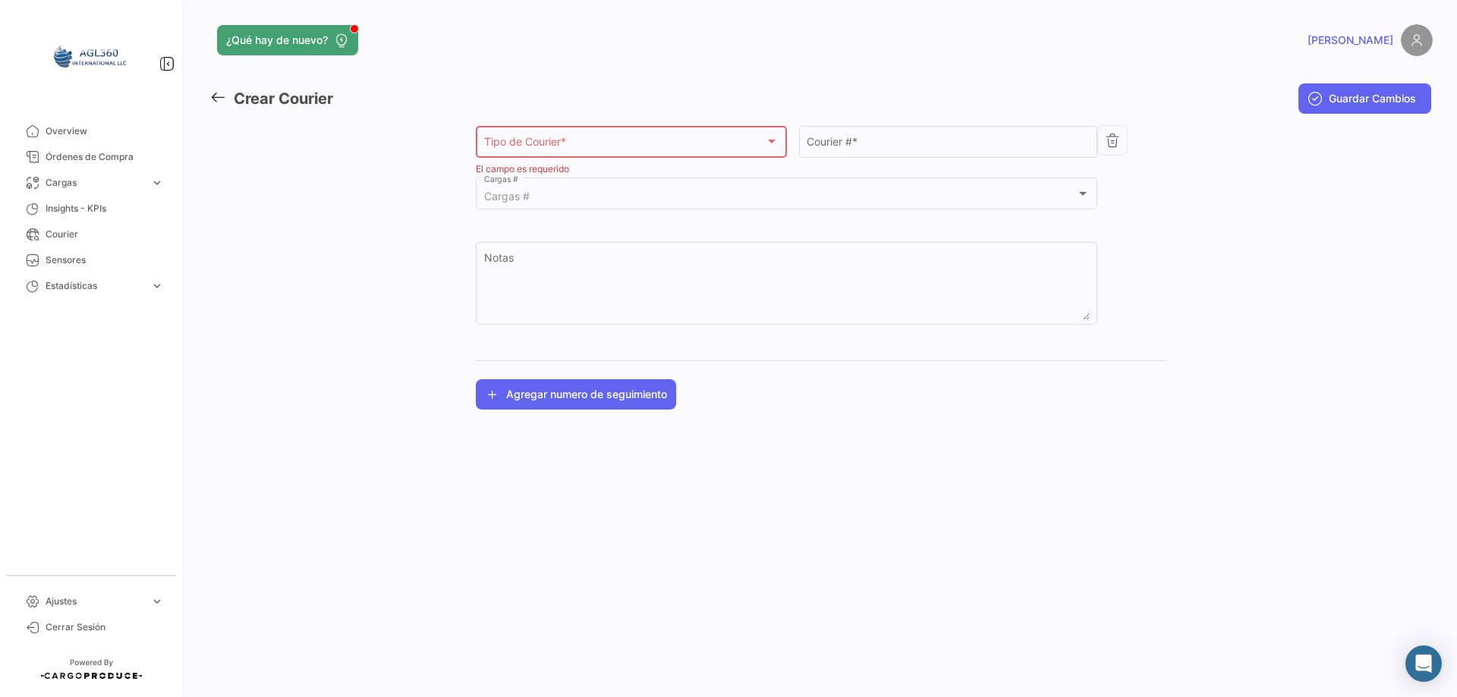
click at [483, 136] on div "Tipo de Courier * Tipo de Courier *" at bounding box center [631, 140] width 311 height 35
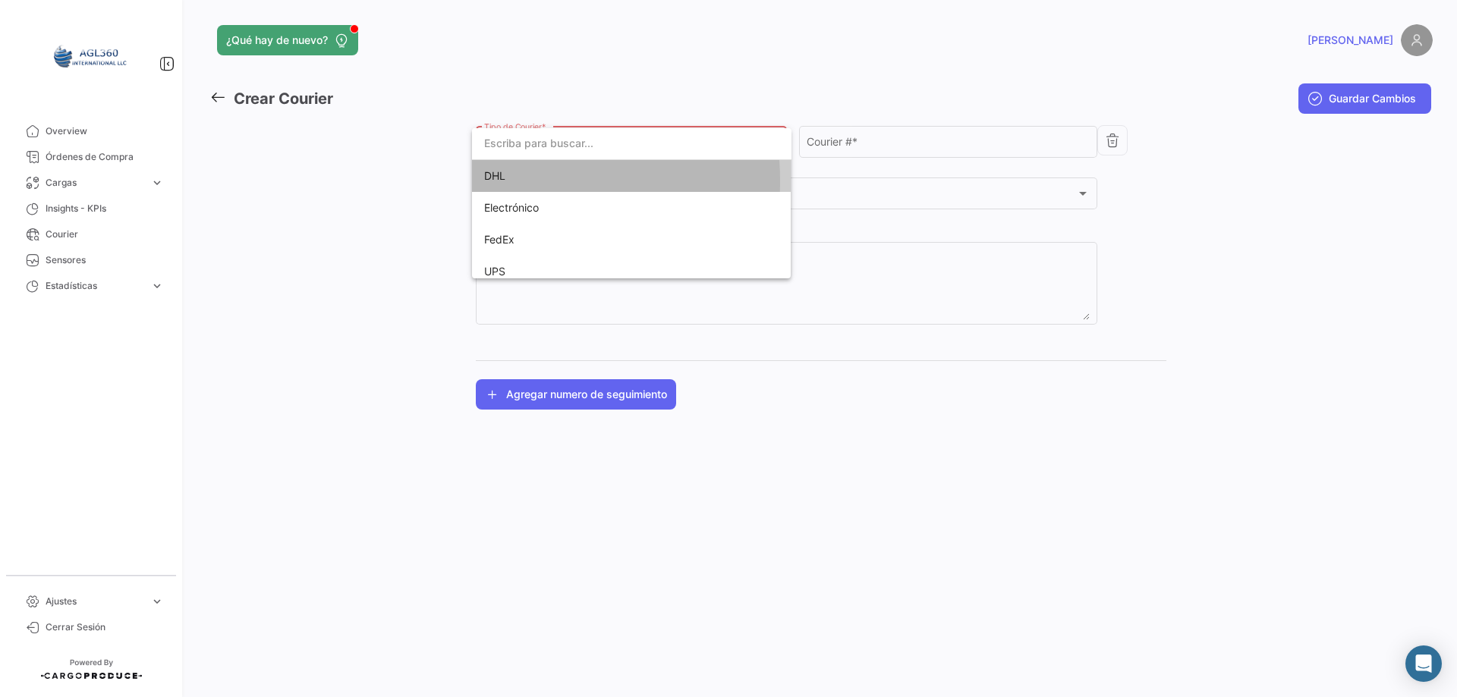
click at [504, 181] on span "DHL" at bounding box center [494, 175] width 21 height 13
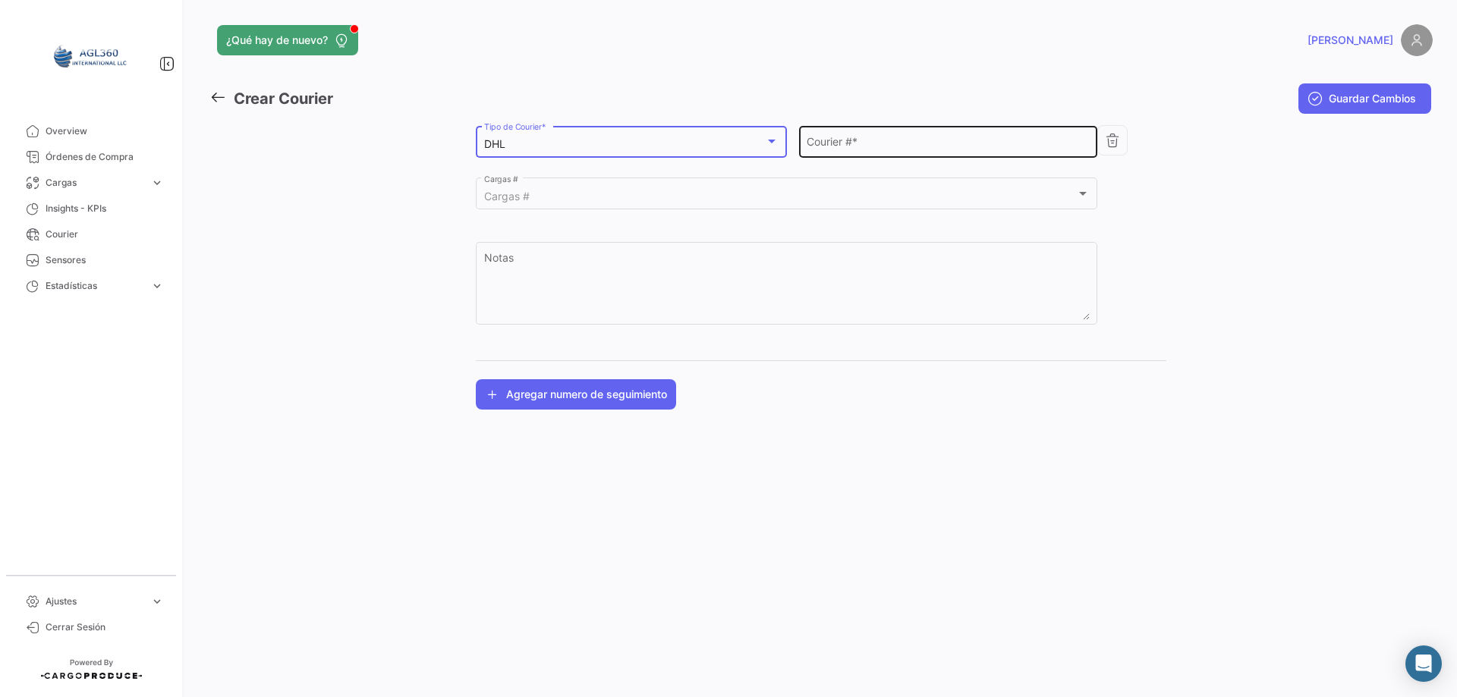
click at [836, 140] on input "Courier # *" at bounding box center [948, 144] width 283 height 13
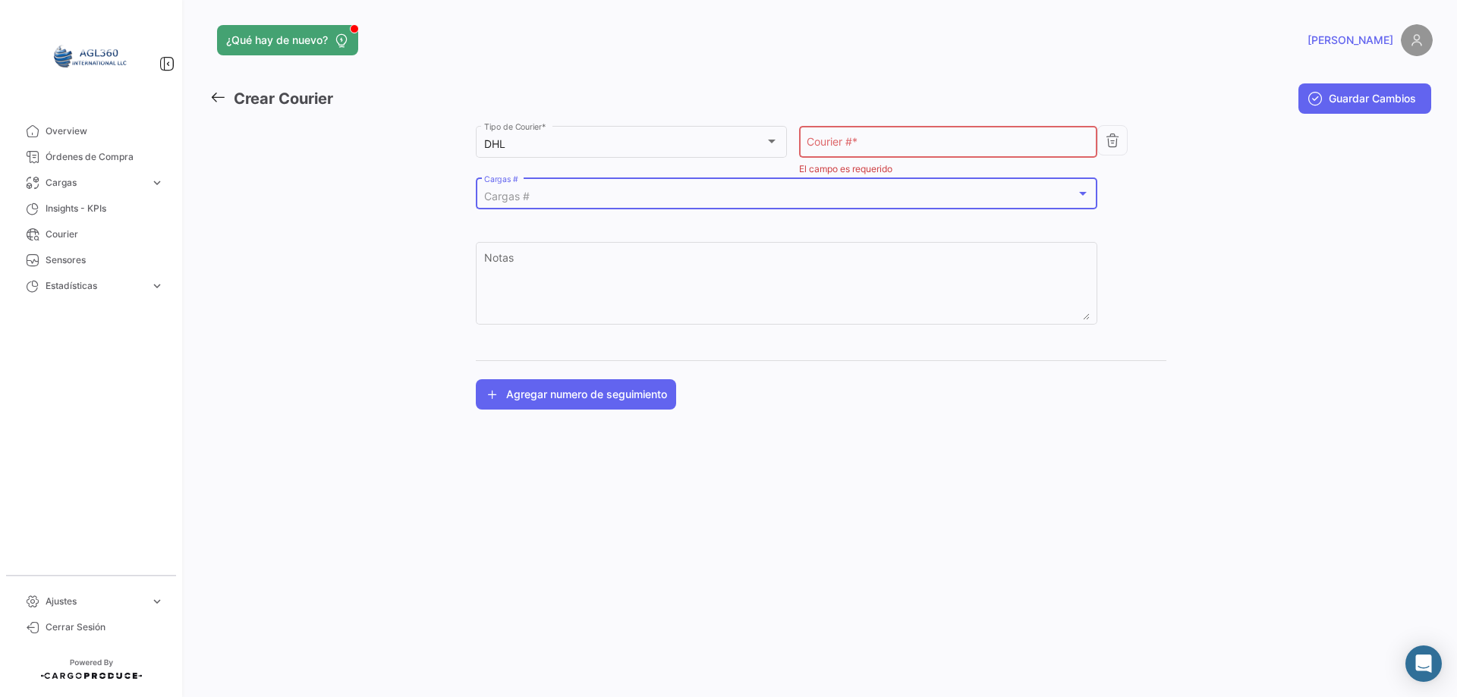
click at [584, 194] on div "Cargas #" at bounding box center [780, 196] width 592 height 13
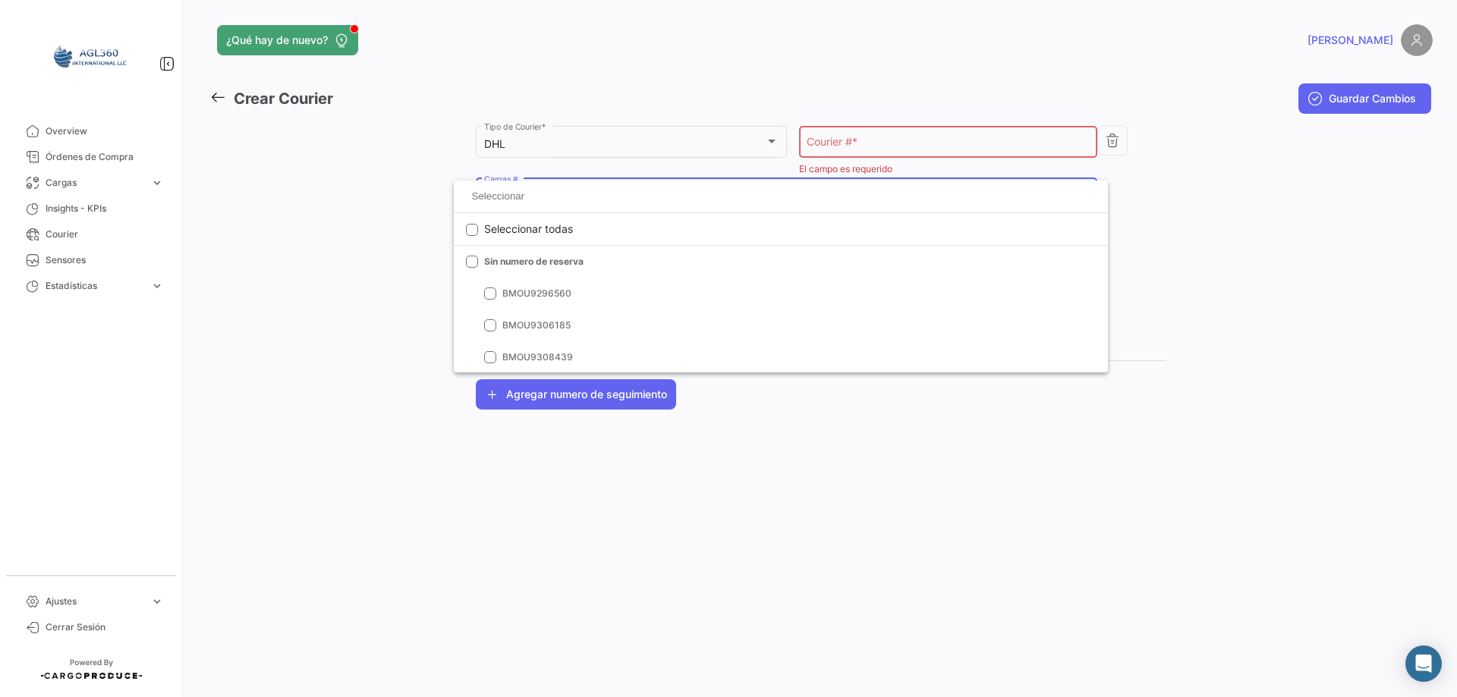
click at [354, 247] on div at bounding box center [728, 348] width 1457 height 697
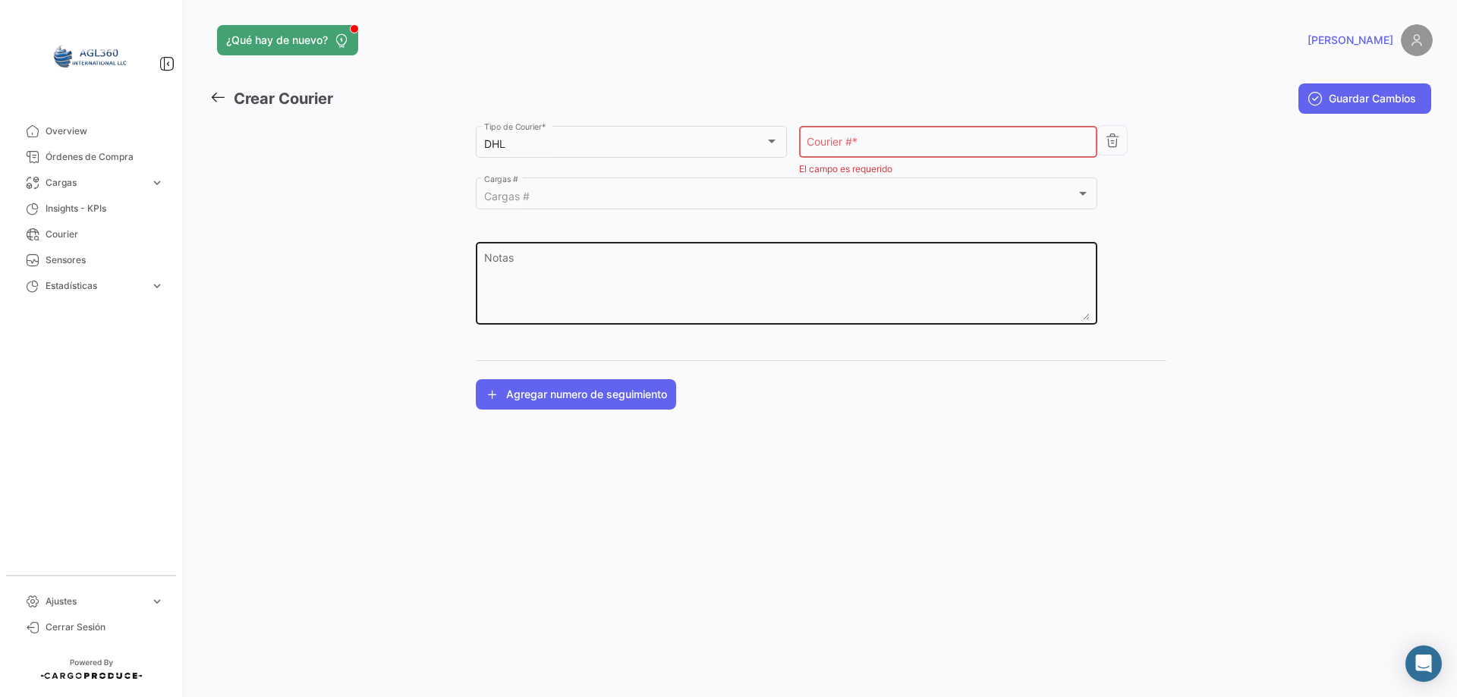
click at [506, 263] on textarea "Notas" at bounding box center [787, 286] width 606 height 67
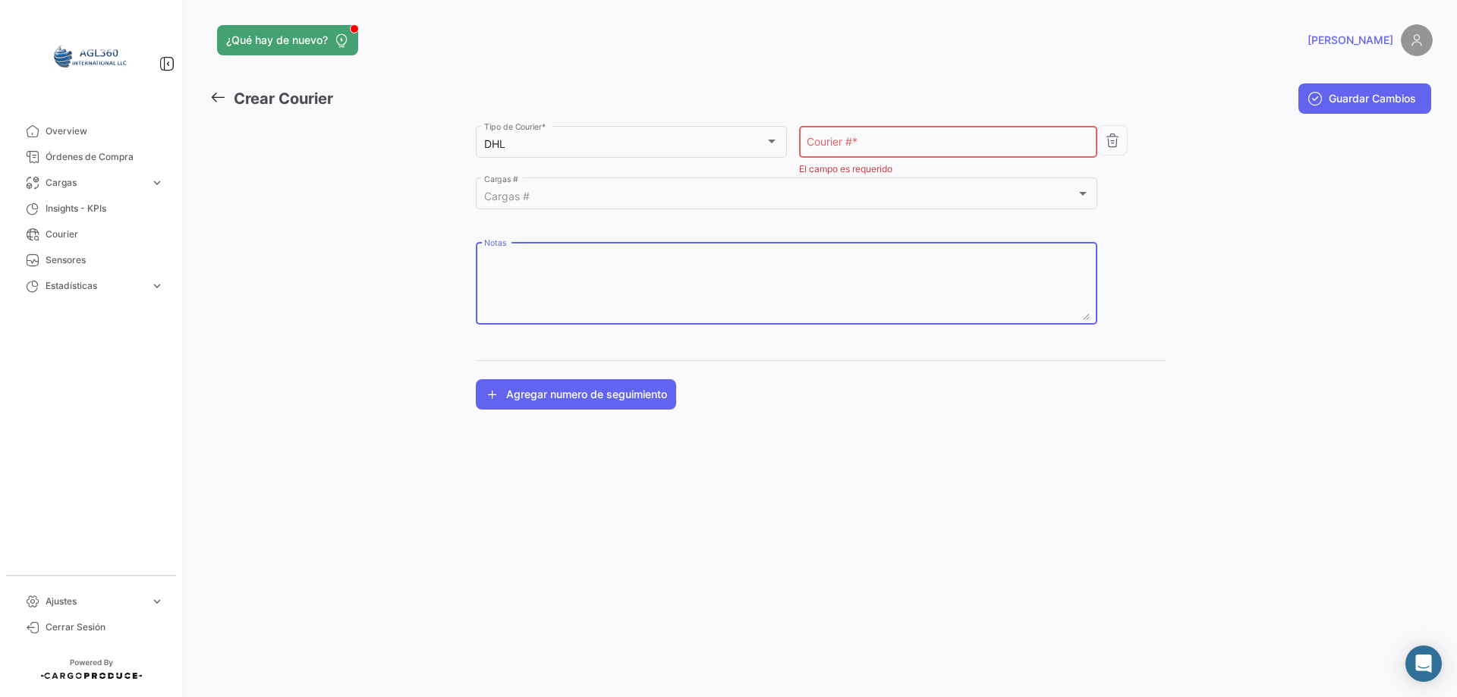
click at [216, 99] on icon at bounding box center [217, 97] width 17 height 17
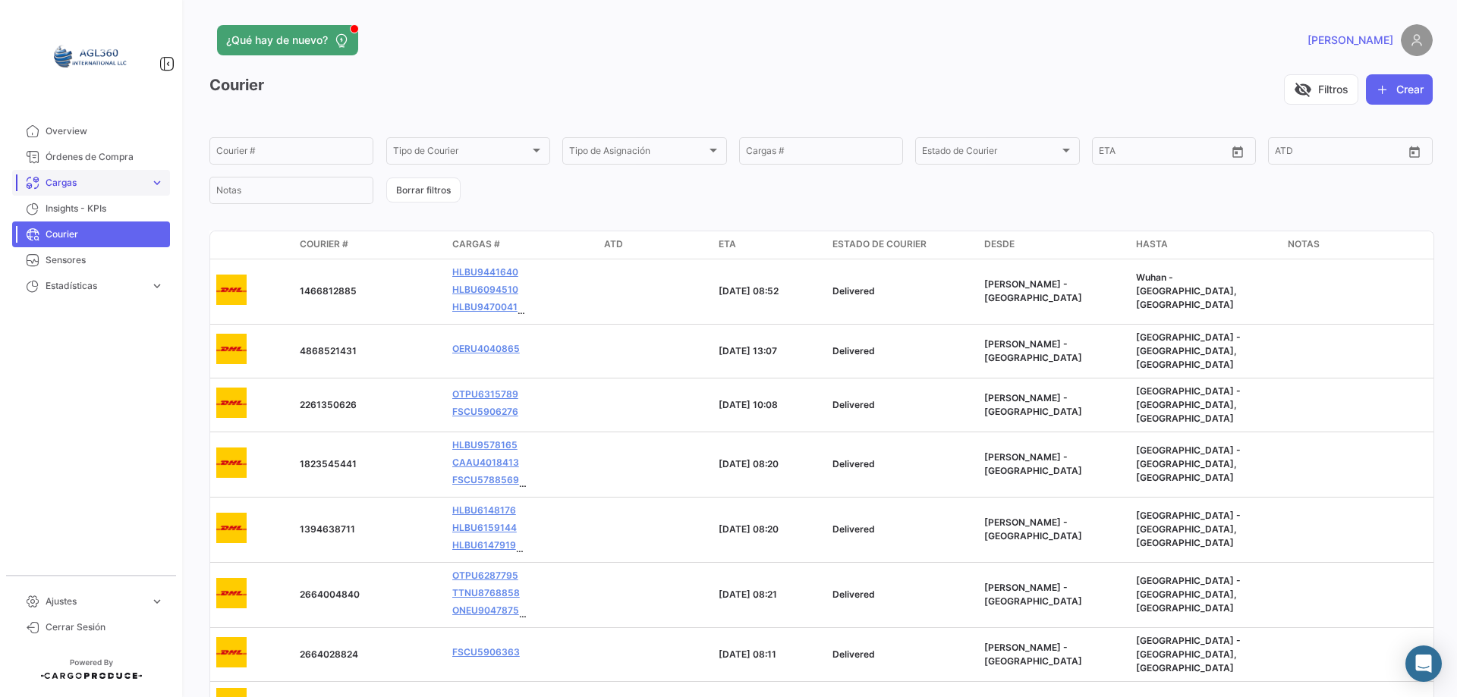
click at [117, 184] on span "Cargas" at bounding box center [95, 183] width 99 height 14
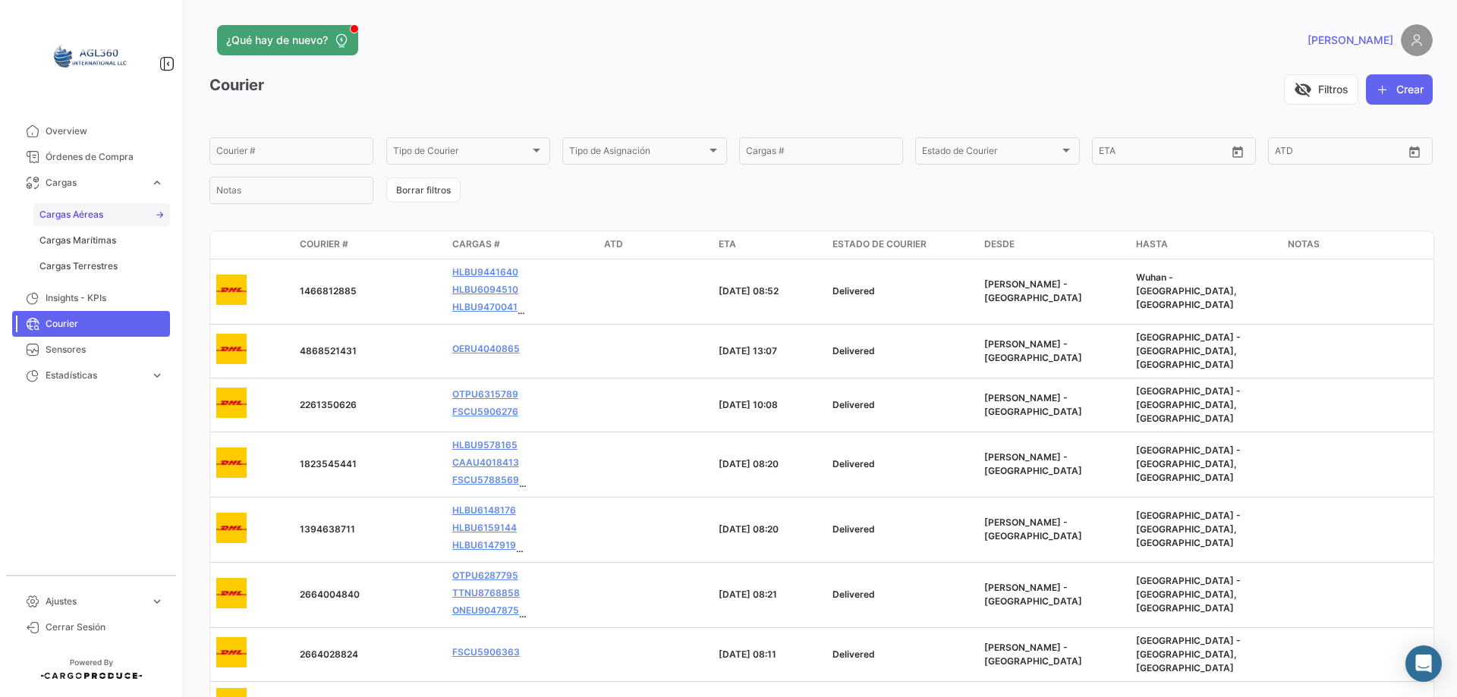
click at [96, 211] on span "Cargas Aéreas" at bounding box center [71, 215] width 64 height 14
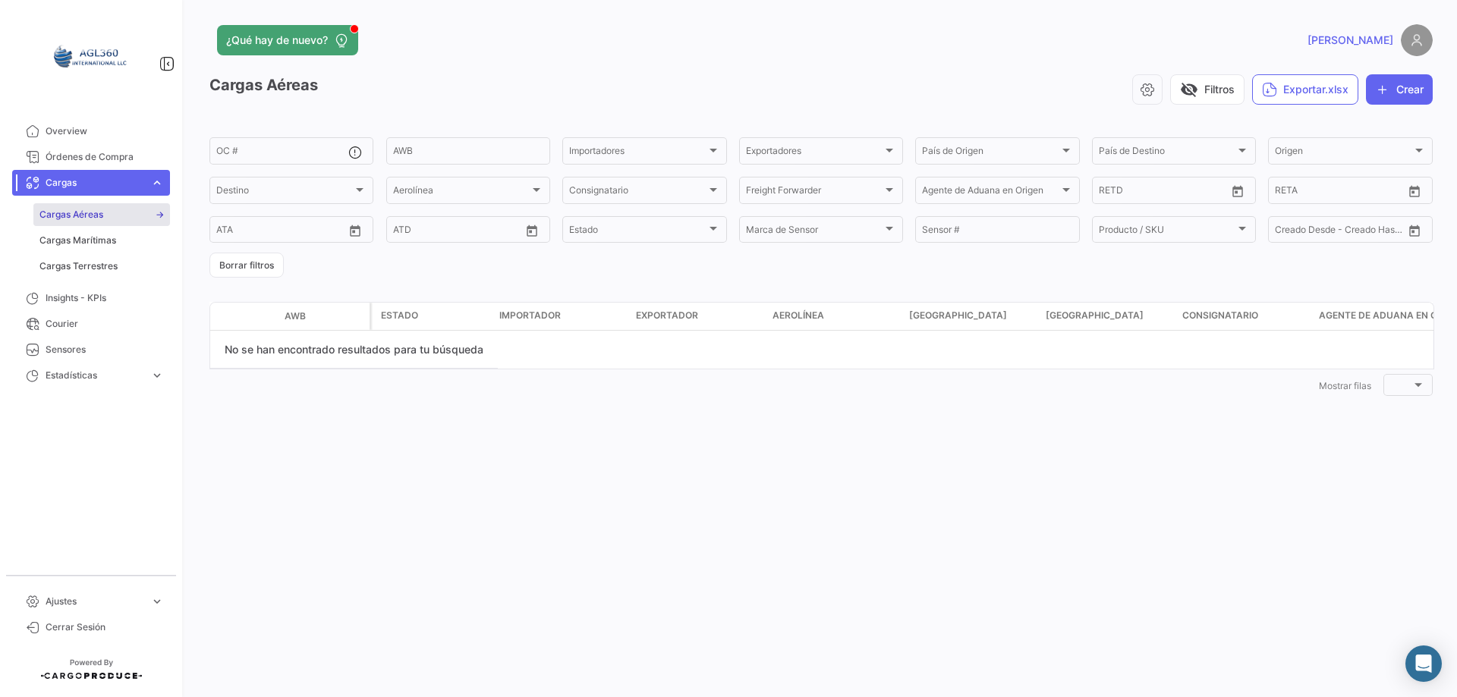
click at [142, 441] on mat-nav-list "Overview Órdenes de Compra Cargas expand_more Cargas Aéreas Cargas Marítimas Ca…" at bounding box center [91, 340] width 182 height 457
click at [1394, 92] on button "Crear" at bounding box center [1399, 89] width 67 height 30
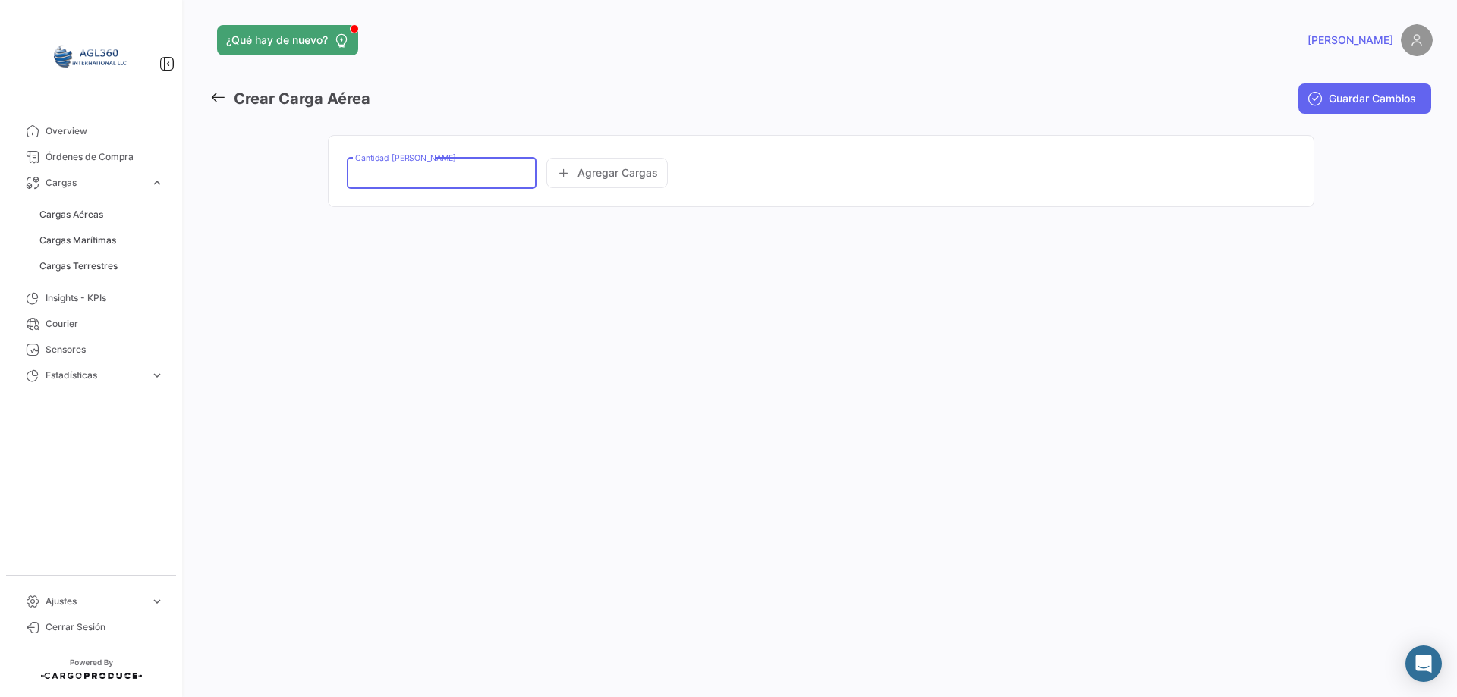
click at [464, 172] on input "Cantidad [PERSON_NAME]" at bounding box center [442, 175] width 174 height 13
click at [586, 175] on div "Agregar Cargas" at bounding box center [665, 171] width 238 height 34
click at [219, 99] on icon at bounding box center [217, 97] width 17 height 17
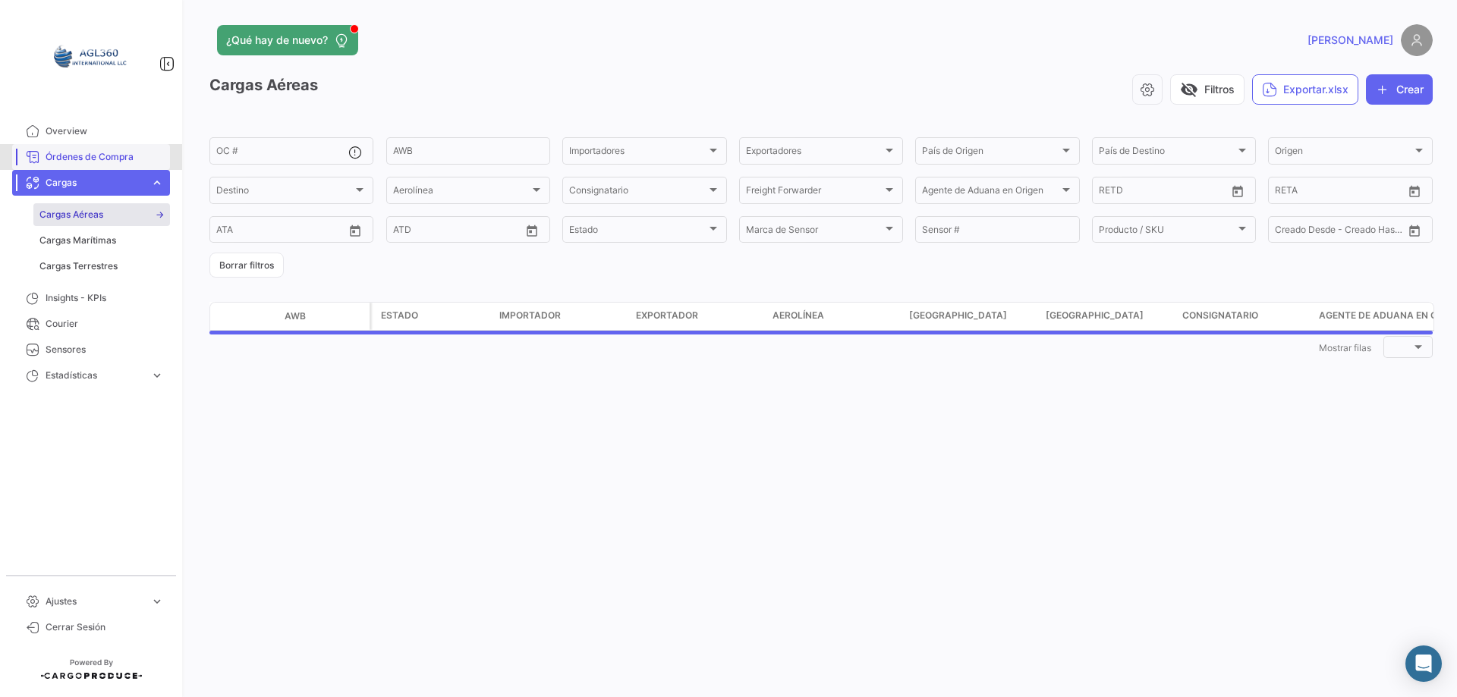
click at [105, 150] on link "Órdenes de Compra" at bounding box center [91, 157] width 158 height 26
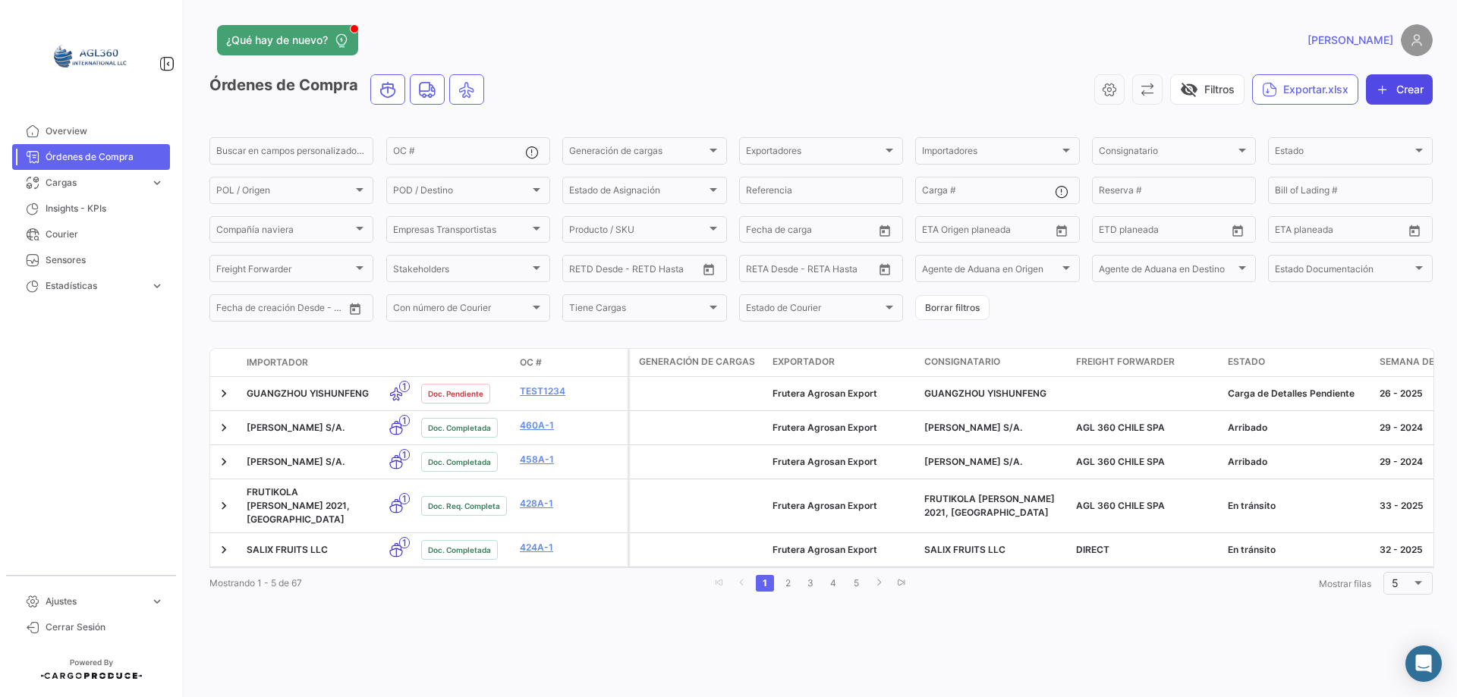
click at [1400, 91] on button "Crear" at bounding box center [1399, 89] width 67 height 30
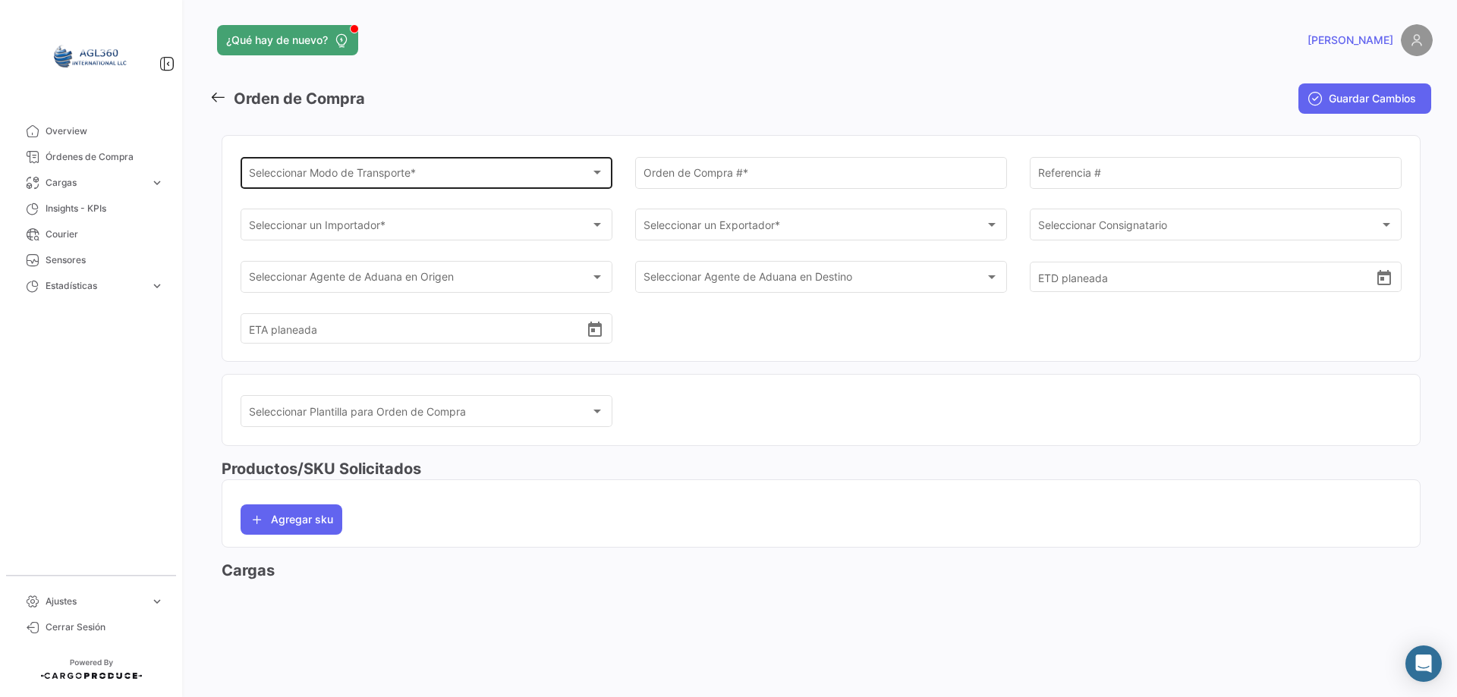
click at [401, 172] on span "Seleccionar Modo de Transporte *" at bounding box center [420, 175] width 342 height 13
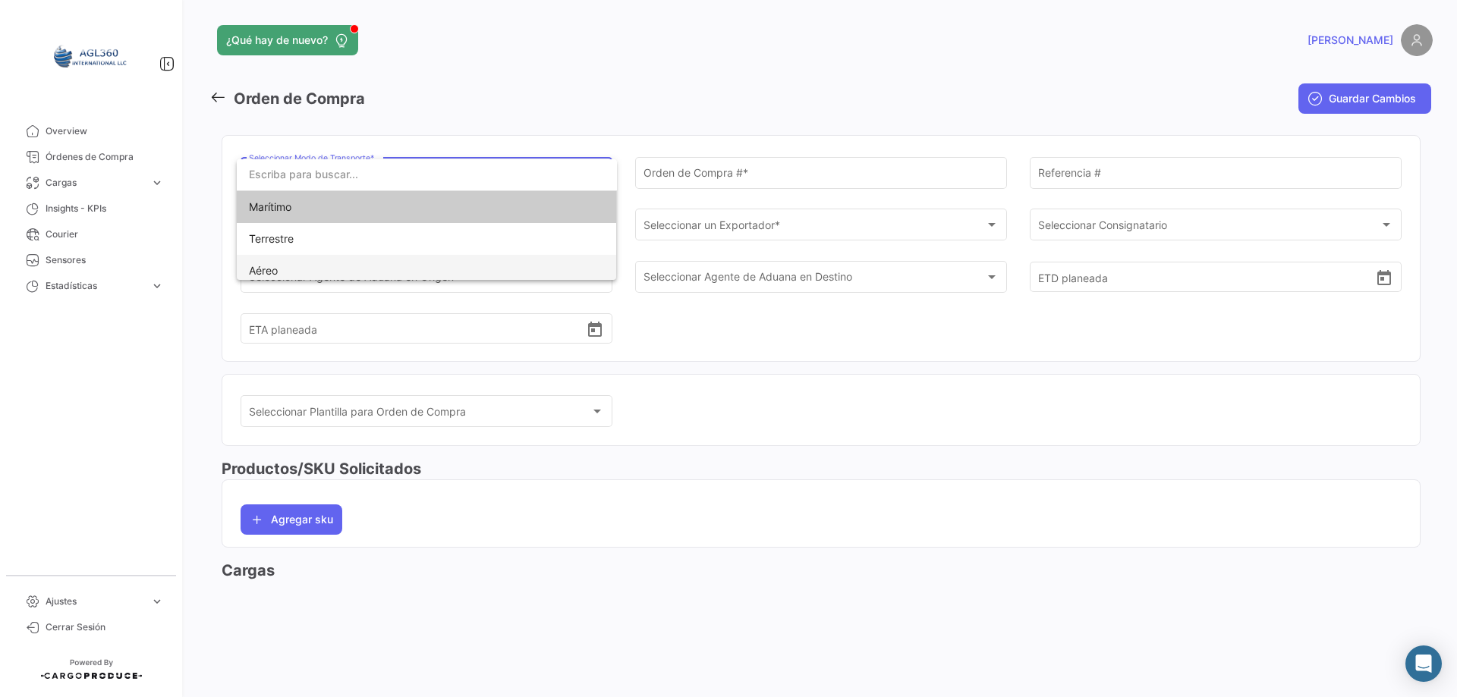
click at [297, 267] on span "Aéreo" at bounding box center [355, 271] width 213 height 32
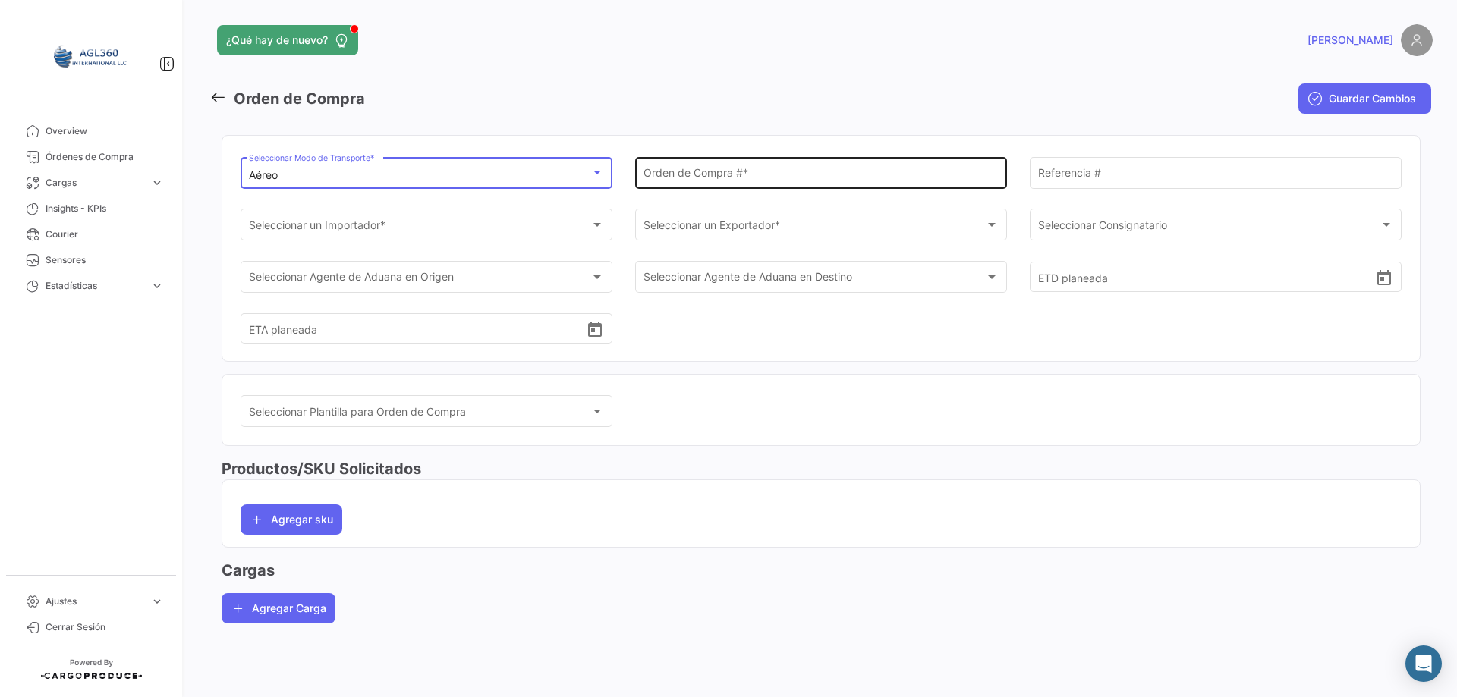
click at [757, 170] on input "Orden de Compra # *" at bounding box center [822, 175] width 356 height 13
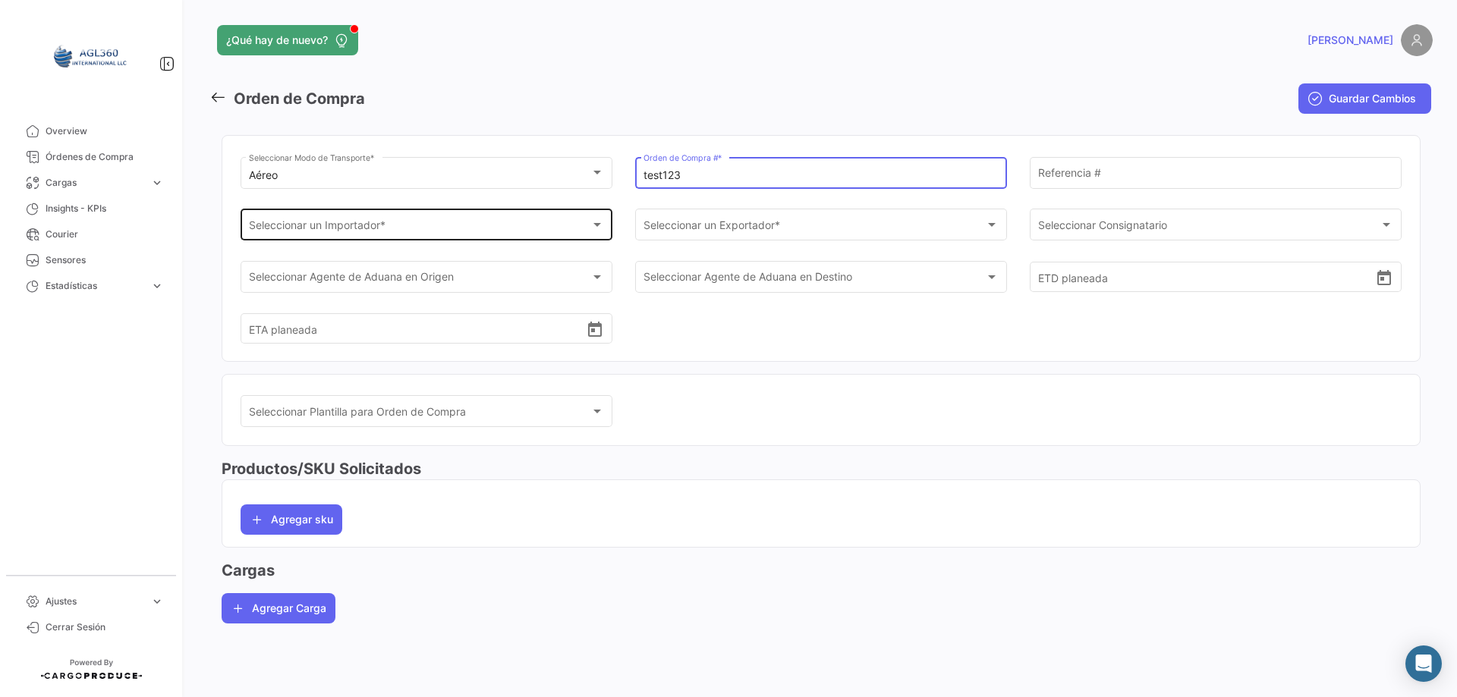
type input "test123"
click at [403, 225] on div "Seleccionar un Importador *" at bounding box center [420, 228] width 342 height 13
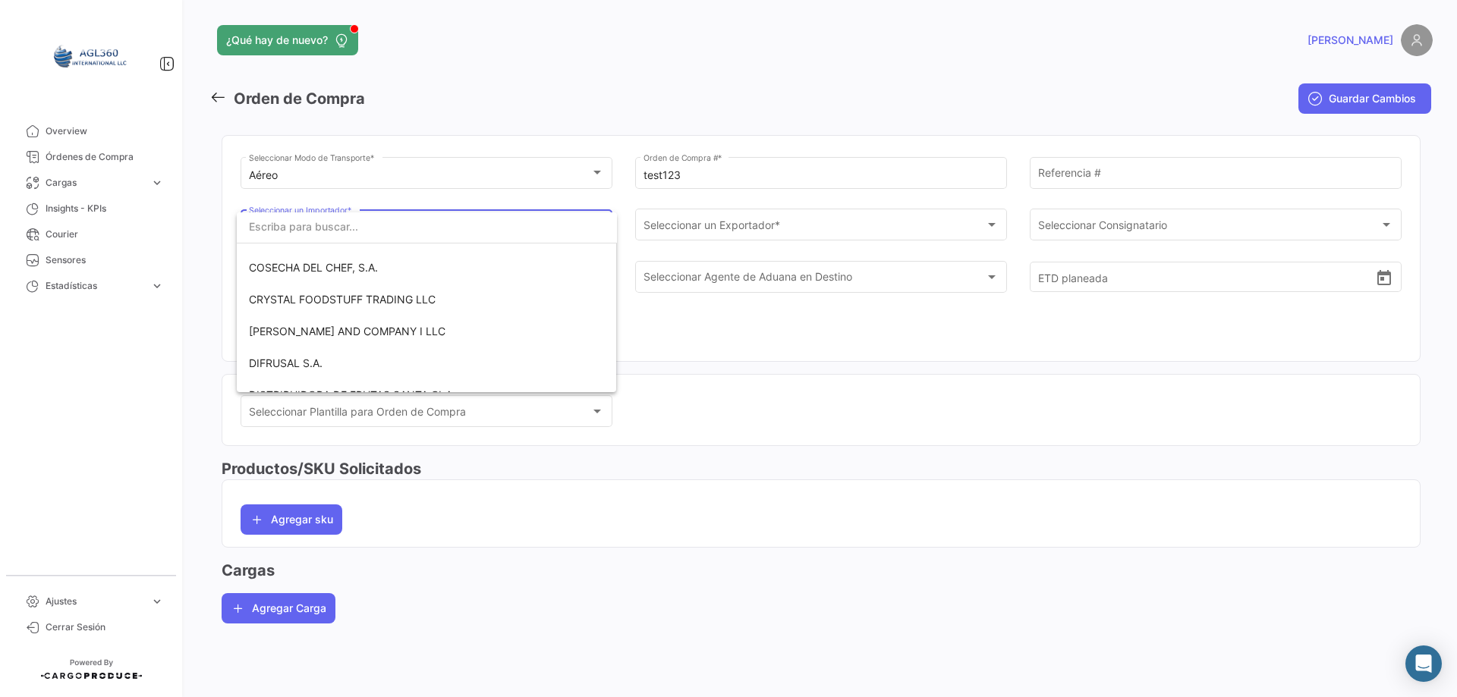
scroll to position [835, 0]
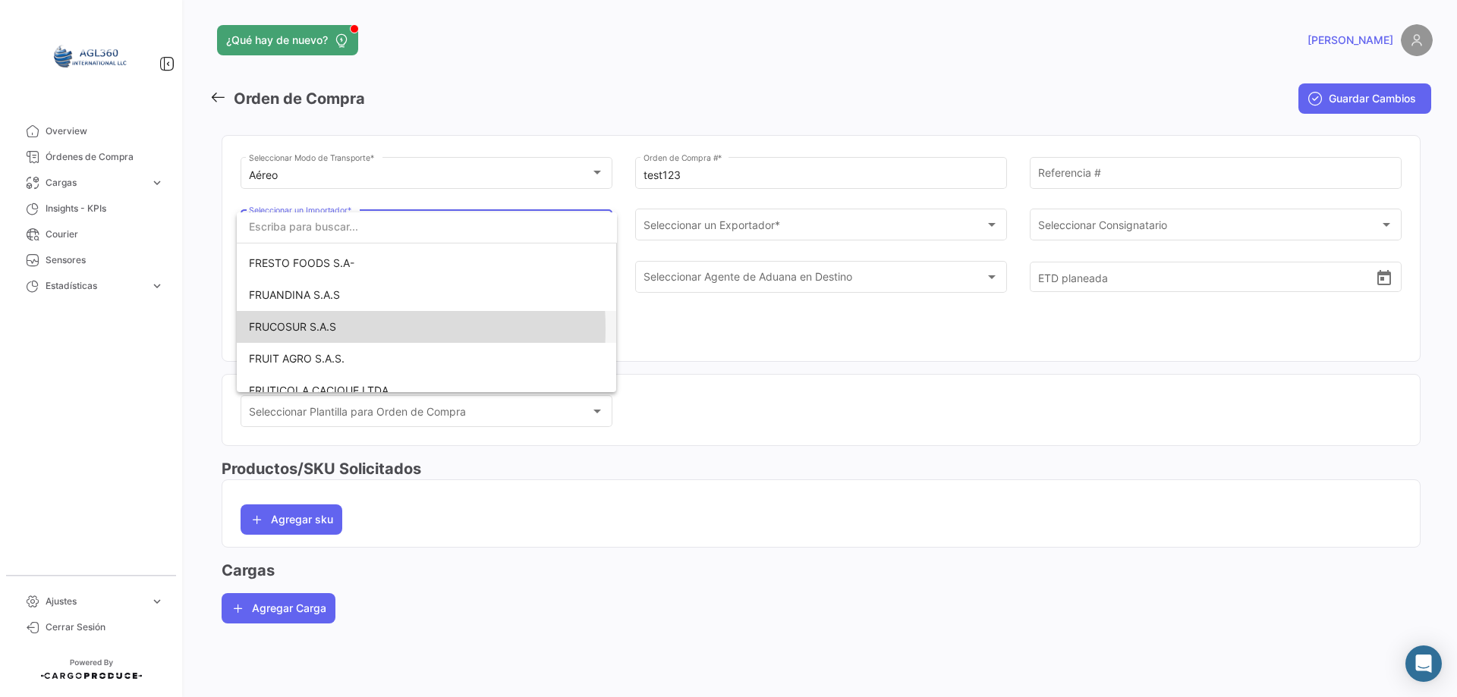
click at [310, 329] on span "FRUCOSUR S.A.S" at bounding box center [292, 326] width 87 height 13
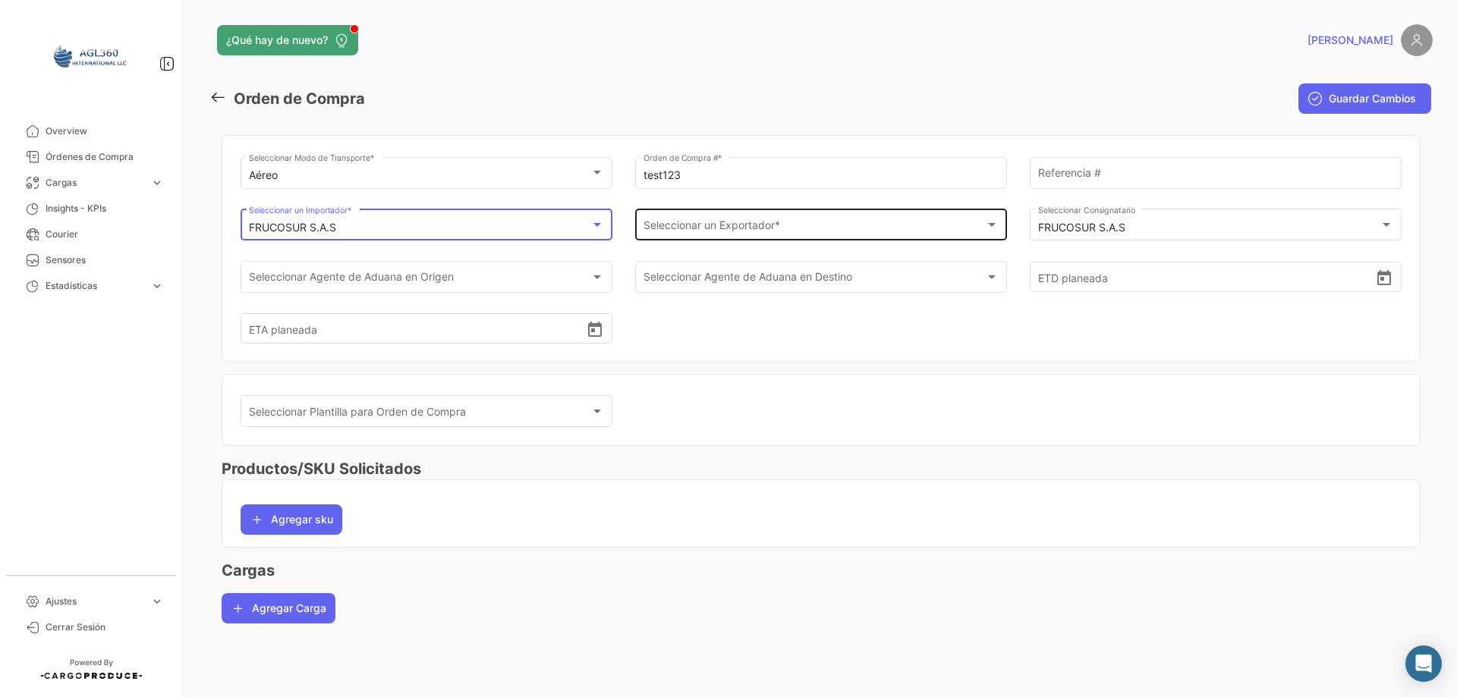
click at [819, 232] on div "Seleccionar un Exportador *" at bounding box center [815, 228] width 342 height 13
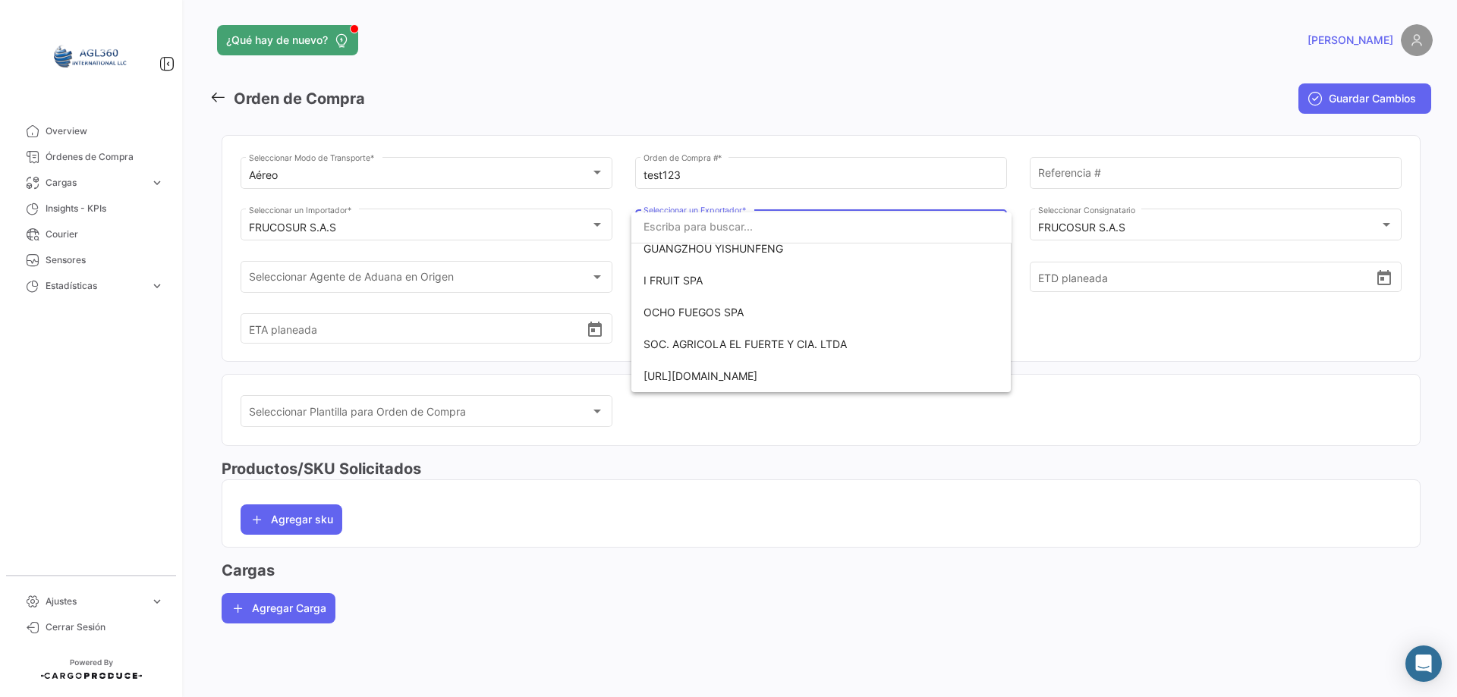
scroll to position [0, 0]
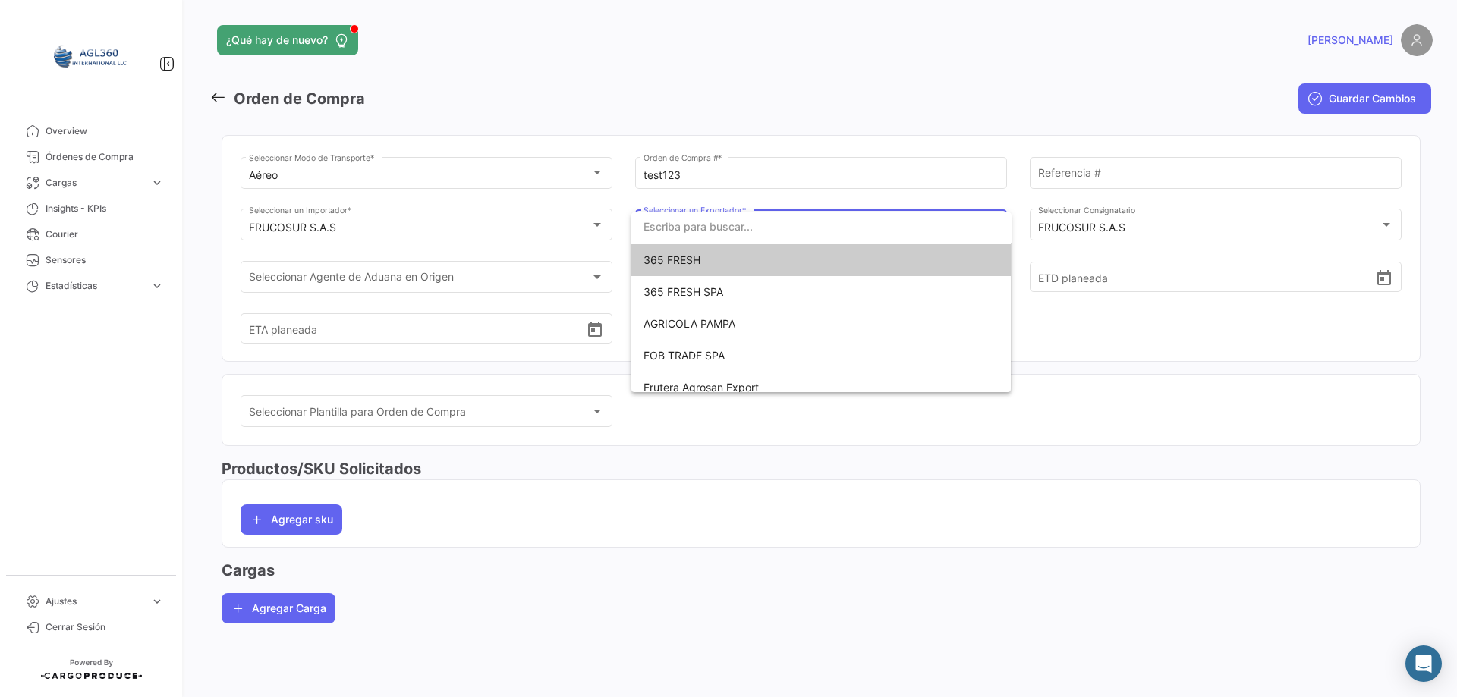
click at [688, 255] on span "365 FRESH" at bounding box center [672, 259] width 57 height 13
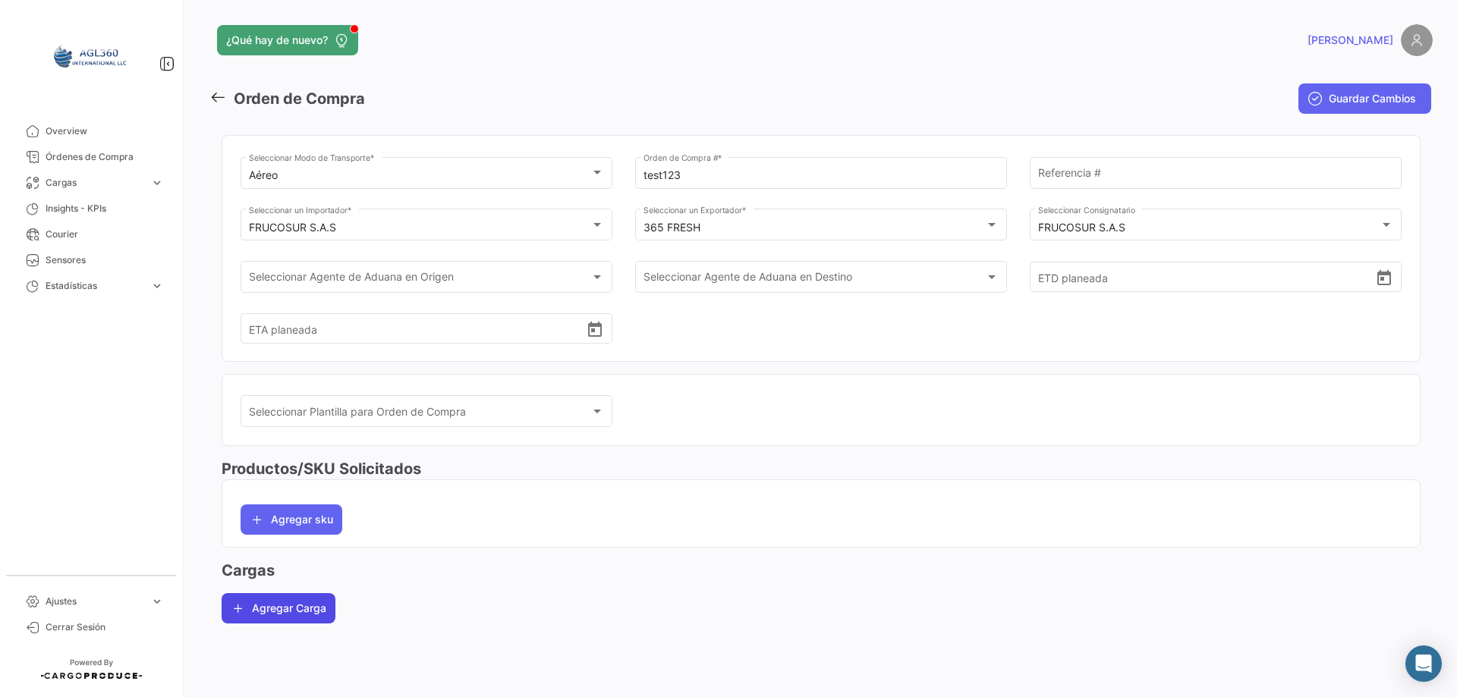
click at [251, 606] on button "Agregar Carga" at bounding box center [279, 609] width 114 height 30
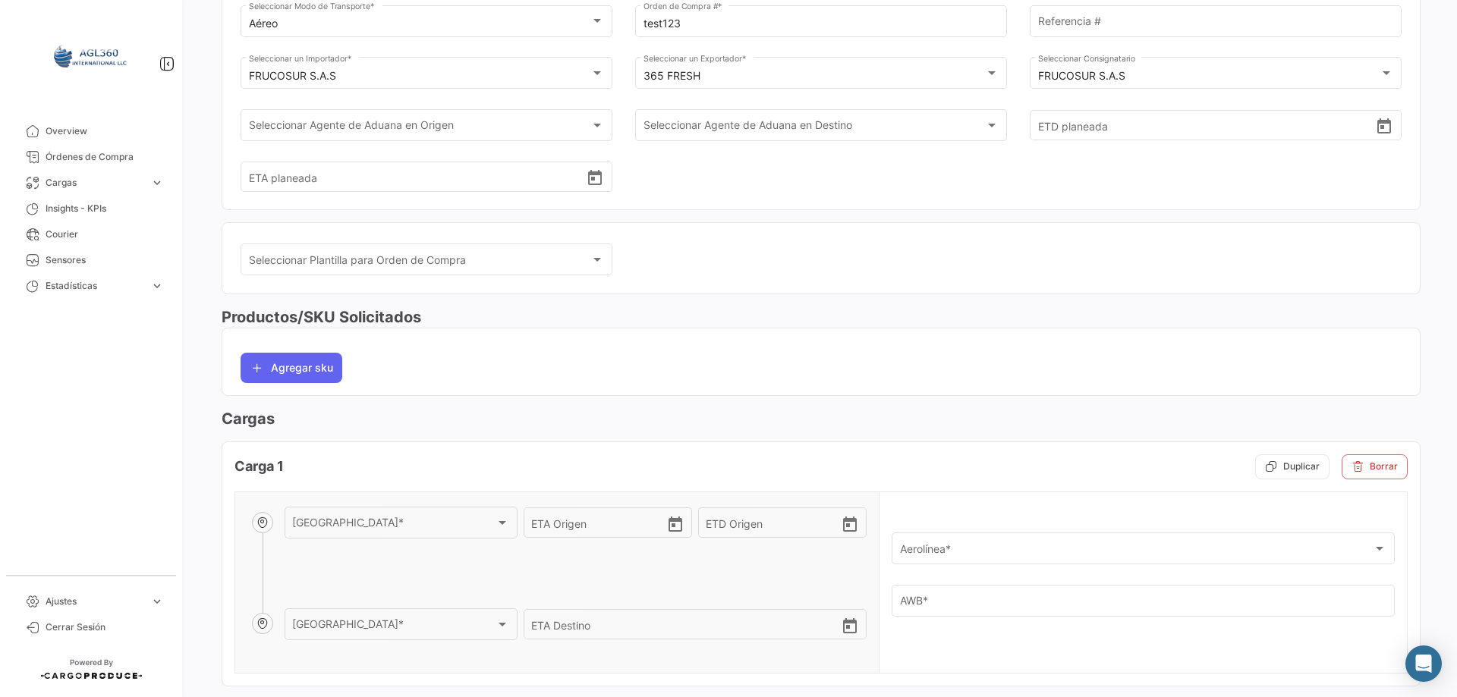
scroll to position [232, 0]
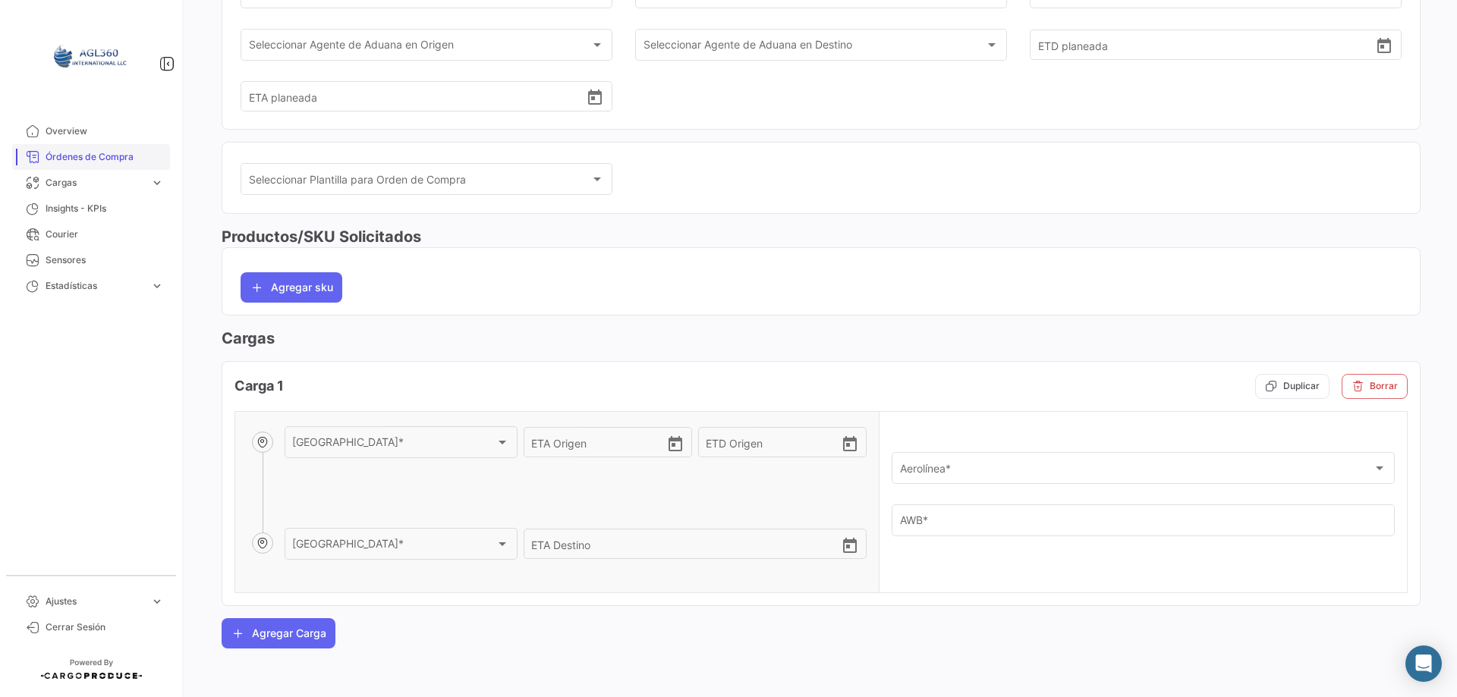
click at [87, 146] on link "Órdenes de Compra" at bounding box center [91, 157] width 158 height 26
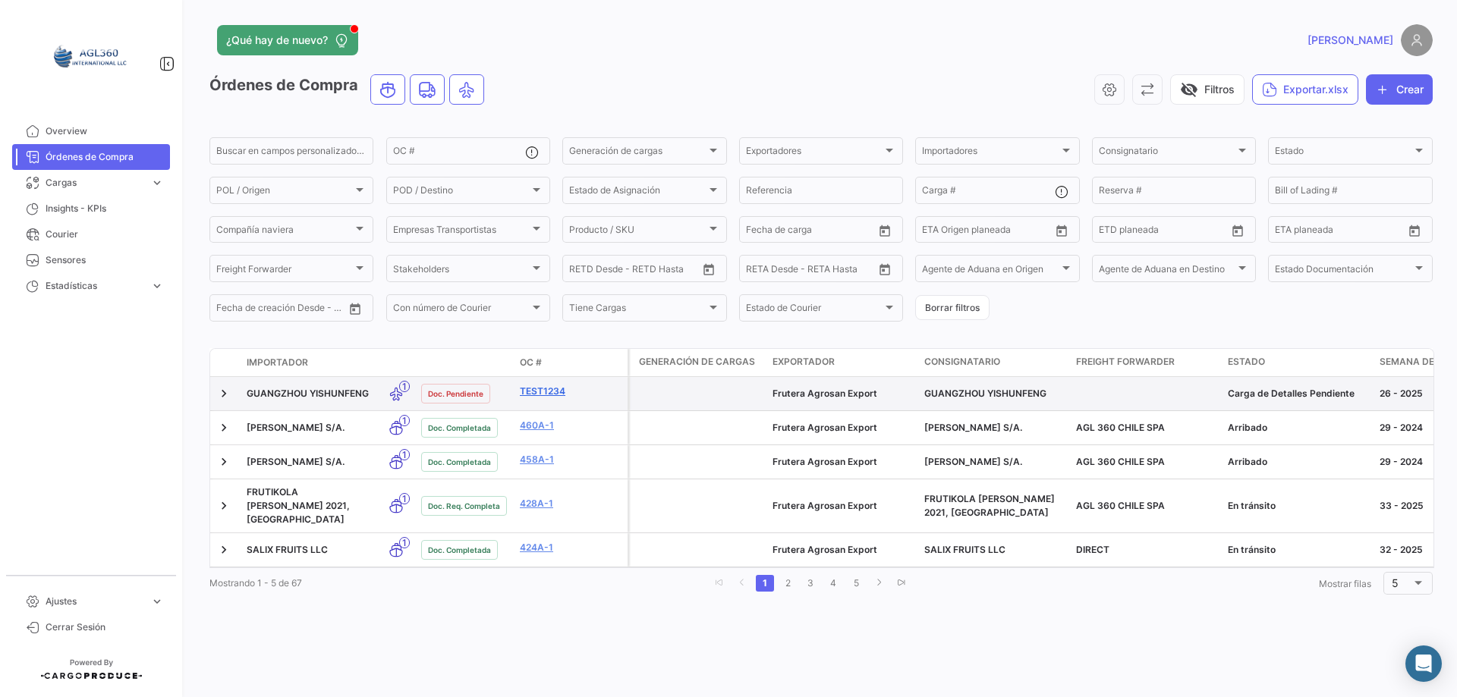
click at [544, 392] on link "Test1234" at bounding box center [571, 392] width 102 height 14
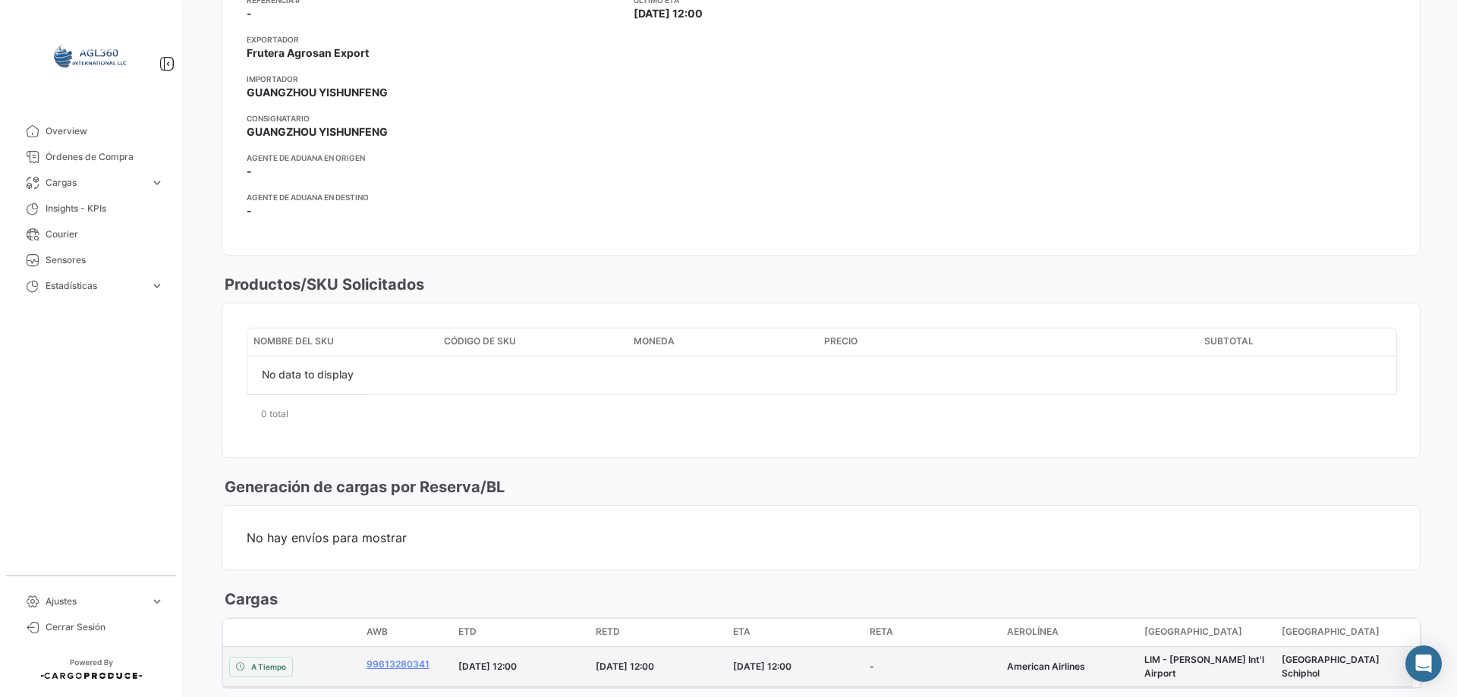
scroll to position [581, 0]
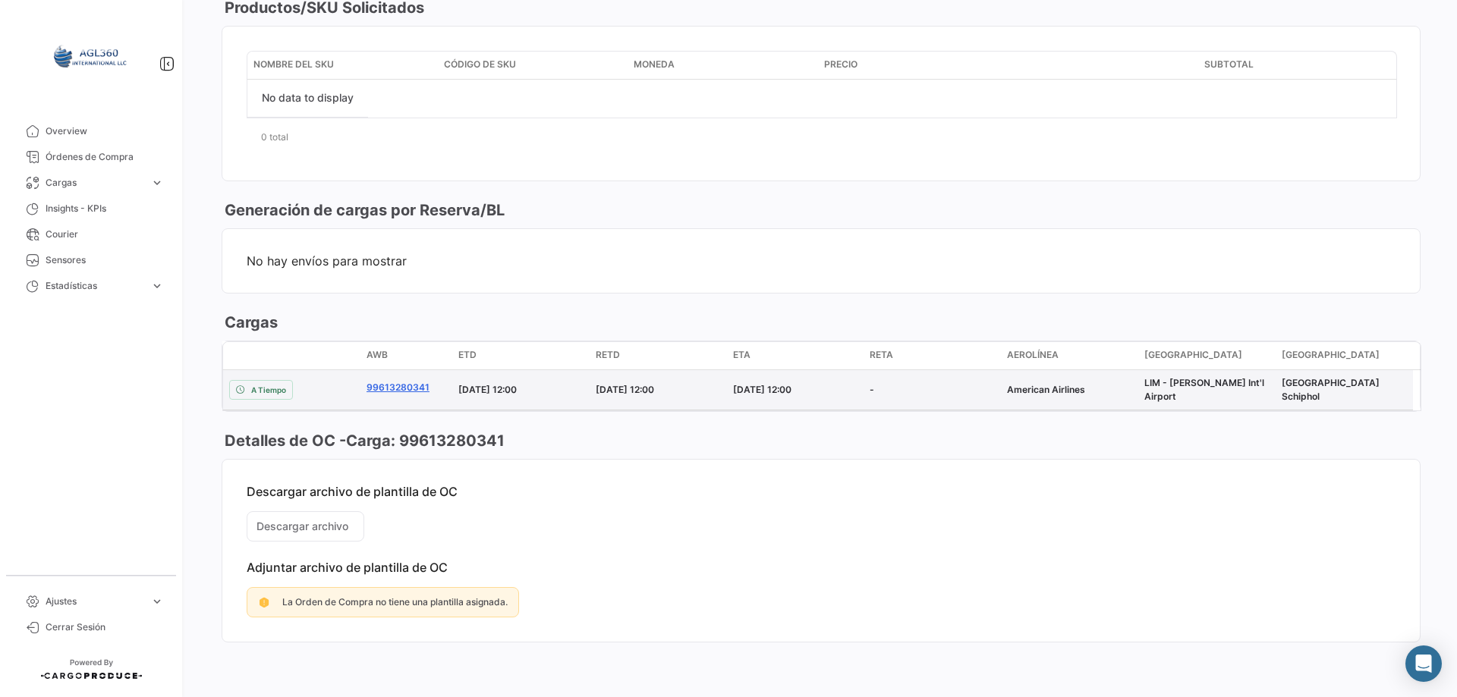
click at [401, 383] on link "99613280341" at bounding box center [398, 388] width 63 height 14
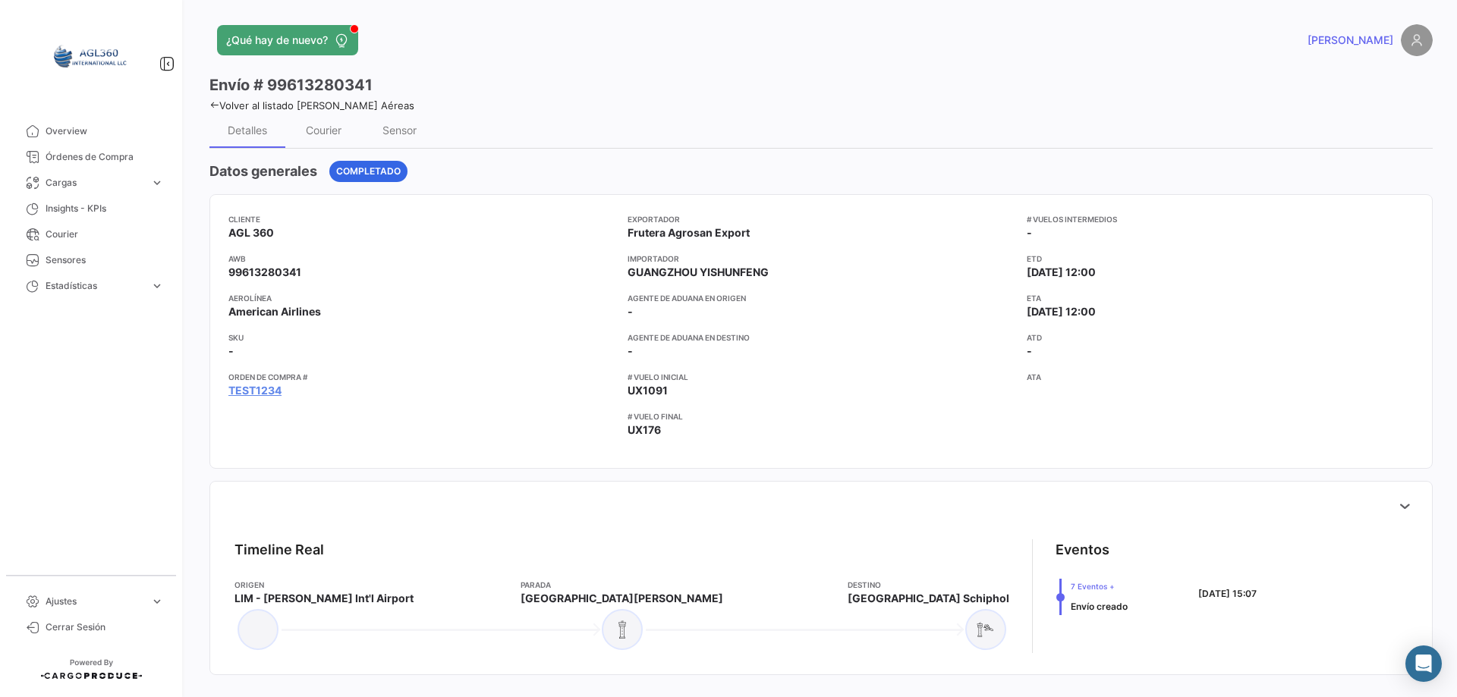
scroll to position [152, 0]
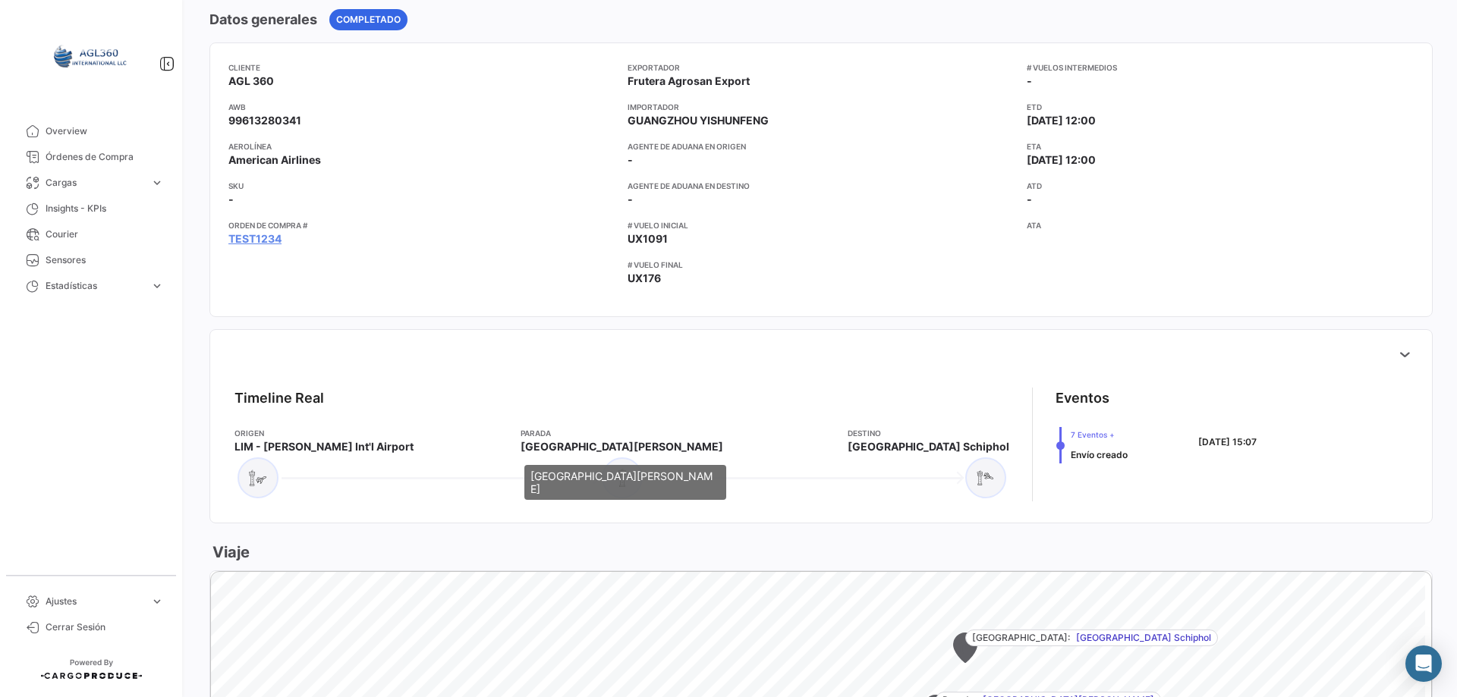
click at [544, 446] on span "[GEOGRAPHIC_DATA][PERSON_NAME]" at bounding box center [622, 446] width 203 height 15
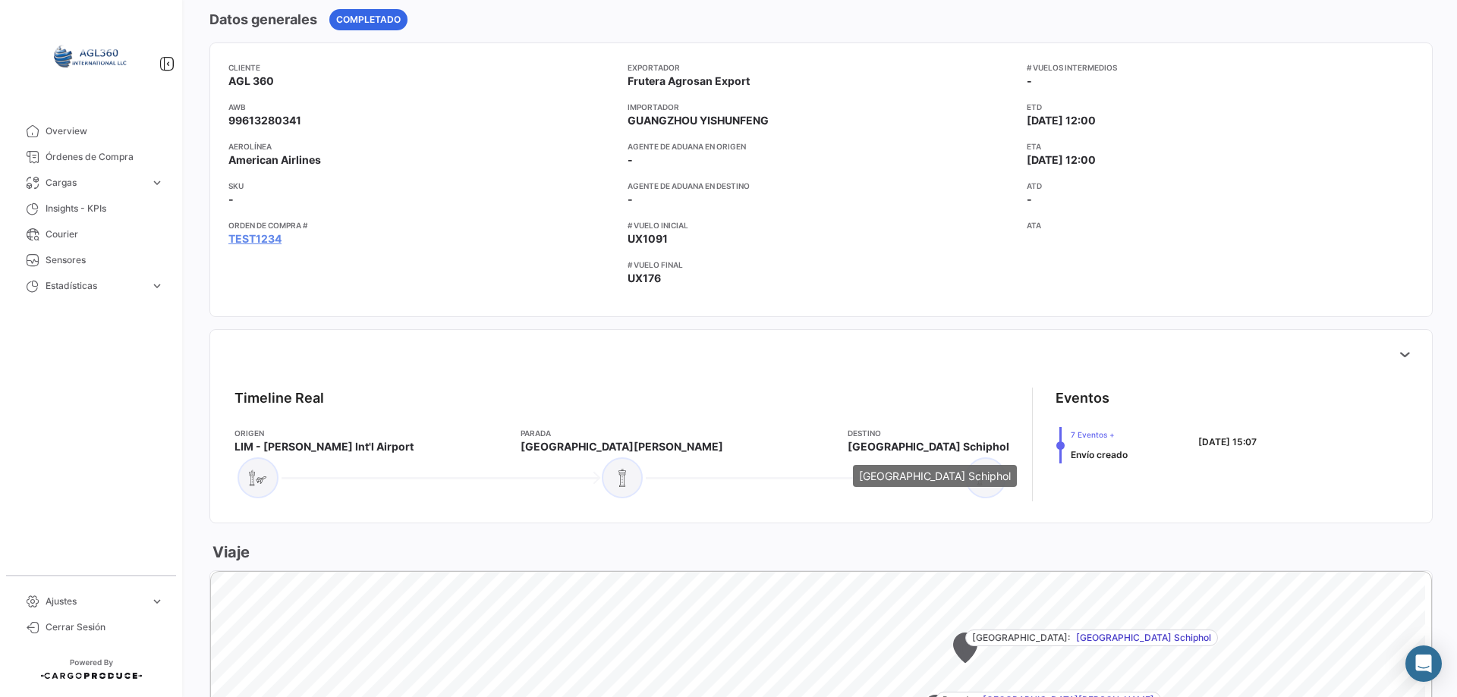
scroll to position [228, 0]
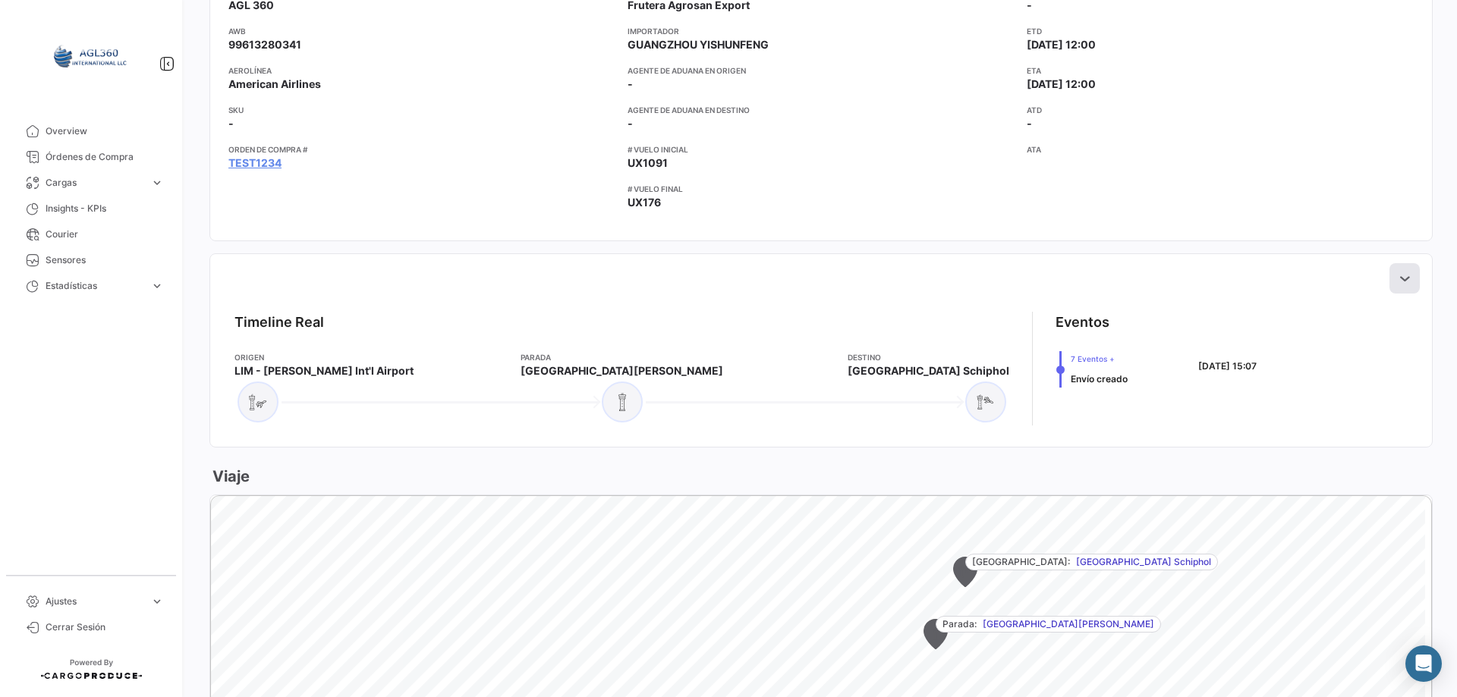
click at [1397, 278] on icon at bounding box center [1404, 278] width 15 height 15
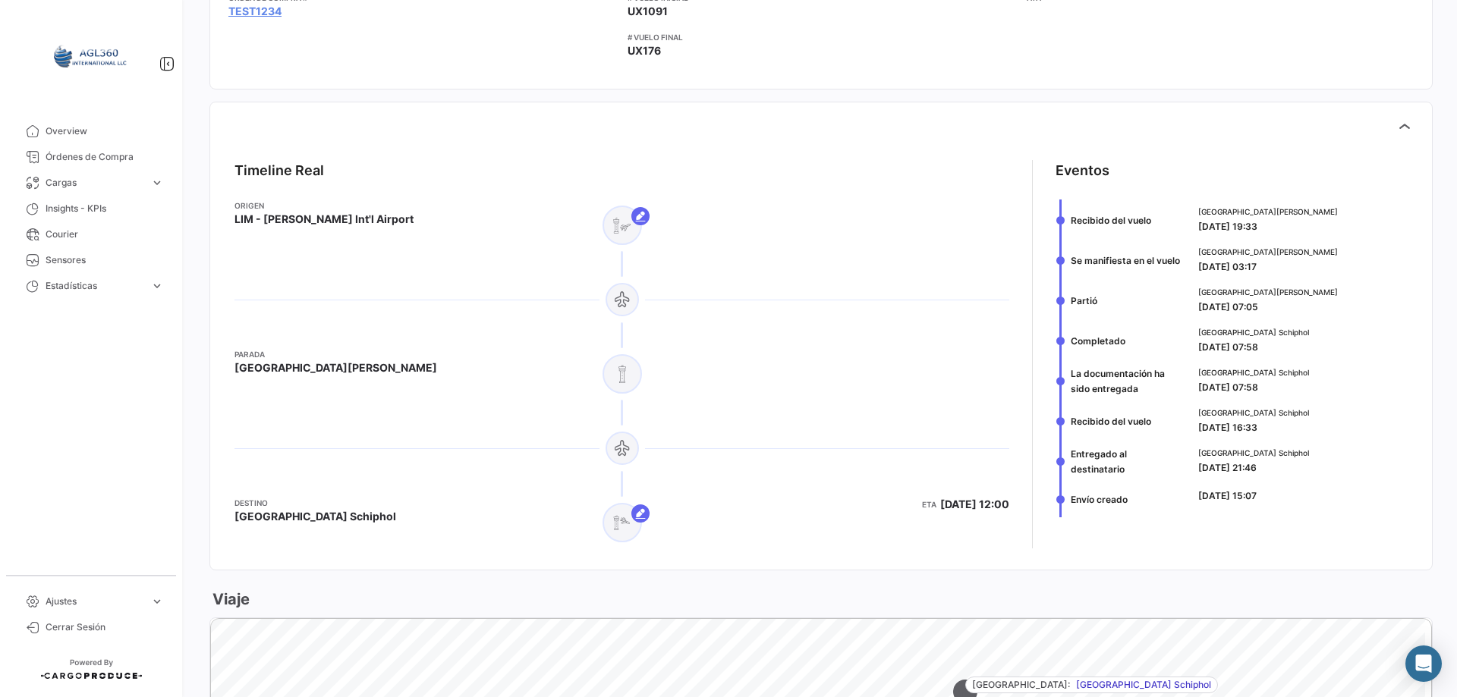
scroll to position [0, 0]
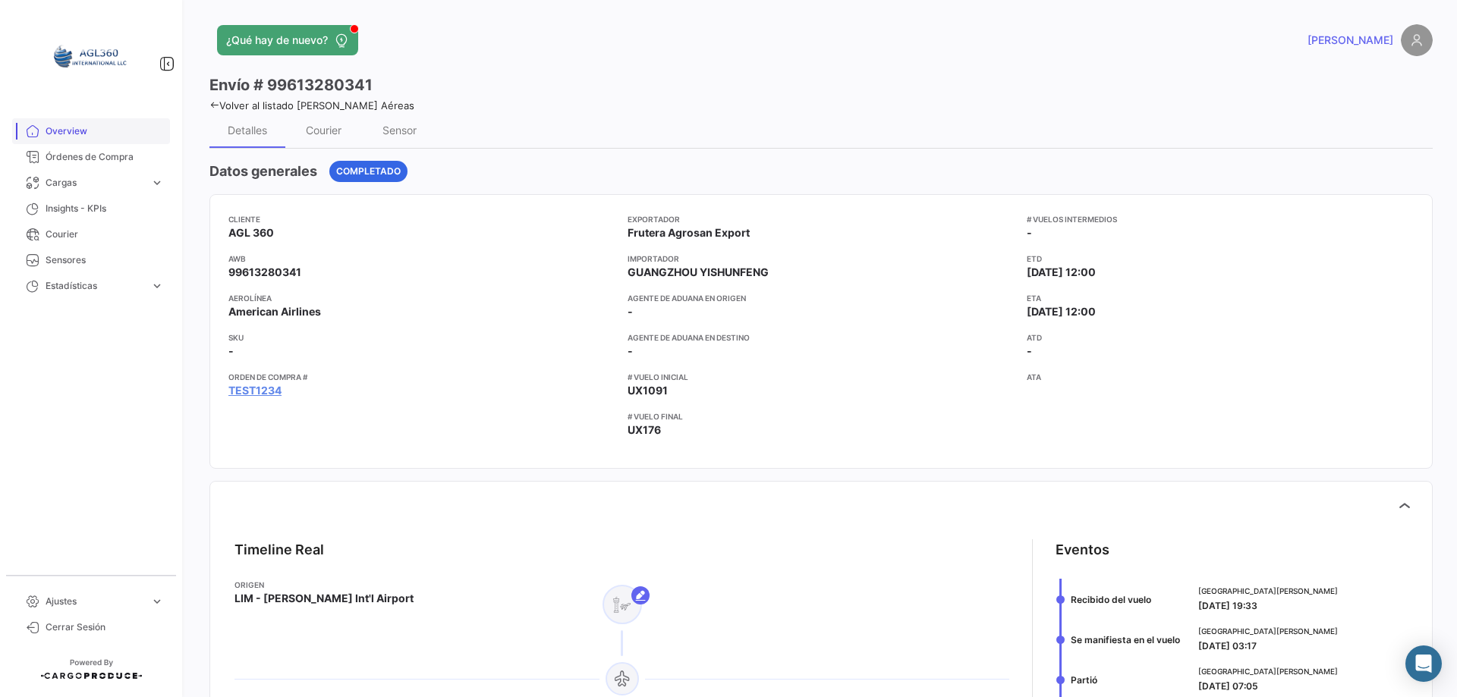
click at [74, 134] on span "Overview" at bounding box center [105, 131] width 118 height 14
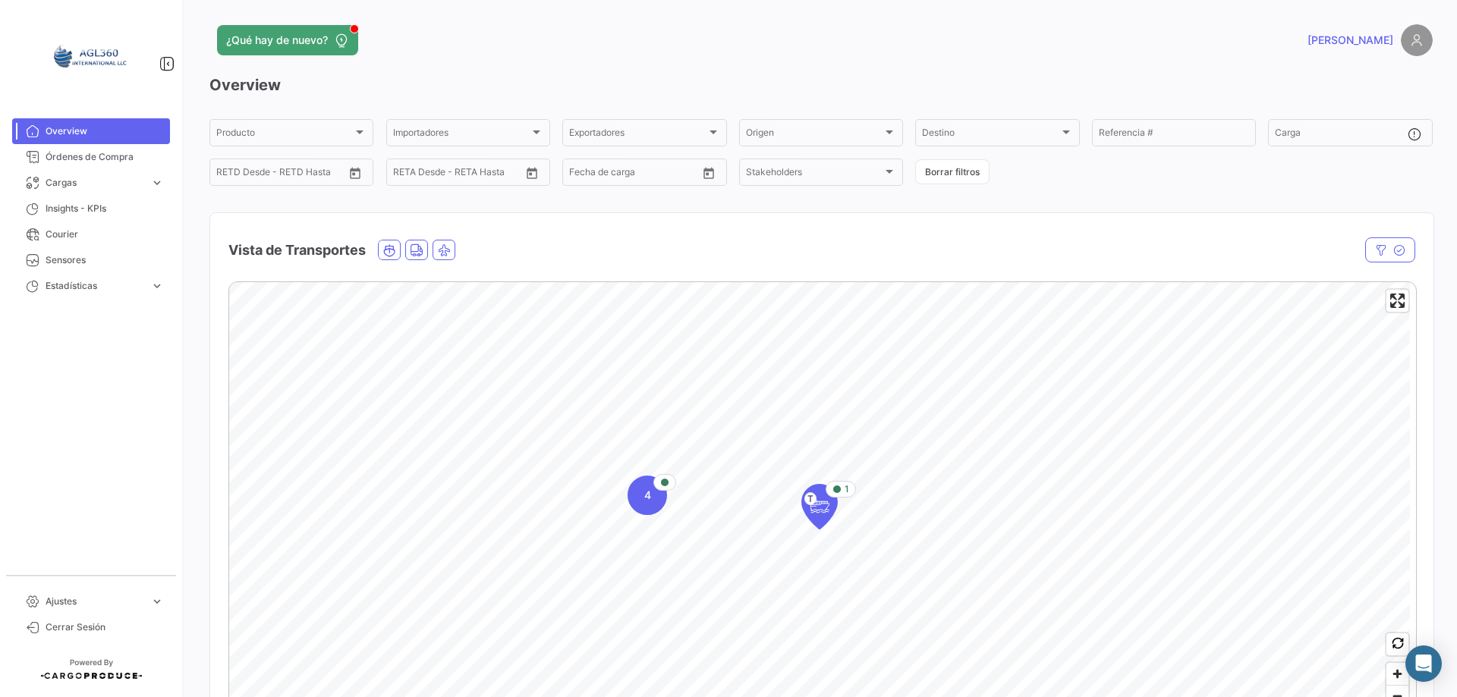
click at [162, 397] on mat-nav-list "Overview Órdenes de Compra Cargas expand_more Cargas Aéreas Cargas Marítimas Ca…" at bounding box center [91, 340] width 182 height 457
